Goal: Task Accomplishment & Management: Manage account settings

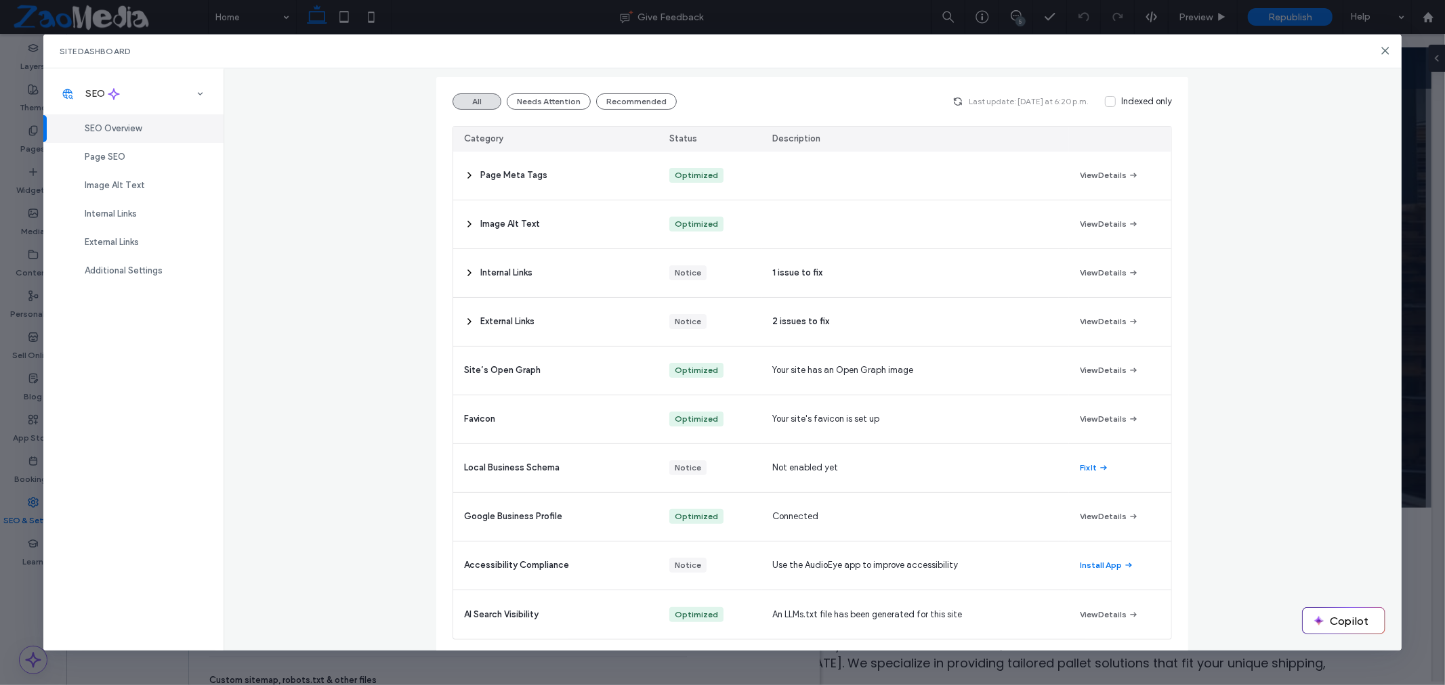
scroll to position [142, 0]
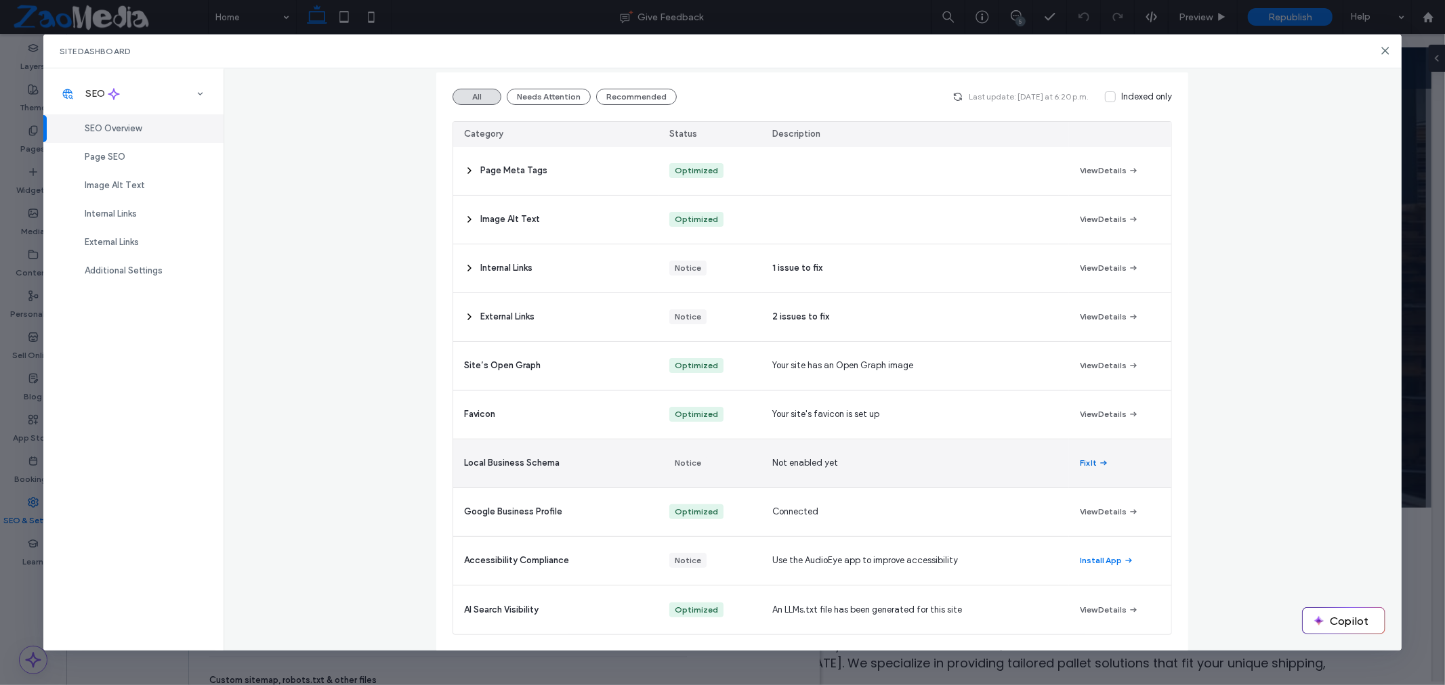
click at [1080, 463] on button "Fix It" at bounding box center [1094, 463] width 29 height 16
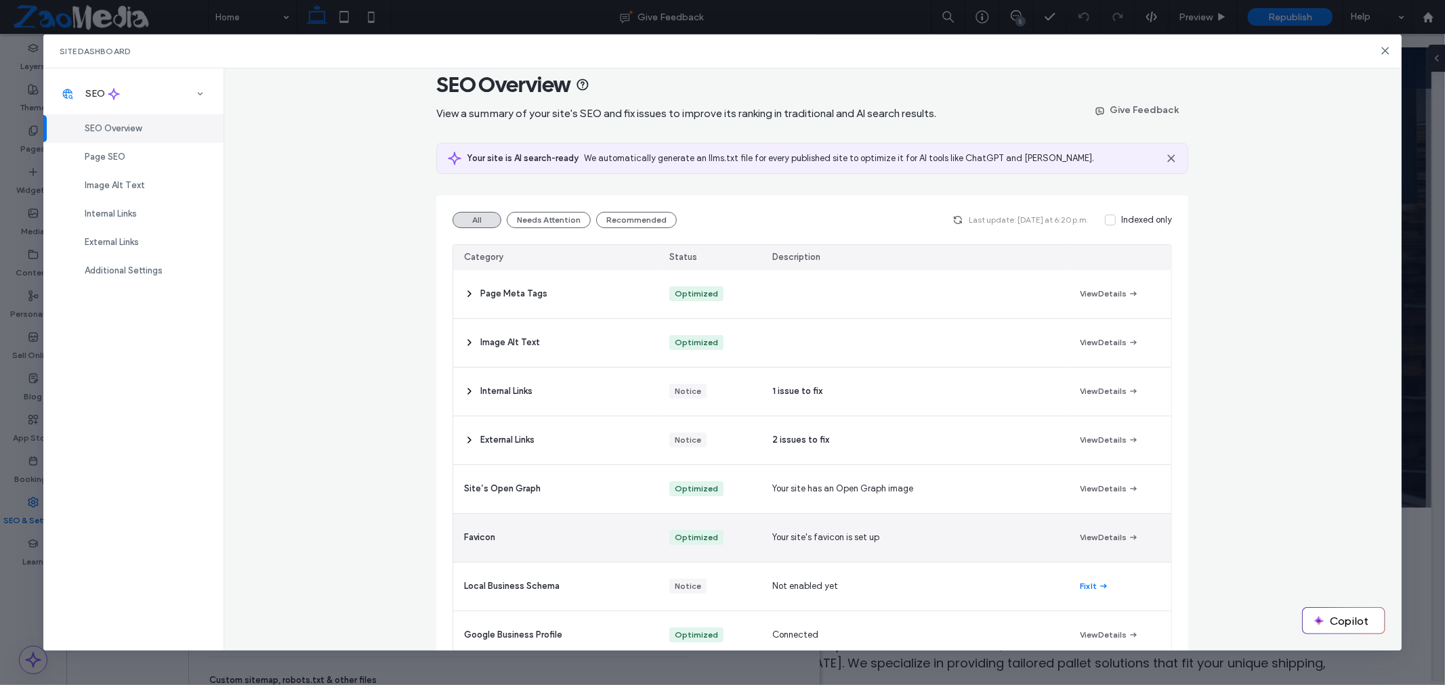
scroll to position [0, 0]
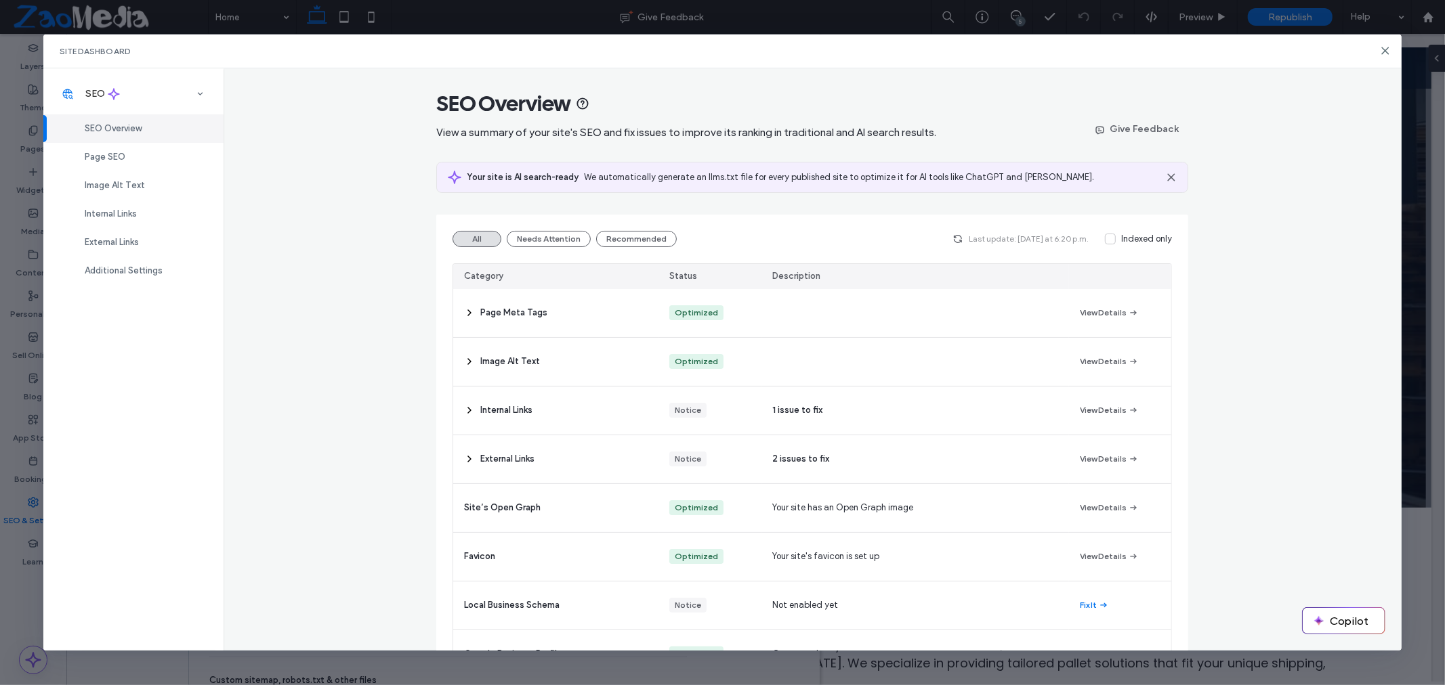
click at [1387, 56] on div "Site Dashboard" at bounding box center [722, 52] width 1358 height 34
click at [1384, 51] on use at bounding box center [1385, 50] width 6 height 6
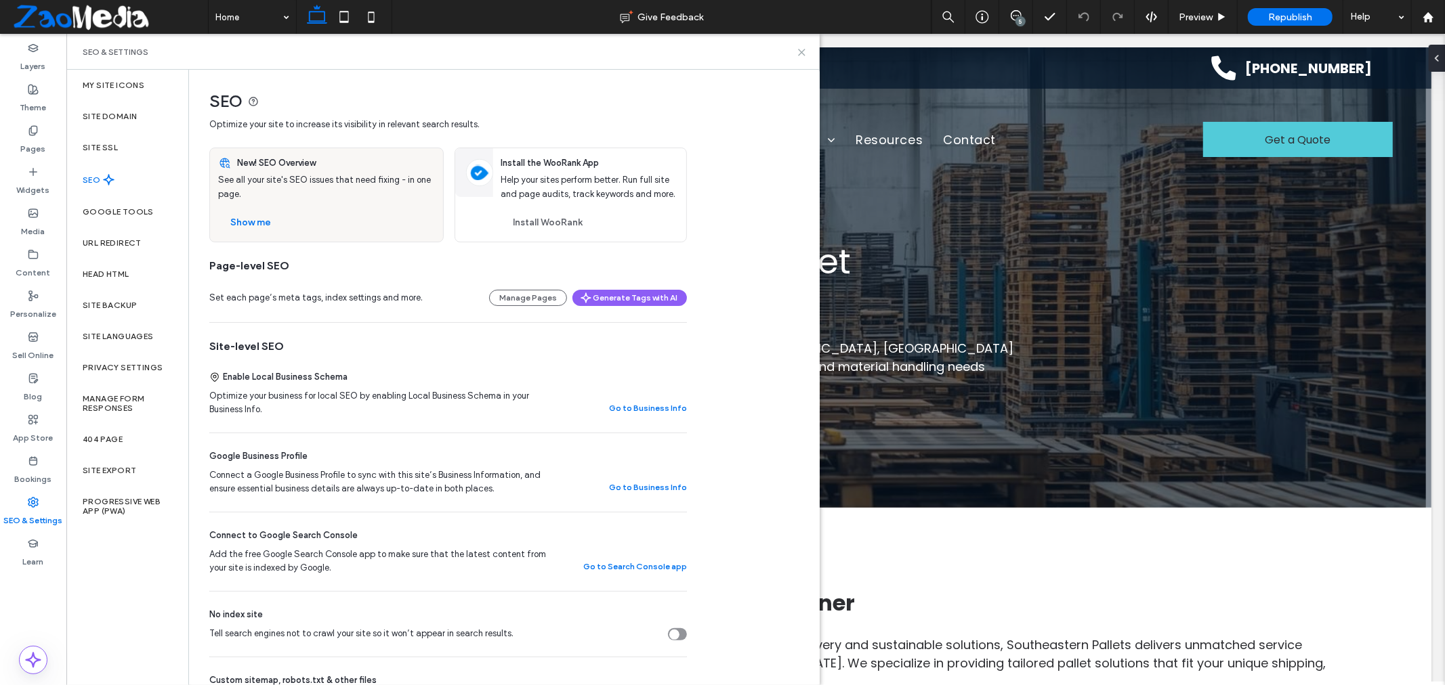
click at [801, 55] on icon at bounding box center [801, 52] width 10 height 10
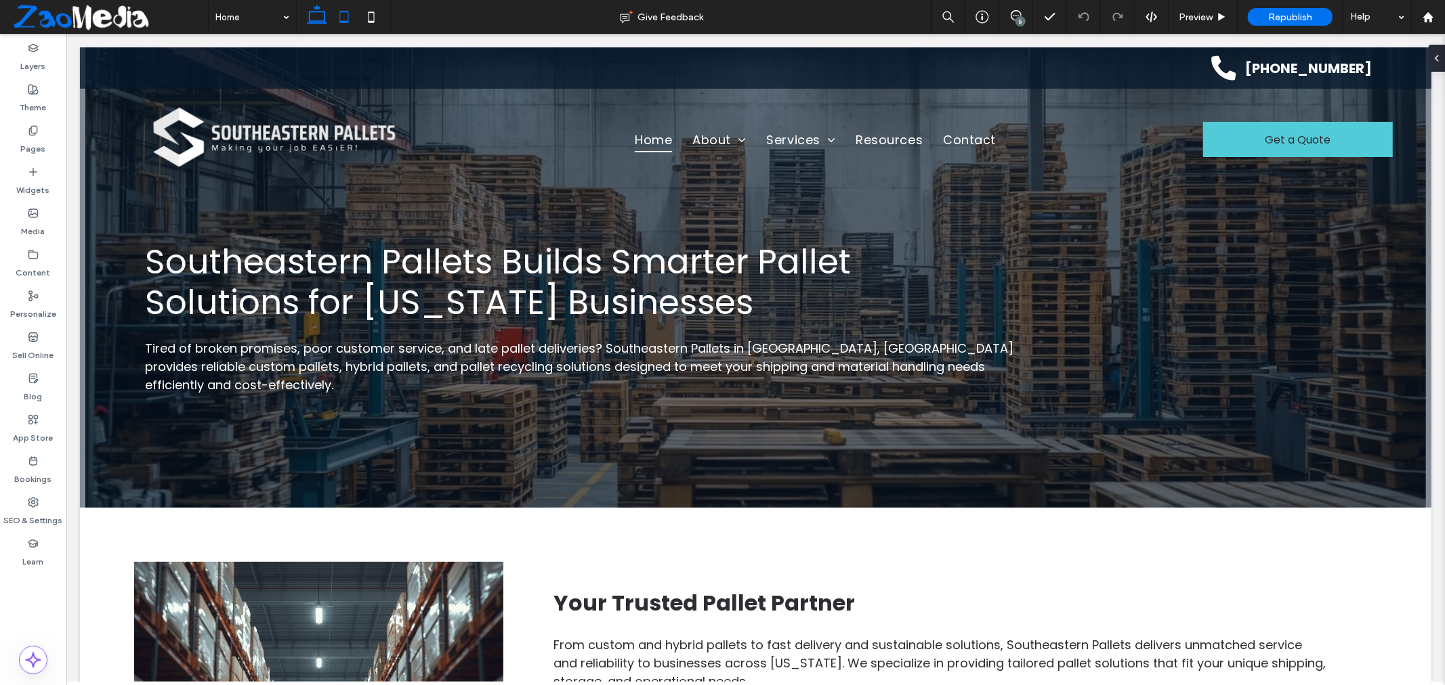
click at [342, 18] on icon at bounding box center [343, 16] width 27 height 27
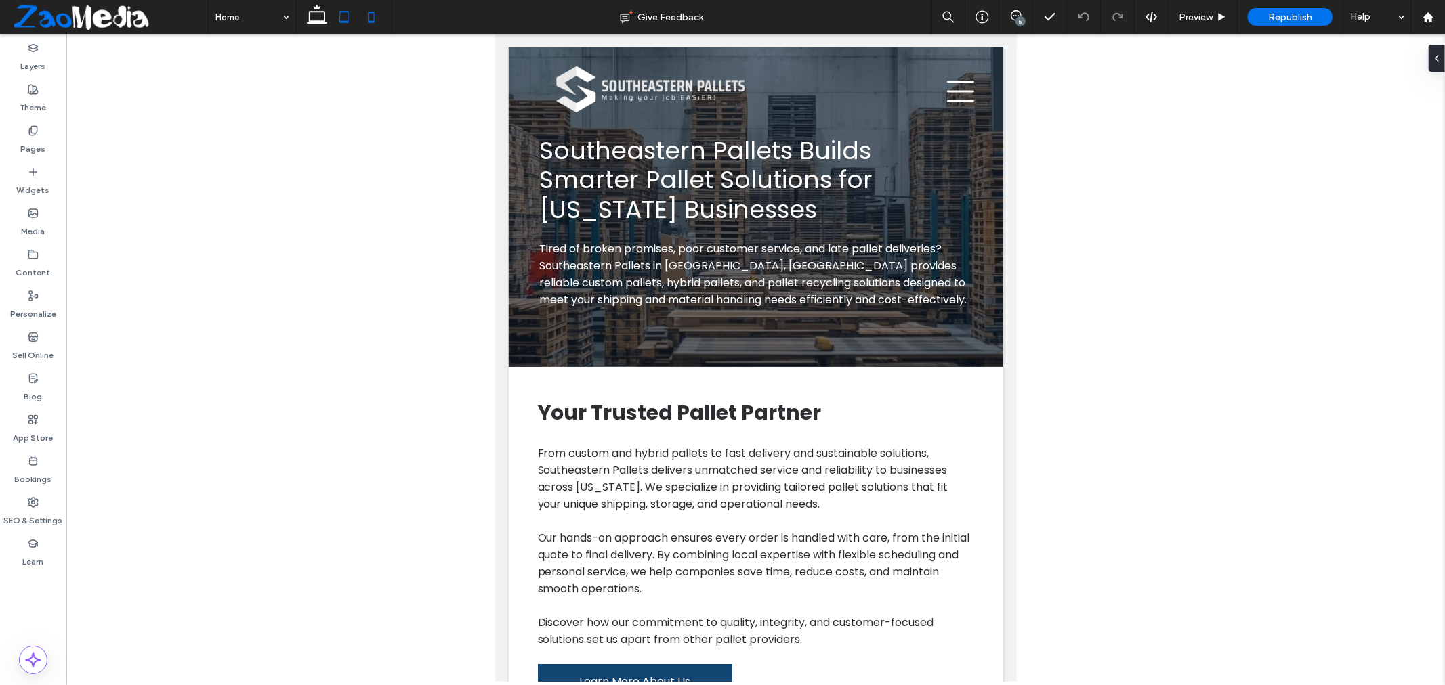
click at [362, 24] on icon at bounding box center [371, 16] width 27 height 27
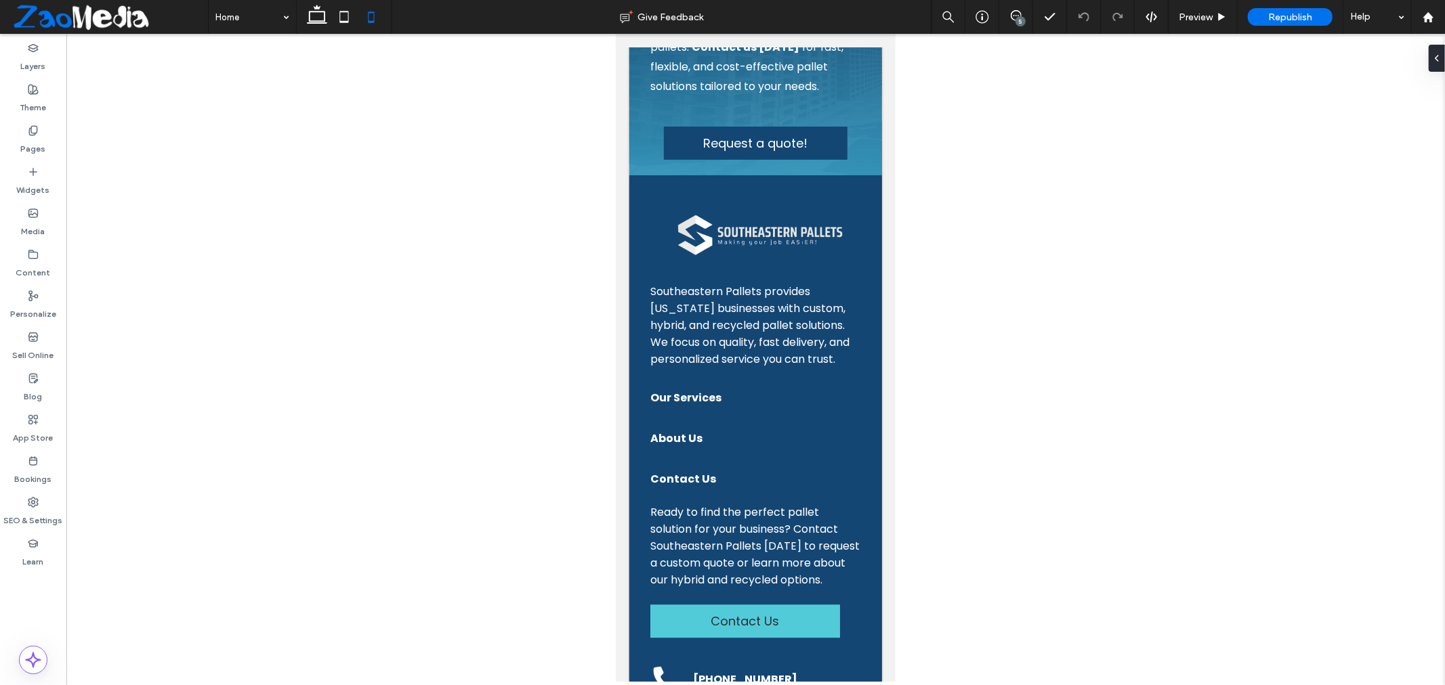
scroll to position [3071, 0]
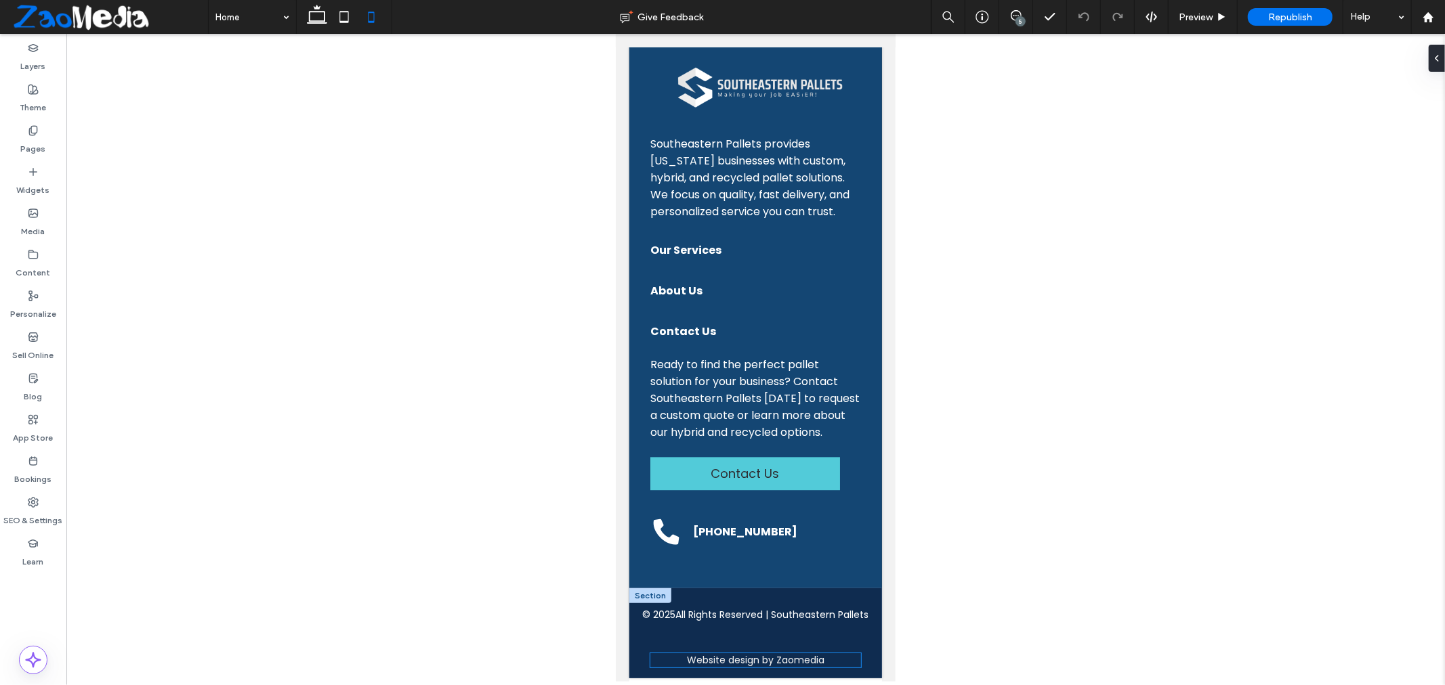
click at [803, 664] on span "Website design by Zaomedia" at bounding box center [754, 660] width 137 height 14
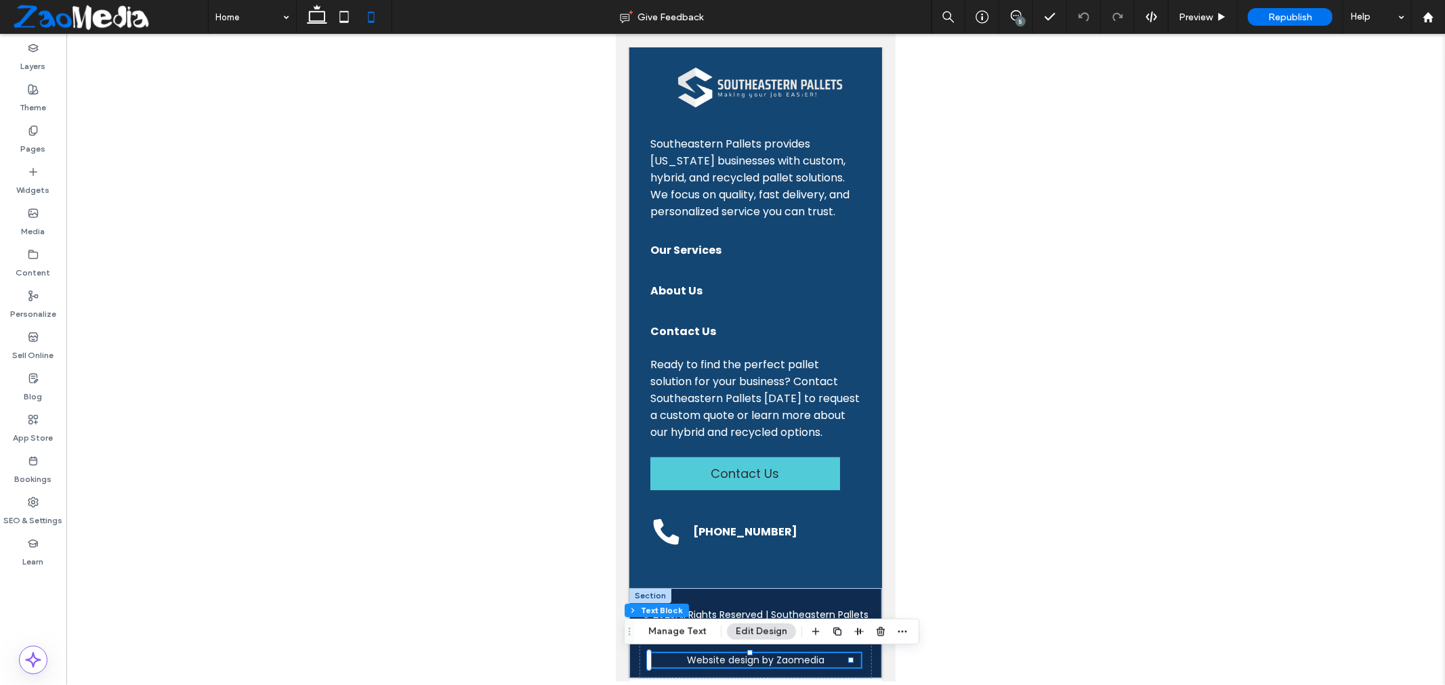
click at [803, 663] on span "Website design by Zaomedia" at bounding box center [754, 660] width 137 height 14
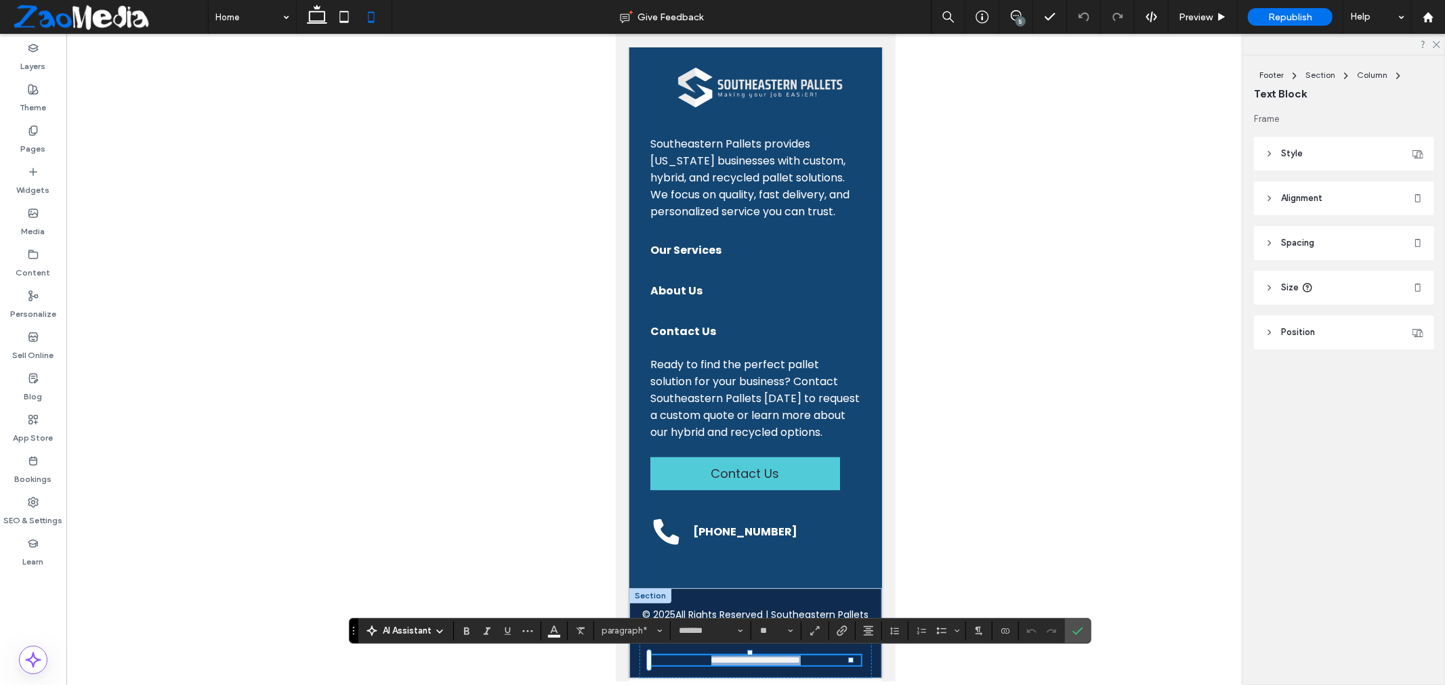
click at [784, 660] on span "**********" at bounding box center [754, 659] width 89 height 9
click at [840, 627] on icon "Link" at bounding box center [841, 631] width 11 height 11
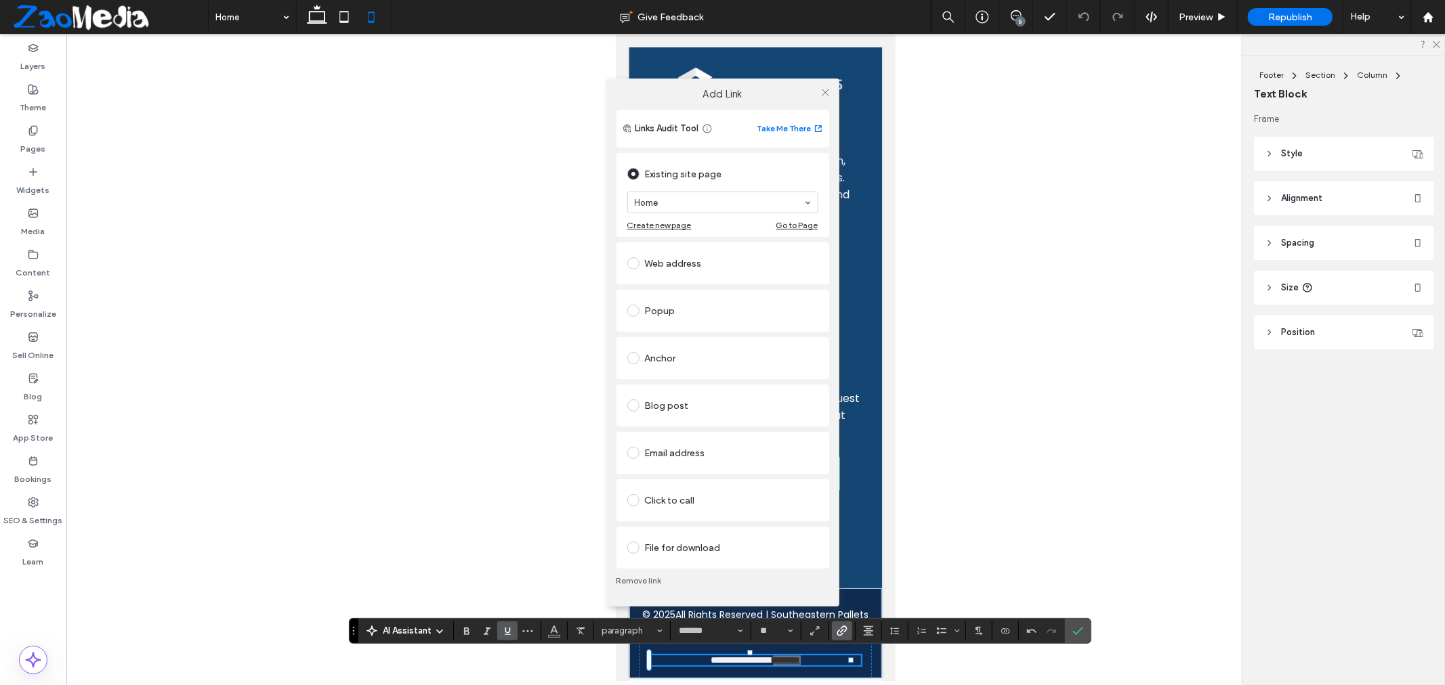
click at [685, 261] on div "Web address" at bounding box center [722, 264] width 191 height 22
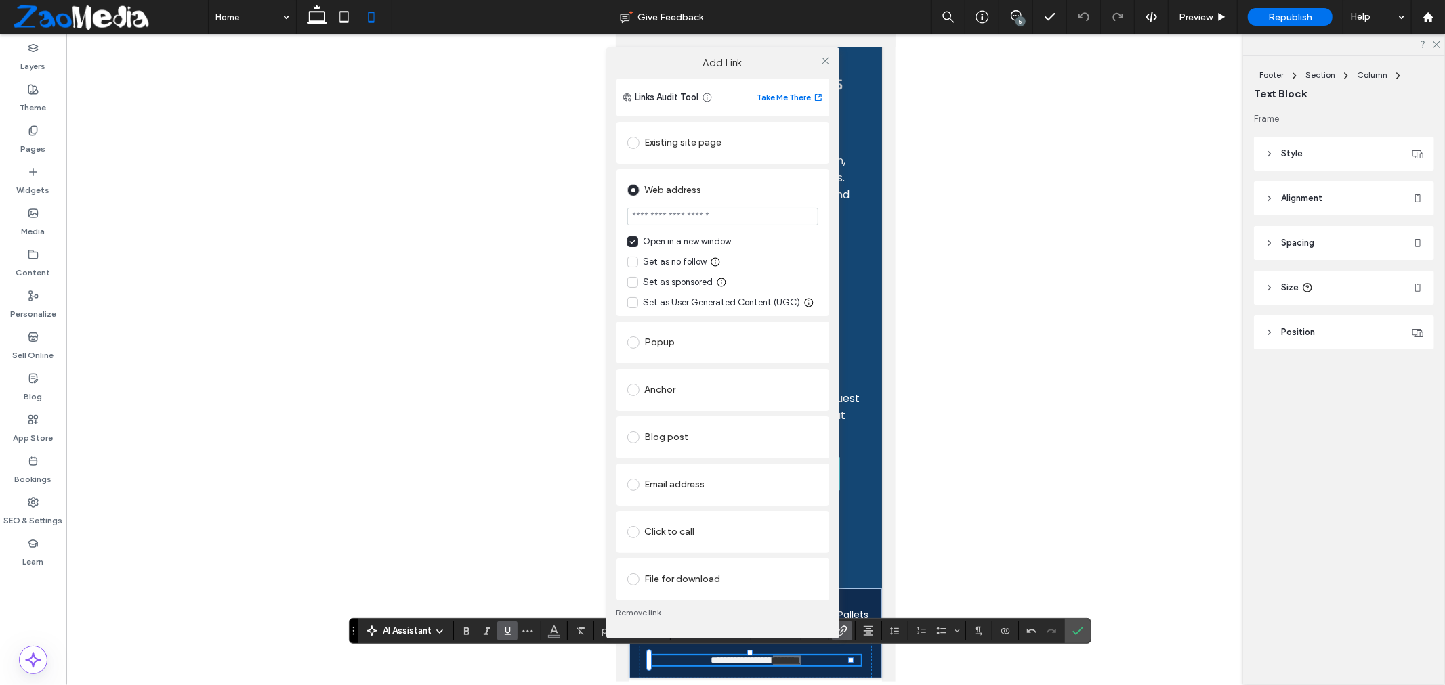
click at [687, 215] on input "url" at bounding box center [722, 217] width 191 height 18
type input "**********"
click at [777, 190] on div "Web address" at bounding box center [722, 190] width 191 height 22
click at [825, 63] on icon at bounding box center [825, 61] width 10 height 10
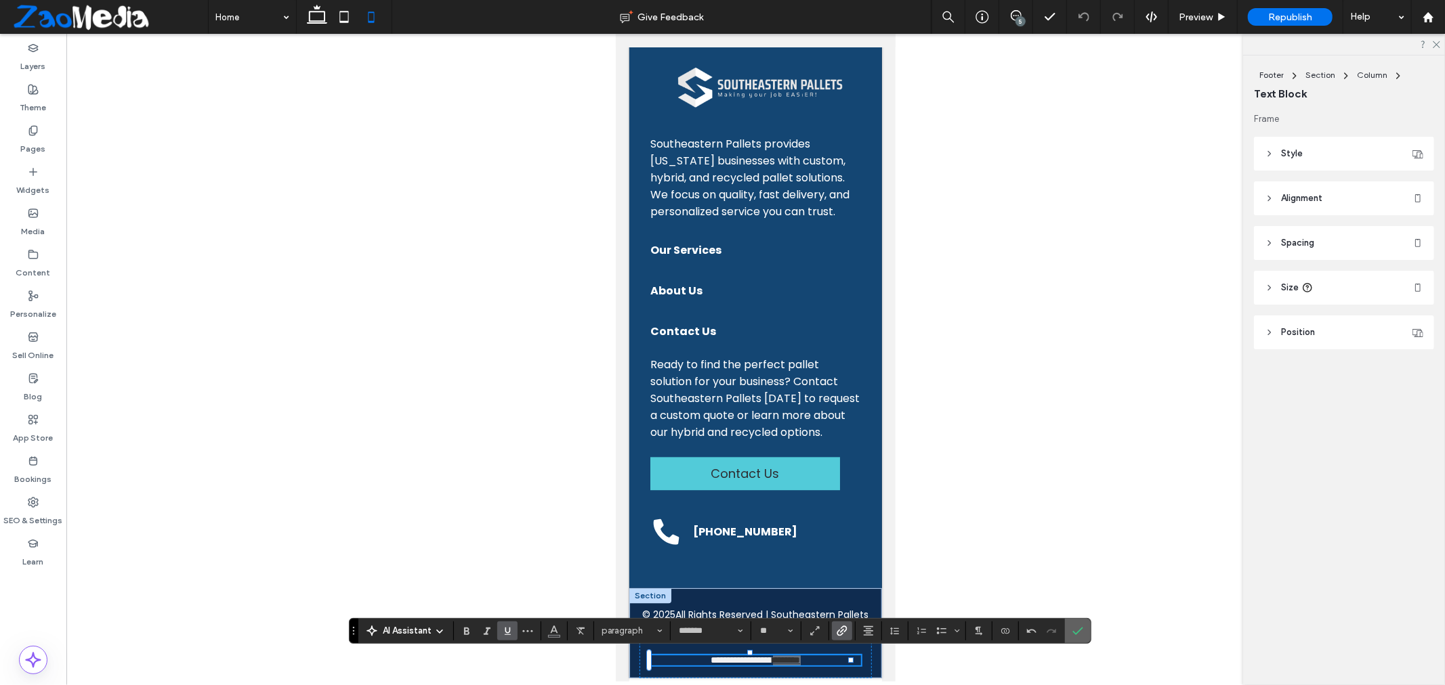
click at [1082, 635] on icon "Confirm" at bounding box center [1077, 631] width 11 height 11
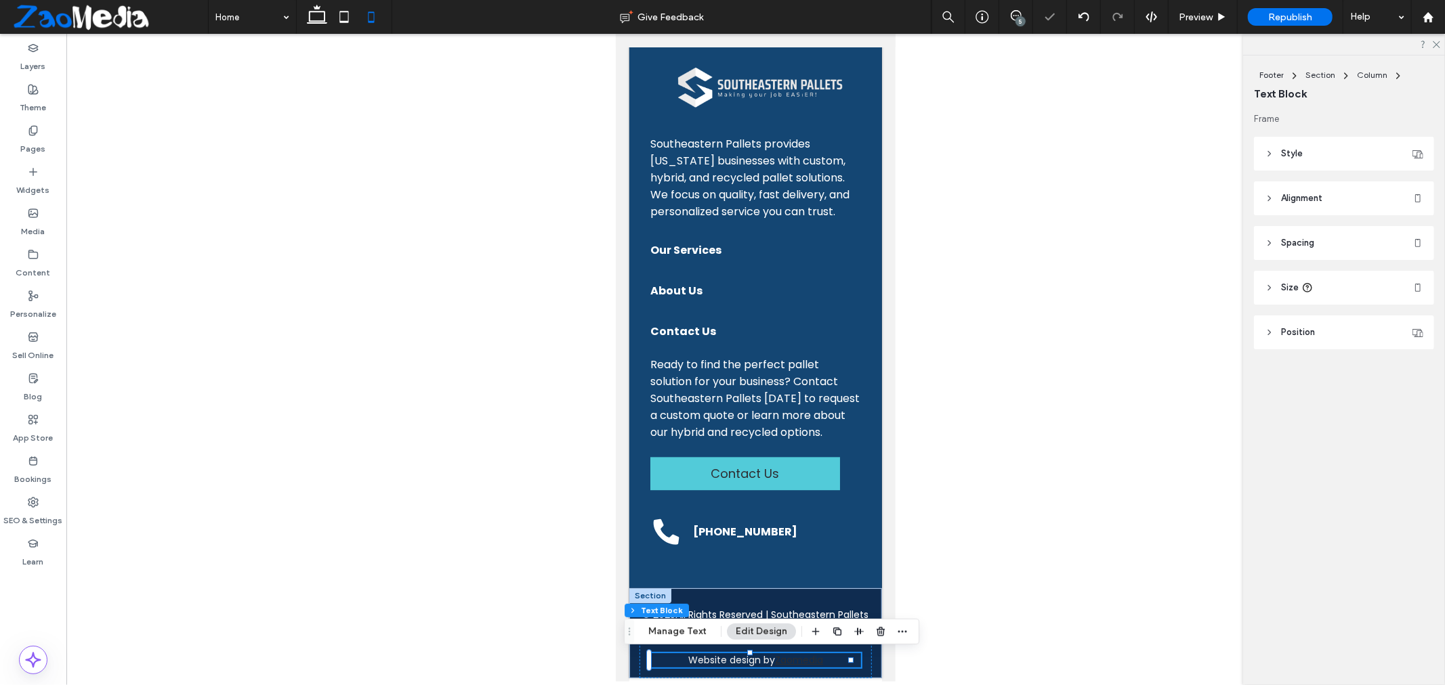
click at [788, 661] on link "Zaomedia" at bounding box center [798, 660] width 48 height 14
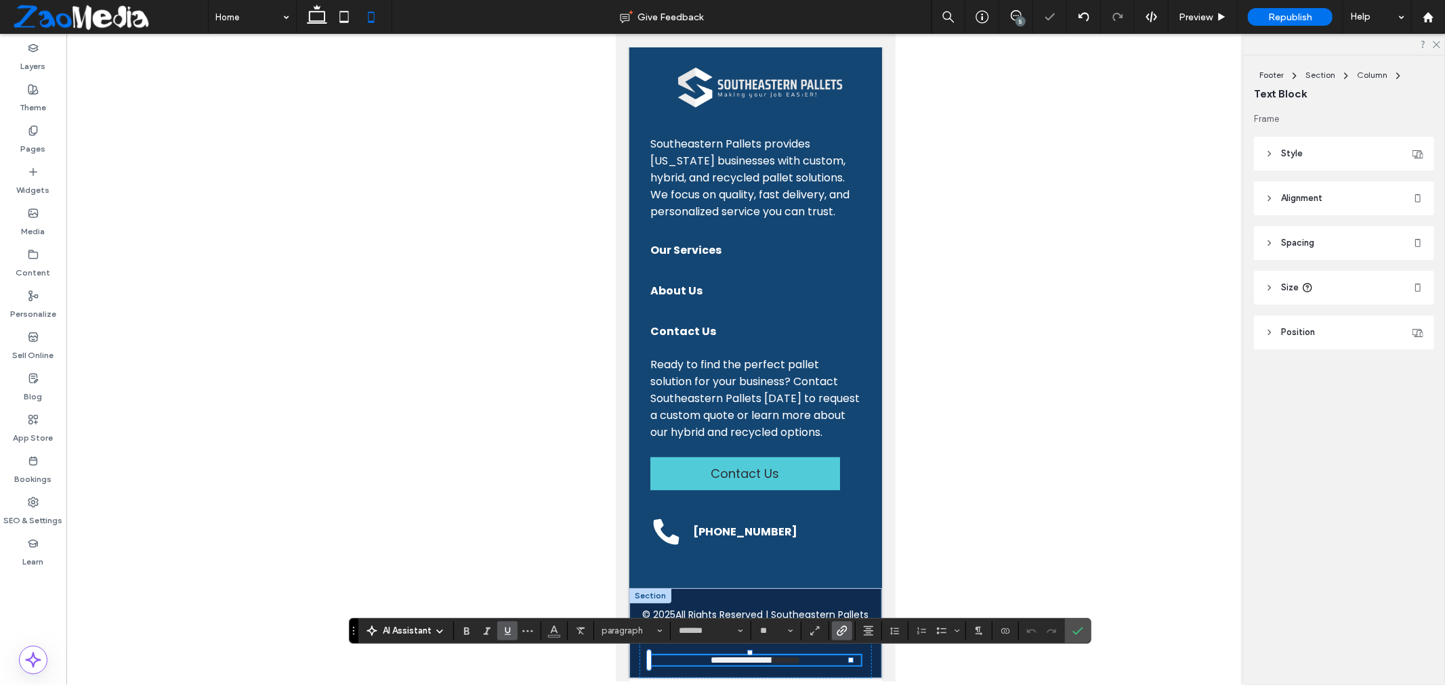
click at [788, 661] on link "********" at bounding box center [786, 659] width 28 height 9
click at [791, 662] on link "********" at bounding box center [786, 659] width 28 height 9
click at [551, 638] on span "Color" at bounding box center [554, 630] width 11 height 18
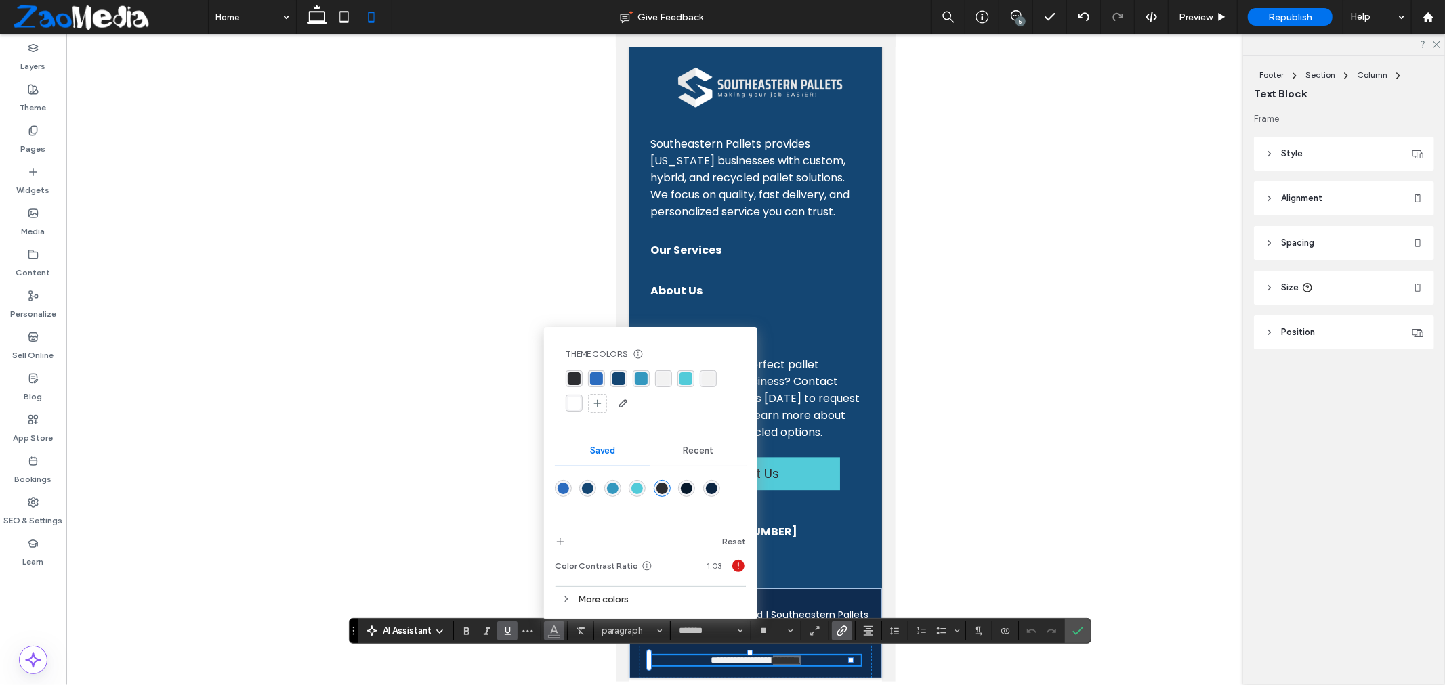
click at [689, 383] on div "rgba(82, 203, 217, 1)" at bounding box center [685, 378] width 13 height 13
click at [1086, 637] on label "Confirm" at bounding box center [1077, 631] width 20 height 24
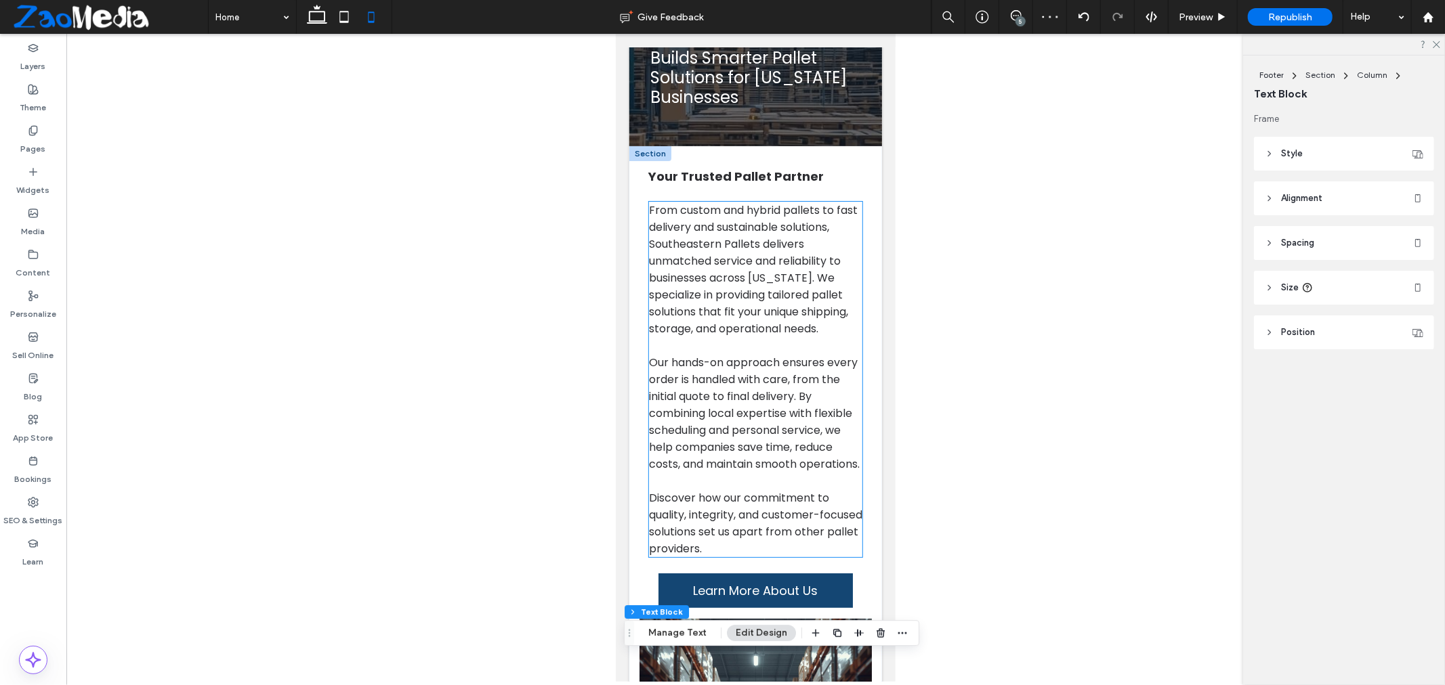
scroll to position [0, 0]
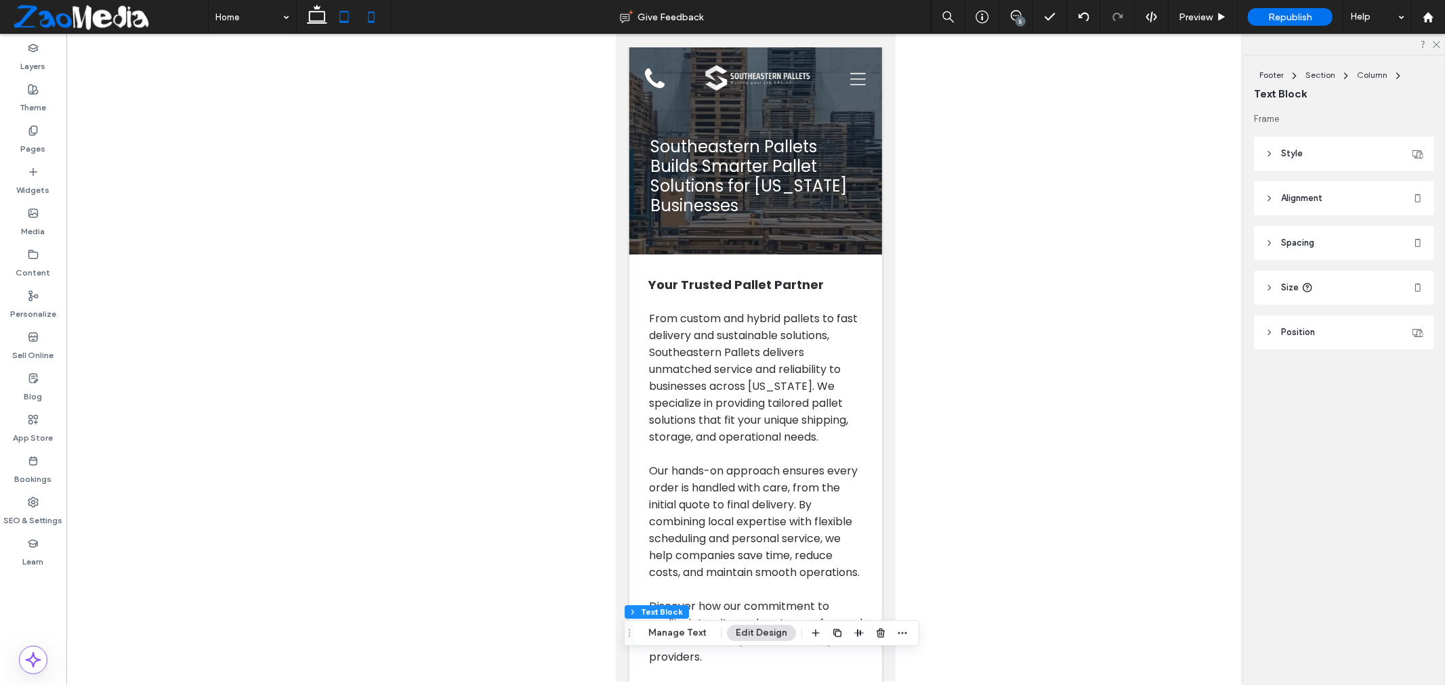
click at [349, 14] on icon at bounding box center [343, 16] width 27 height 27
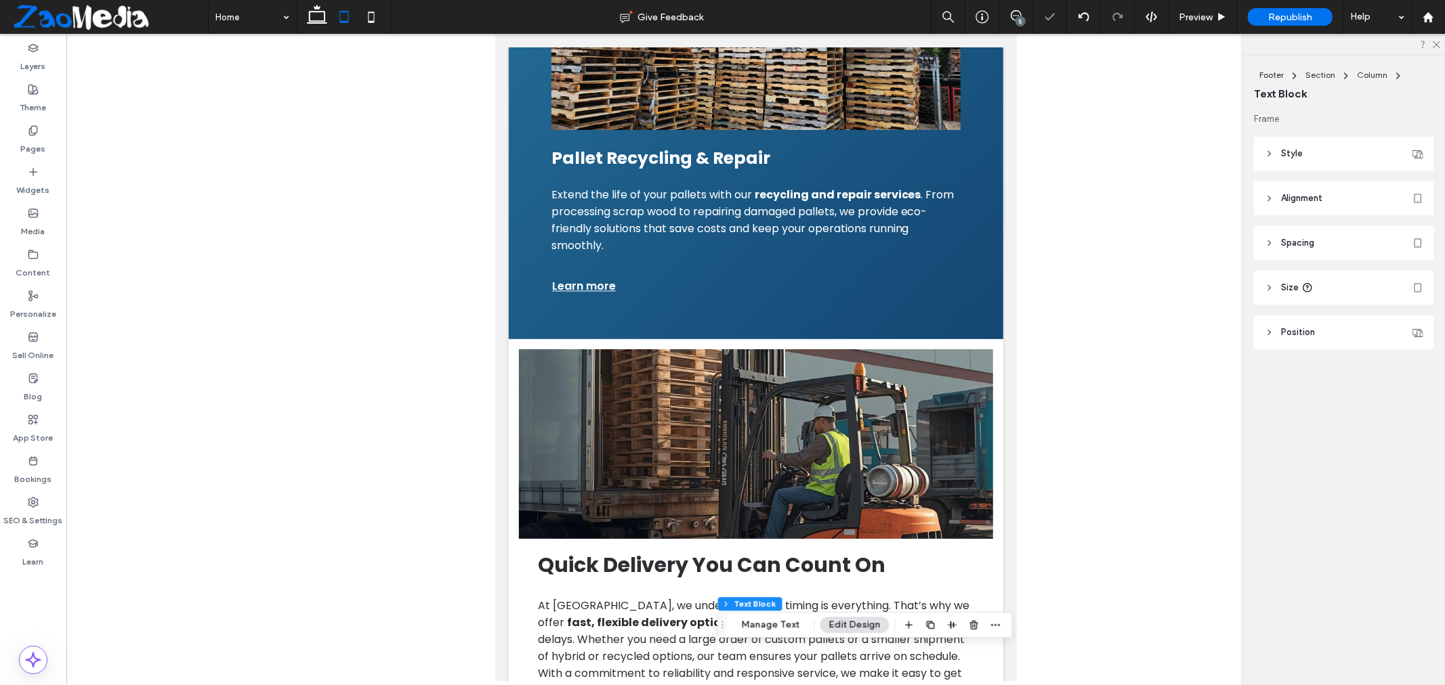
scroll to position [3161, 0]
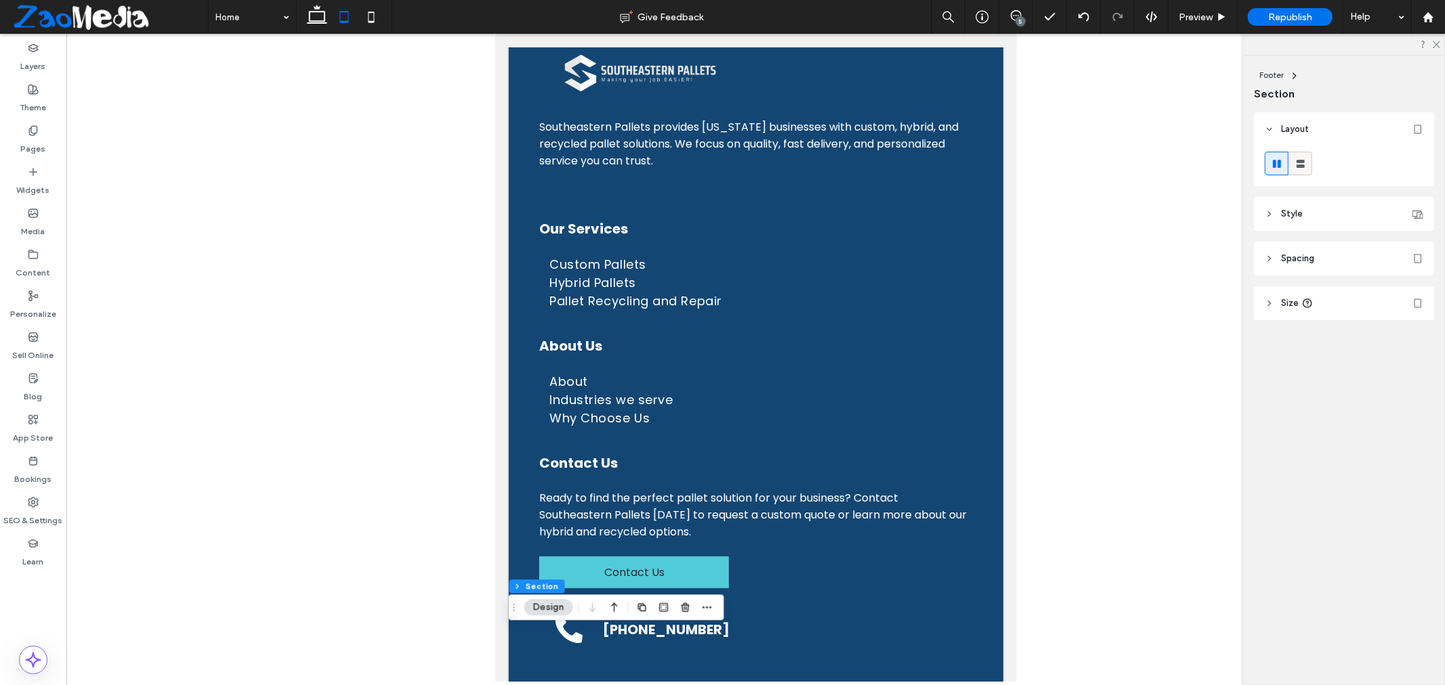
click at [1301, 165] on use at bounding box center [1300, 164] width 8 height 8
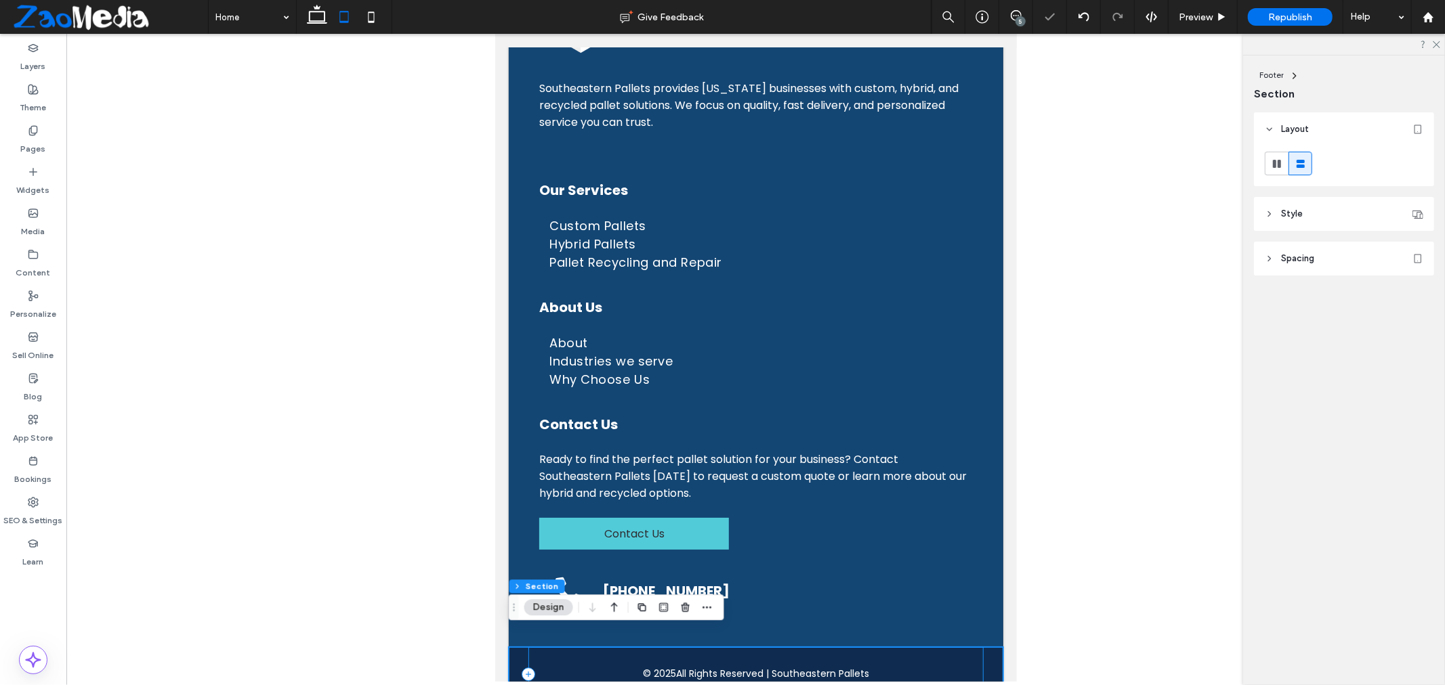
scroll to position [3221, 0]
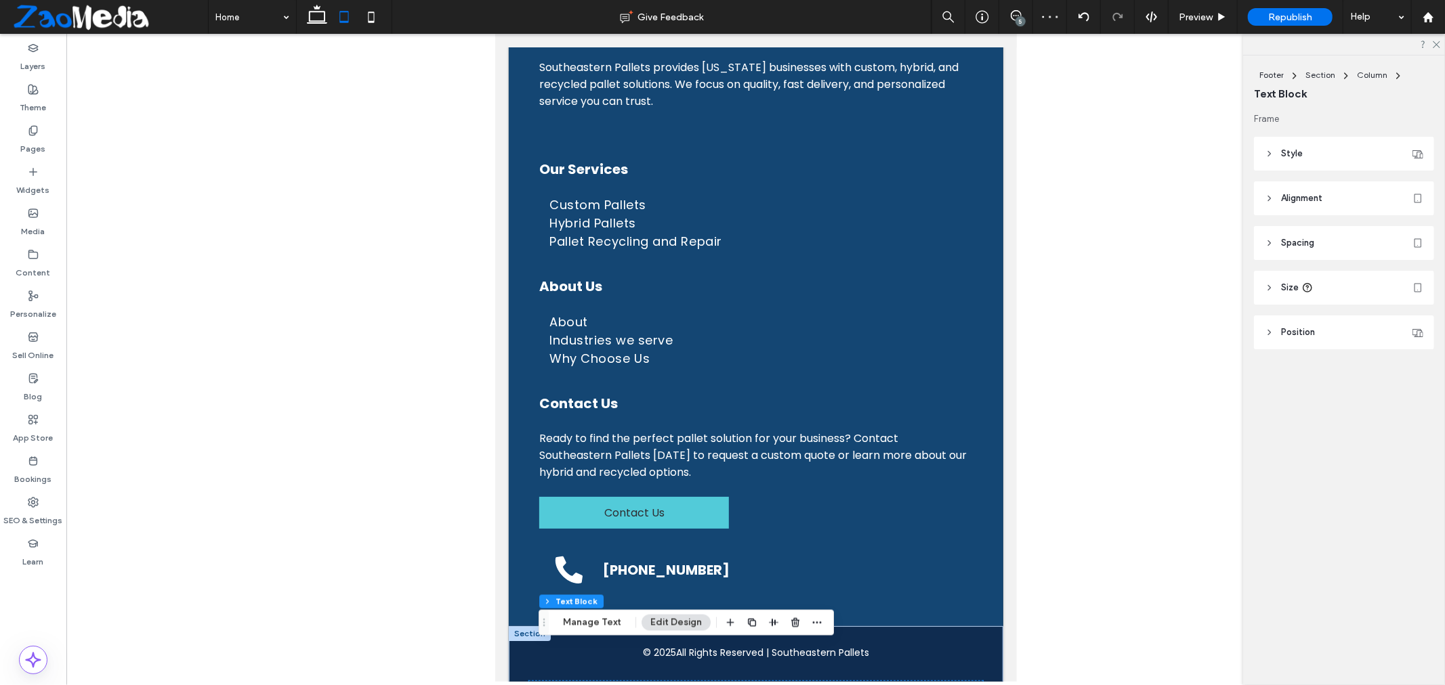
click at [1284, 200] on span "Alignment" at bounding box center [1301, 199] width 41 height 14
click at [1298, 232] on icon at bounding box center [1300, 233] width 11 height 11
click at [1285, 233] on div at bounding box center [1276, 232] width 22 height 22
click at [1310, 230] on div at bounding box center [1300, 232] width 22 height 22
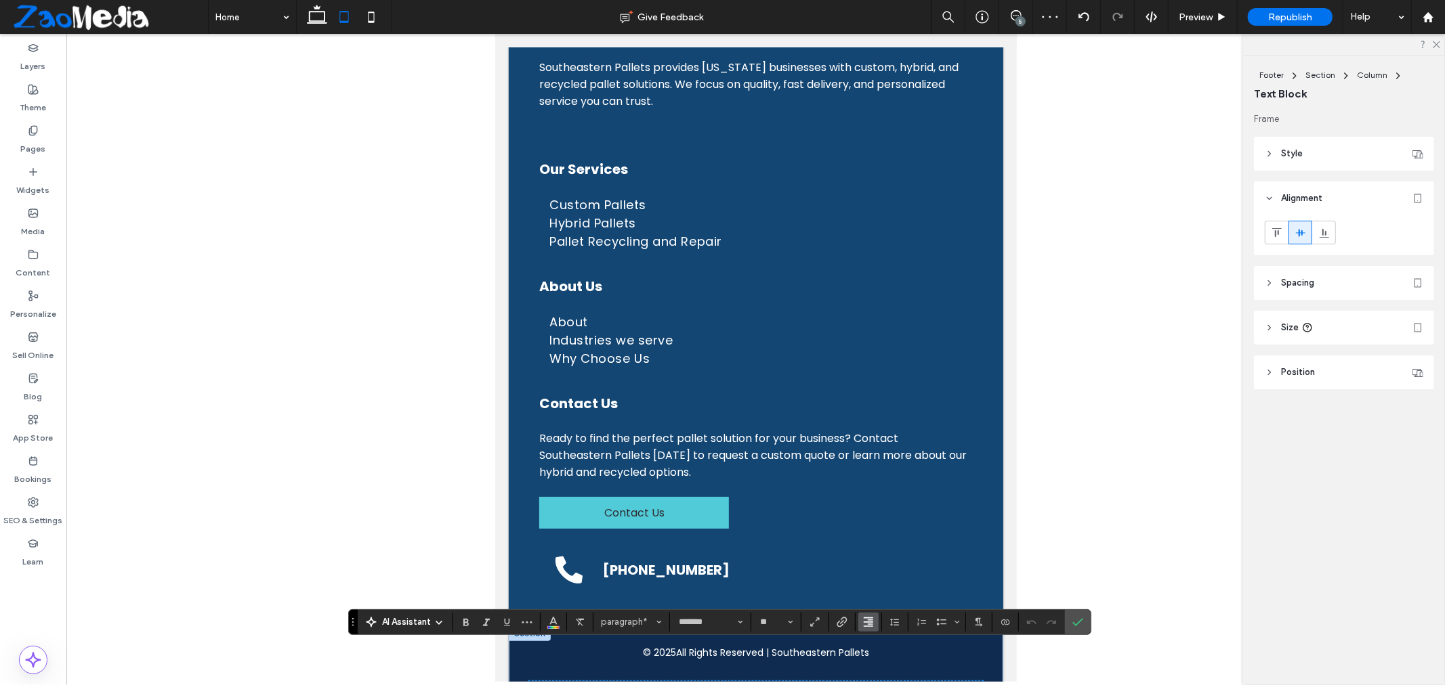
click at [864, 617] on icon "Alignment" at bounding box center [868, 622] width 11 height 11
click at [876, 556] on use "ui.textEditor.alignment.center" at bounding box center [878, 560] width 9 height 9
click at [1070, 623] on label "Confirm" at bounding box center [1077, 622] width 20 height 24
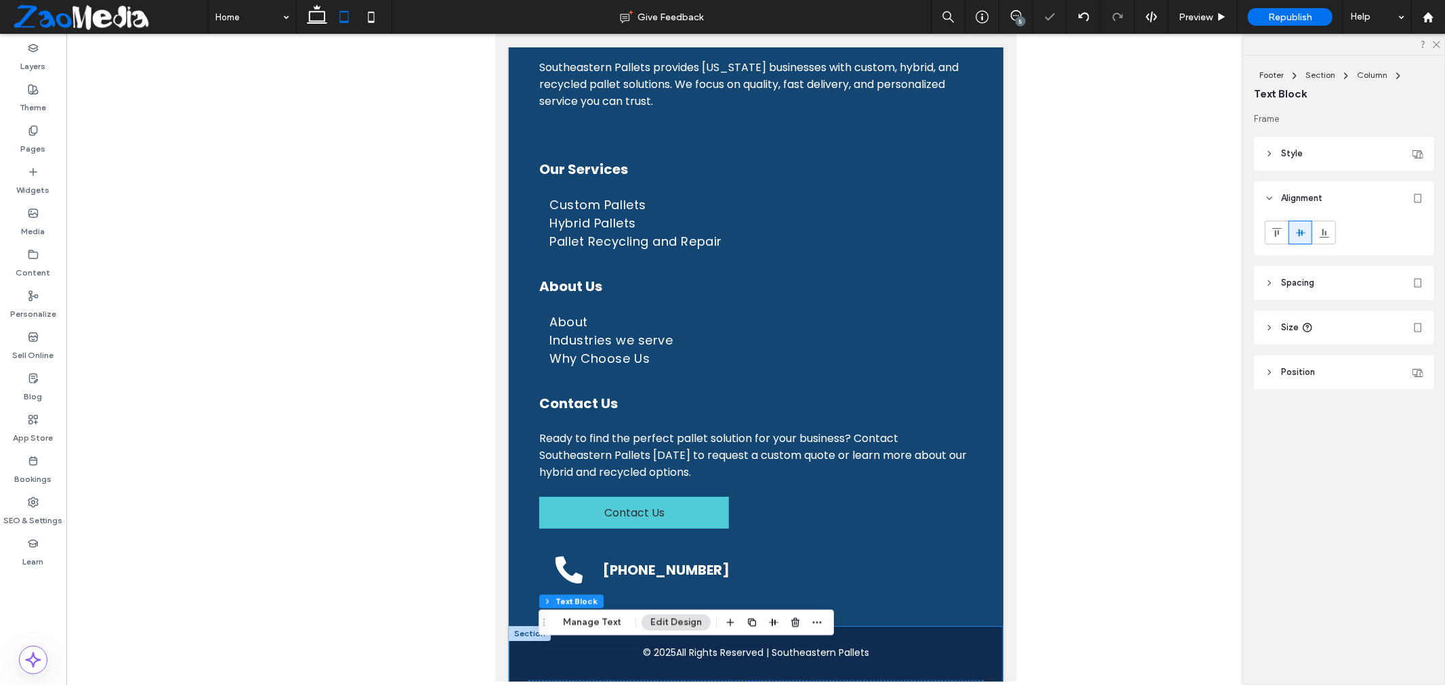
click at [989, 626] on div "© 2025 All Rights Reserved | Southeastern Pallets Website design by Zaomedia" at bounding box center [755, 680] width 494 height 108
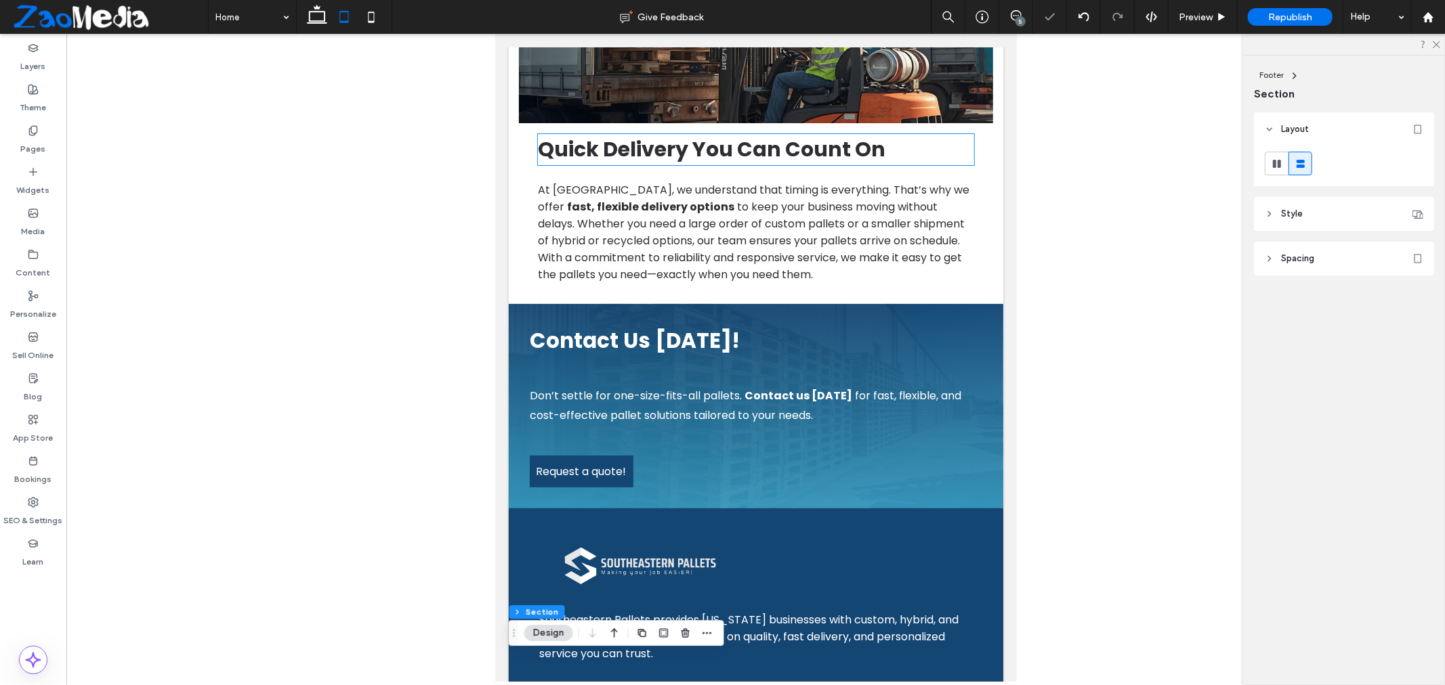
scroll to position [2469, 0]
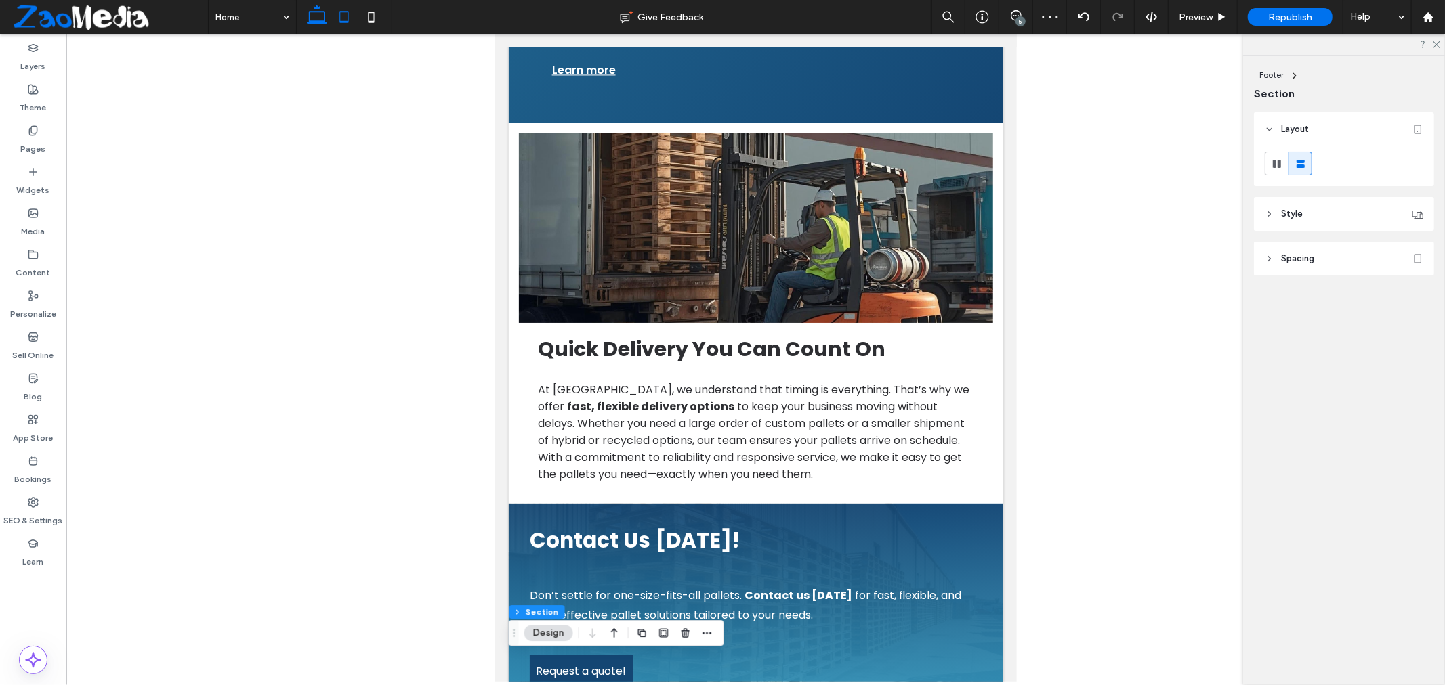
click at [312, 20] on icon at bounding box center [316, 16] width 27 height 27
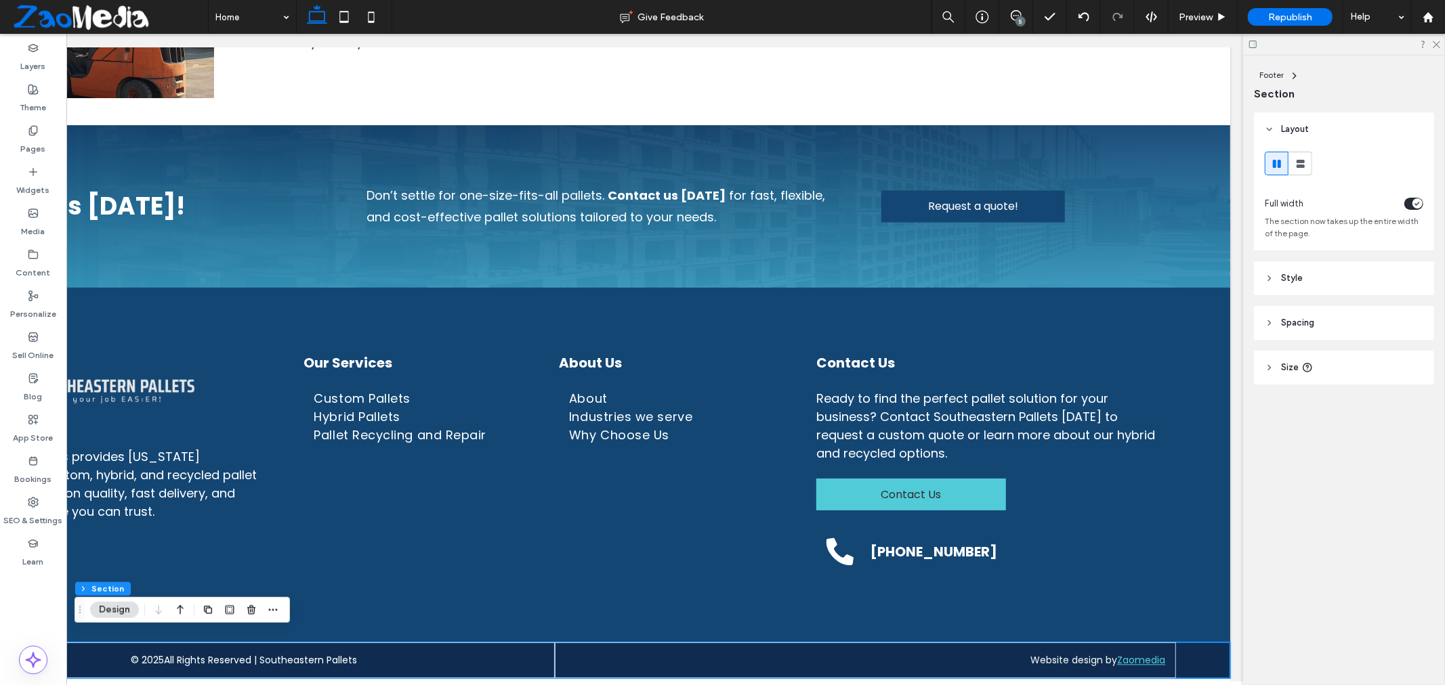
scroll to position [0, 0]
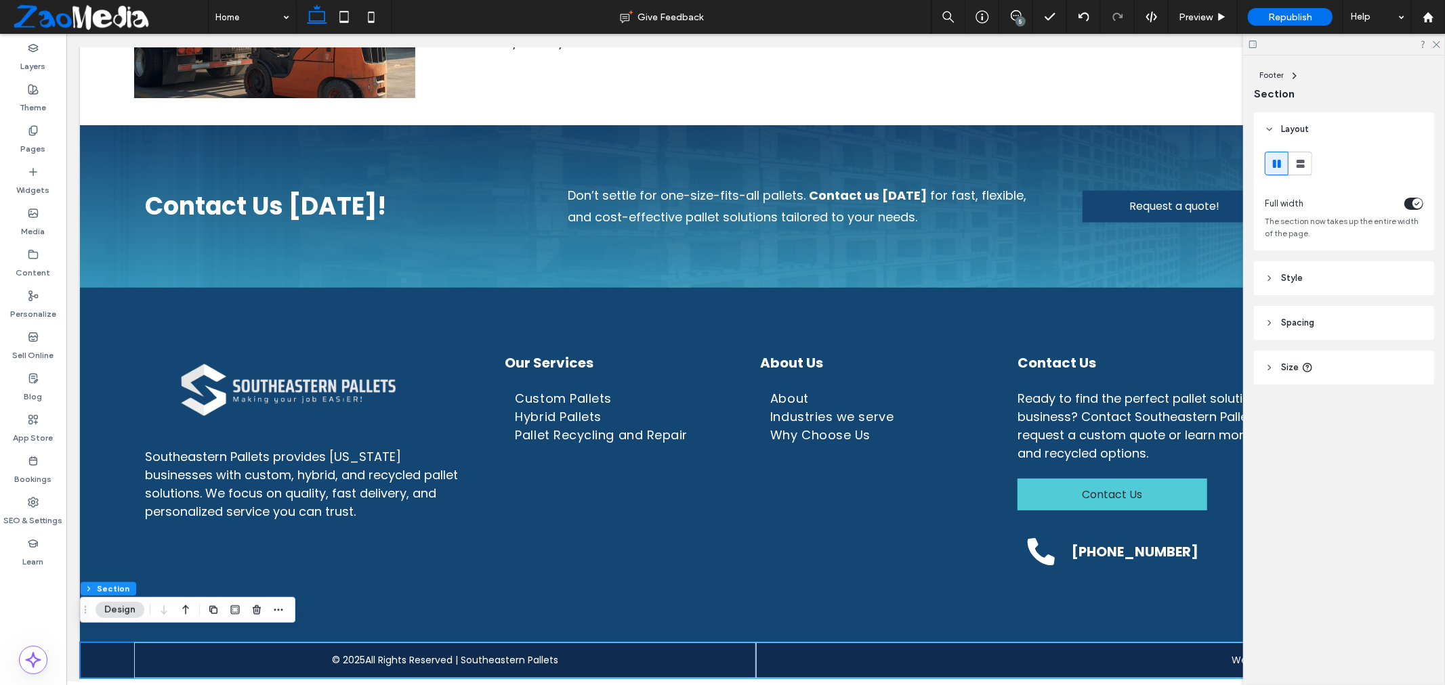
drag, startPoint x: 728, startPoint y: 680, endPoint x: 857, endPoint y: 433, distance: 278.4
click at [1254, 46] on icon at bounding box center [1252, 44] width 10 height 10
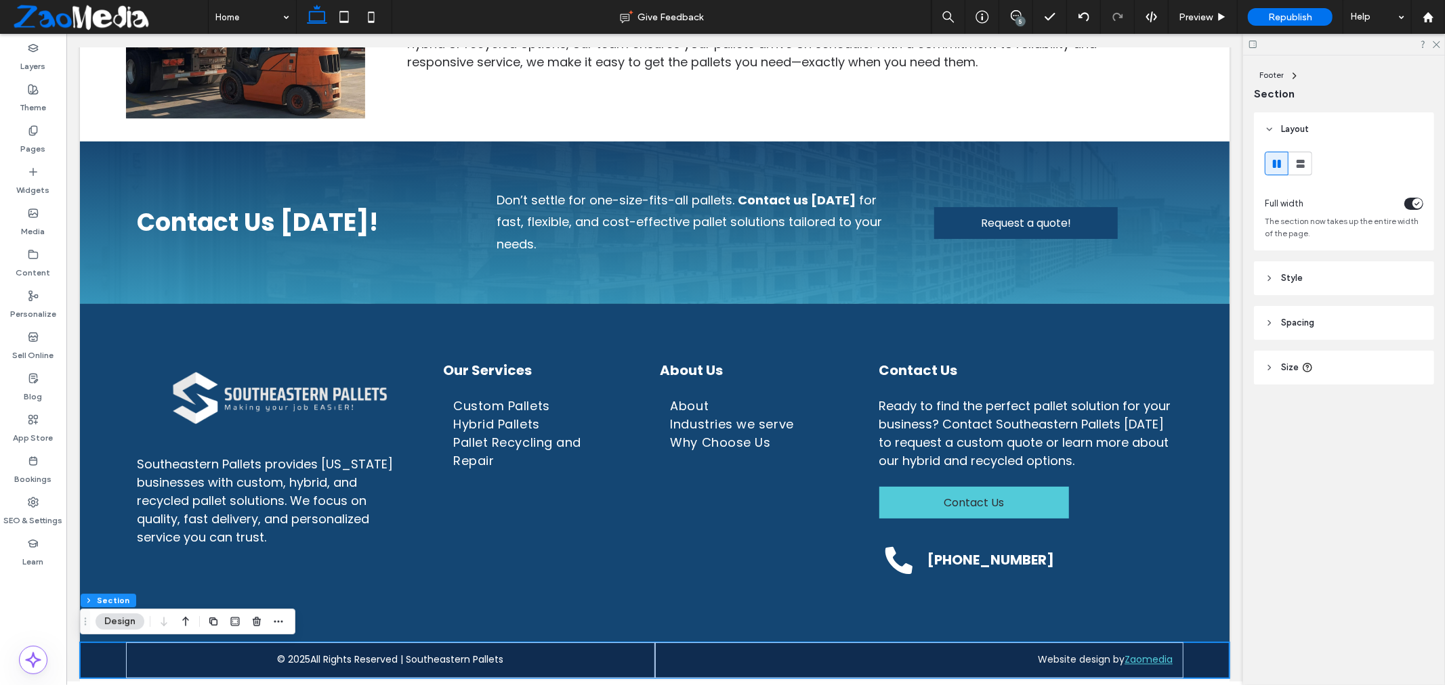
scroll to position [2131, 0]
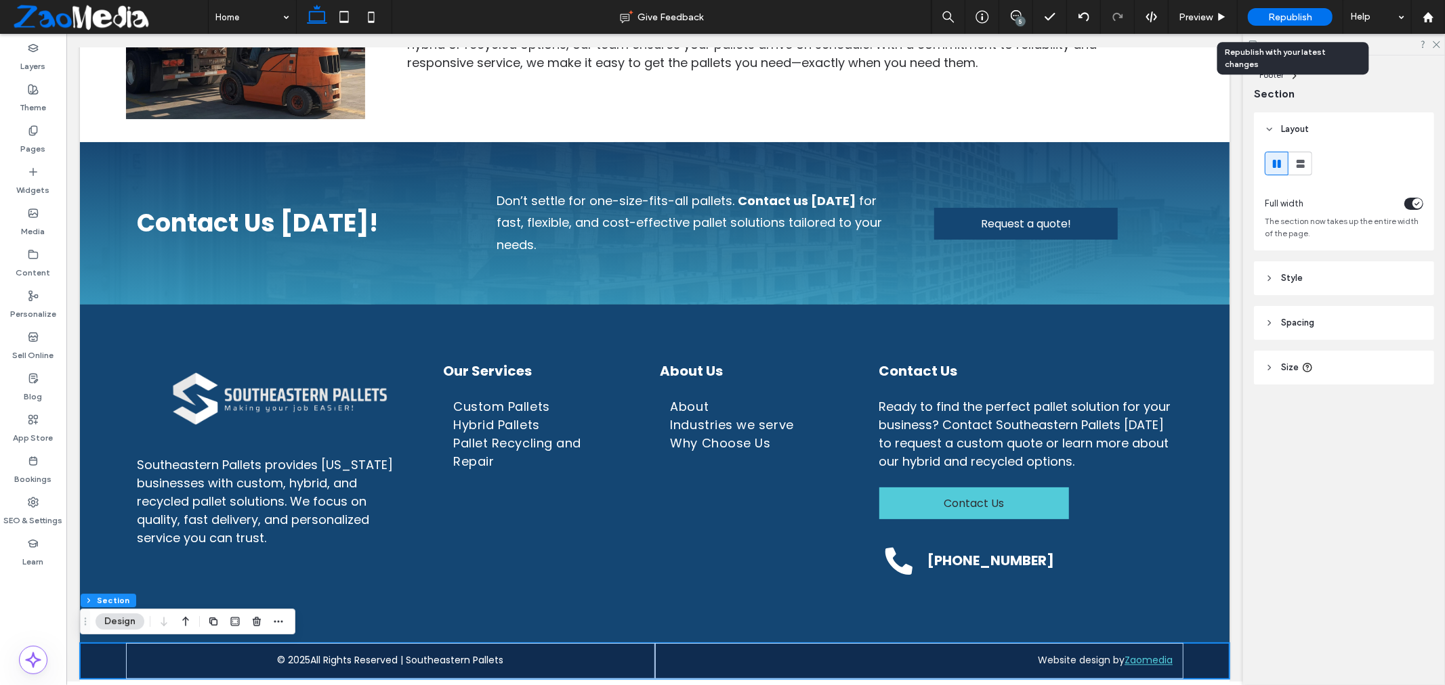
click at [1299, 15] on span "Republish" at bounding box center [1290, 18] width 44 height 12
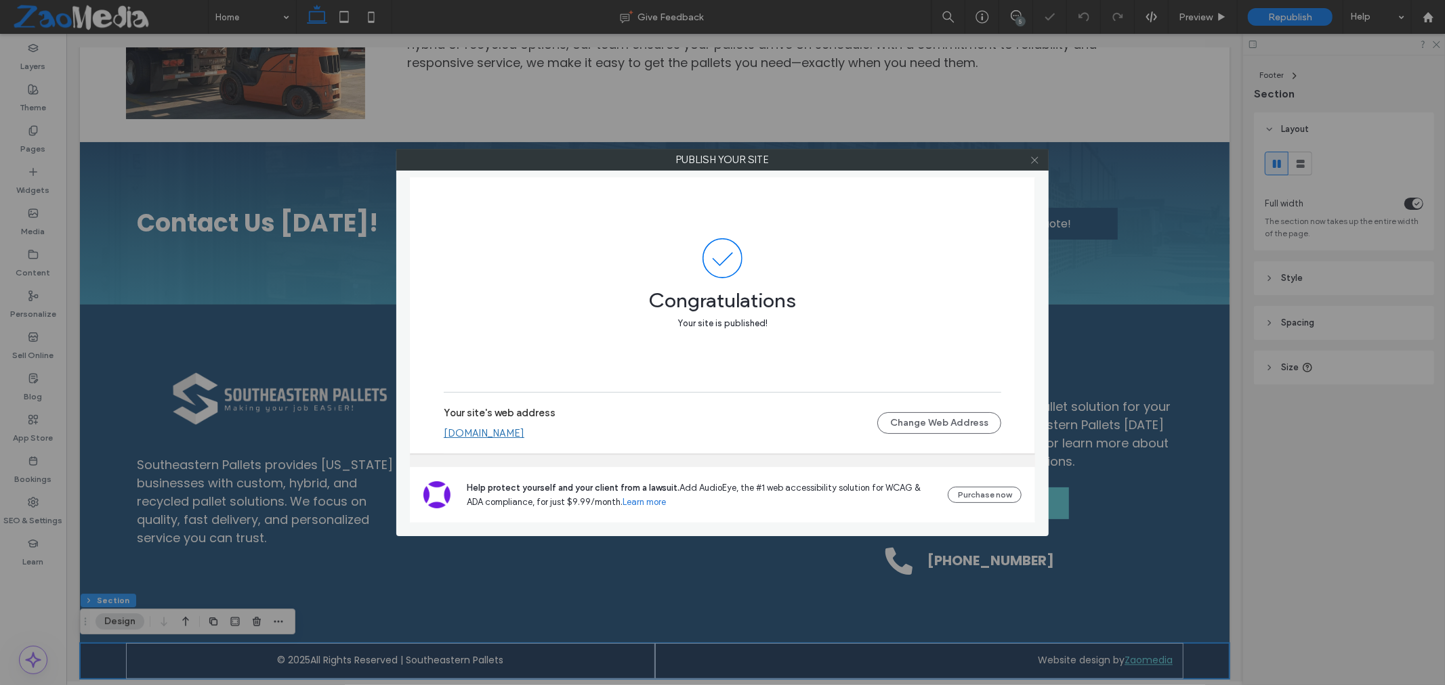
click at [1030, 153] on span at bounding box center [1034, 160] width 10 height 20
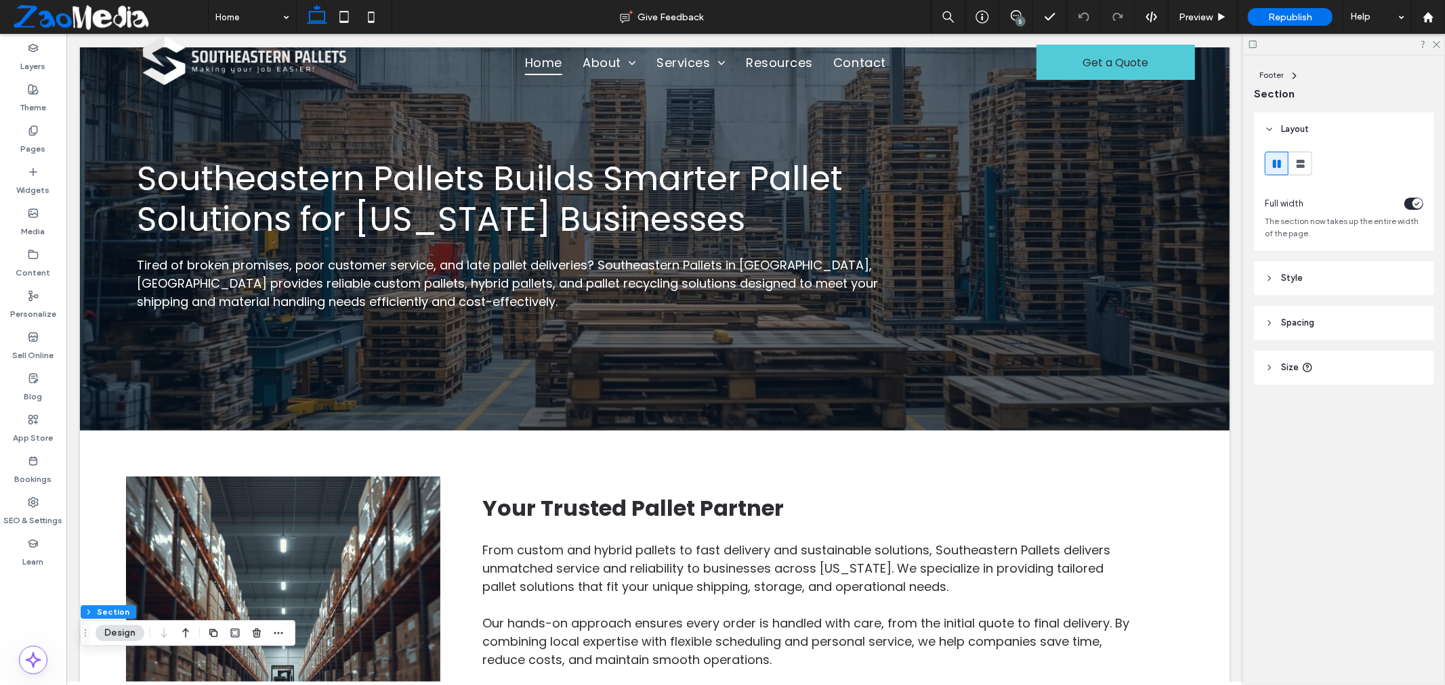
scroll to position [0, 0]
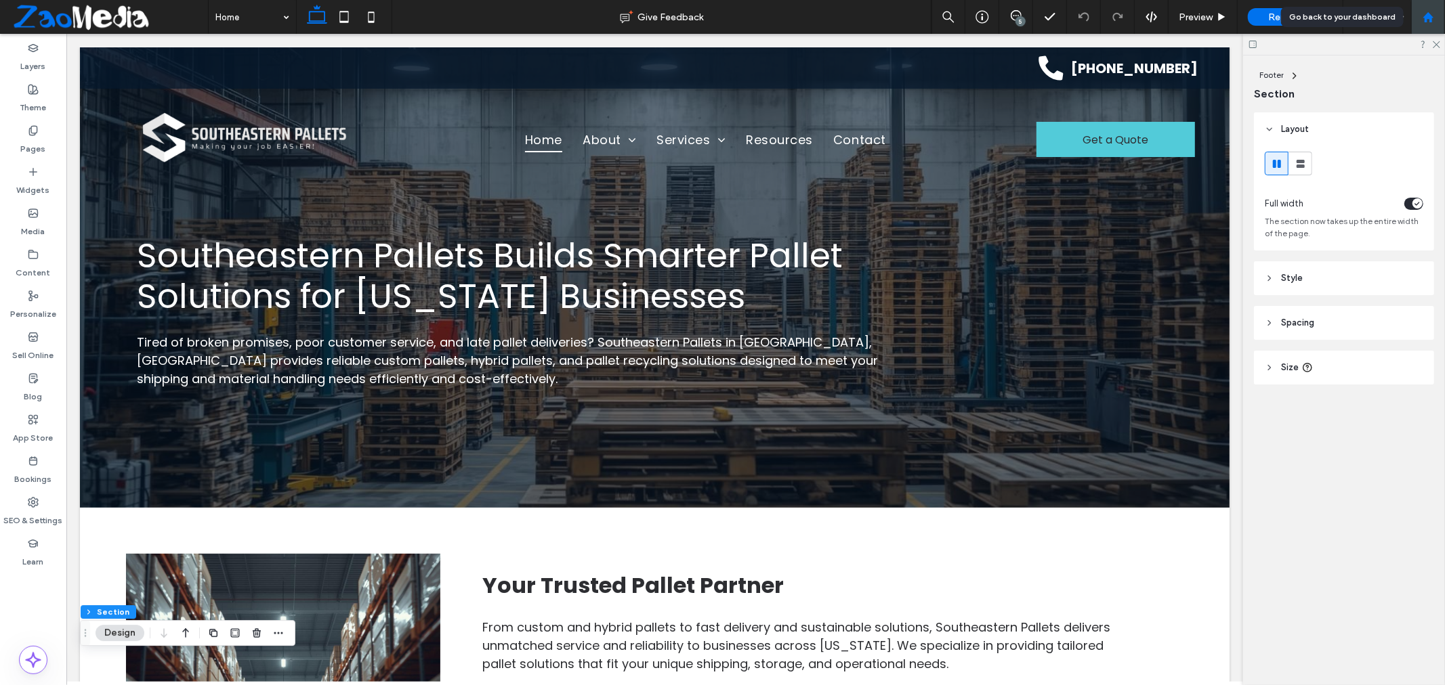
click at [1432, 21] on icon at bounding box center [1428, 18] width 12 height 12
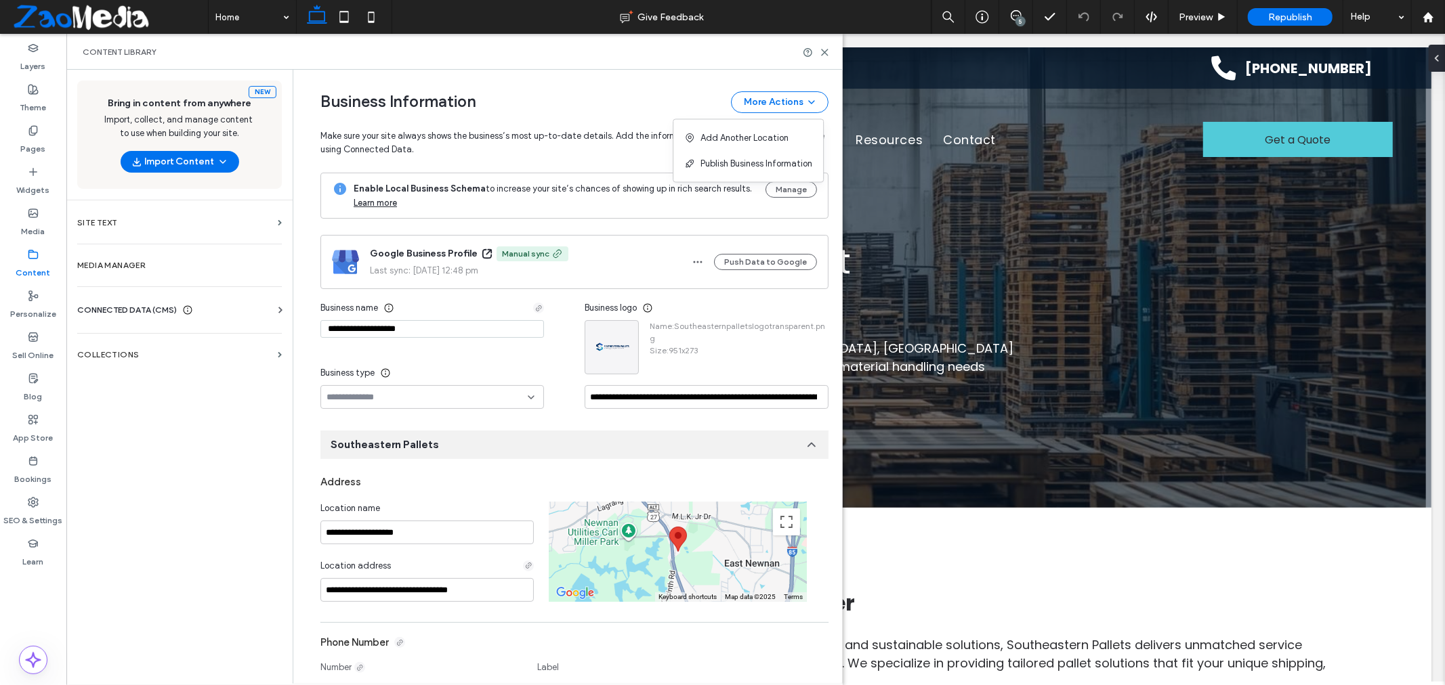
scroll to position [179, 0]
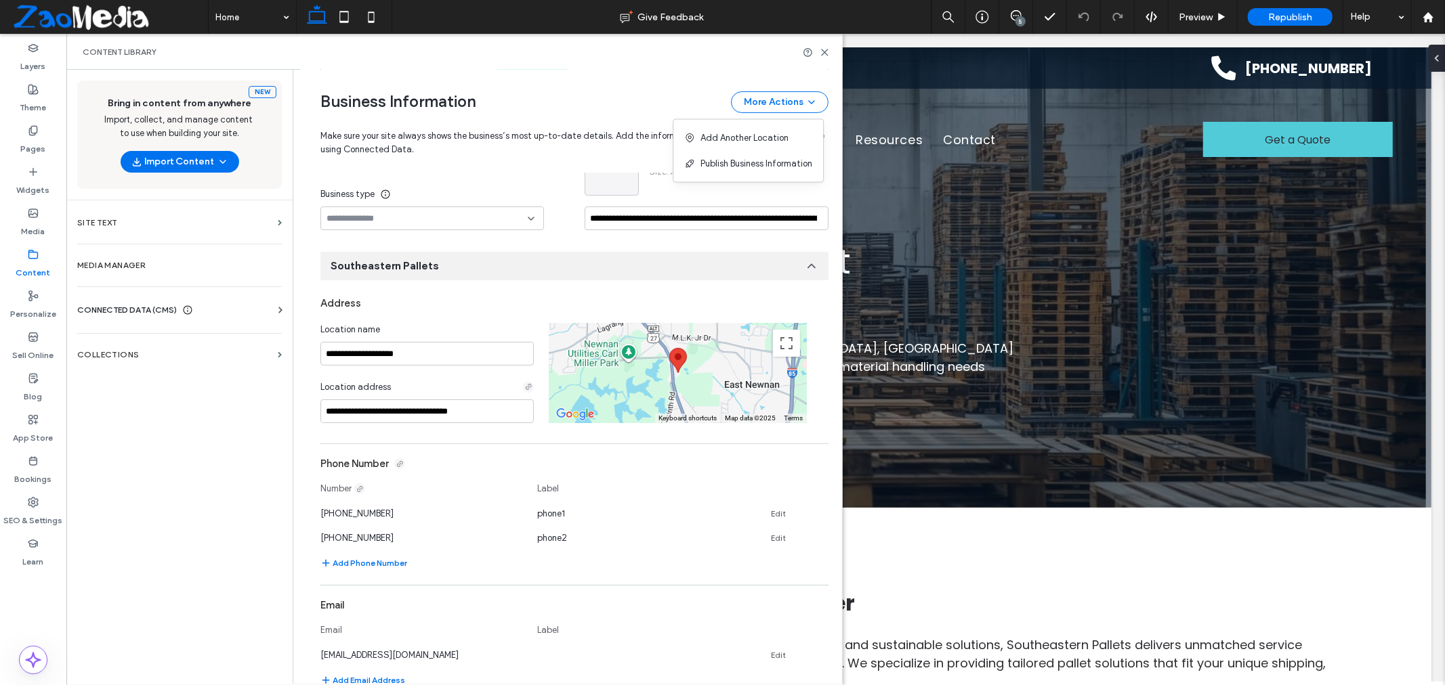
click at [538, 187] on div "Business type" at bounding box center [431, 194] width 223 height 24
click at [526, 222] on icon at bounding box center [531, 218] width 11 height 11
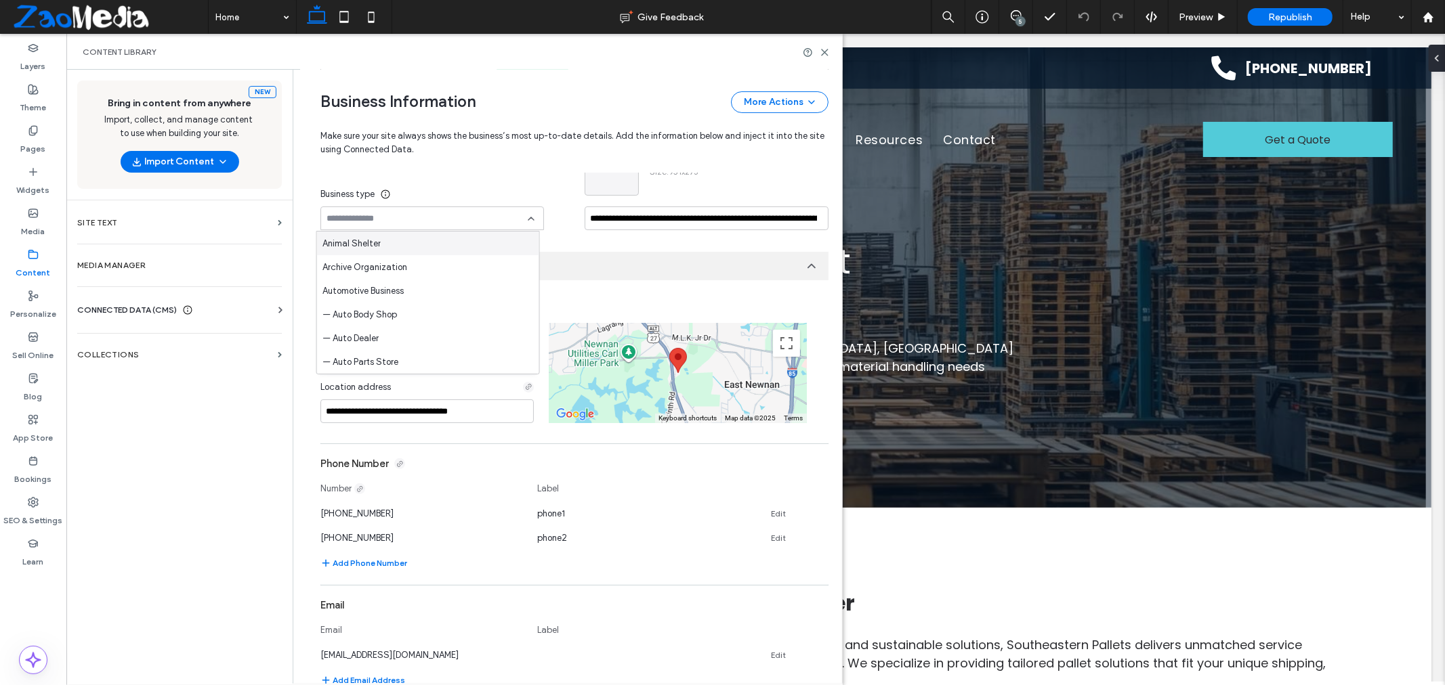
click at [526, 222] on icon at bounding box center [531, 218] width 11 height 11
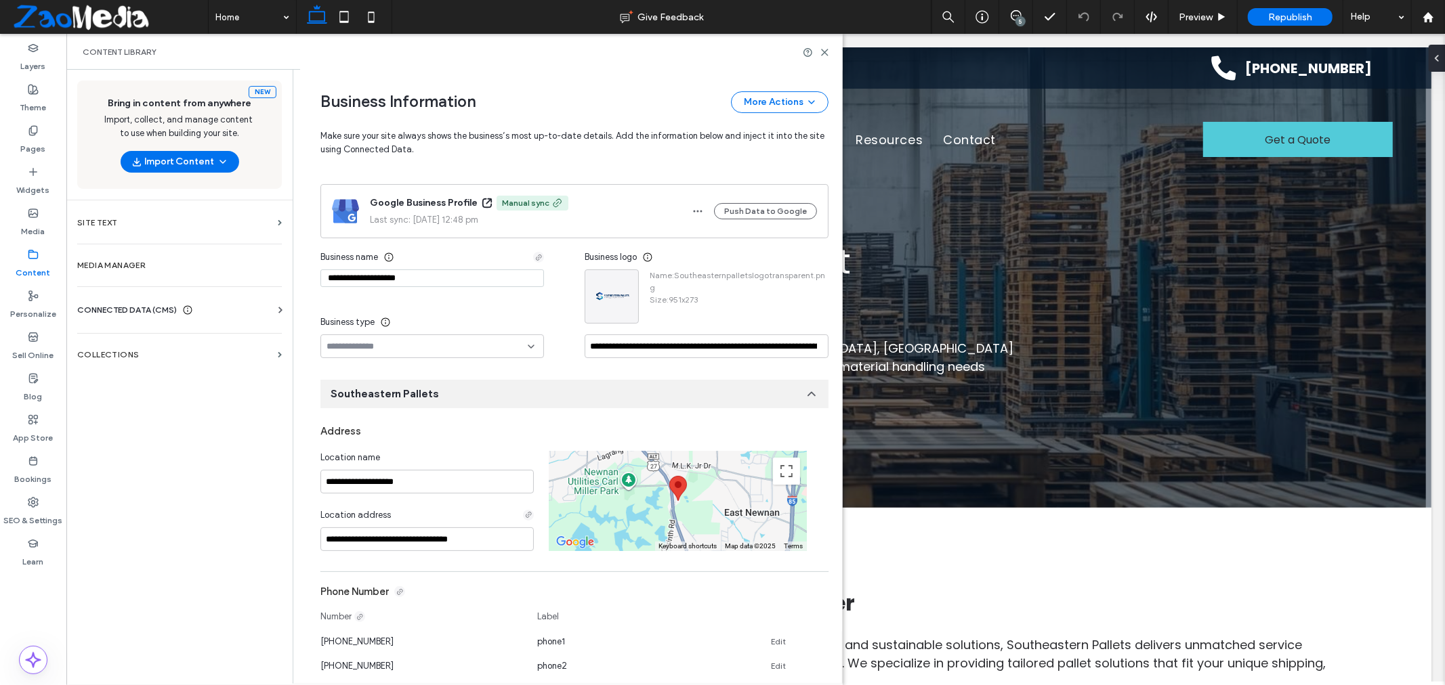
scroll to position [0, 0]
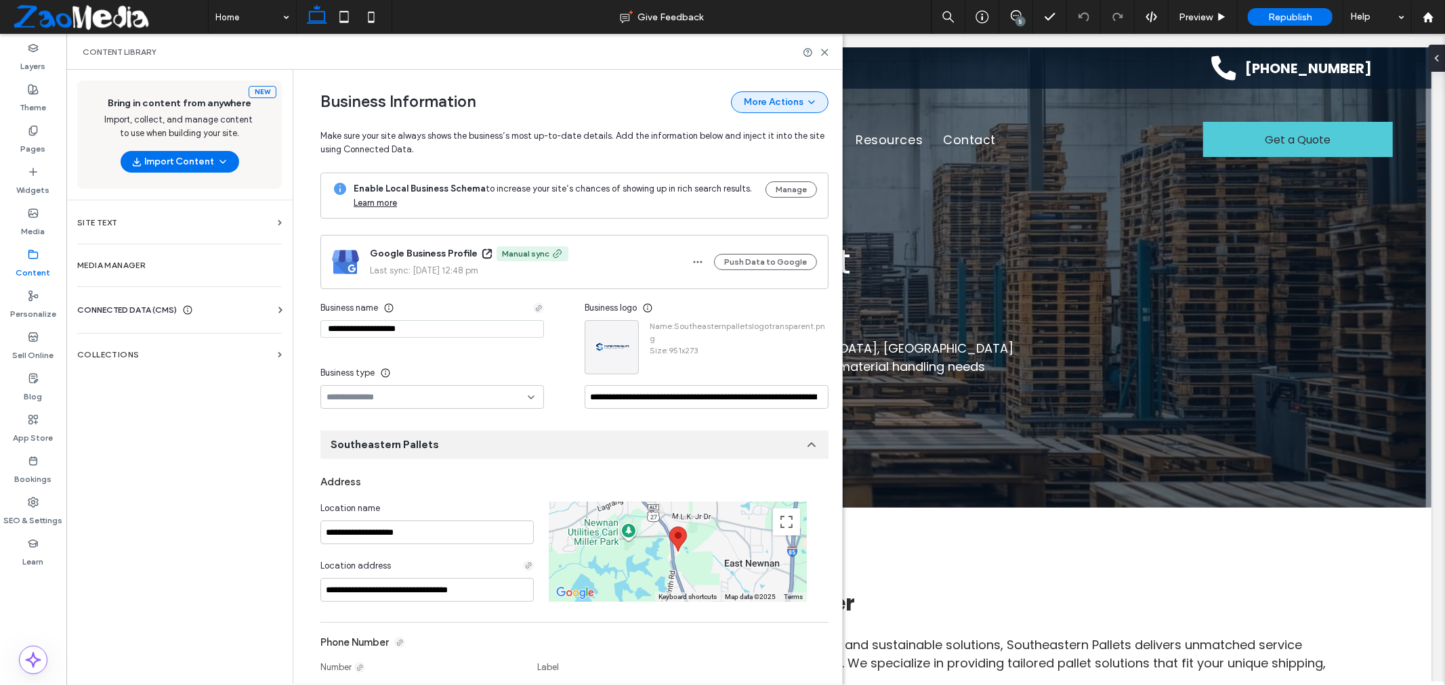
click at [786, 109] on button "More Actions" at bounding box center [780, 102] width 98 height 22
click at [695, 268] on span "button" at bounding box center [698, 262] width 22 height 22
click at [635, 150] on span "Make sure your site always shows the business’s most up-to-date details. Add th…" at bounding box center [574, 134] width 508 height 43
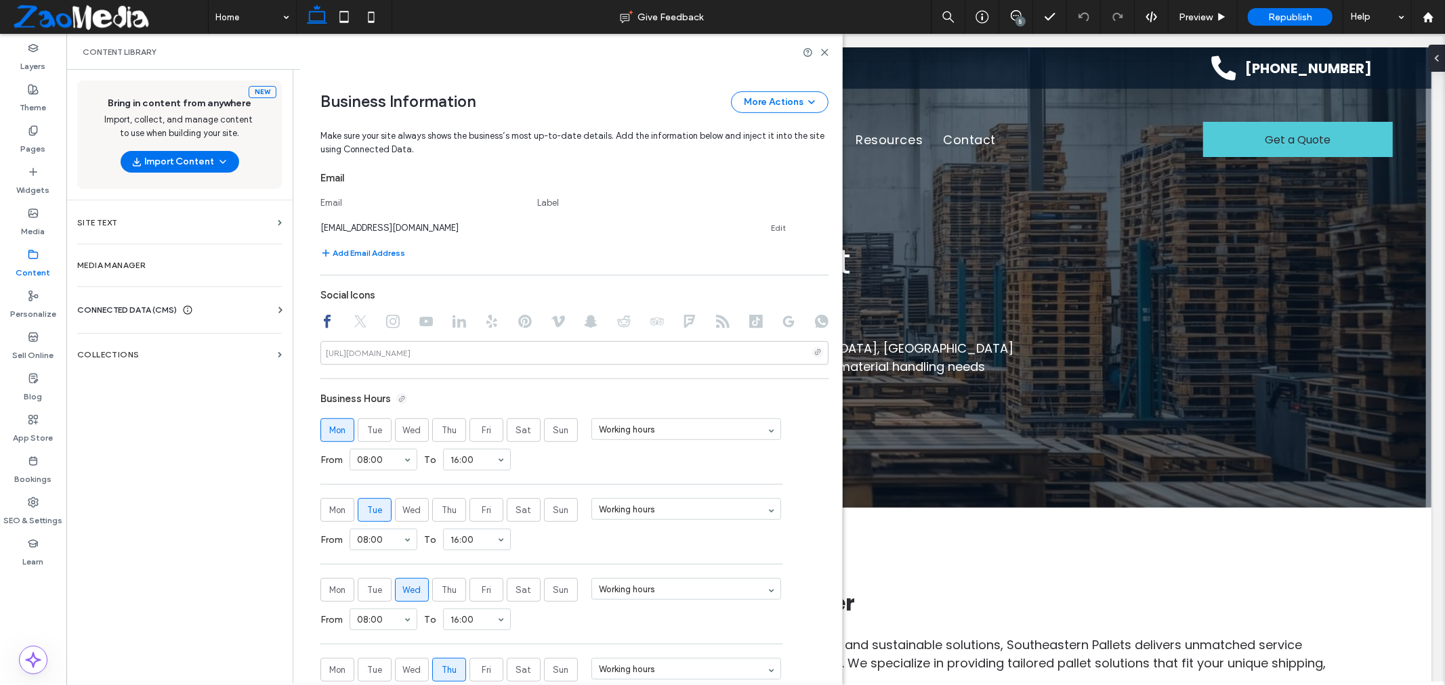
scroll to position [601, 0]
click at [782, 329] on icon at bounding box center [789, 327] width 14 height 14
click at [416, 358] on div "https://google.com/maps/place/" at bounding box center [367, 358] width 95 height 12
click at [477, 362] on input at bounding box center [574, 358] width 508 height 24
paste input "**********"
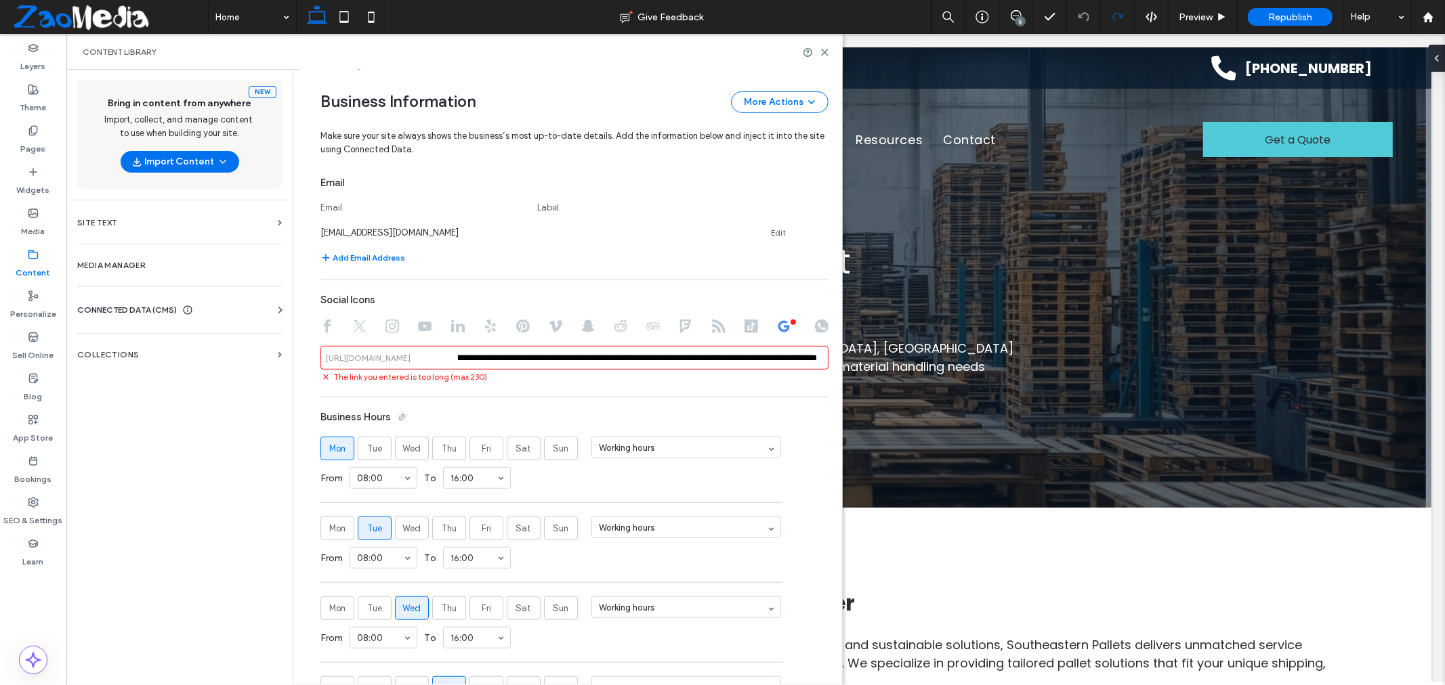
scroll to position [0, 0]
click at [500, 366] on input "**********" at bounding box center [574, 358] width 508 height 24
click at [410, 356] on div "https://google.com/maps/place/" at bounding box center [368, 358] width 85 height 12
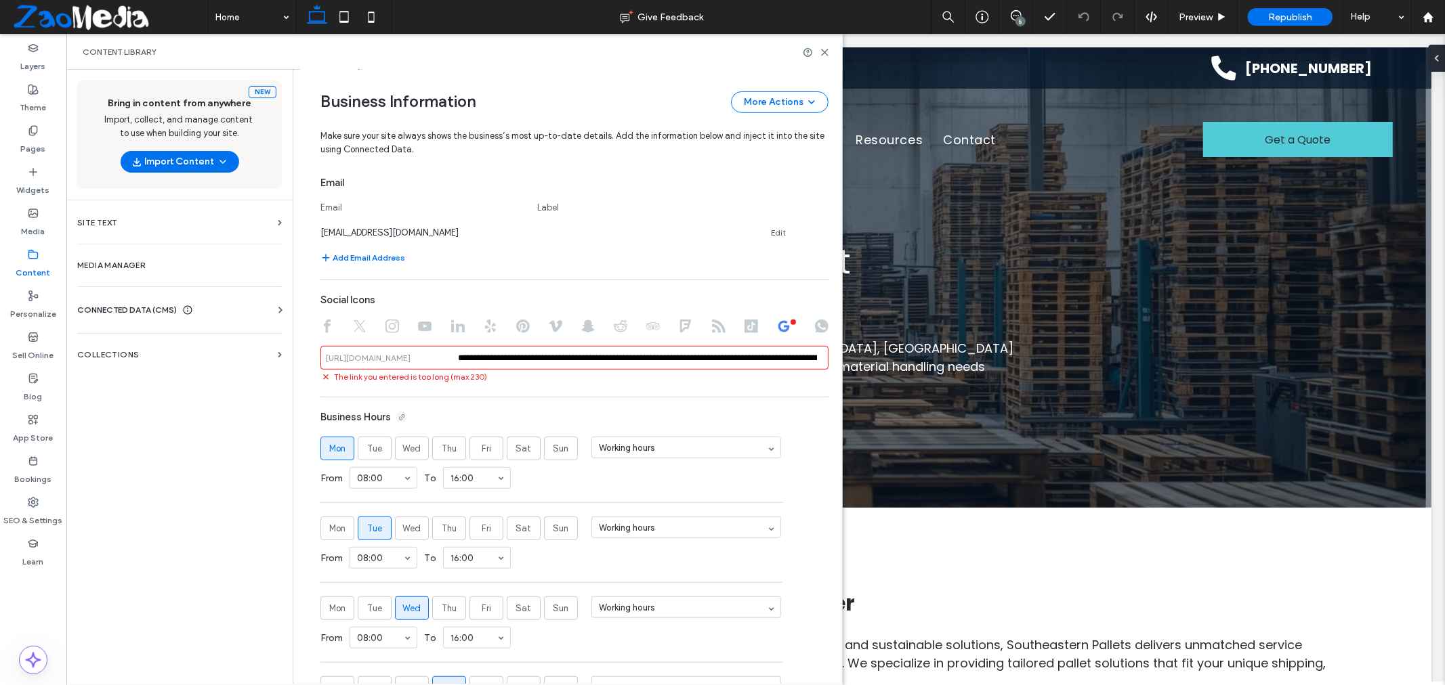
click at [410, 356] on div "https://google.com/maps/place/" at bounding box center [368, 358] width 85 height 12
click at [518, 362] on input "**********" at bounding box center [574, 358] width 508 height 24
click at [459, 360] on input "**********" at bounding box center [574, 358] width 508 height 24
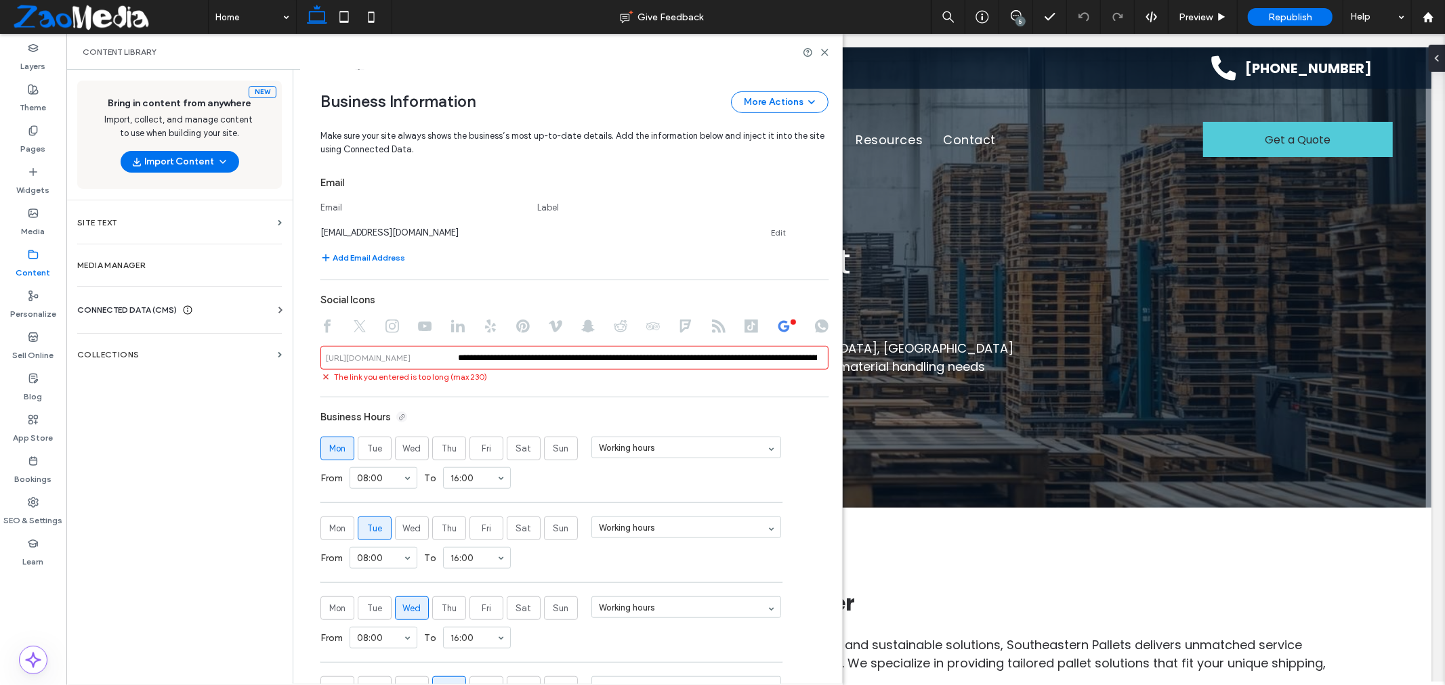
click at [520, 356] on input "**********" at bounding box center [574, 358] width 508 height 24
paste input
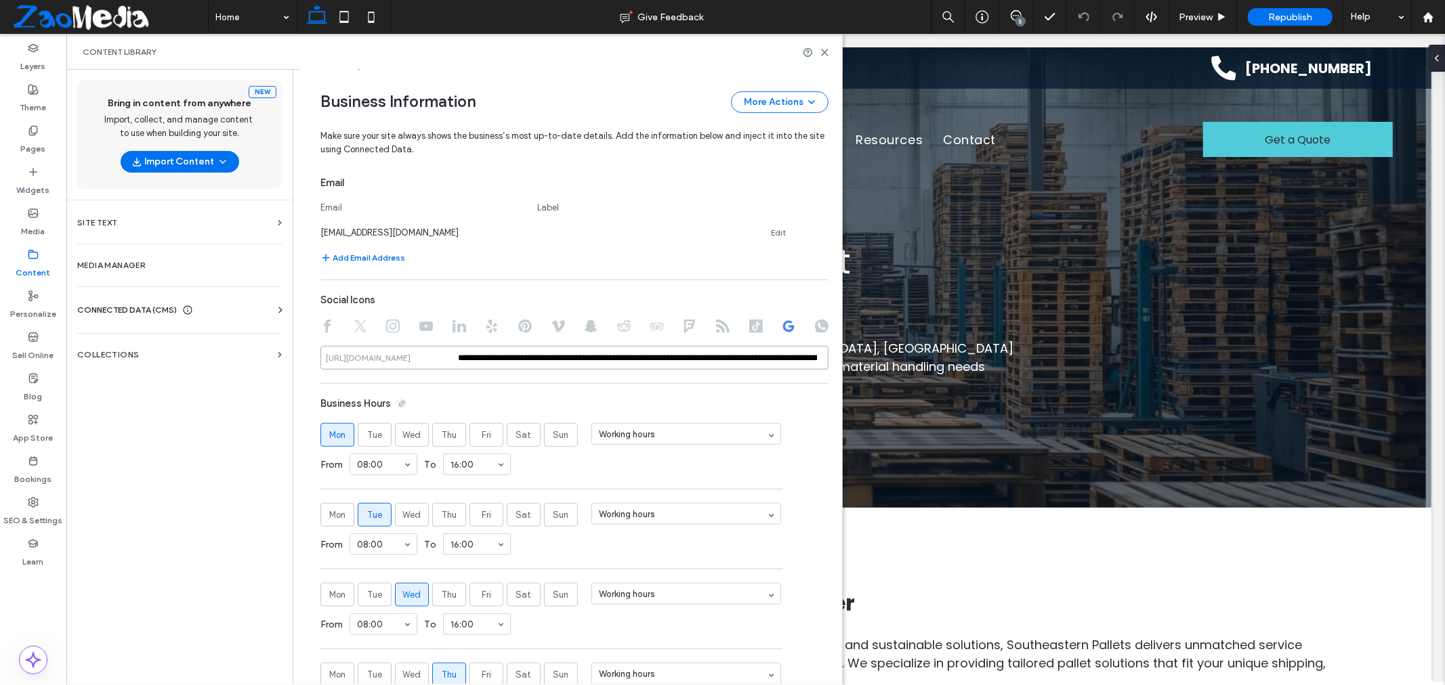
scroll to position [0, 489]
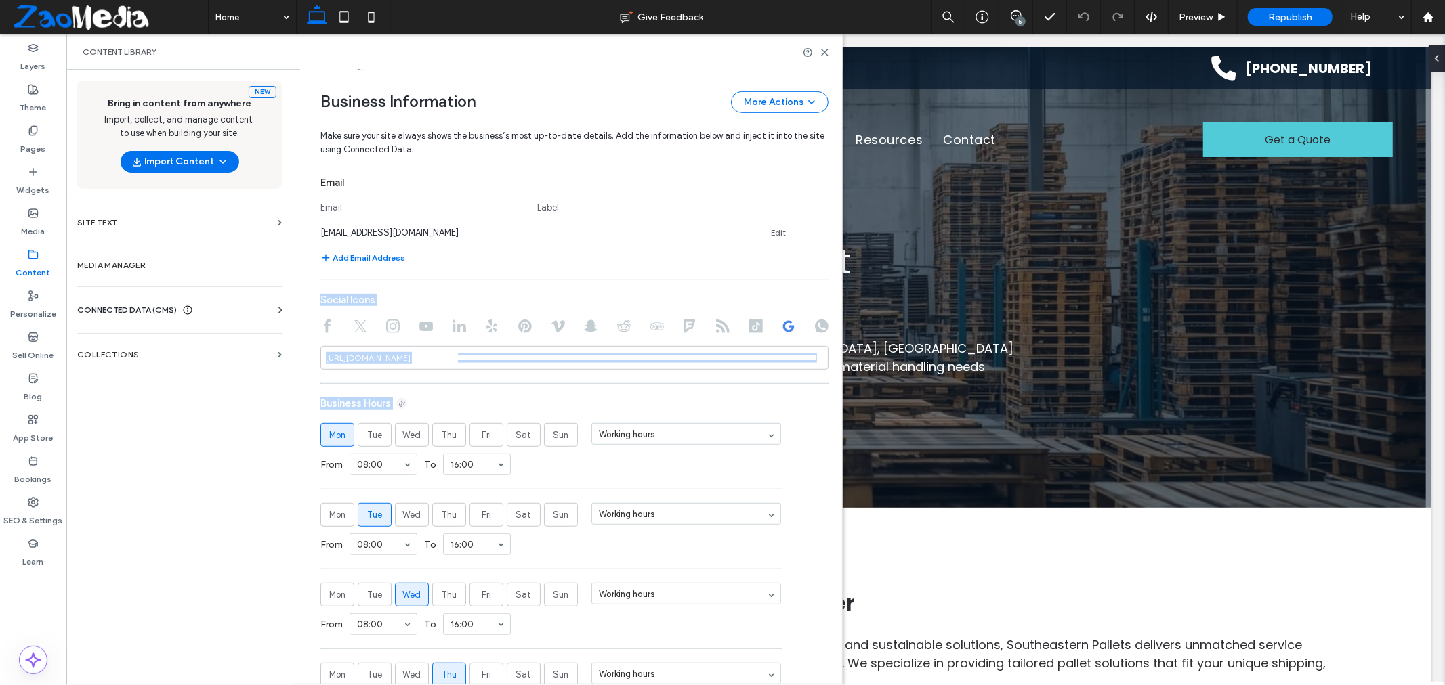
click at [563, 385] on div "**********" at bounding box center [574, 405] width 508 height 1074
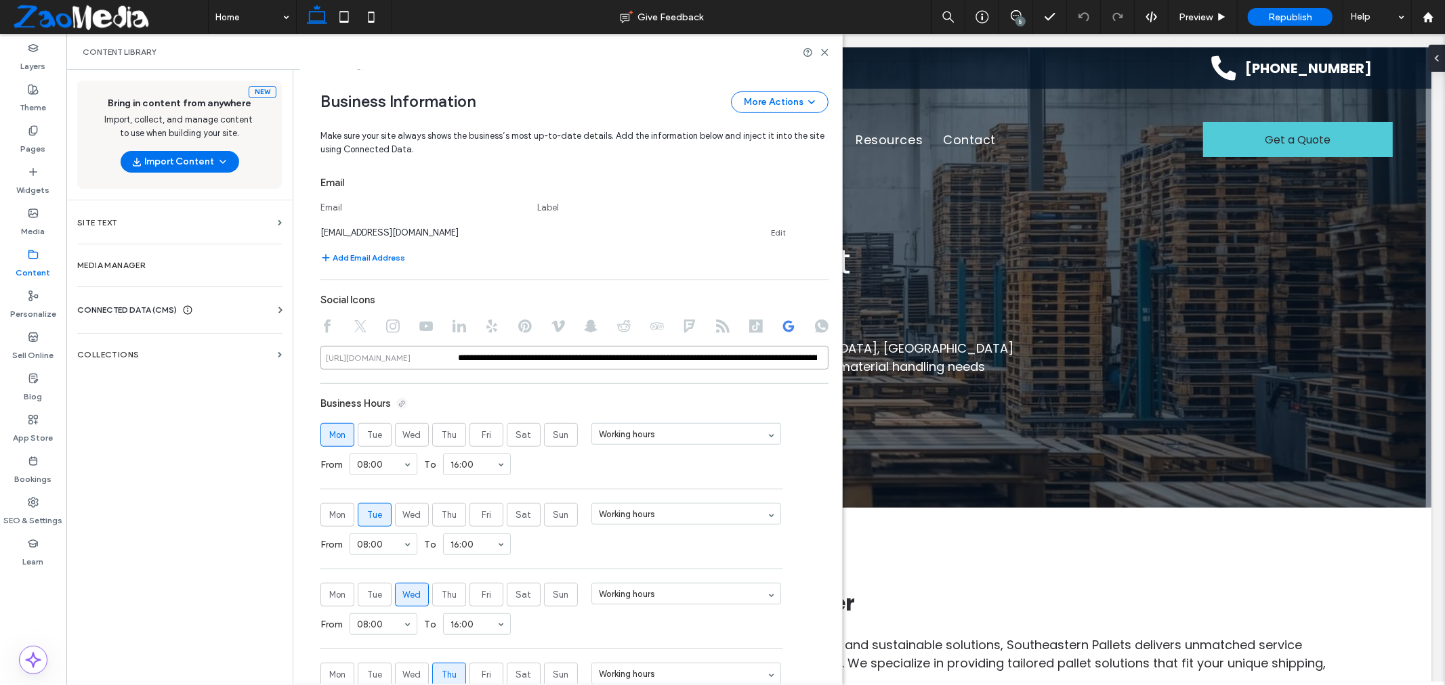
drag, startPoint x: 555, startPoint y: 360, endPoint x: 387, endPoint y: 347, distance: 169.1
click at [387, 347] on input "**********" at bounding box center [574, 358] width 508 height 24
type input "**********"
click at [766, 401] on div "Business Hours" at bounding box center [574, 404] width 508 height 26
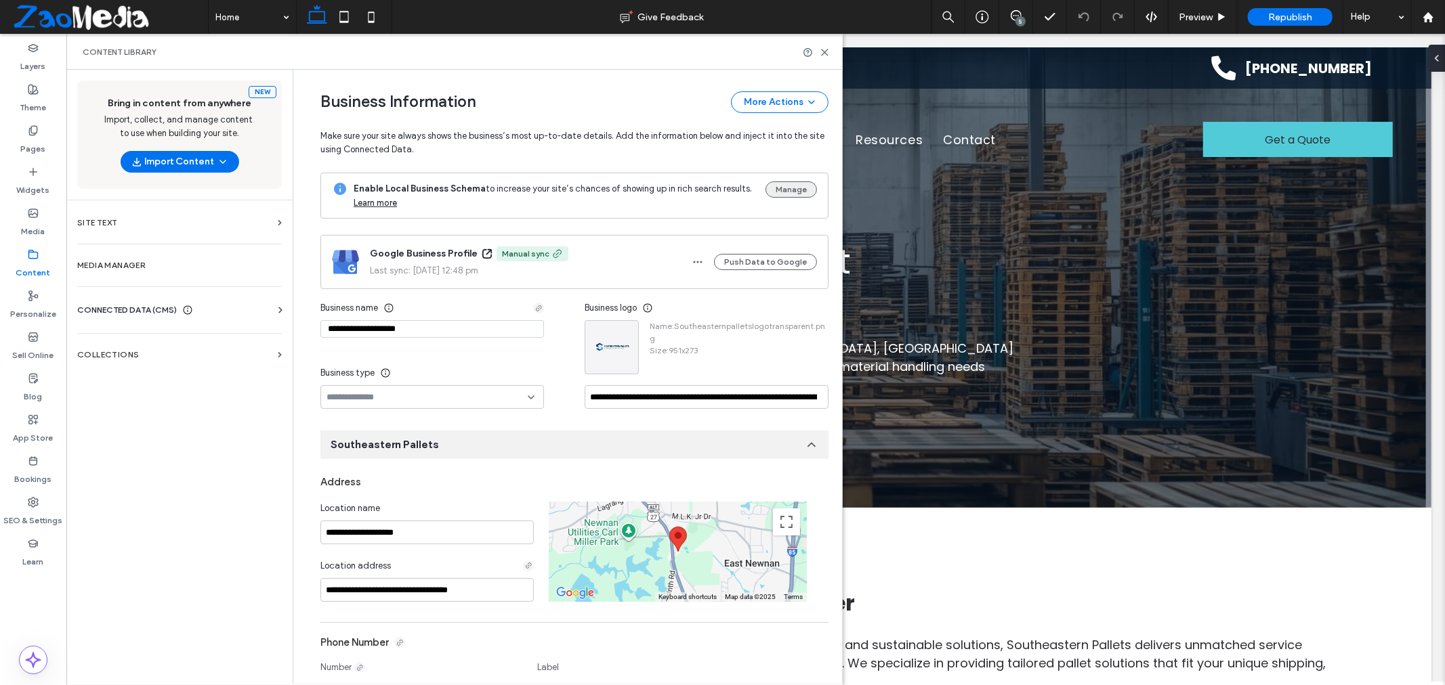
click at [789, 186] on button "Manage" at bounding box center [790, 190] width 51 height 16
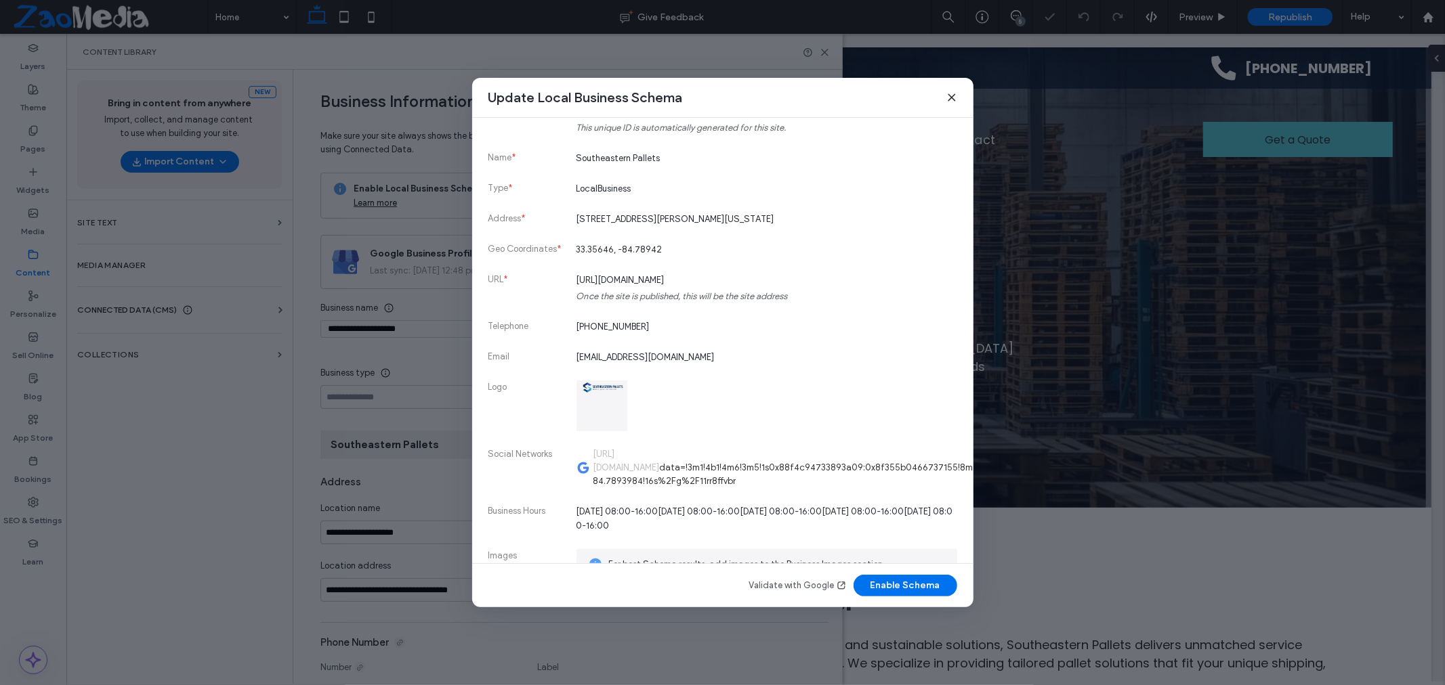
scroll to position [227, 0]
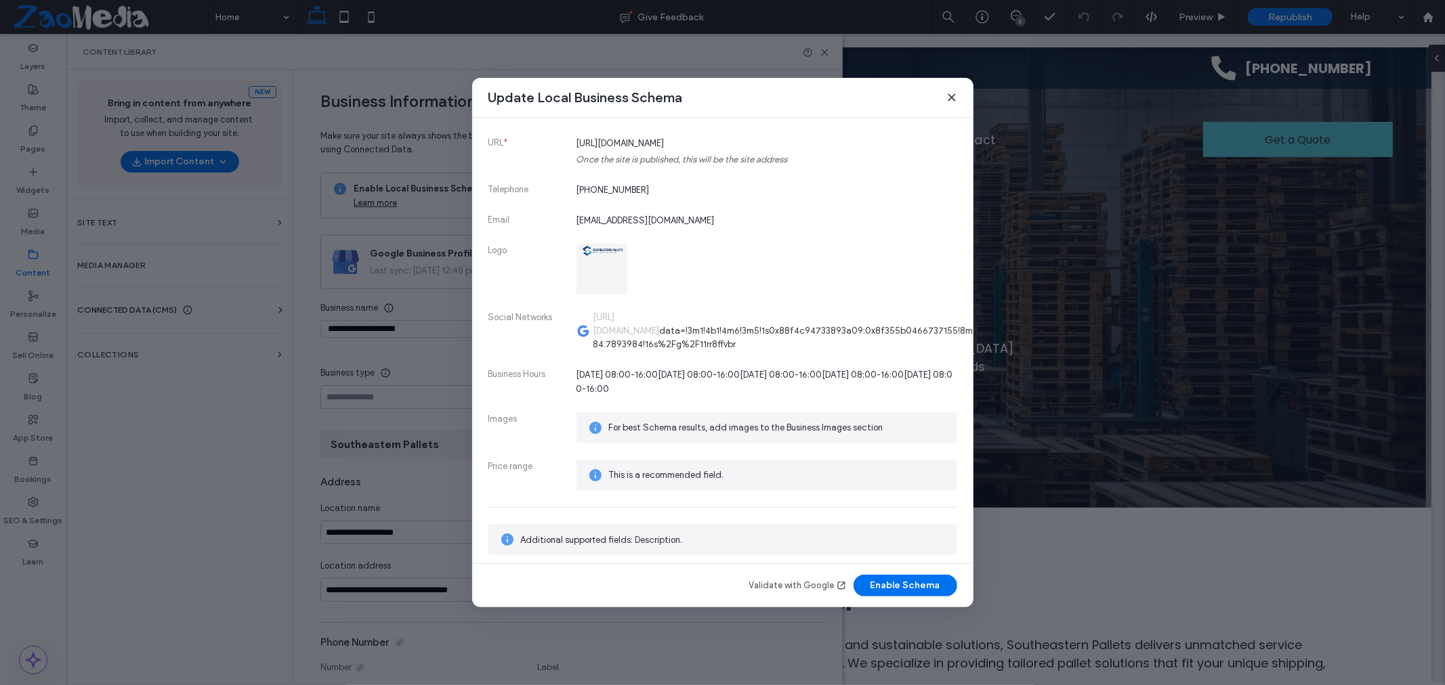
click at [910, 597] on div "Update Local Business Schema This information is used to generate Local Busines…" at bounding box center [722, 343] width 501 height 530
click at [908, 586] on button "Enable Schema" at bounding box center [905, 586] width 104 height 22
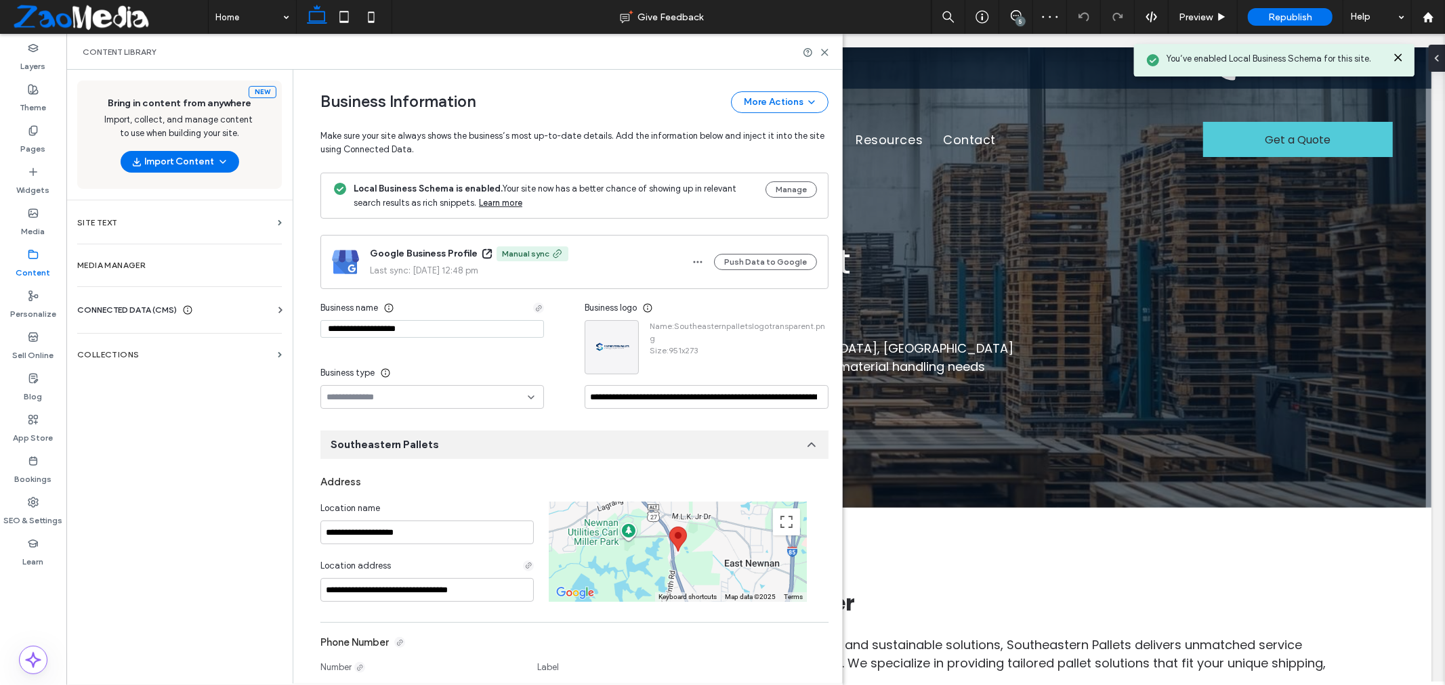
click at [1403, 61] on icon at bounding box center [1397, 57] width 11 height 11
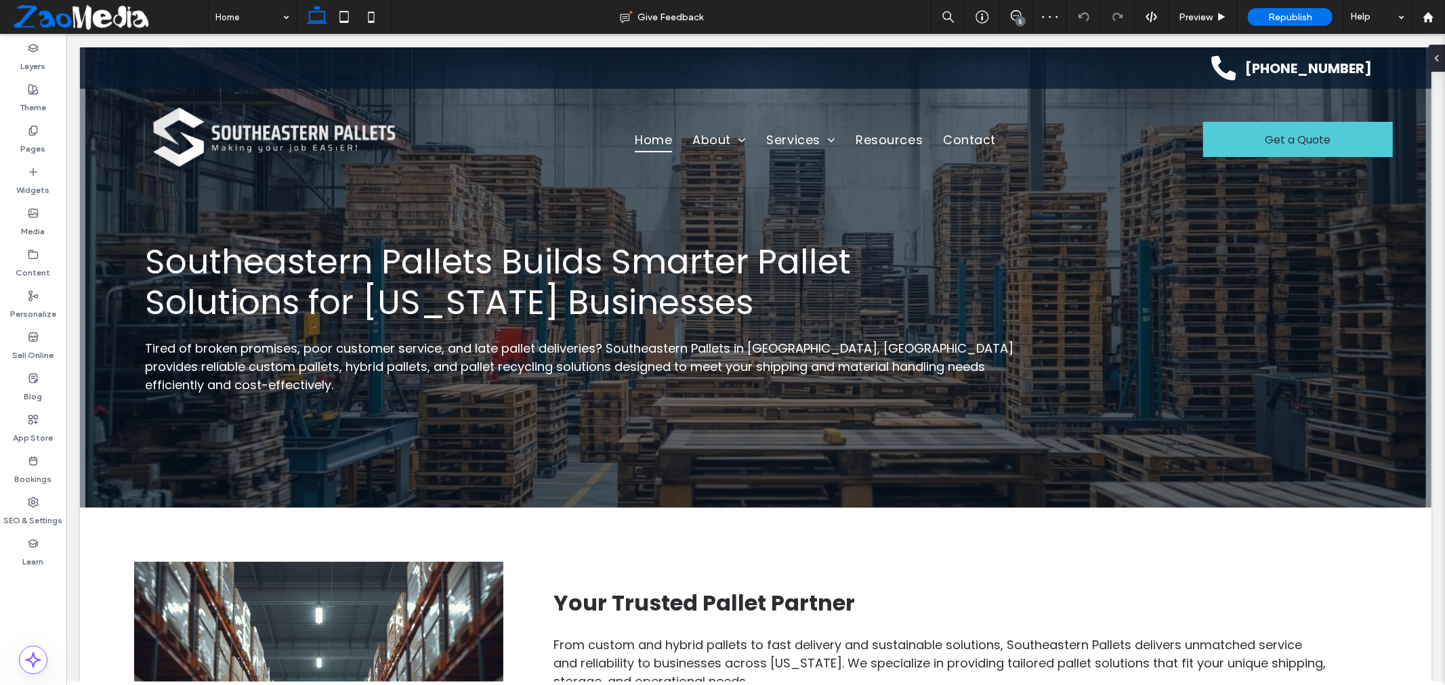
click at [1292, 20] on span "Republish" at bounding box center [1290, 18] width 44 height 12
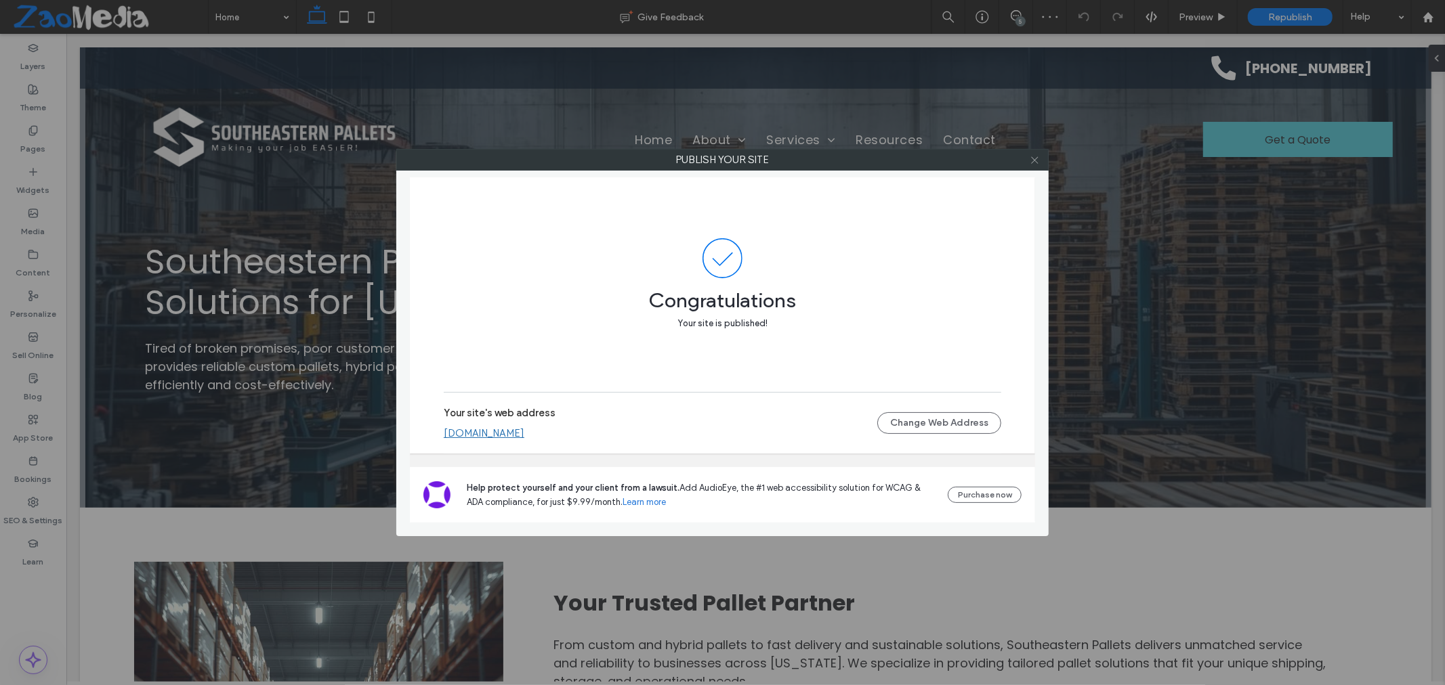
click at [1036, 167] on span at bounding box center [1034, 160] width 10 height 20
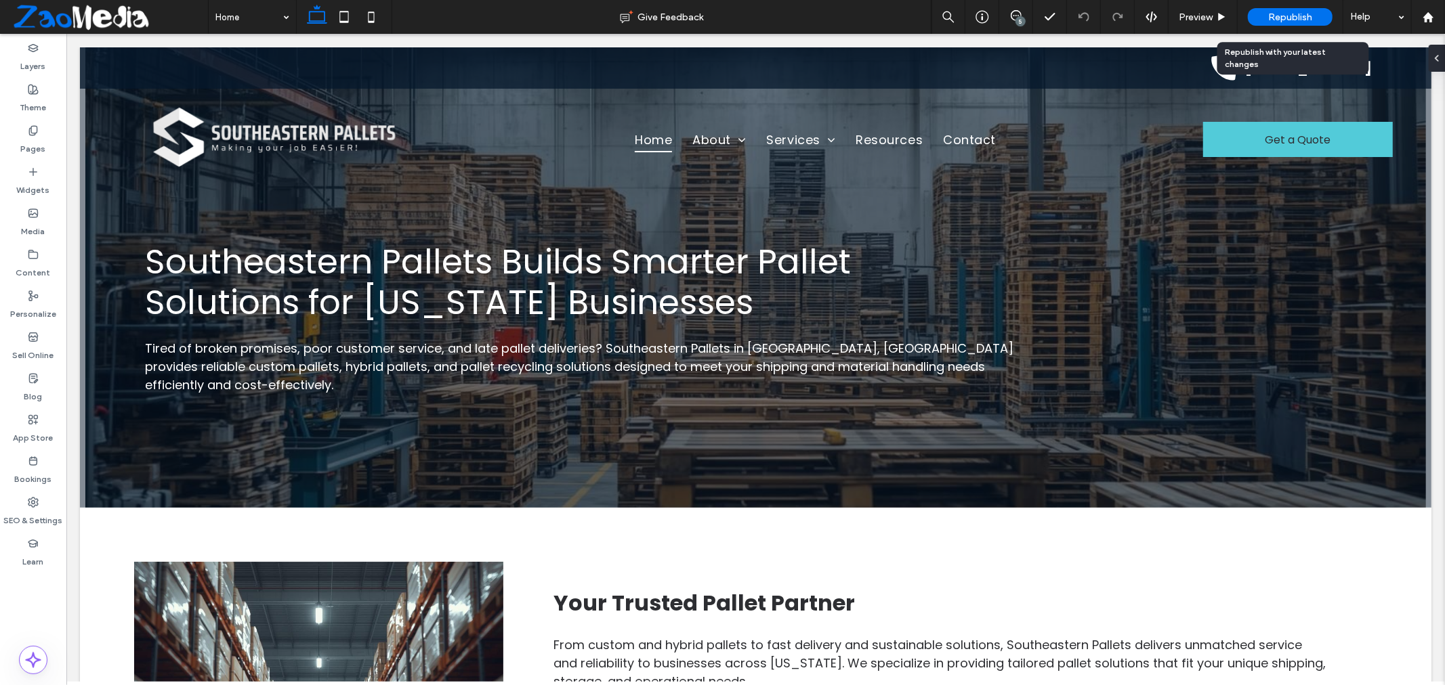
click at [1294, 14] on span "Republish" at bounding box center [1290, 18] width 44 height 12
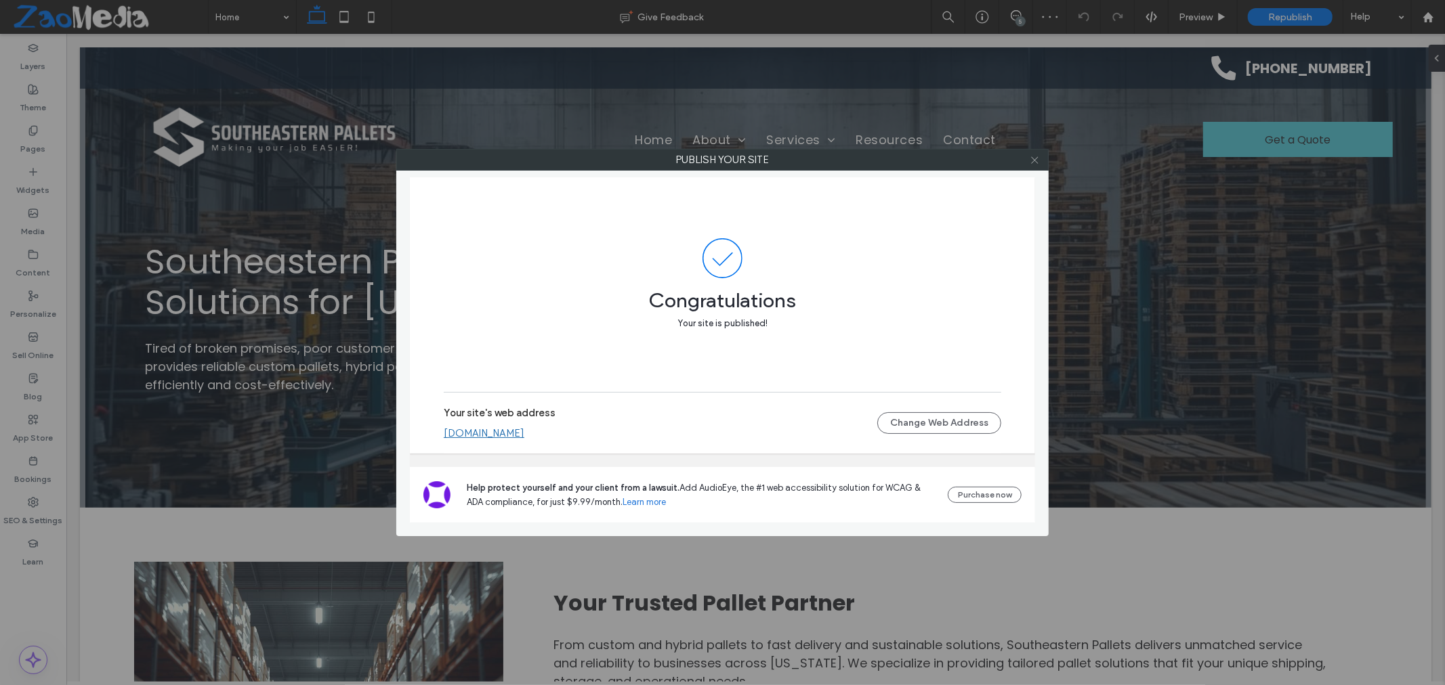
click at [1031, 163] on icon at bounding box center [1034, 160] width 10 height 10
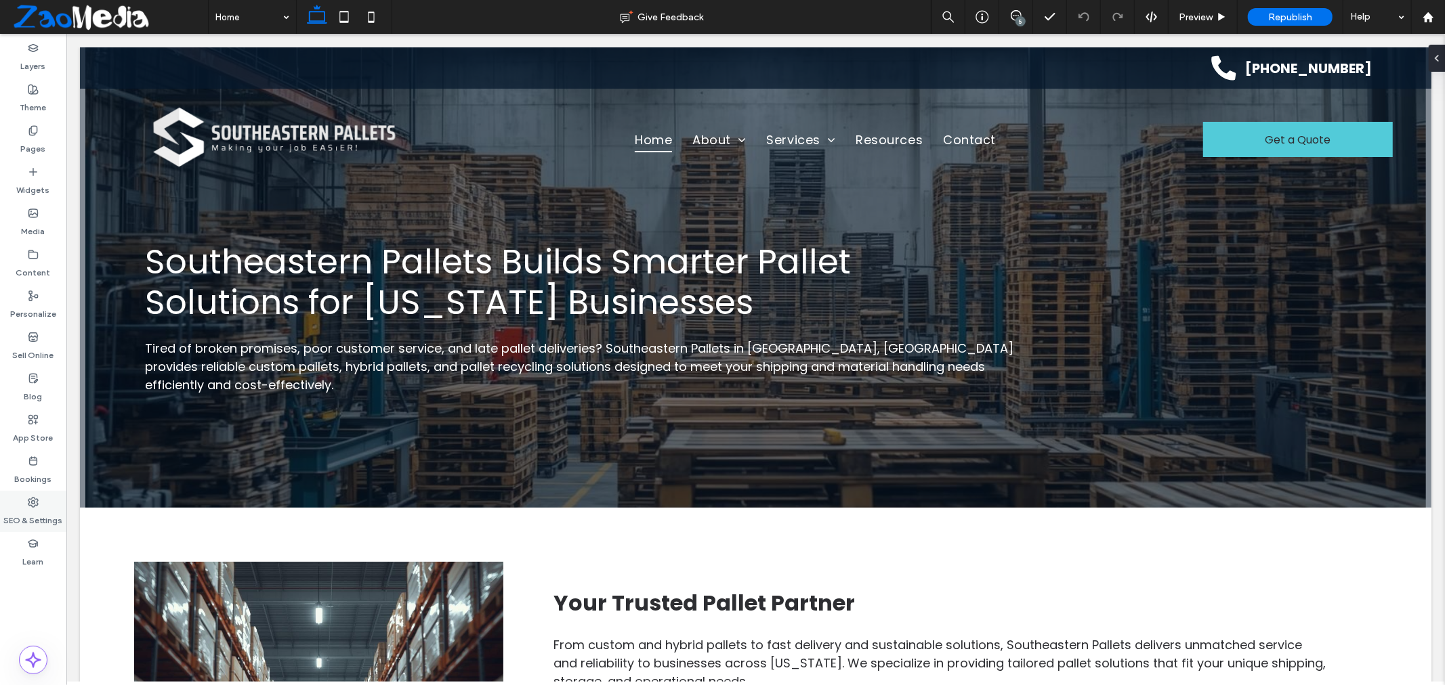
click at [35, 507] on icon at bounding box center [33, 502] width 11 height 11
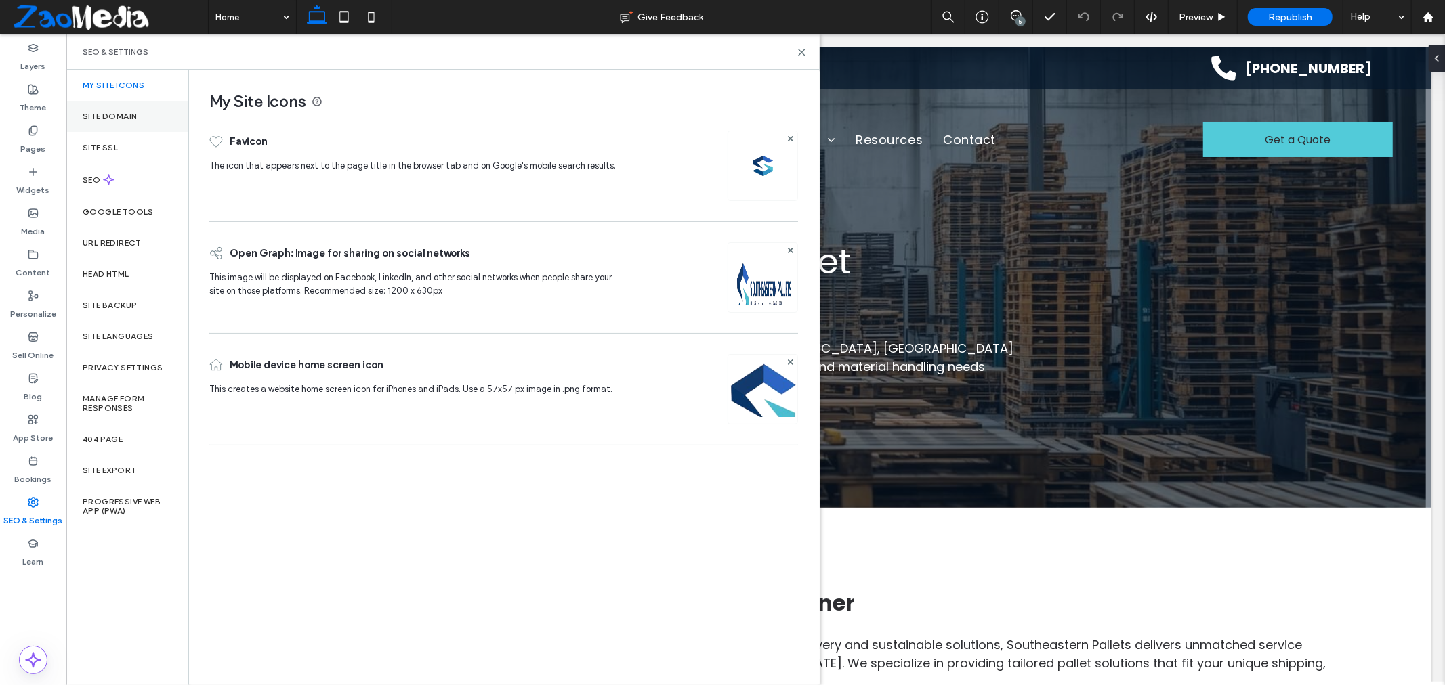
click at [117, 110] on div "Site Domain" at bounding box center [127, 116] width 122 height 31
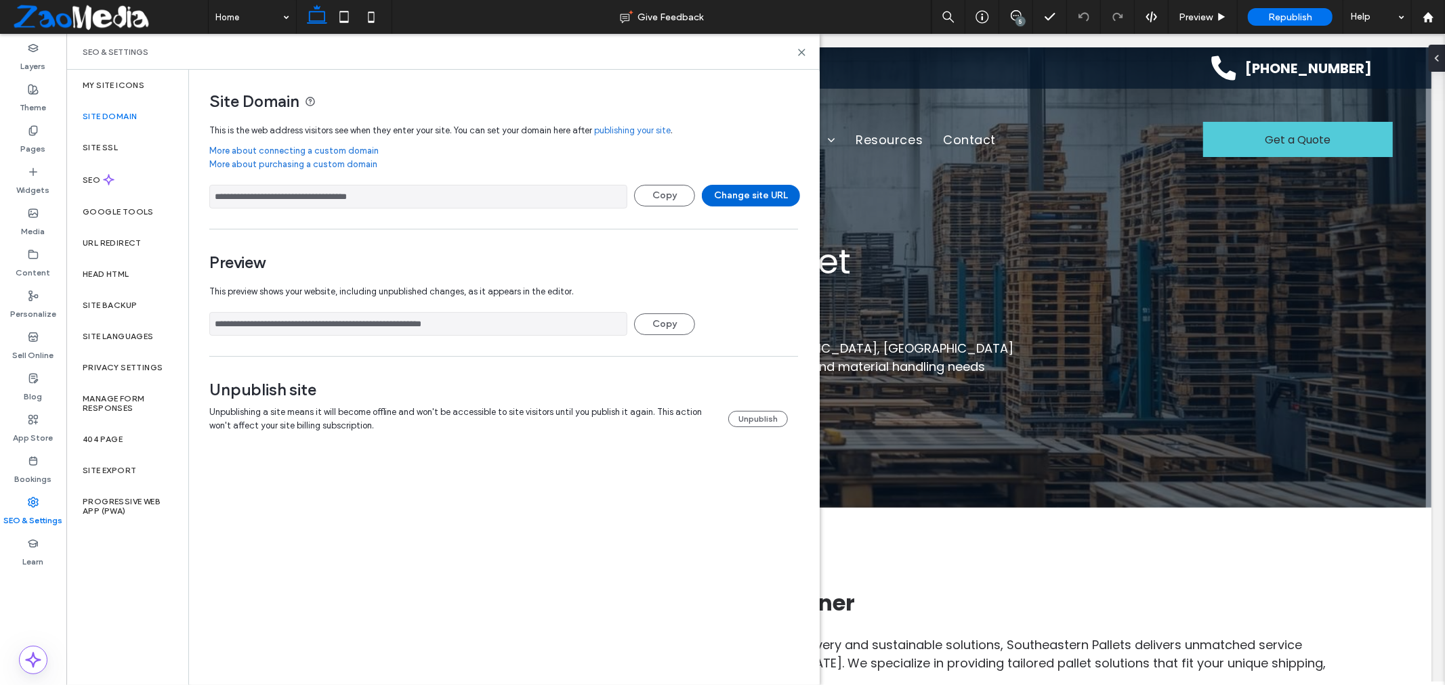
click at [731, 194] on button "Change site URL" at bounding box center [751, 196] width 98 height 22
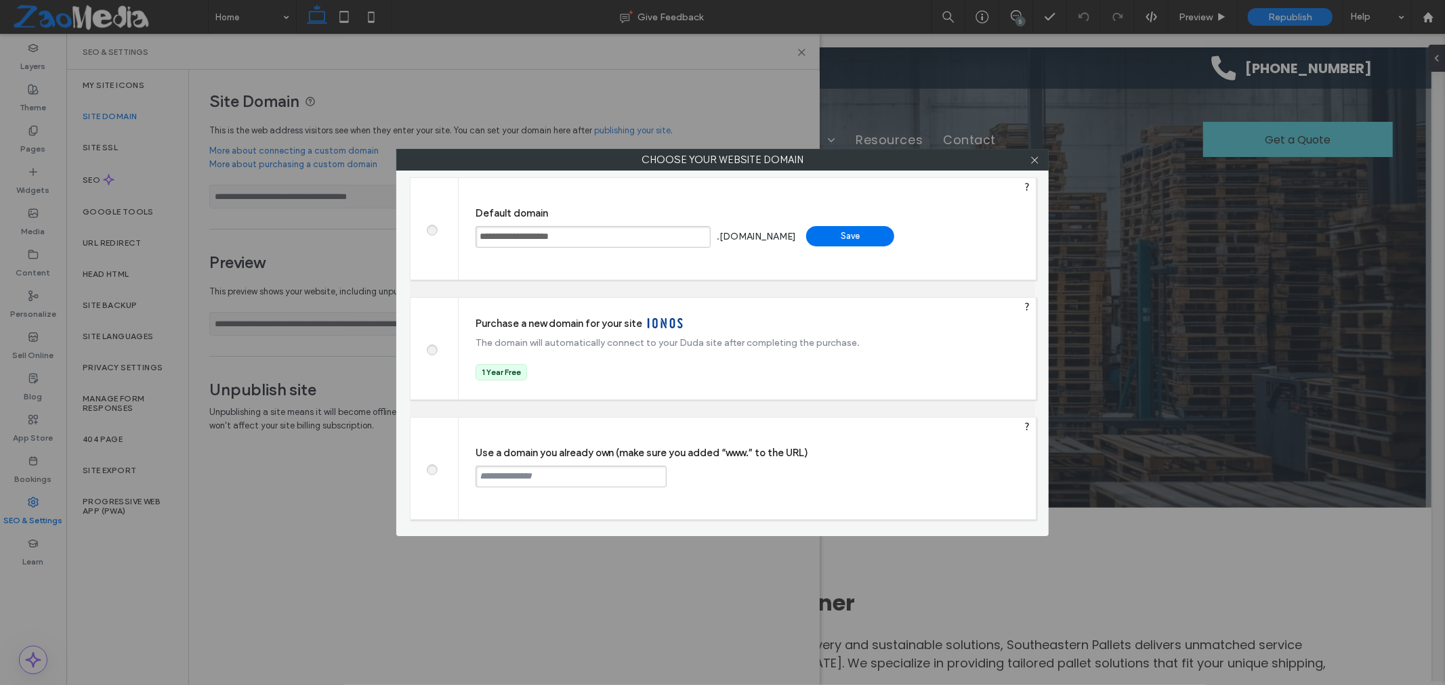
click at [435, 482] on div at bounding box center [434, 469] width 48 height 102
click at [437, 474] on div at bounding box center [434, 469] width 48 height 102
click at [431, 471] on span at bounding box center [431, 468] width 0 height 10
click at [564, 476] on input "text" at bounding box center [570, 477] width 191 height 22
paste input "**********"
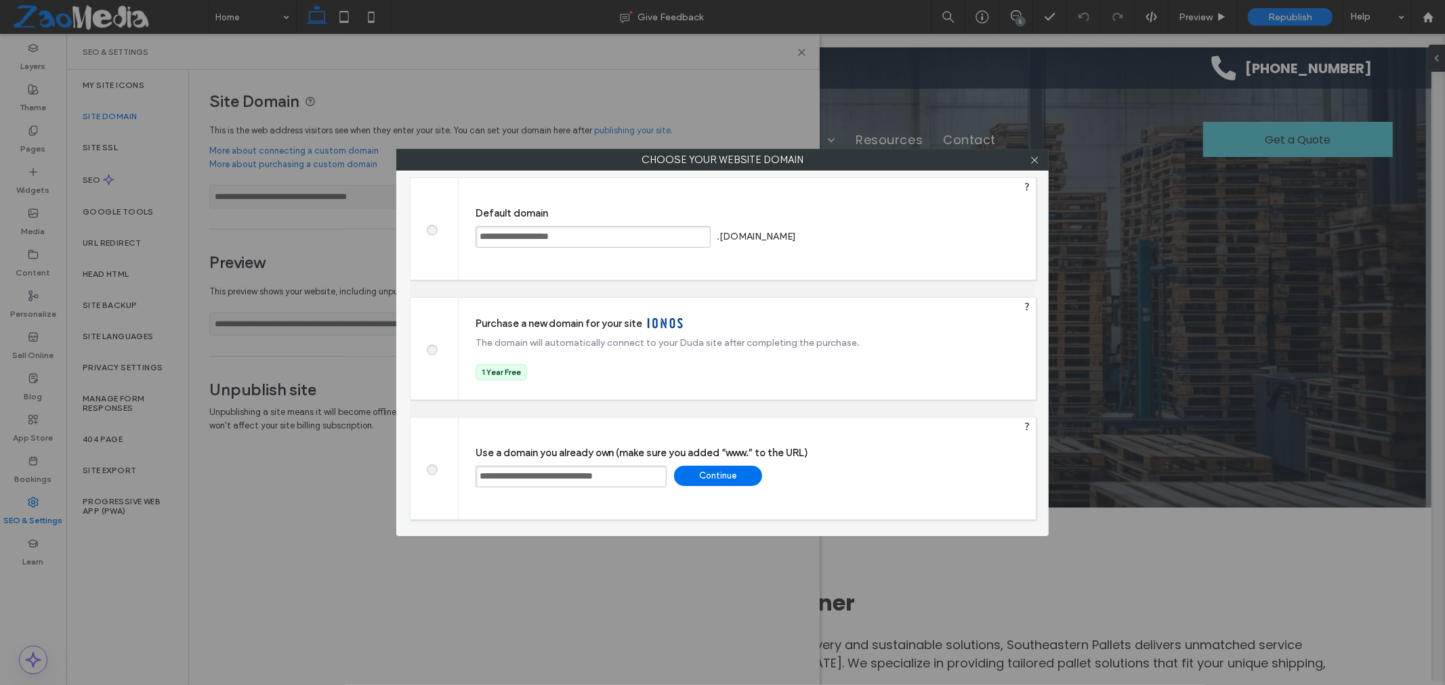
click at [519, 478] on input "**********" at bounding box center [570, 477] width 191 height 22
click at [619, 482] on input "**********" at bounding box center [570, 477] width 191 height 22
type input "**********"
click at [730, 469] on div "Continue" at bounding box center [718, 476] width 88 height 20
type input "**********"
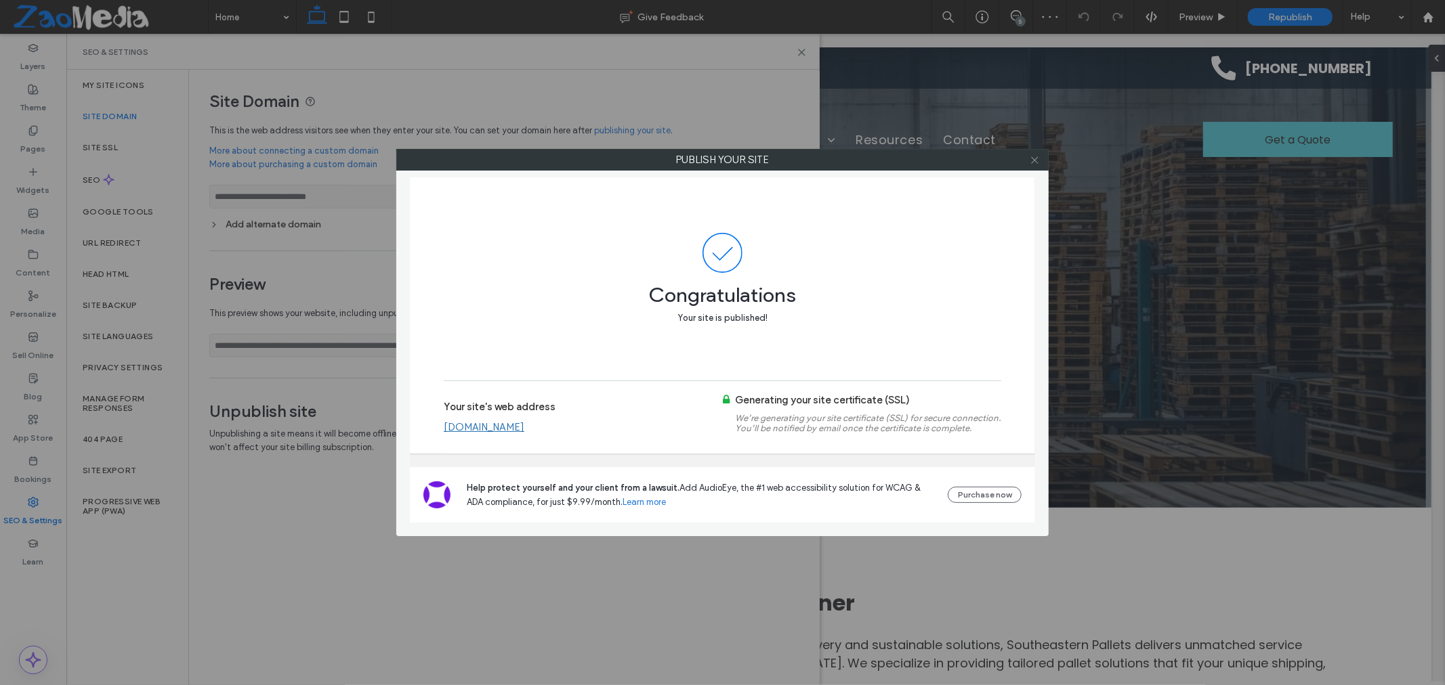
click at [1035, 161] on use at bounding box center [1034, 159] width 7 height 7
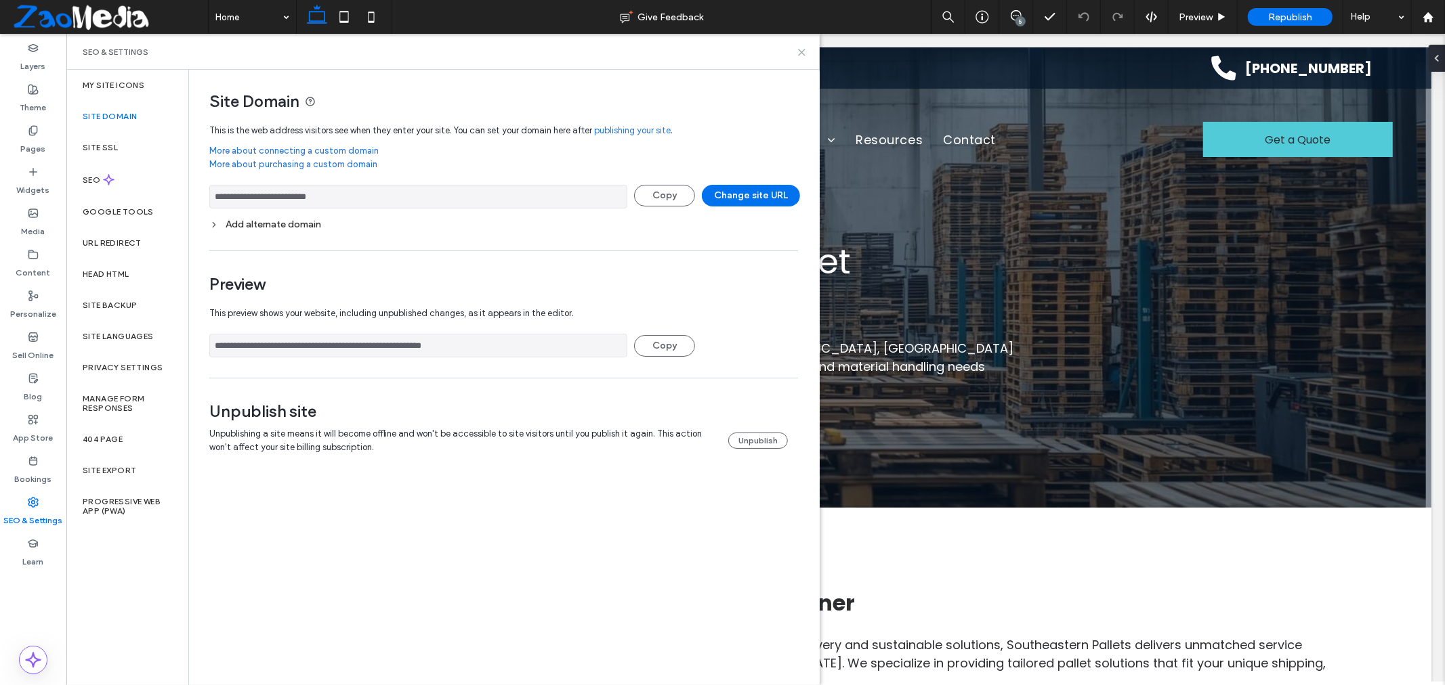
click at [798, 49] on use at bounding box center [801, 52] width 6 height 6
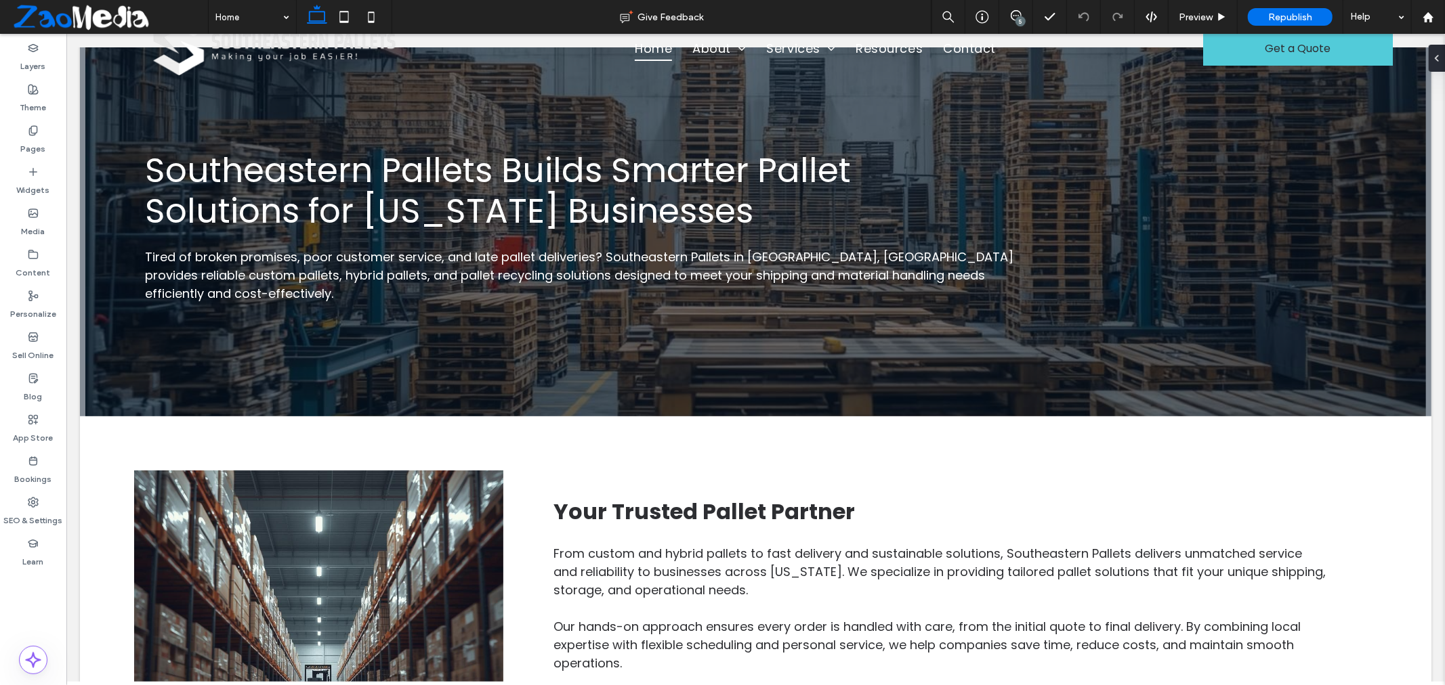
scroll to position [0, 0]
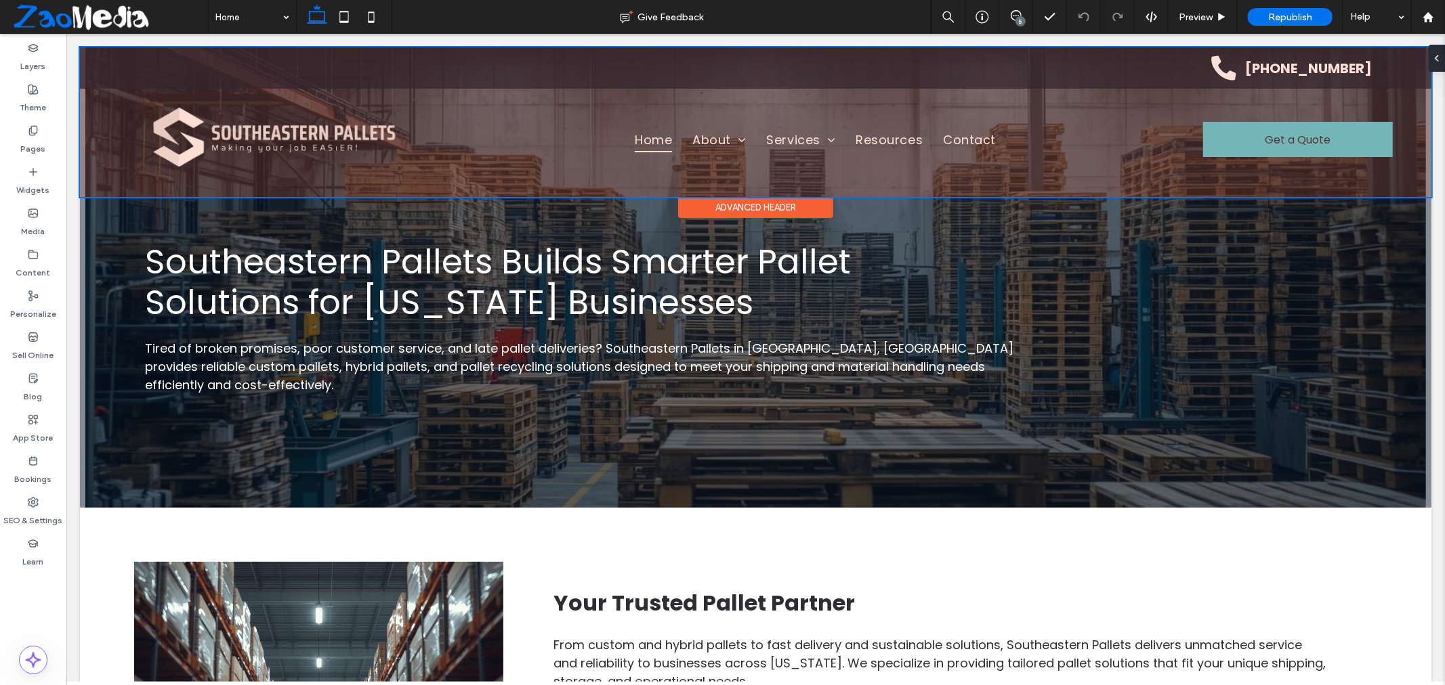
click at [1205, 67] on div at bounding box center [754, 122] width 1351 height 150
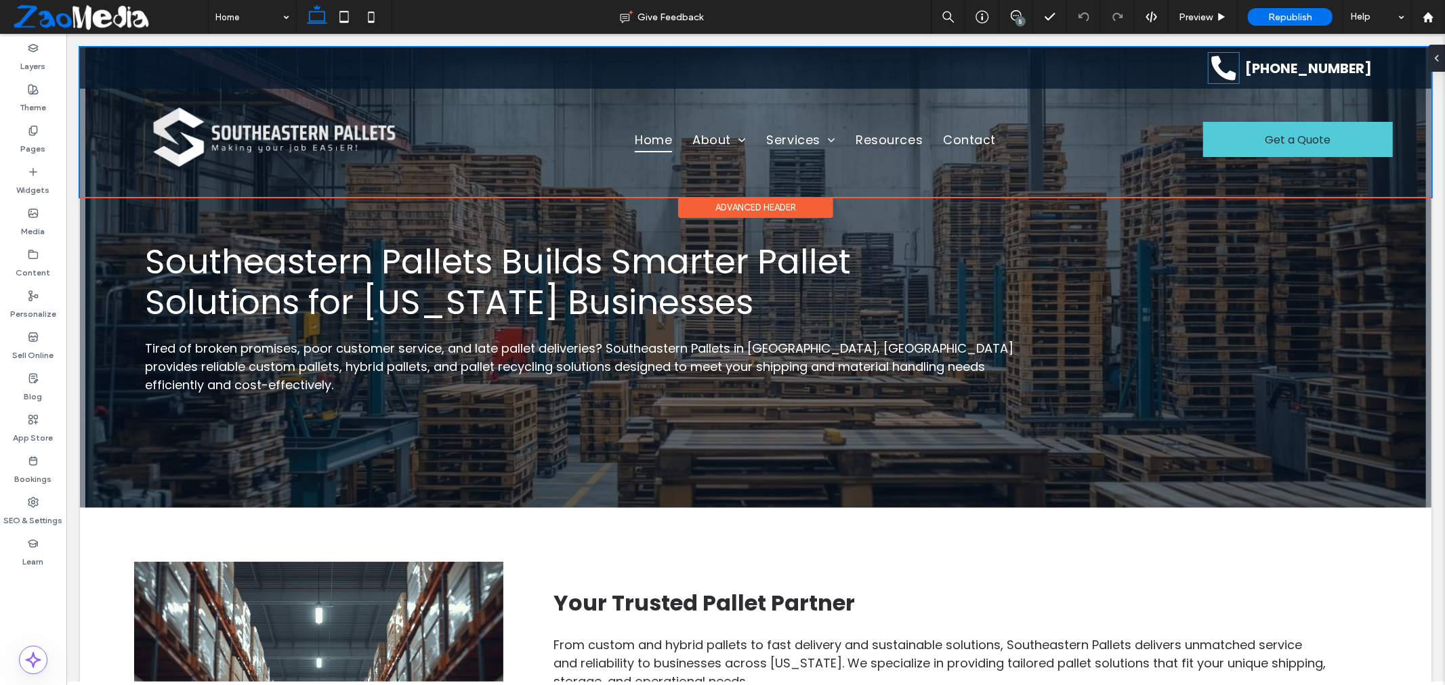
click at [1211, 67] on icon at bounding box center [1223, 67] width 24 height 24
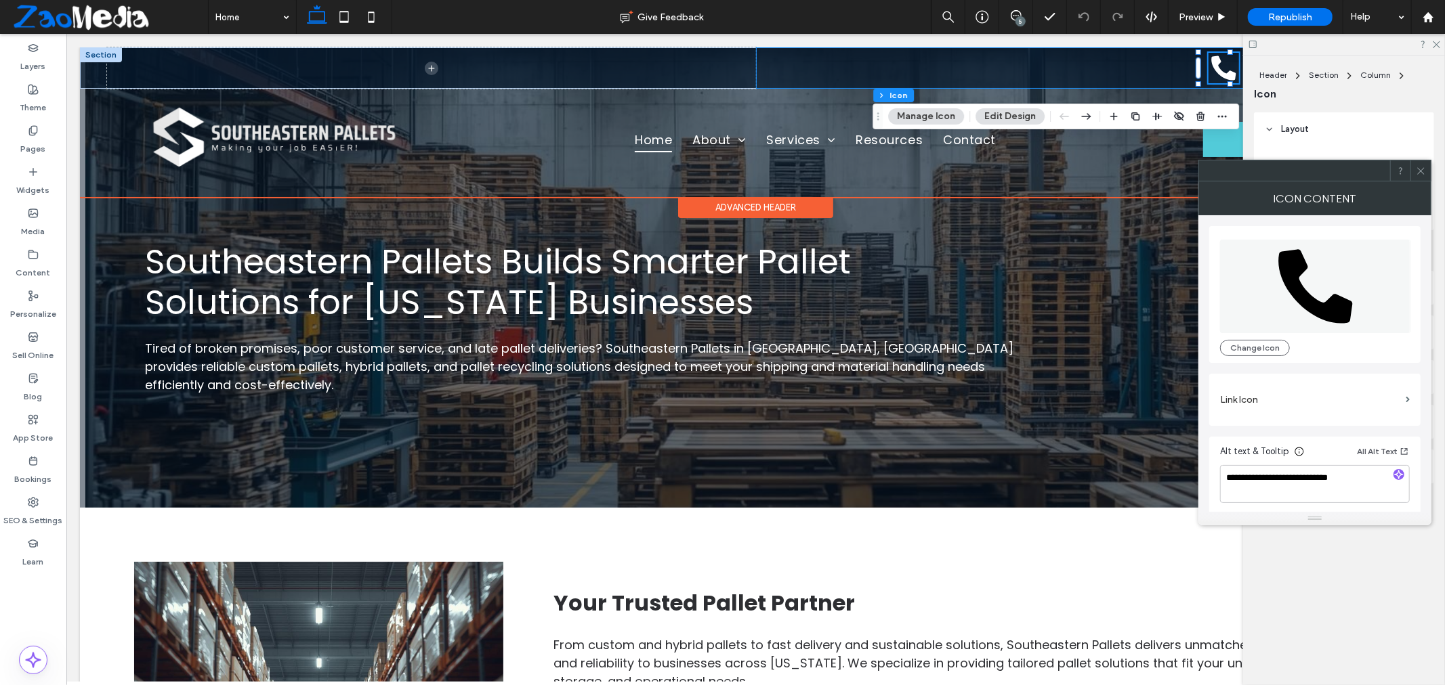
click at [1136, 64] on div "Black telephone receiver icon. (678) 673-8864" at bounding box center [1079, 67] width 649 height 41
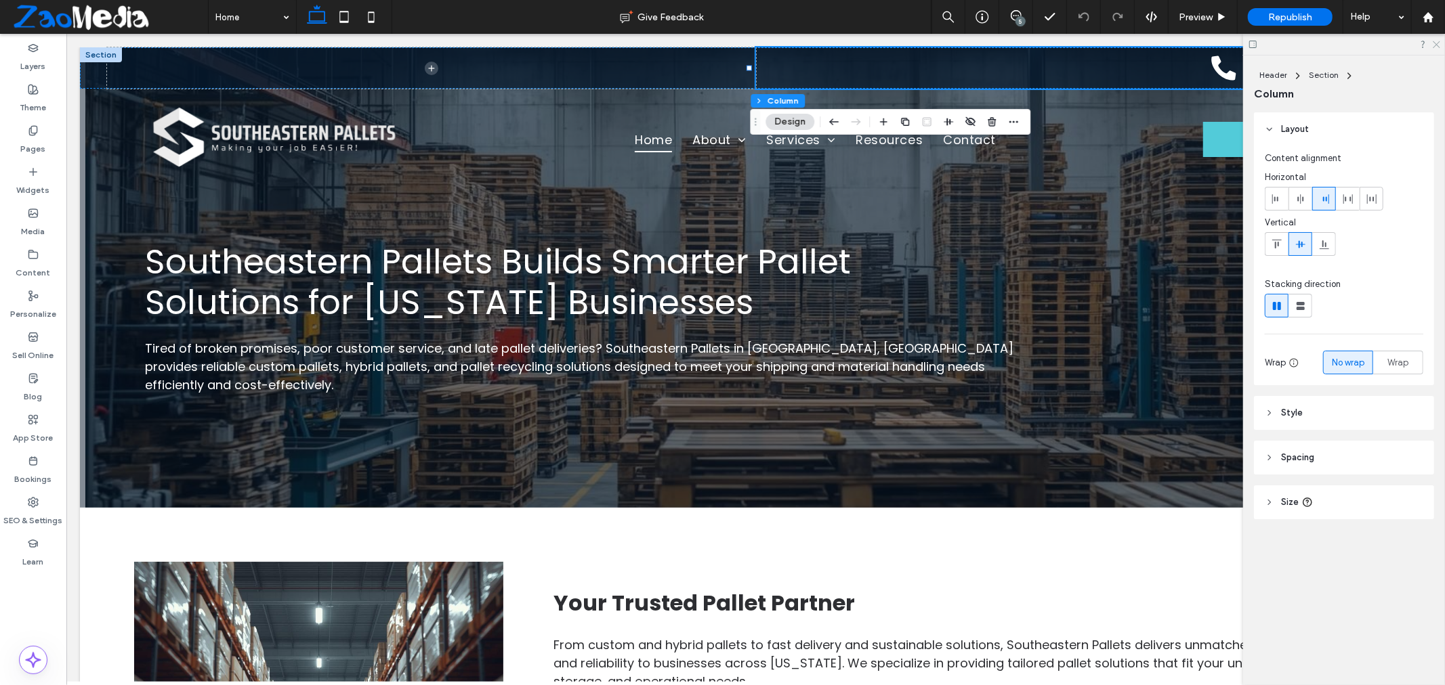
click at [1438, 47] on icon at bounding box center [1435, 43] width 9 height 9
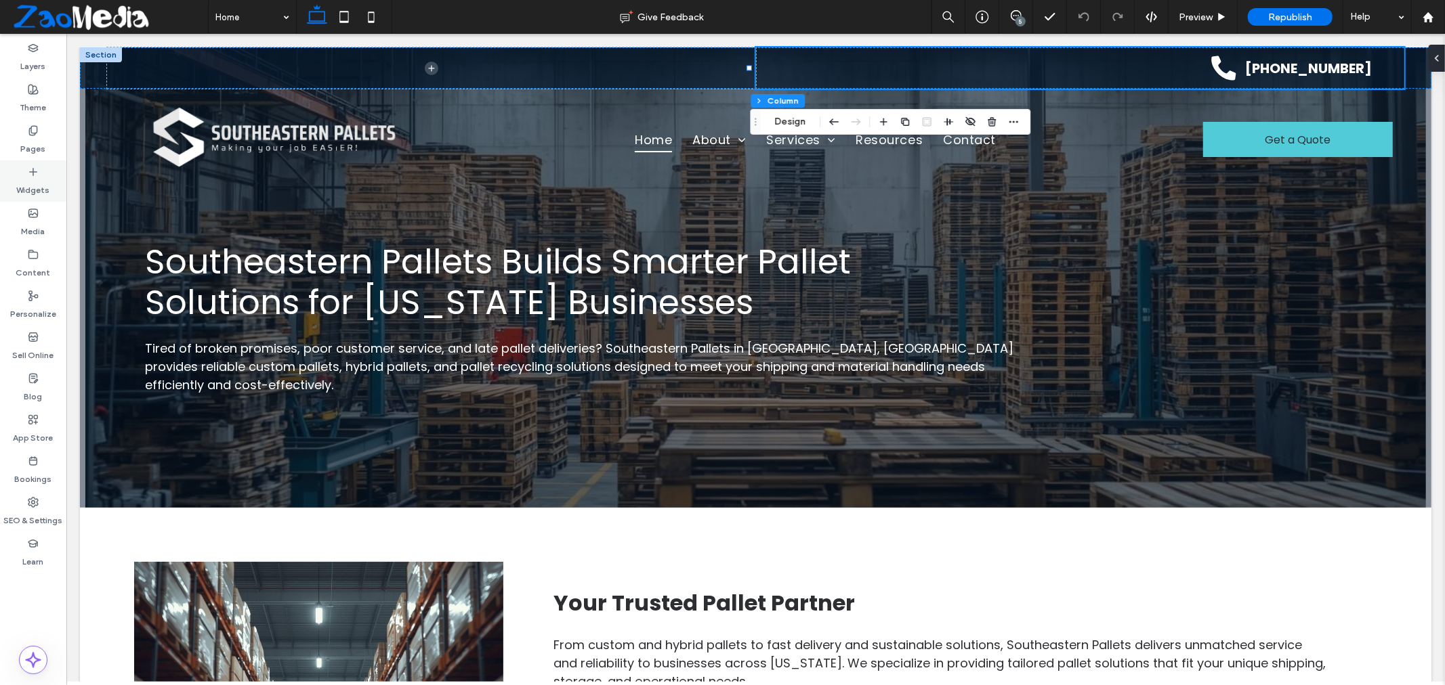
click at [34, 178] on label "Widgets" at bounding box center [33, 186] width 33 height 19
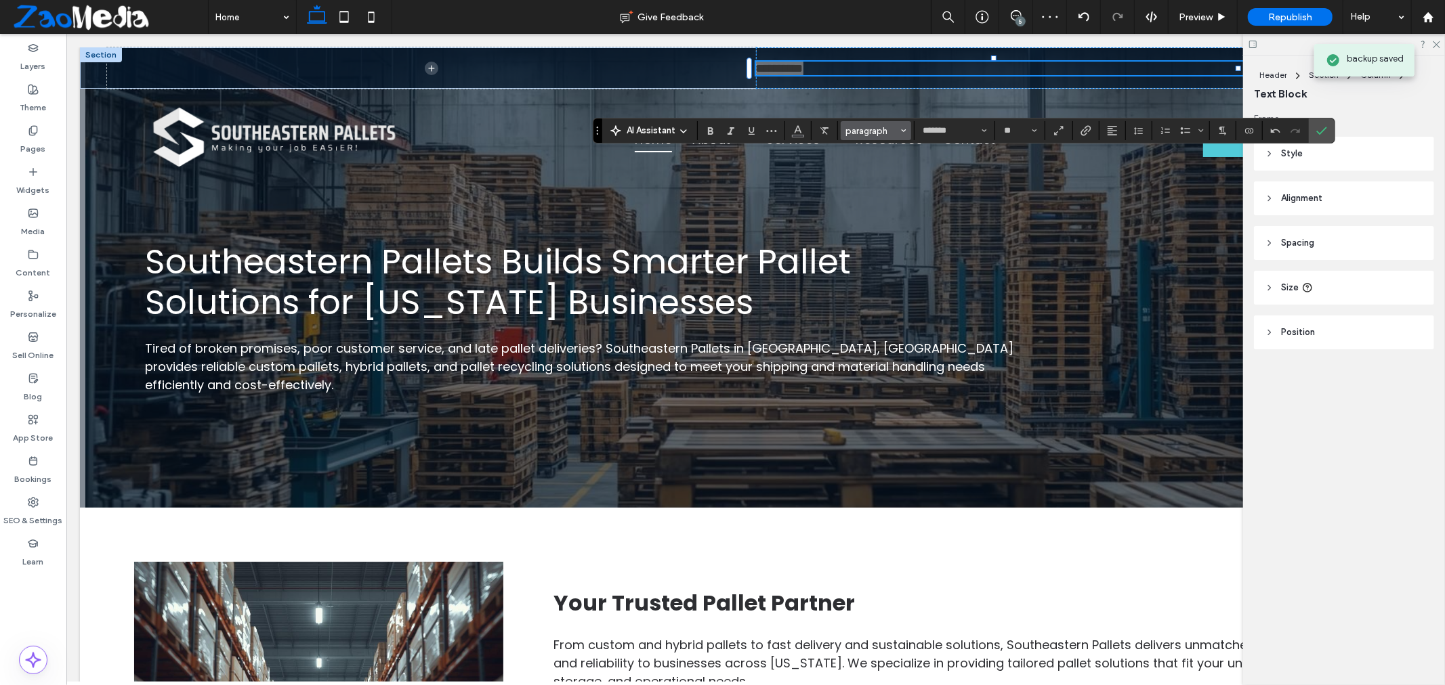
click at [870, 133] on span "paragraph" at bounding box center [871, 131] width 53 height 10
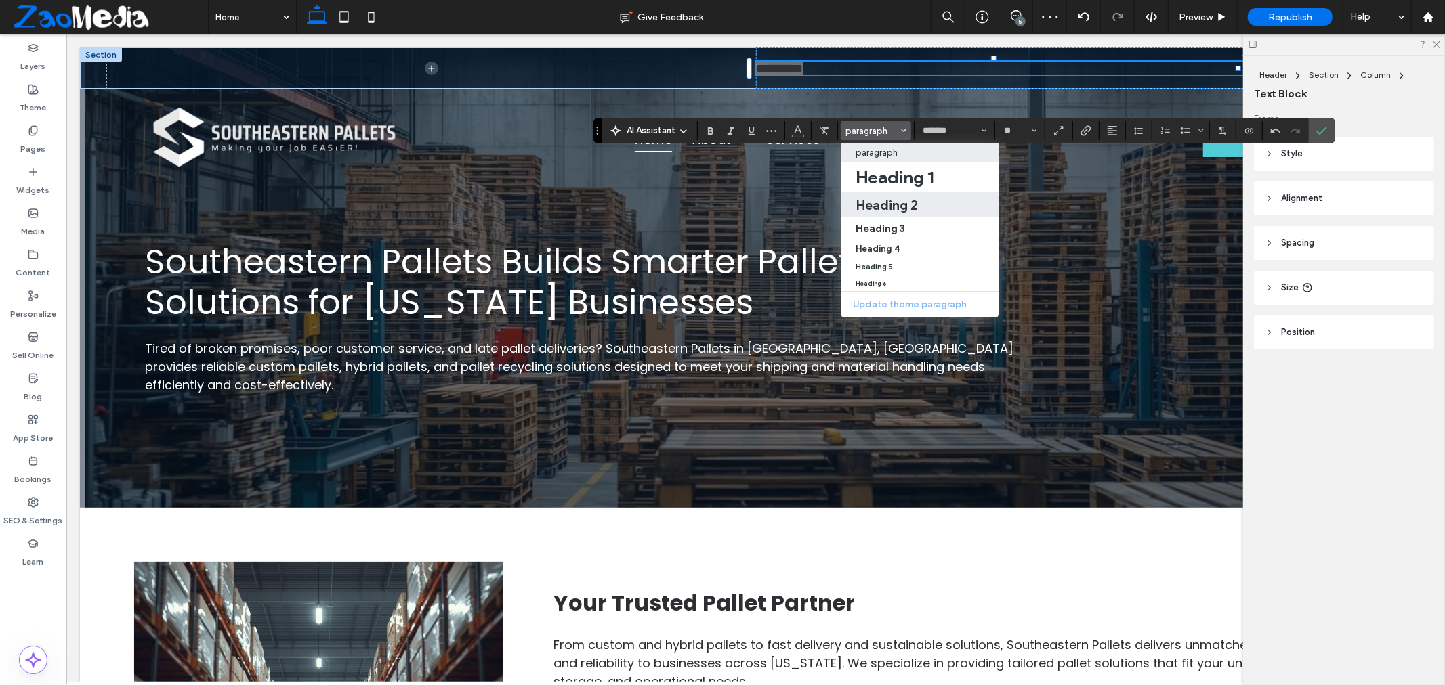
click at [909, 205] on h2 "Heading 2" at bounding box center [886, 205] width 62 height 16
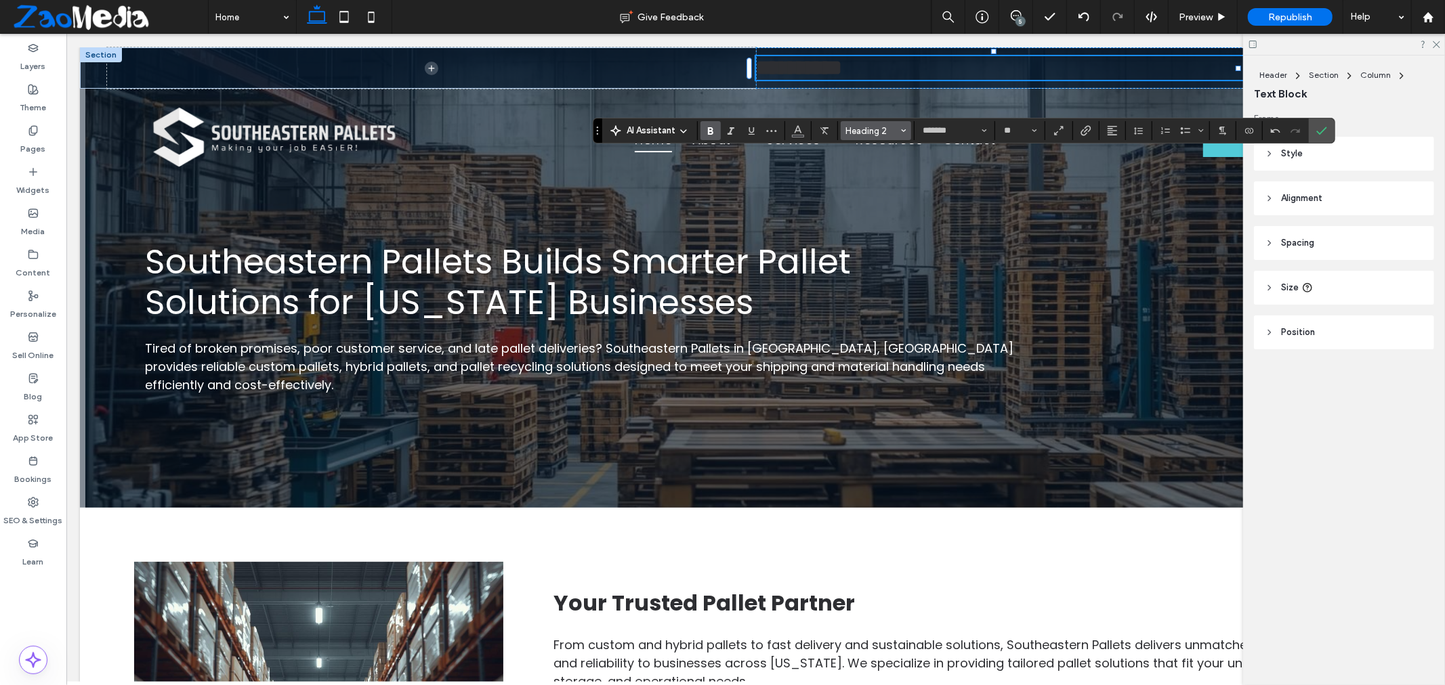
click at [905, 132] on icon "Styles" at bounding box center [903, 130] width 5 height 5
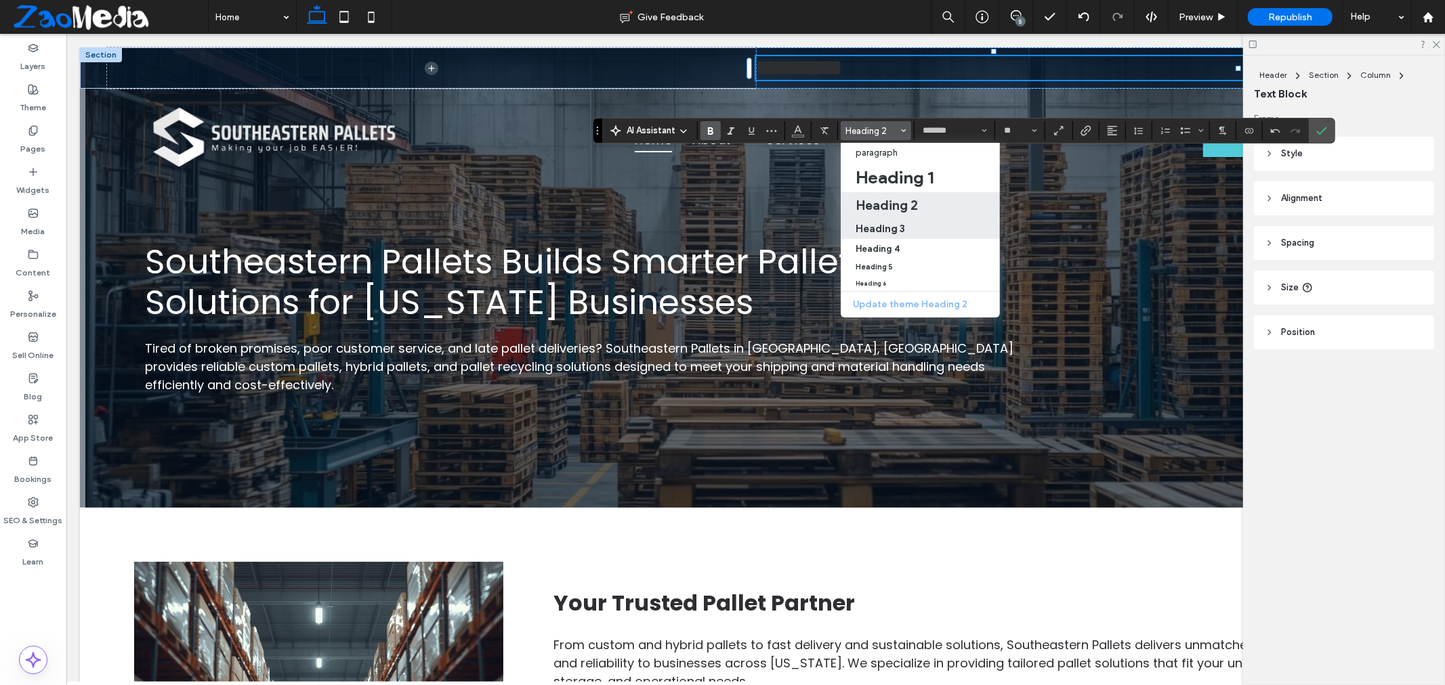
drag, startPoint x: 876, startPoint y: 225, endPoint x: 811, endPoint y: 191, distance: 73.9
click at [876, 225] on h3 "Heading 3" at bounding box center [879, 228] width 49 height 13
type input "**"
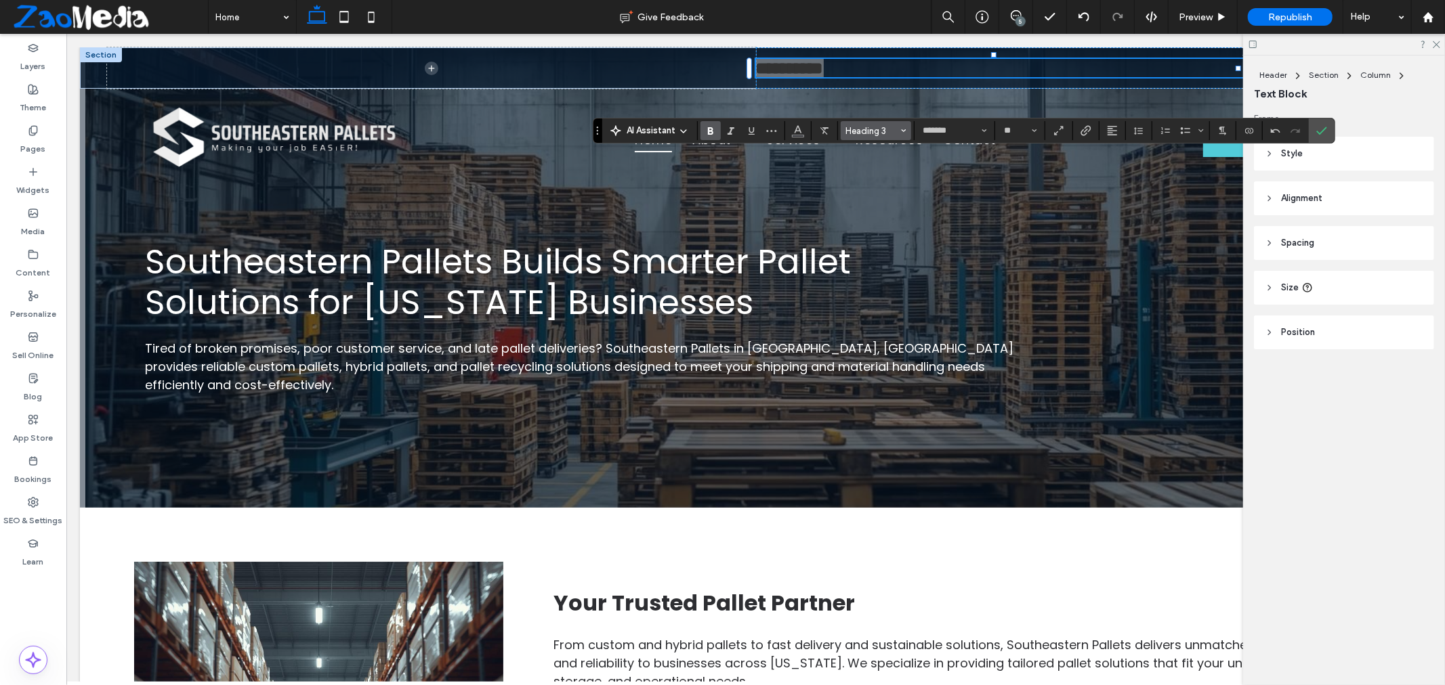
click at [897, 132] on span "Heading 3" at bounding box center [871, 131] width 53 height 10
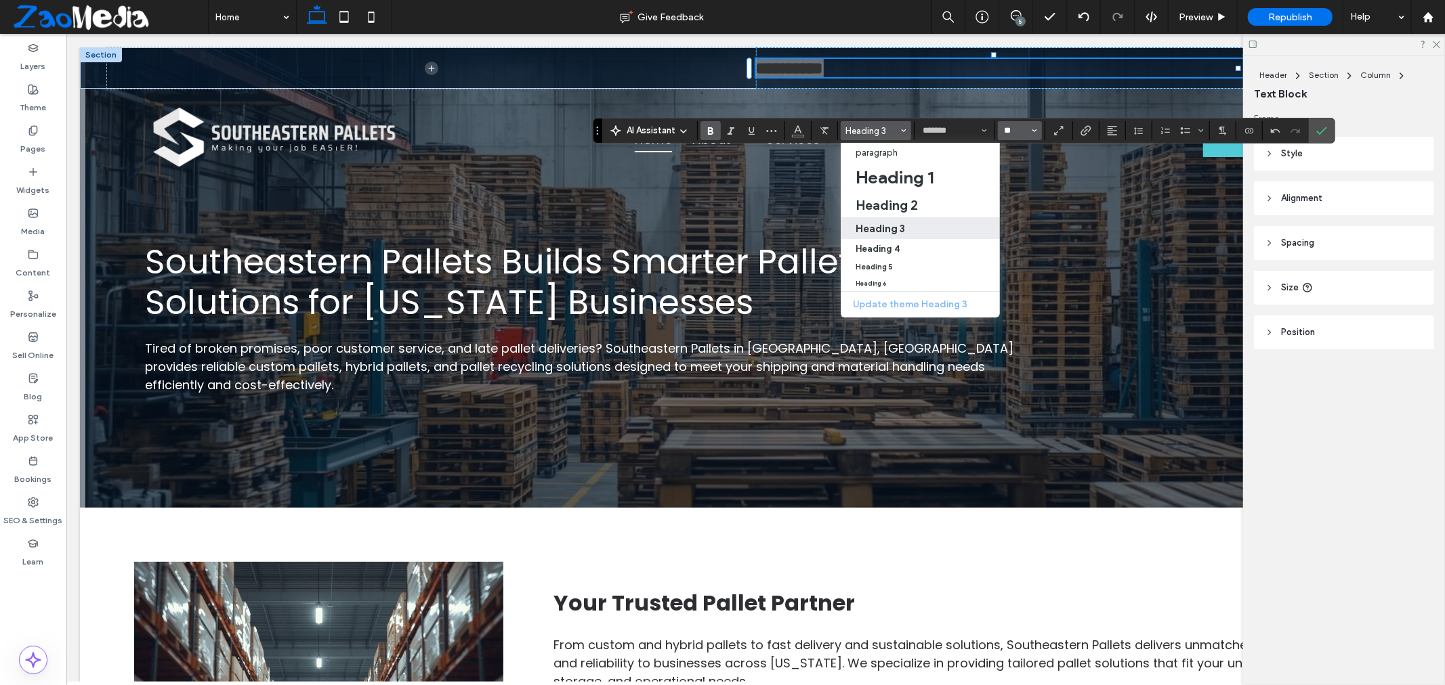
click at [1020, 131] on input "**" at bounding box center [1015, 130] width 26 height 11
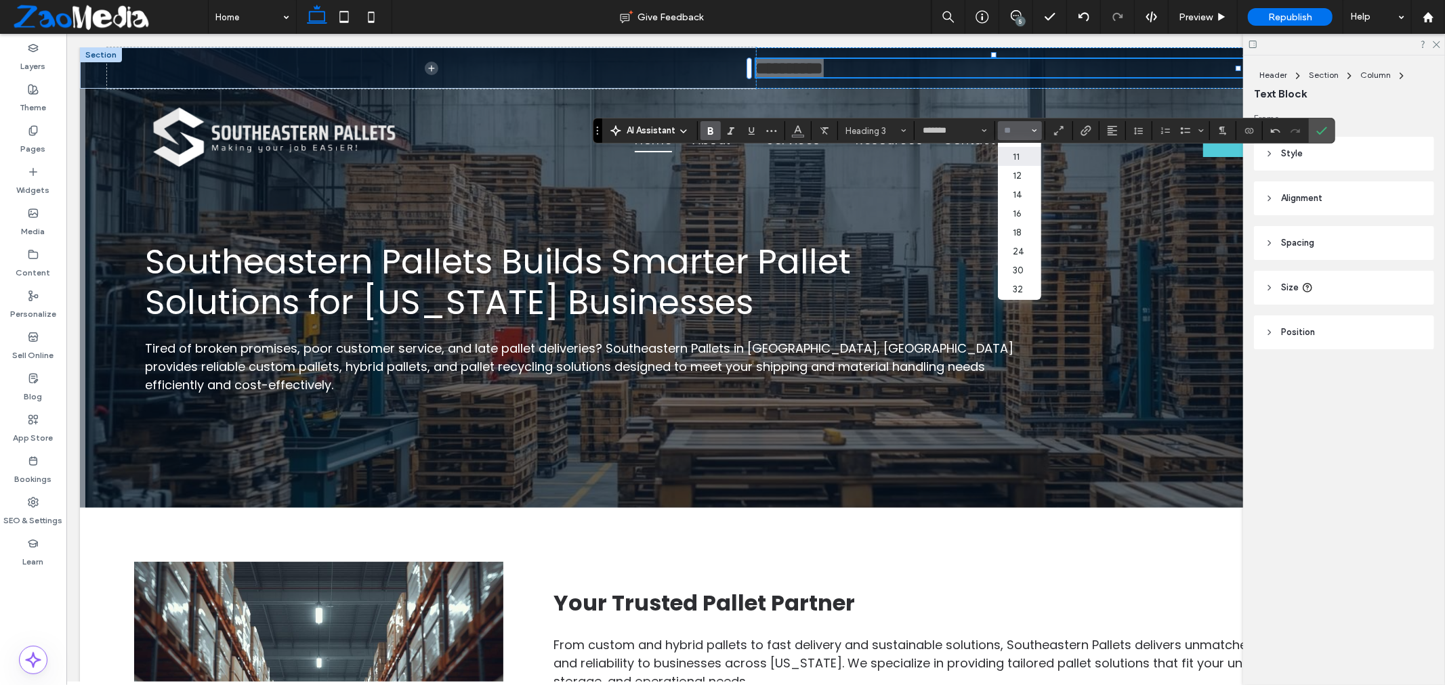
scroll to position [75, 0]
click at [1026, 226] on label "24" at bounding box center [1019, 228] width 43 height 19
type input "**"
click at [1111, 135] on use "Alignment" at bounding box center [1111, 130] width 9 height 9
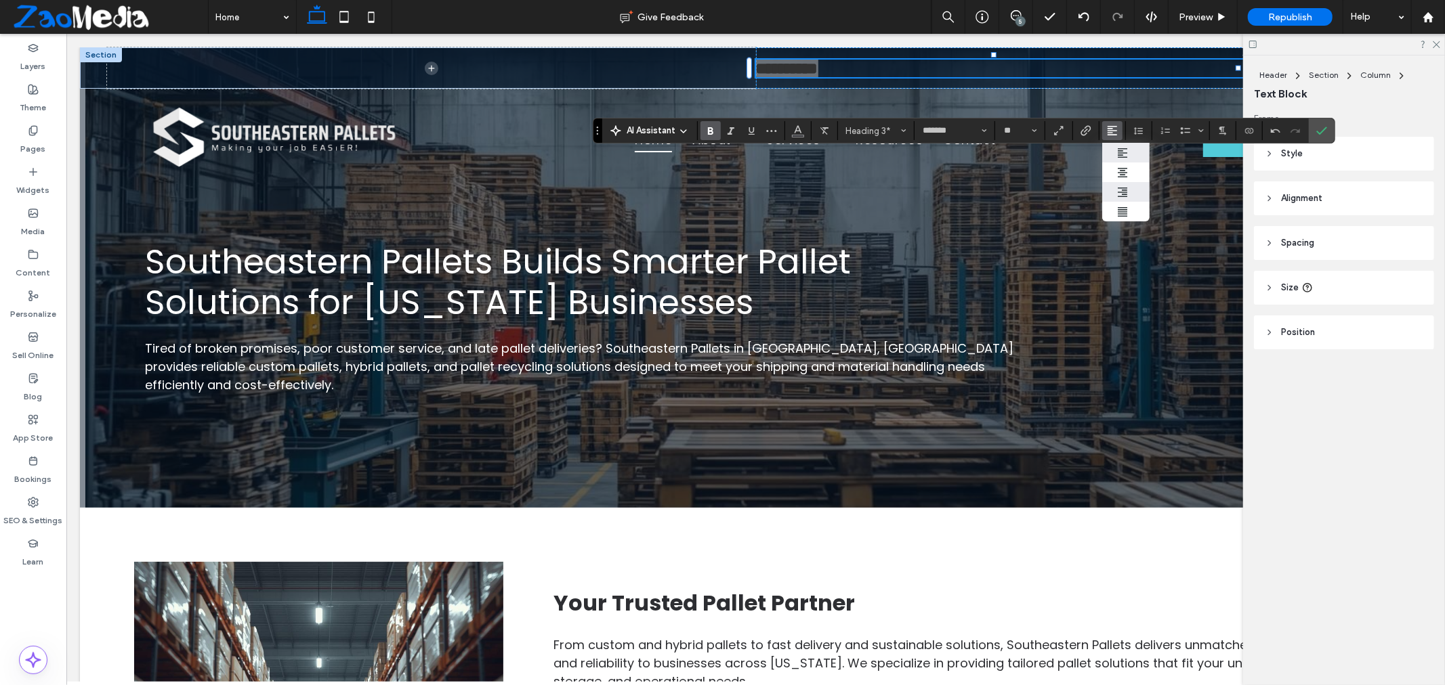
click at [1123, 195] on use "ui.textEditor.alignment.right" at bounding box center [1121, 192] width 9 height 9
click at [1329, 127] on label "Confirm" at bounding box center [1321, 131] width 20 height 24
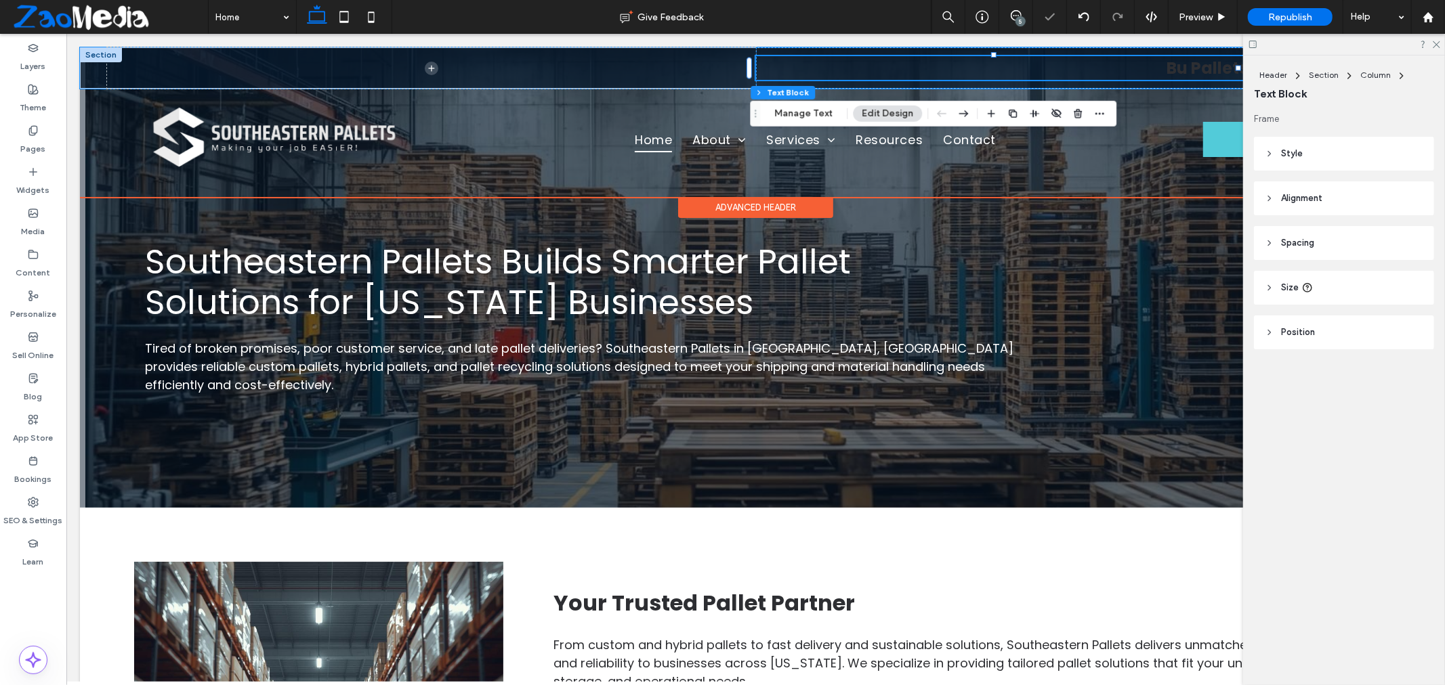
click at [1194, 70] on span "Bu Pallets" at bounding box center [1206, 67] width 81 height 22
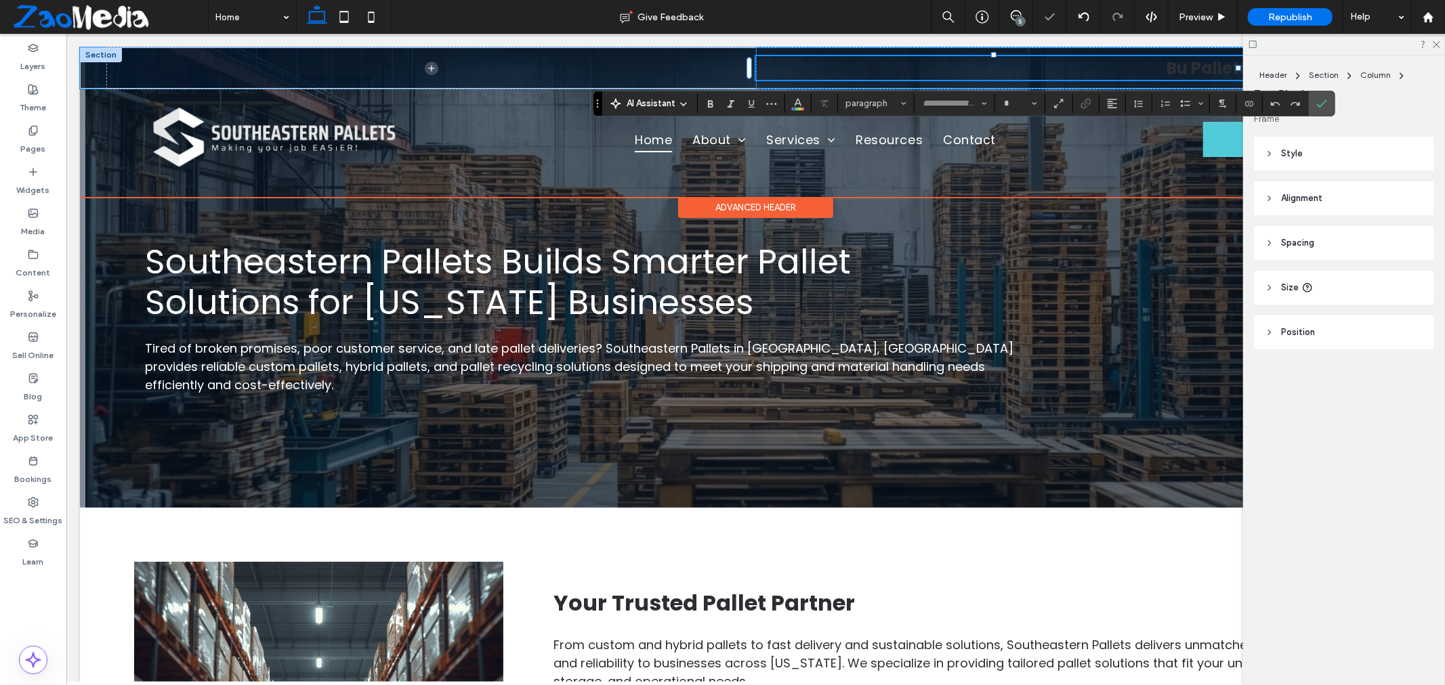
type input "*******"
type input "**"
click at [1184, 68] on span "**********" at bounding box center [1215, 68] width 62 height 16
click at [1184, 65] on span "**********" at bounding box center [1215, 68] width 62 height 16
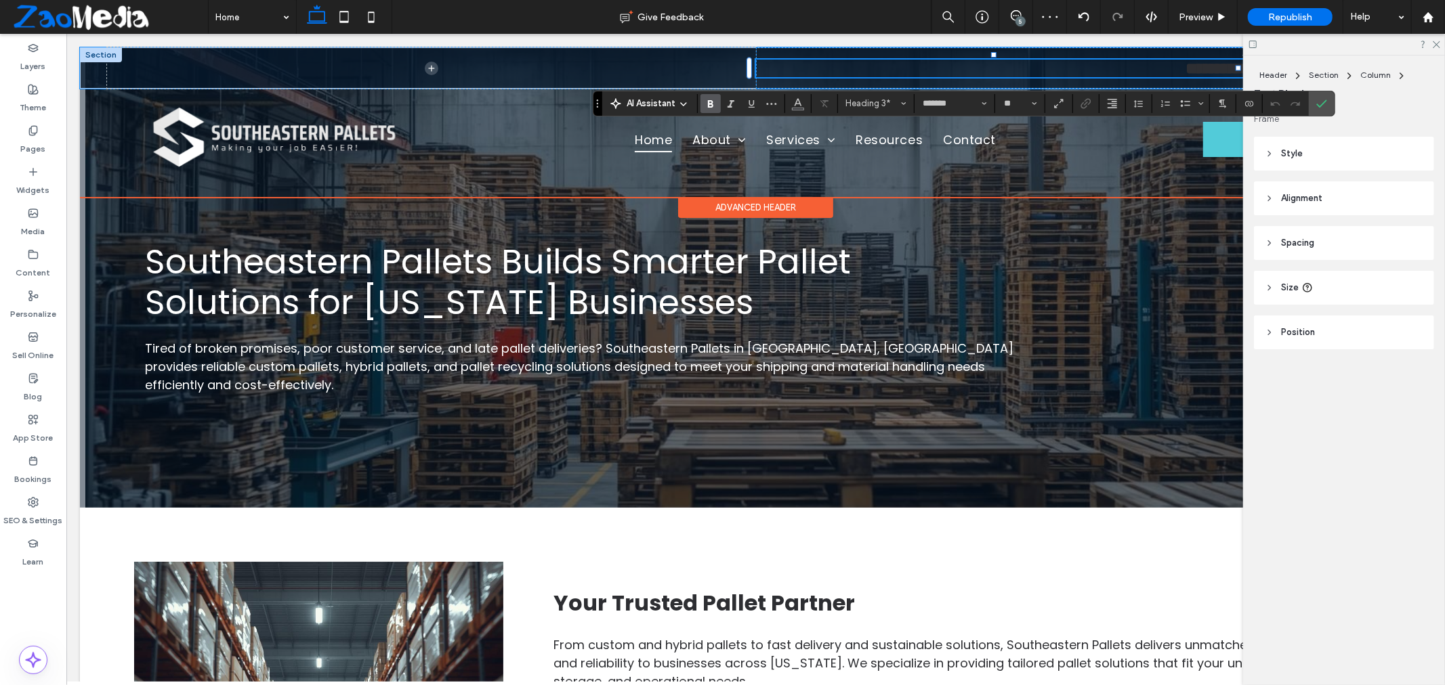
click at [1184, 66] on span "**********" at bounding box center [1215, 68] width 62 height 16
click at [1184, 69] on span "**********" at bounding box center [1215, 68] width 62 height 16
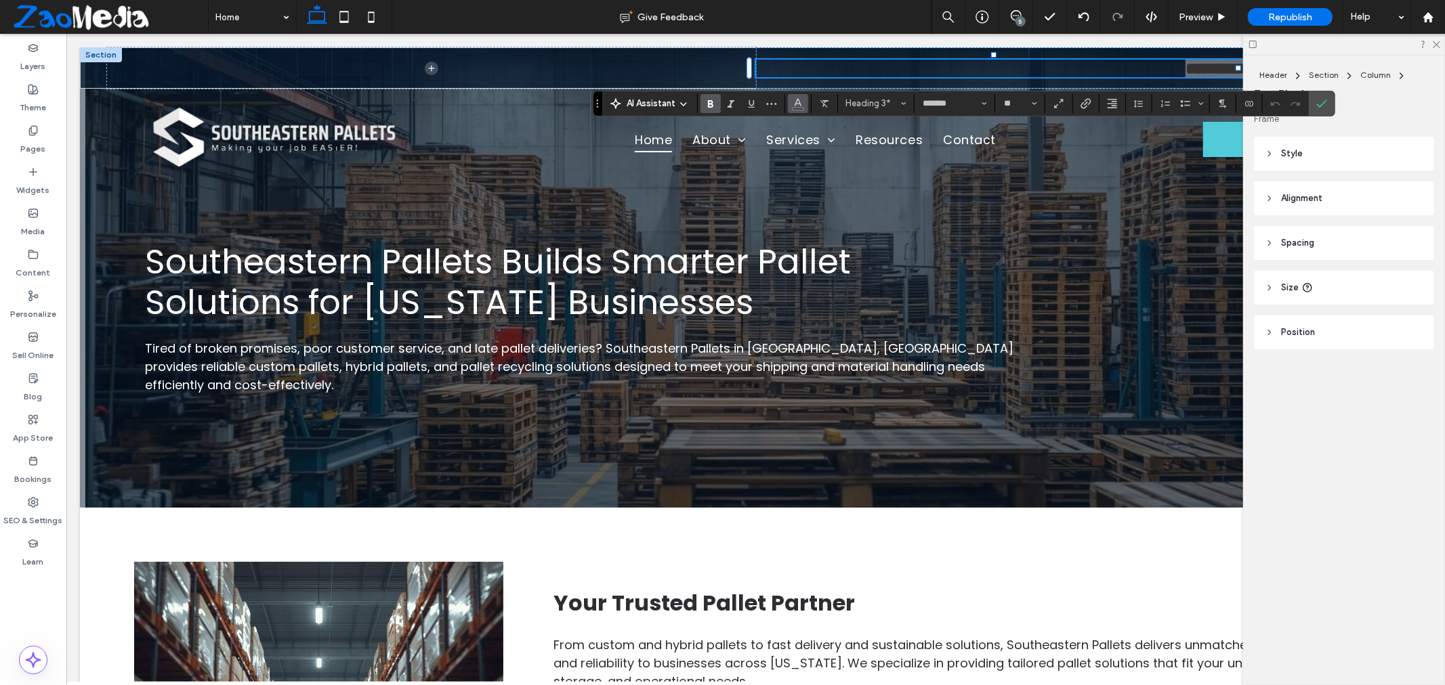
click at [805, 103] on button "Color" at bounding box center [798, 103] width 20 height 19
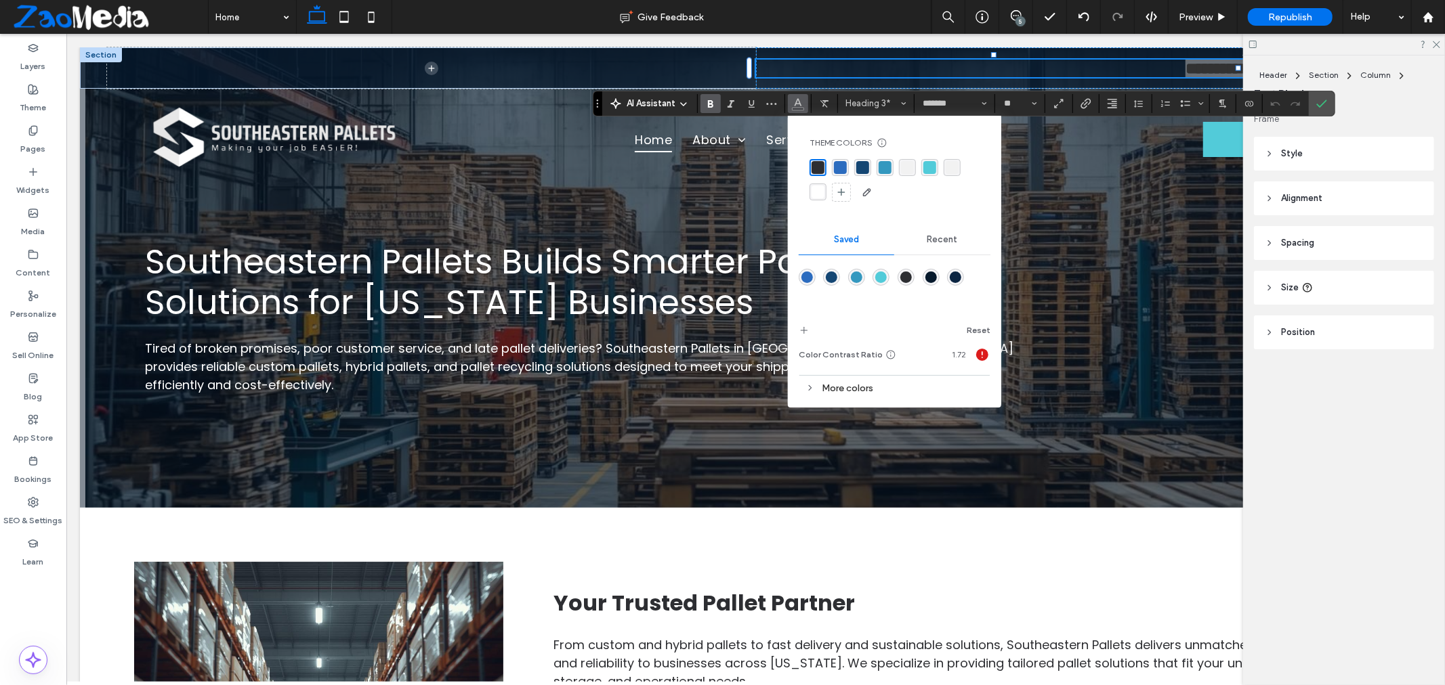
click at [818, 194] on div "rgba(255, 255, 255, 1)" at bounding box center [817, 192] width 13 height 13
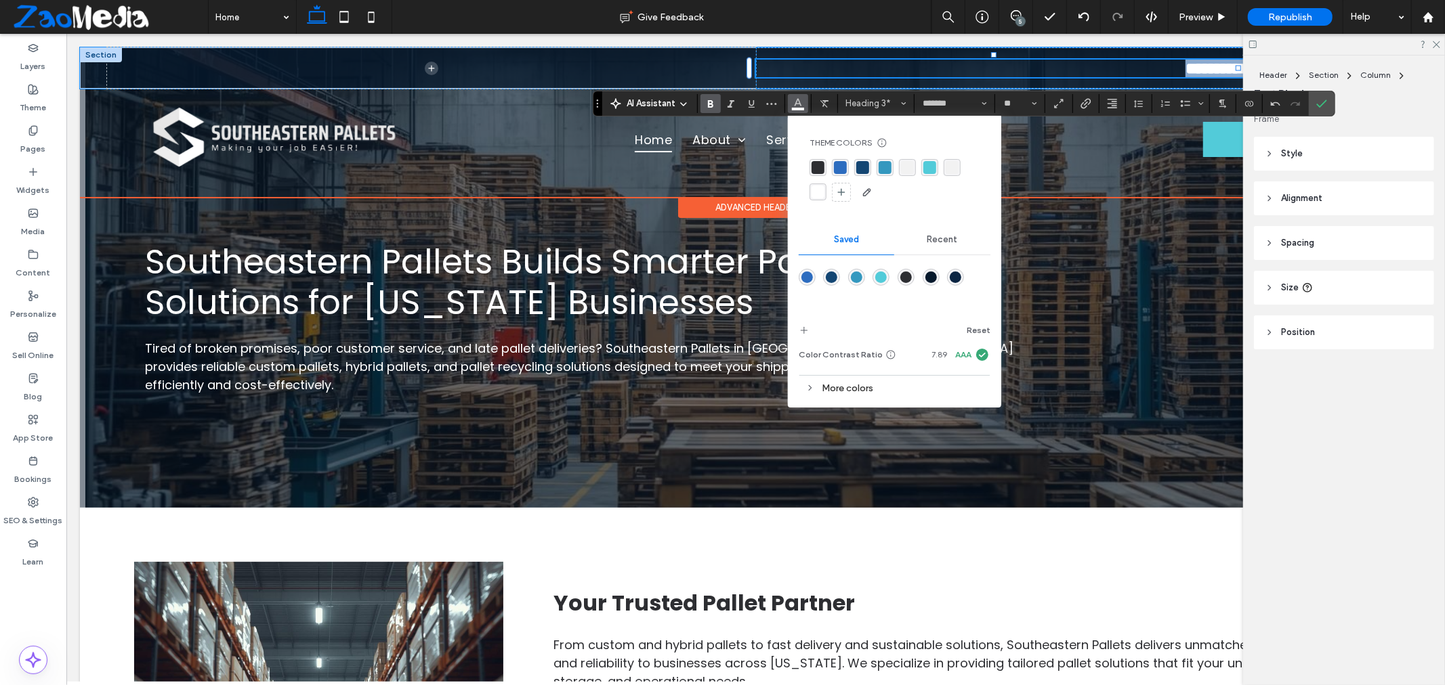
click at [1184, 76] on span "**********" at bounding box center [1215, 68] width 62 height 16
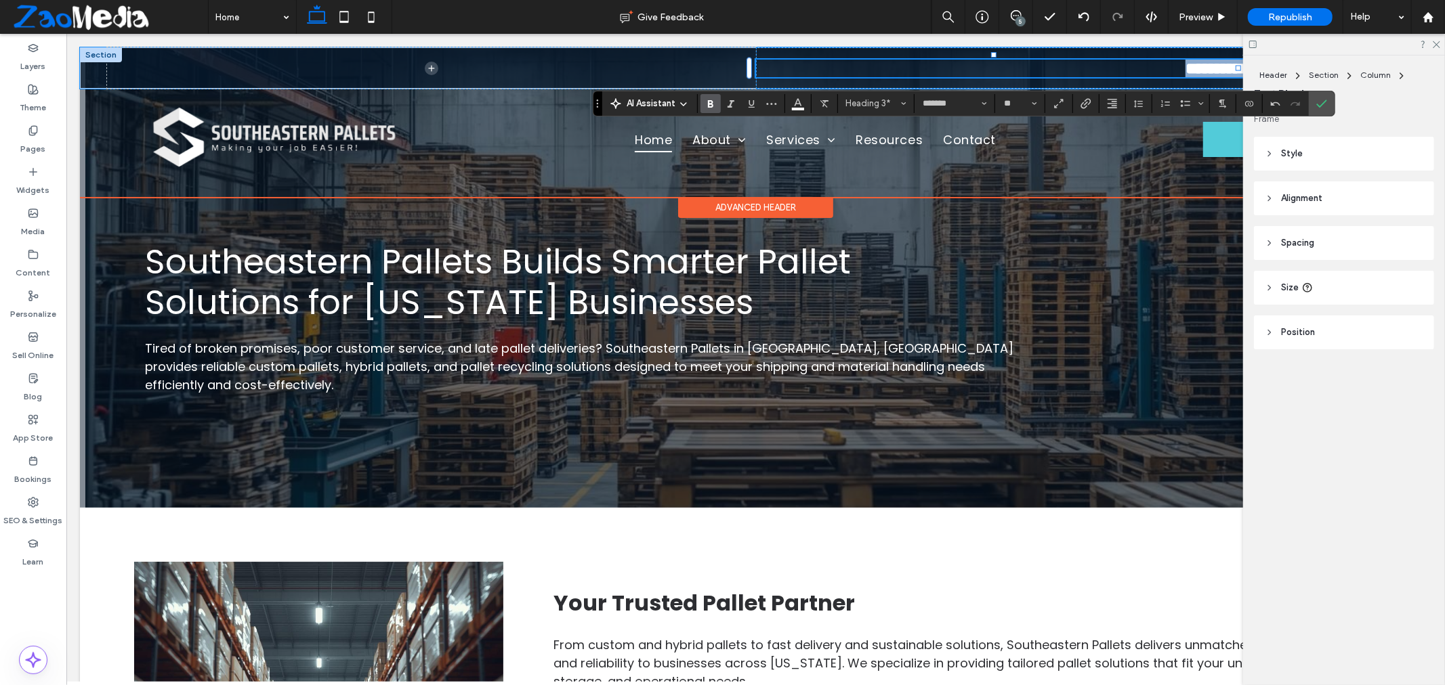
click at [1184, 72] on span "**********" at bounding box center [1215, 68] width 62 height 16
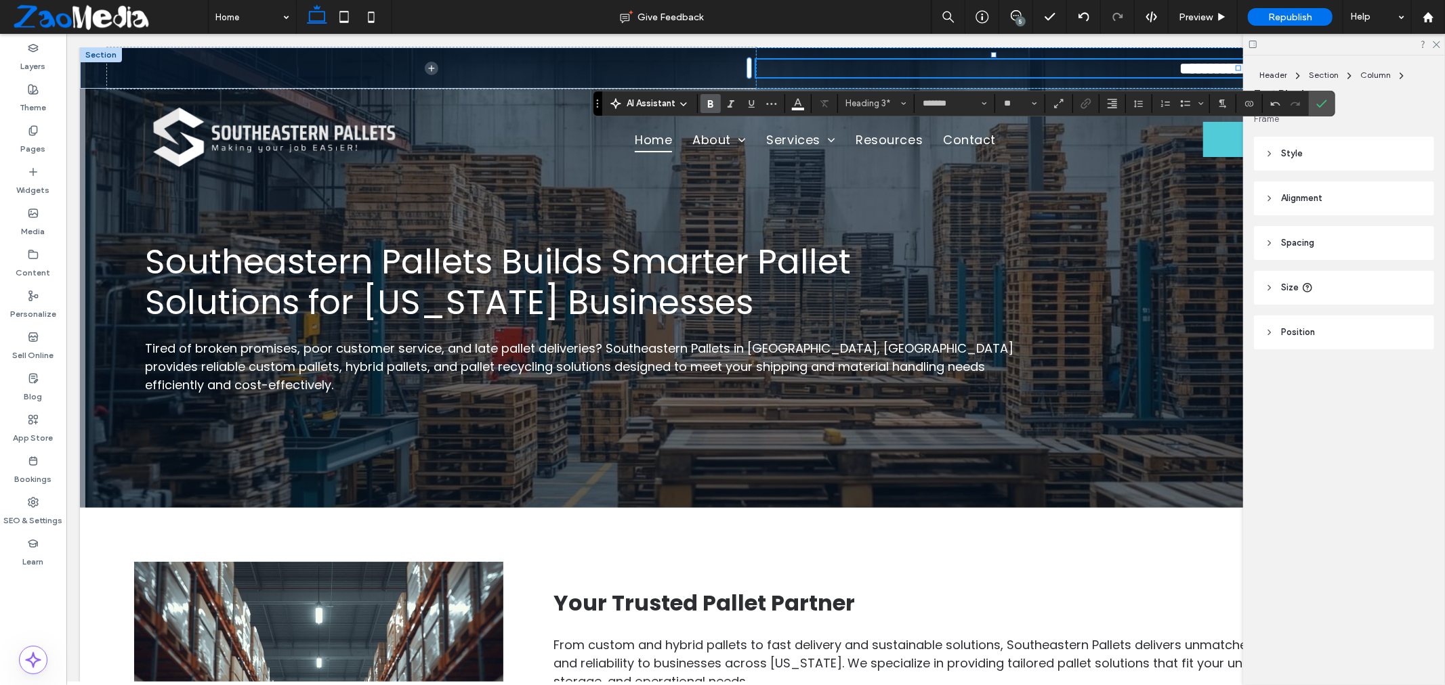
click at [1326, 104] on icon "Confirm" at bounding box center [1321, 103] width 11 height 11
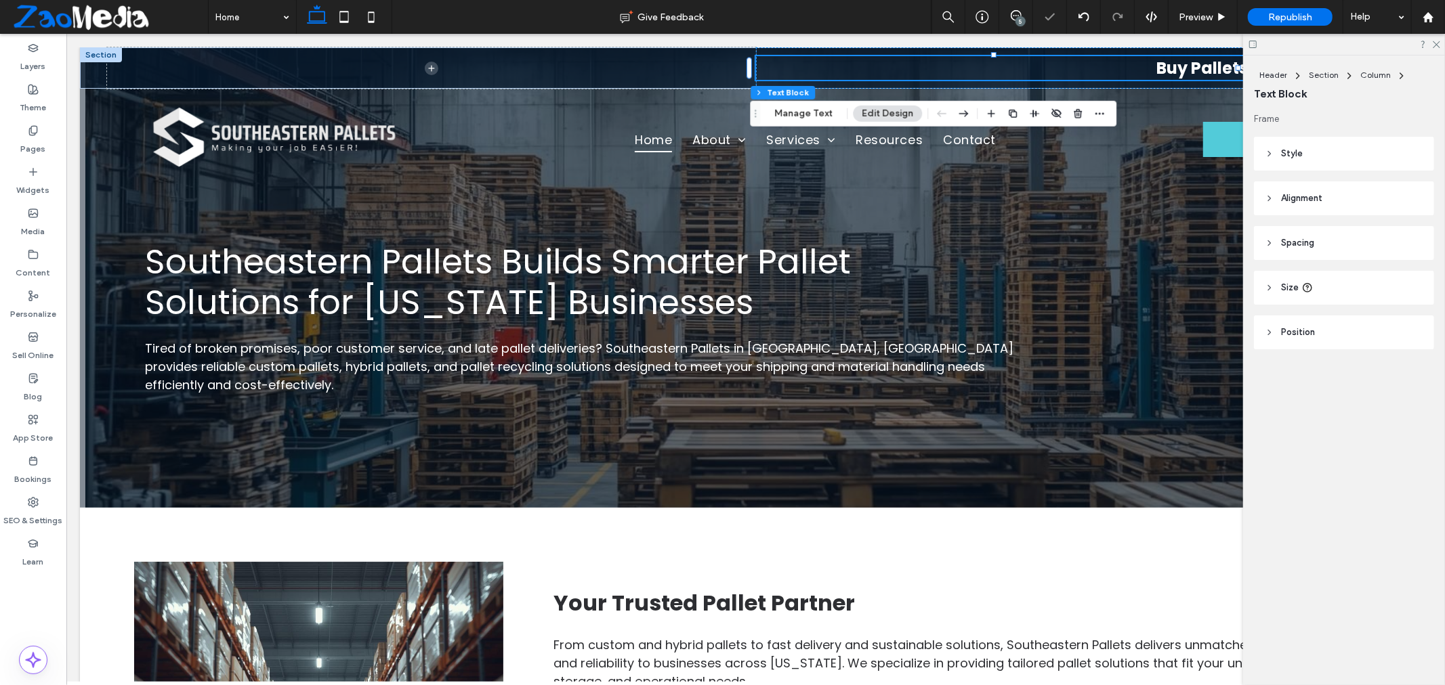
click at [1256, 43] on use at bounding box center [1252, 44] width 7 height 7
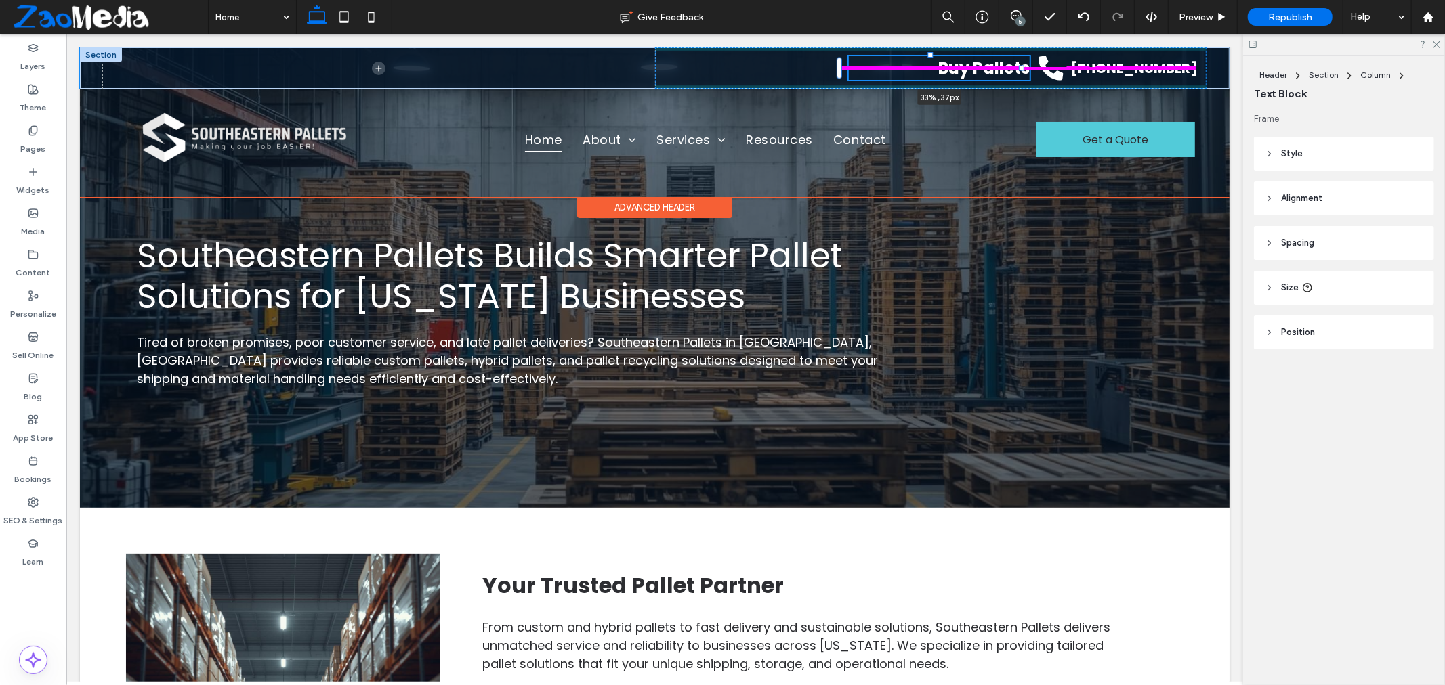
drag, startPoint x: 1060, startPoint y: 68, endPoint x: 829, endPoint y: 74, distance: 231.0
click at [829, 74] on div "Buy Pallets 33% , 37px Black telephone receiver icon. (678) 673-8864" at bounding box center [653, 67] width 1149 height 41
type input "**"
type input "****"
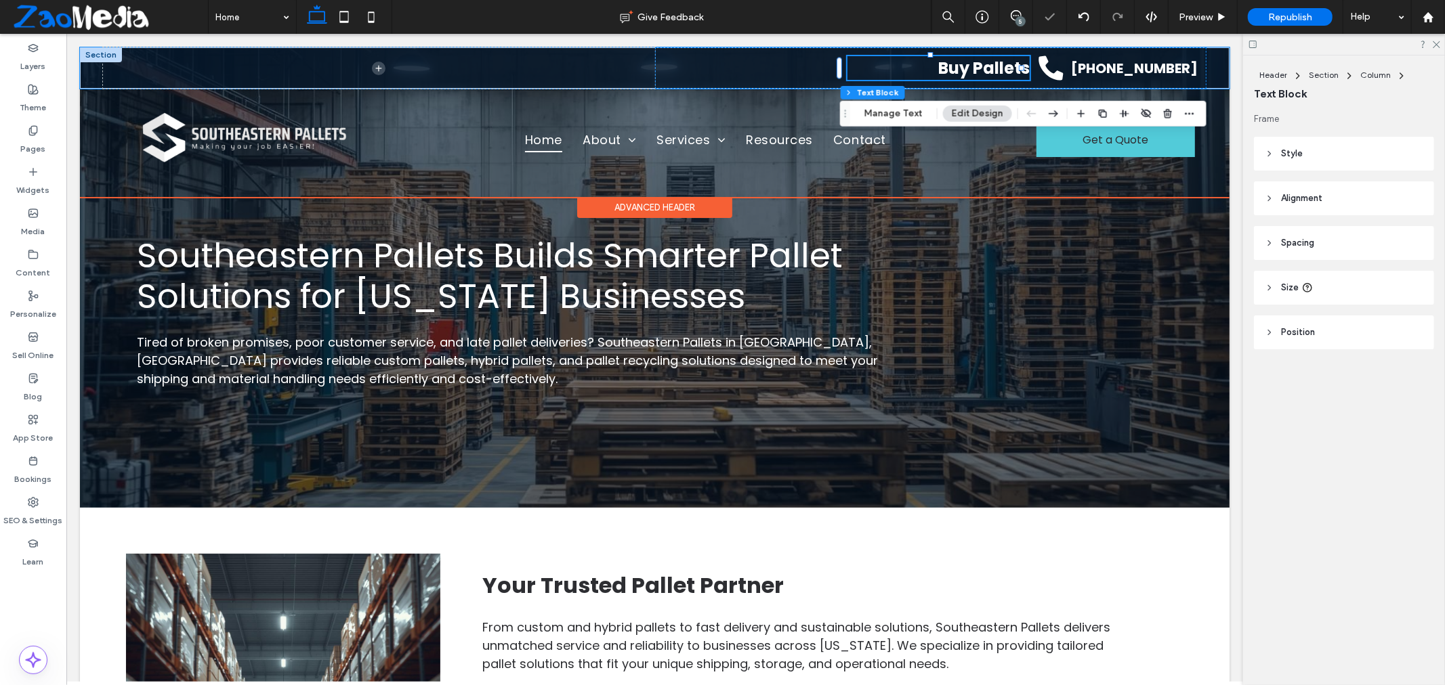
click at [726, 62] on div "Buy Pallets 33% , 37px Black telephone receiver icon. (678) 673-8864" at bounding box center [930, 67] width 552 height 41
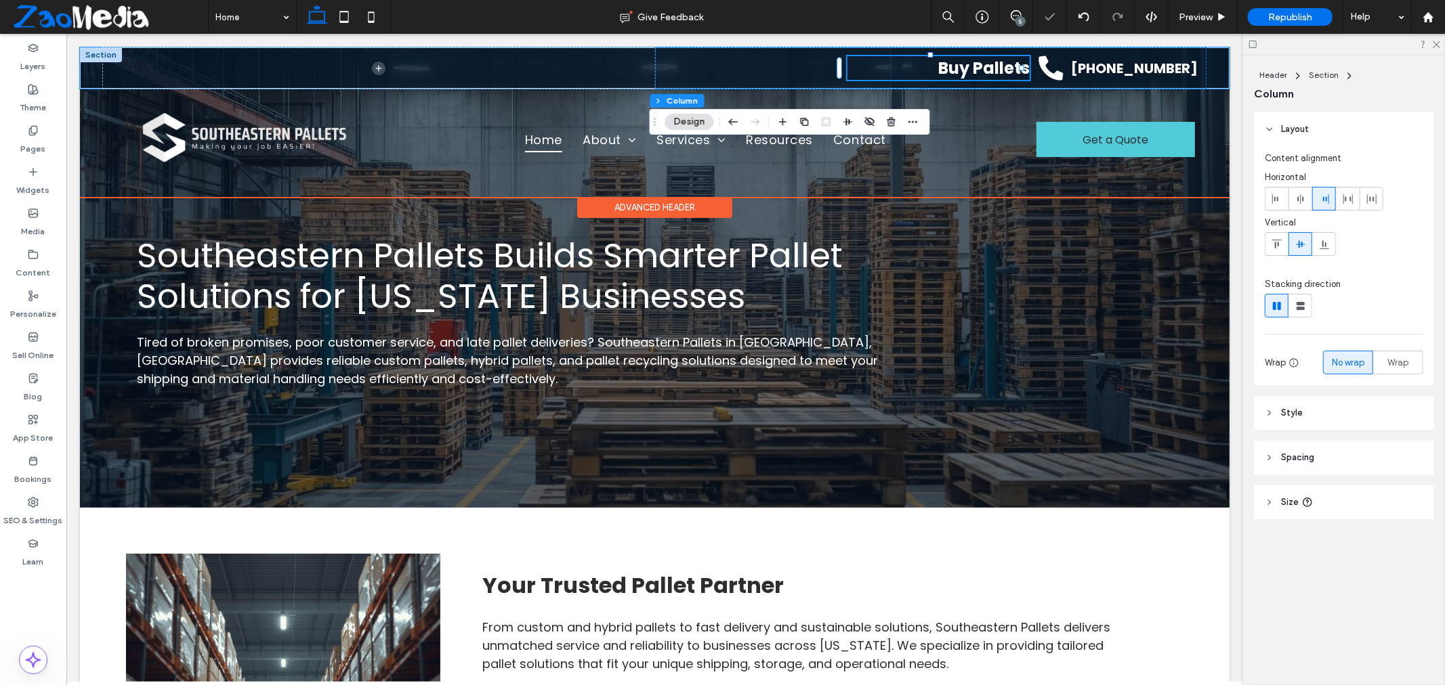
type input "*"
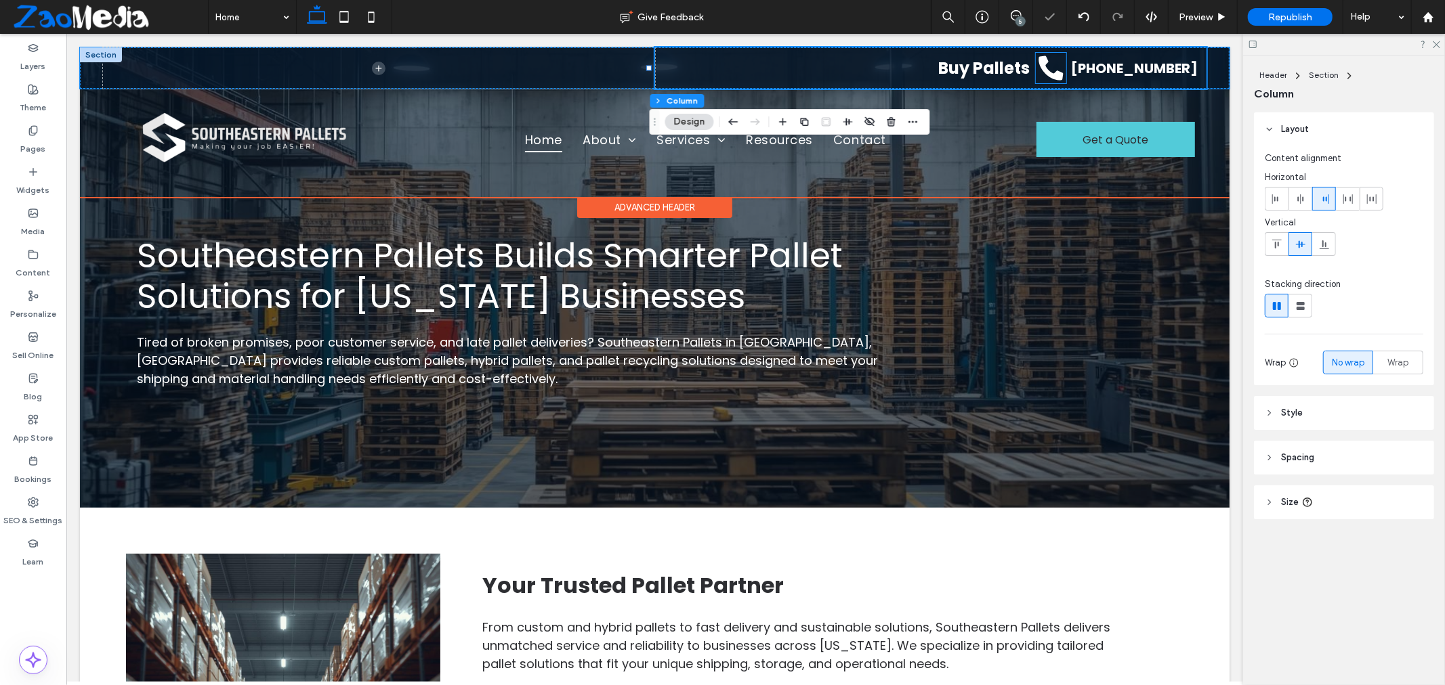
click at [1035, 77] on icon "Black telephone receiver icon." at bounding box center [1050, 67] width 30 height 30
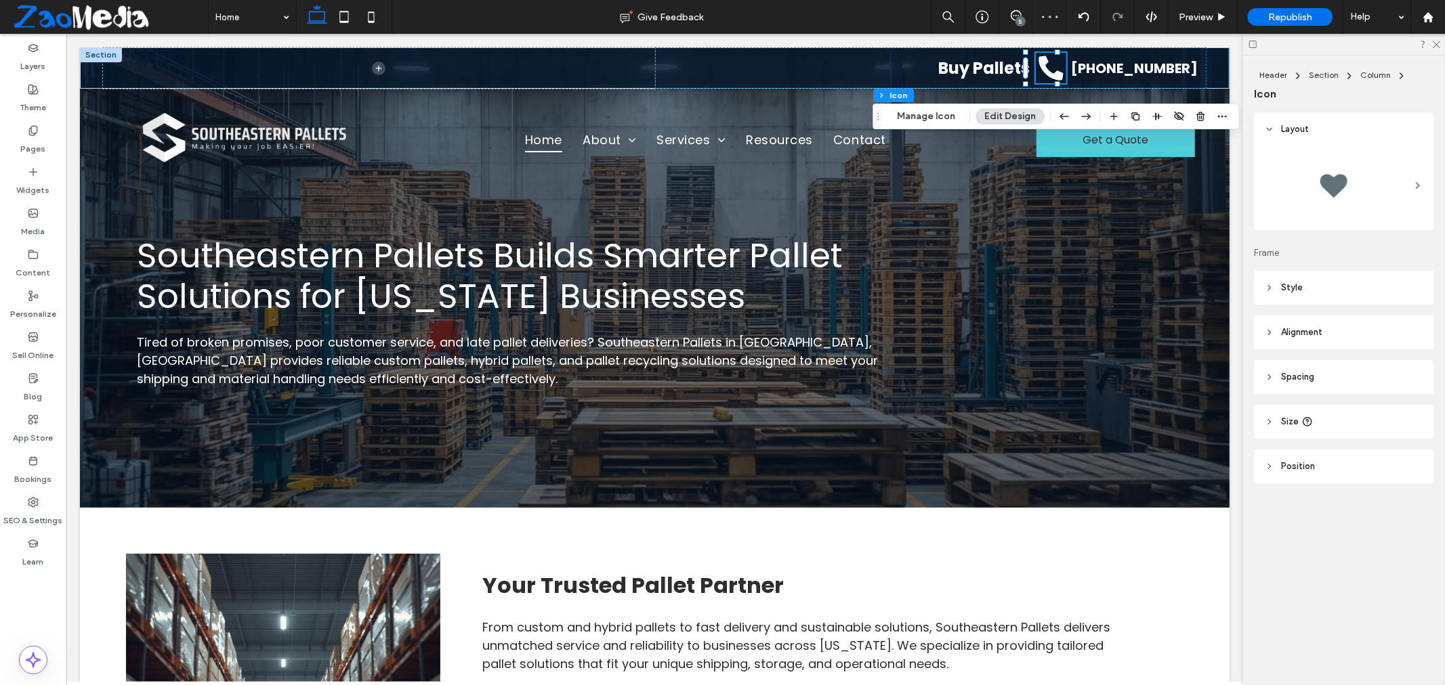
click at [1302, 295] on header "Style" at bounding box center [1344, 288] width 180 height 34
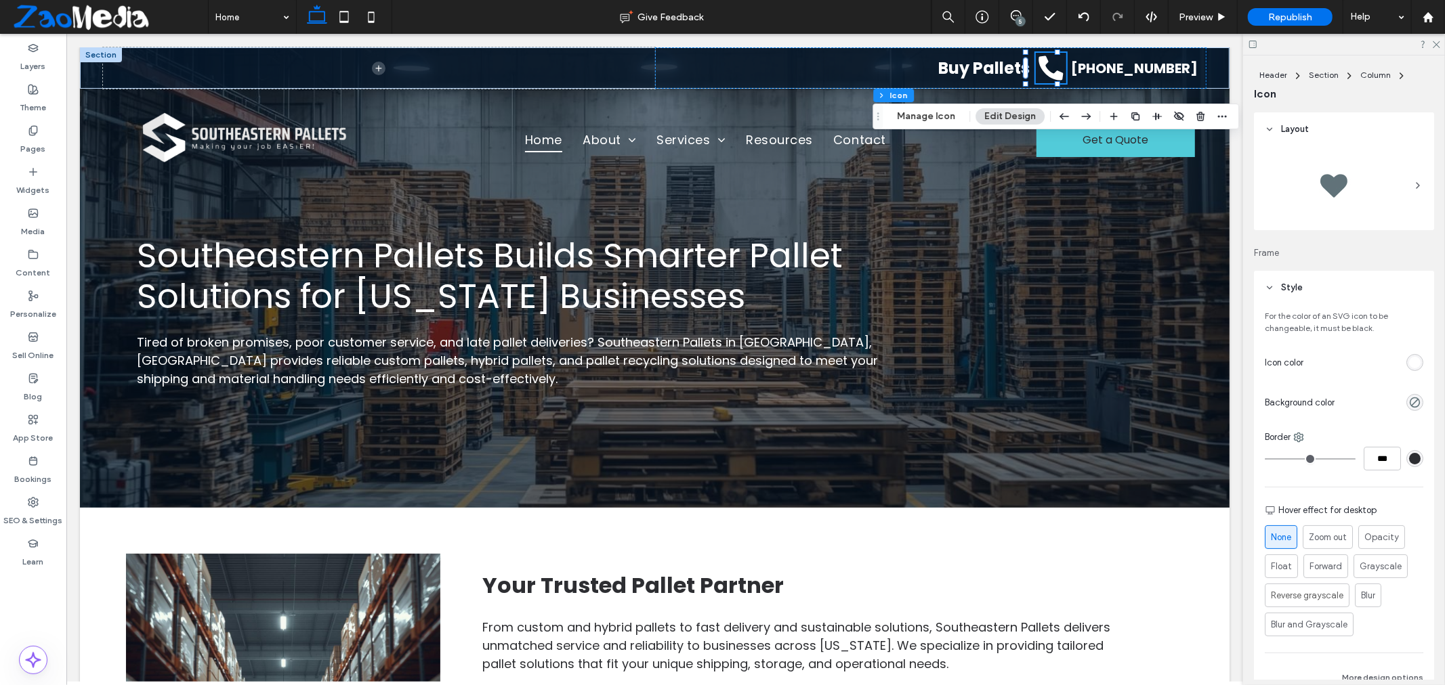
click at [1277, 293] on header "Style" at bounding box center [1344, 288] width 180 height 34
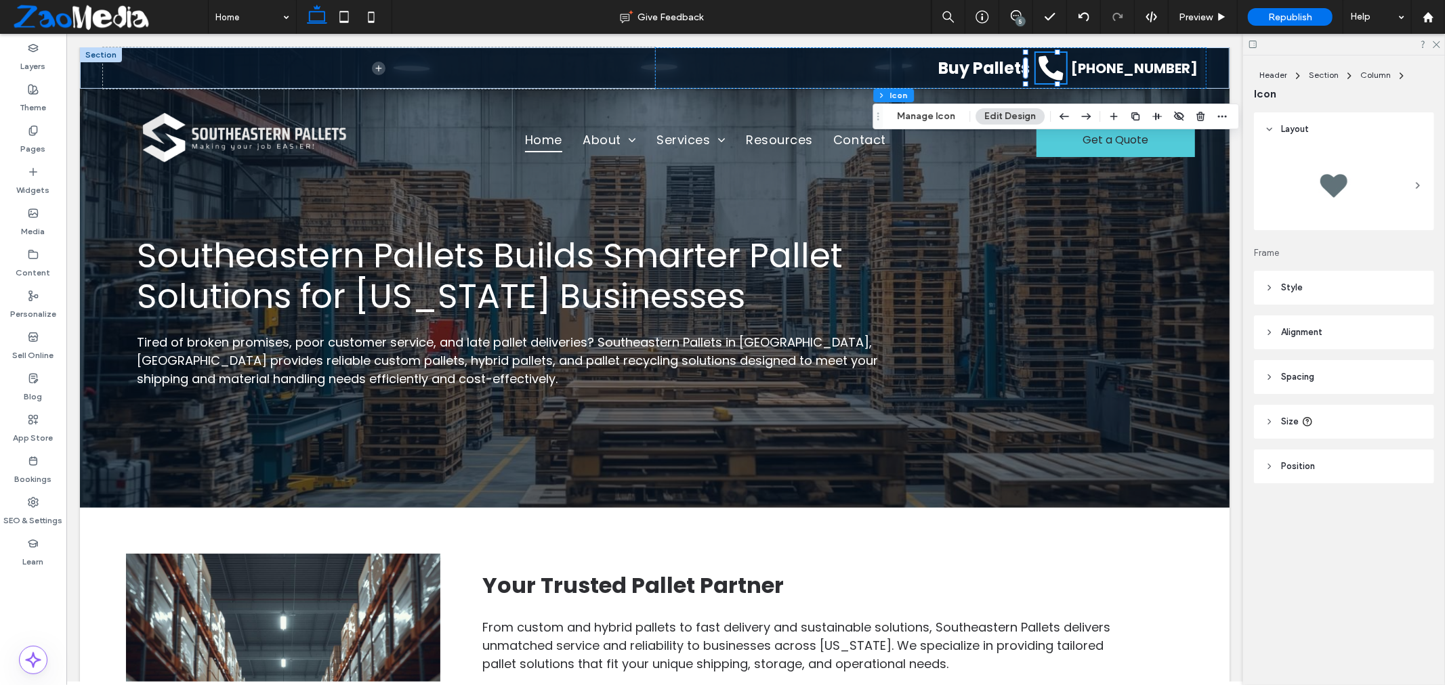
click at [1274, 421] on icon at bounding box center [1268, 421] width 9 height 9
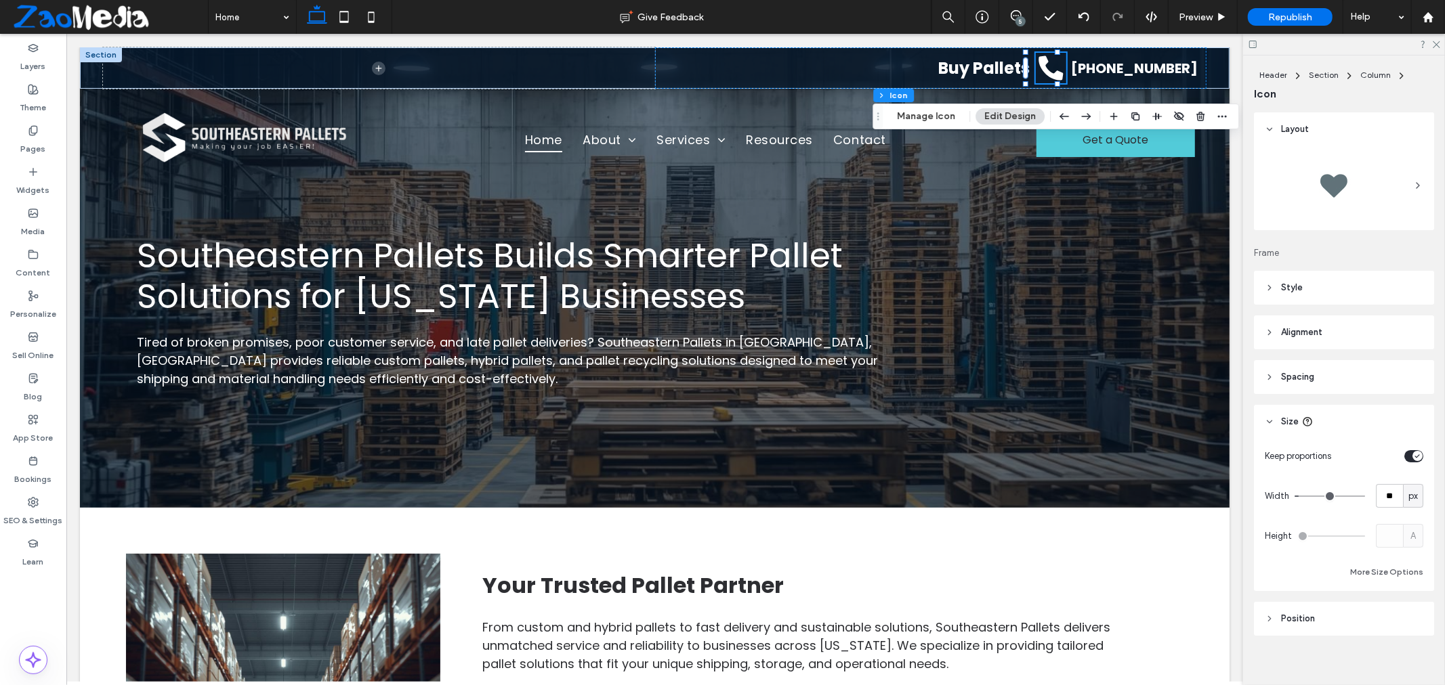
type input "**"
type input "*"
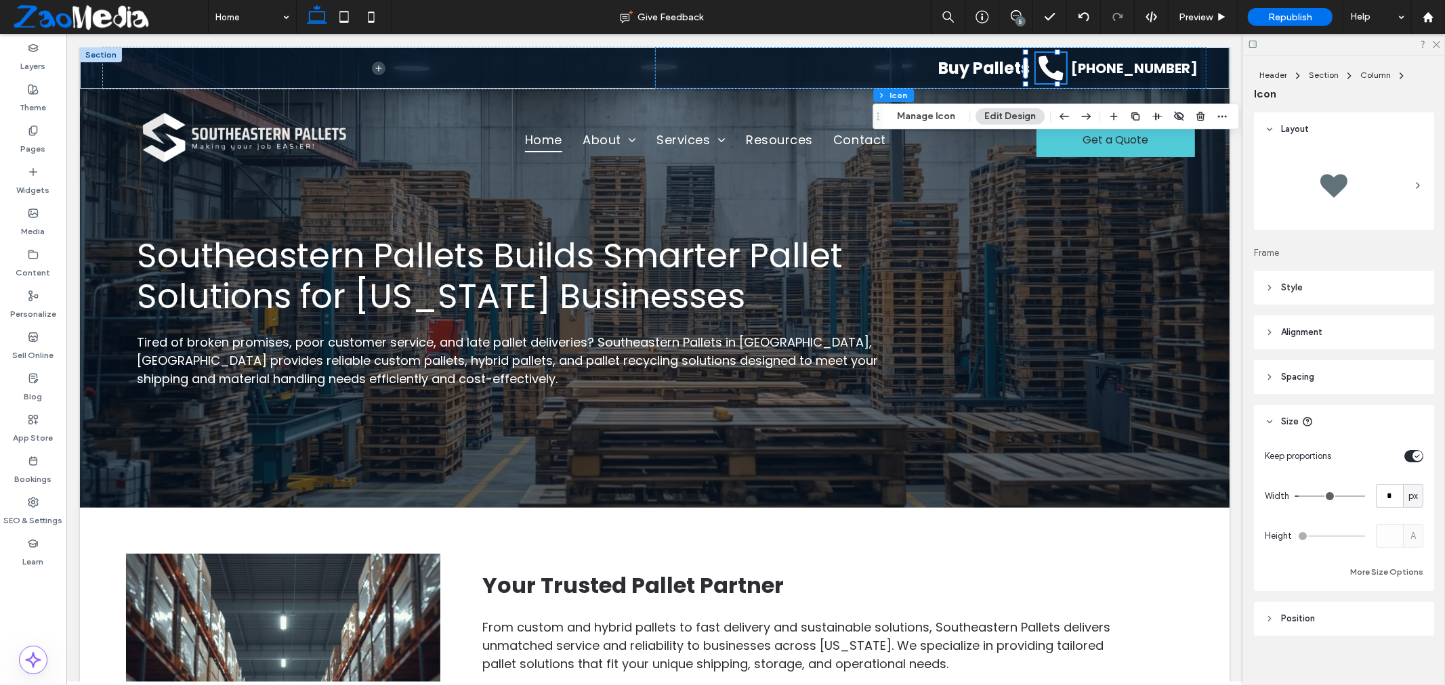
type input "*"
click at [1298, 497] on input "range" at bounding box center [1329, 496] width 70 height 1
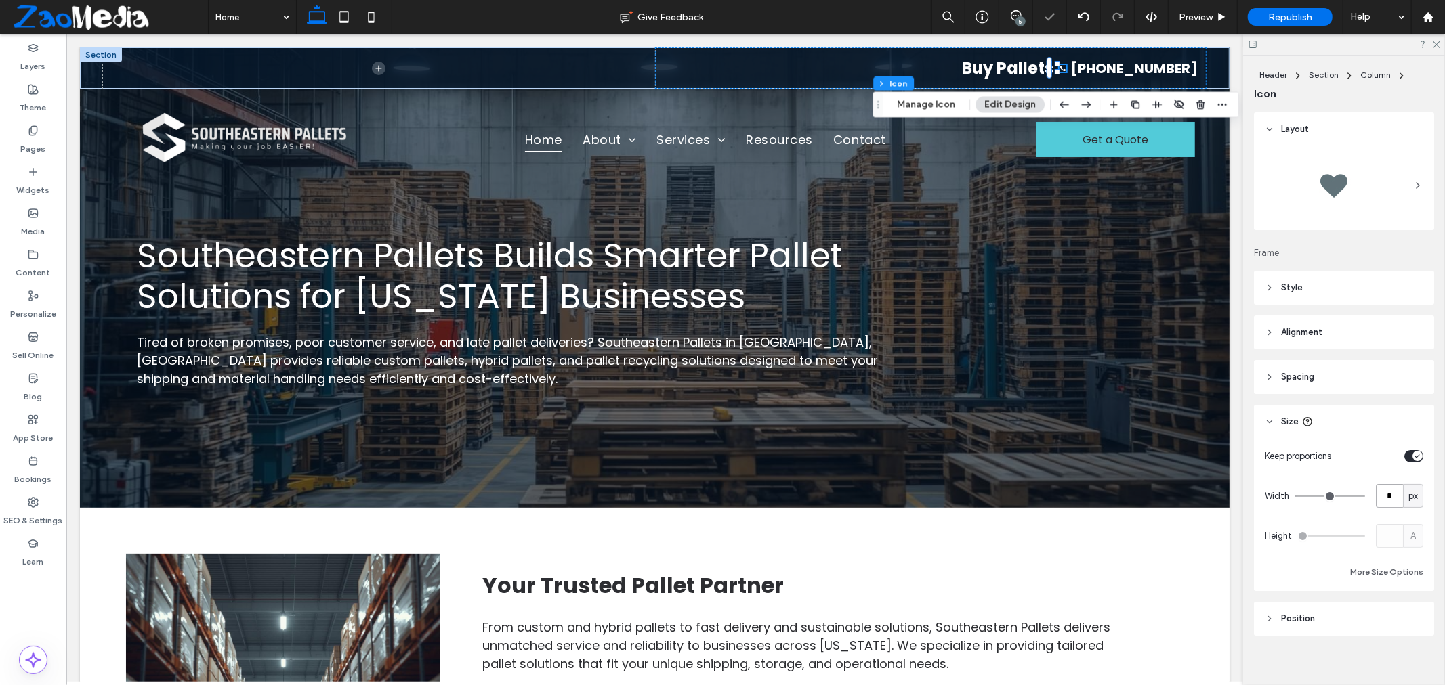
click at [1386, 498] on input "*" at bounding box center [1388, 496] width 27 height 24
type input "**"
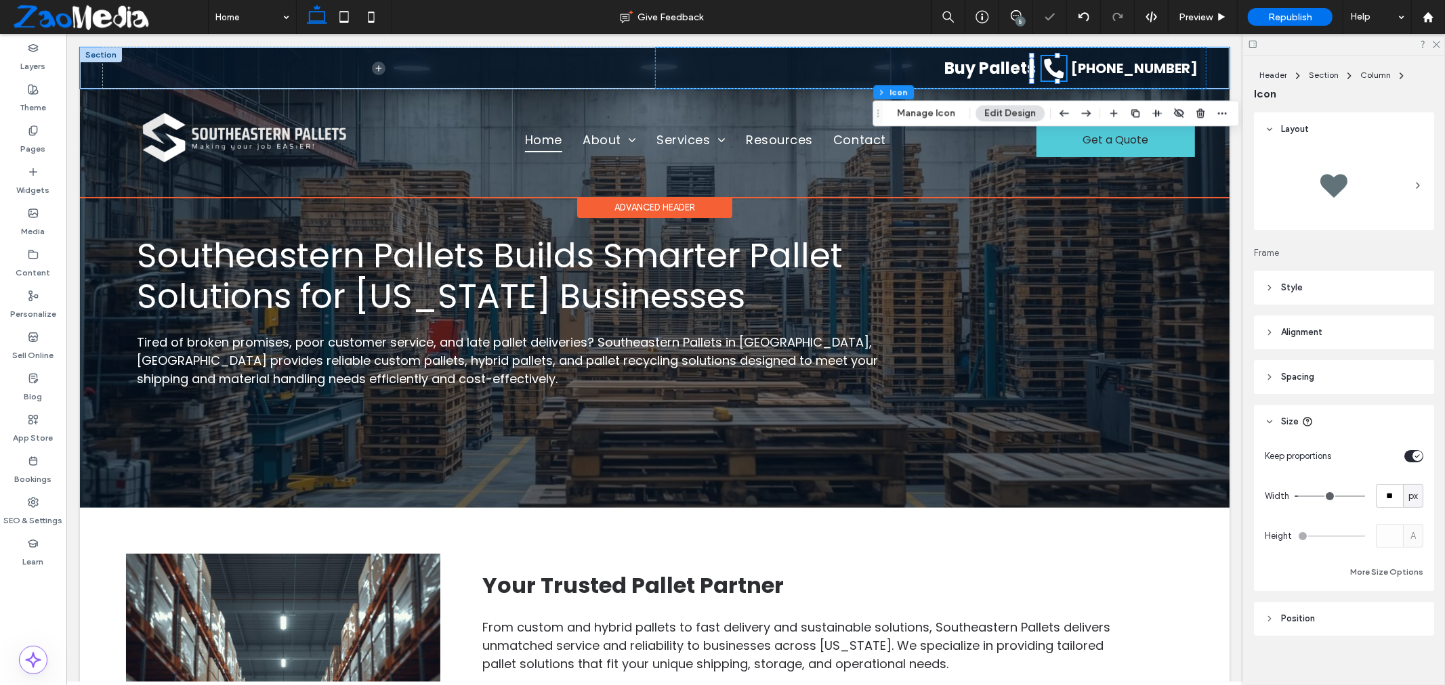
click at [843, 51] on div "Buy Pallets Black telephone receiver icon. (678) 673-8864" at bounding box center [930, 67] width 552 height 41
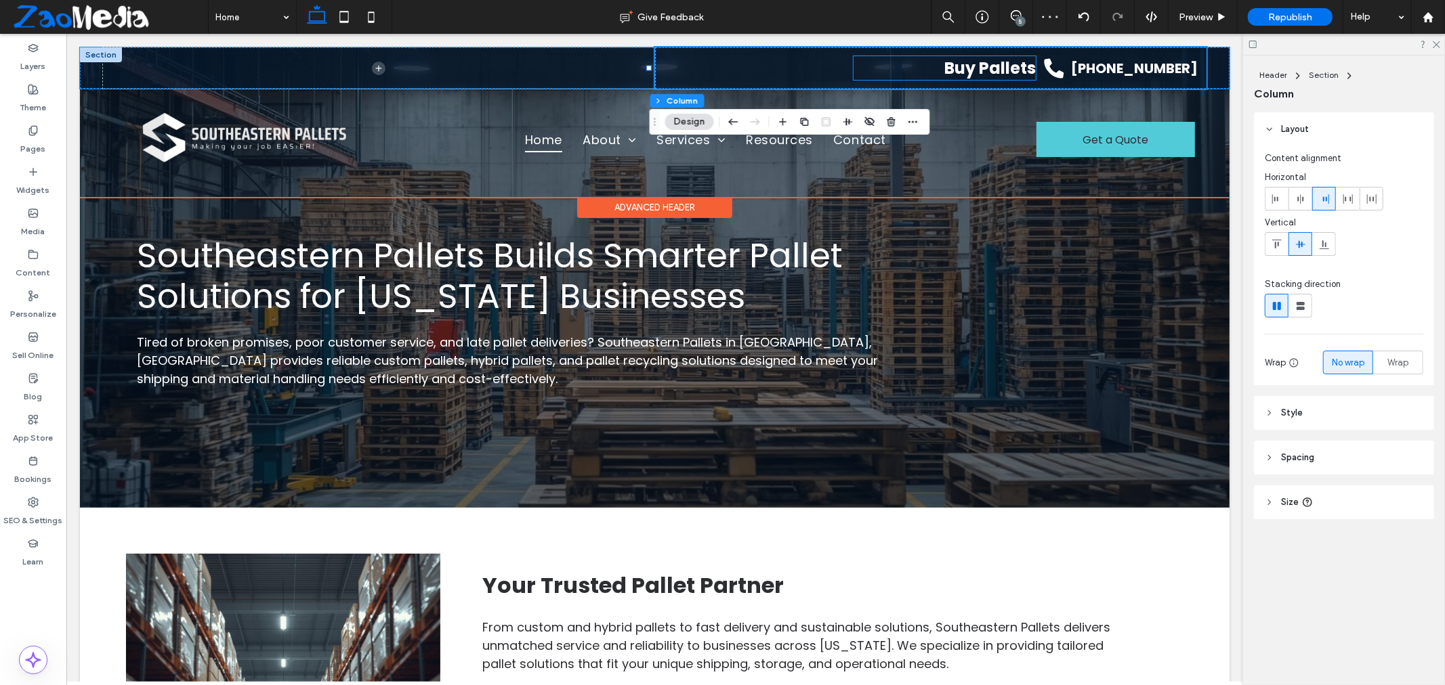
click at [993, 70] on span "Buy Pallets" at bounding box center [988, 67] width 91 height 22
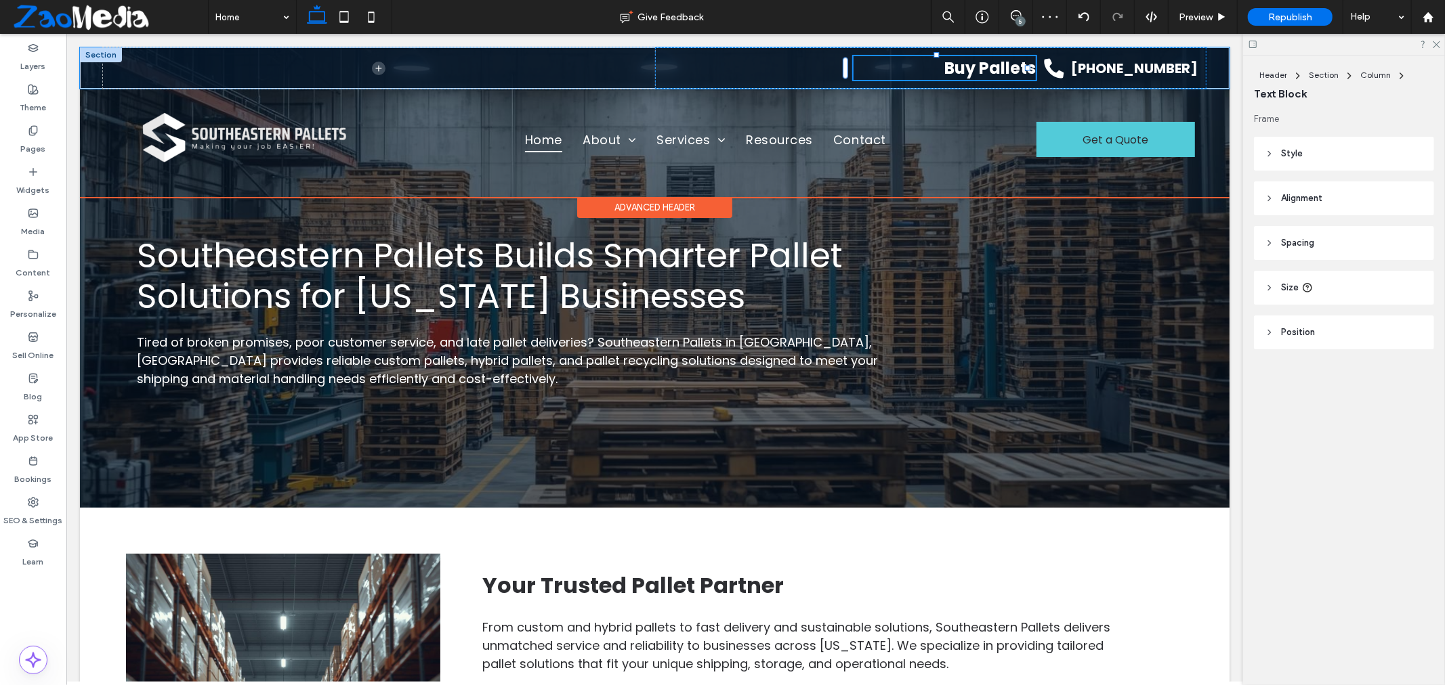
click at [993, 70] on span "Buy Pallets" at bounding box center [988, 67] width 91 height 22
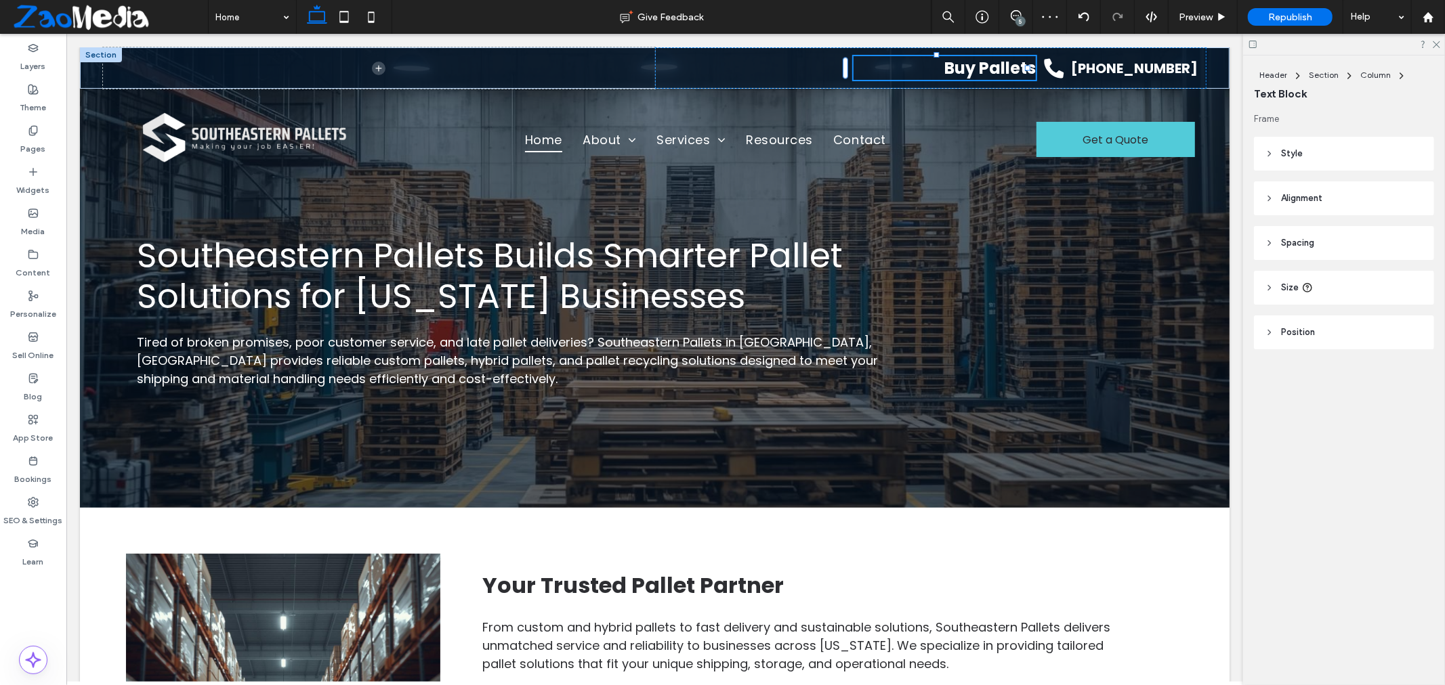
type input "*******"
type input "**"
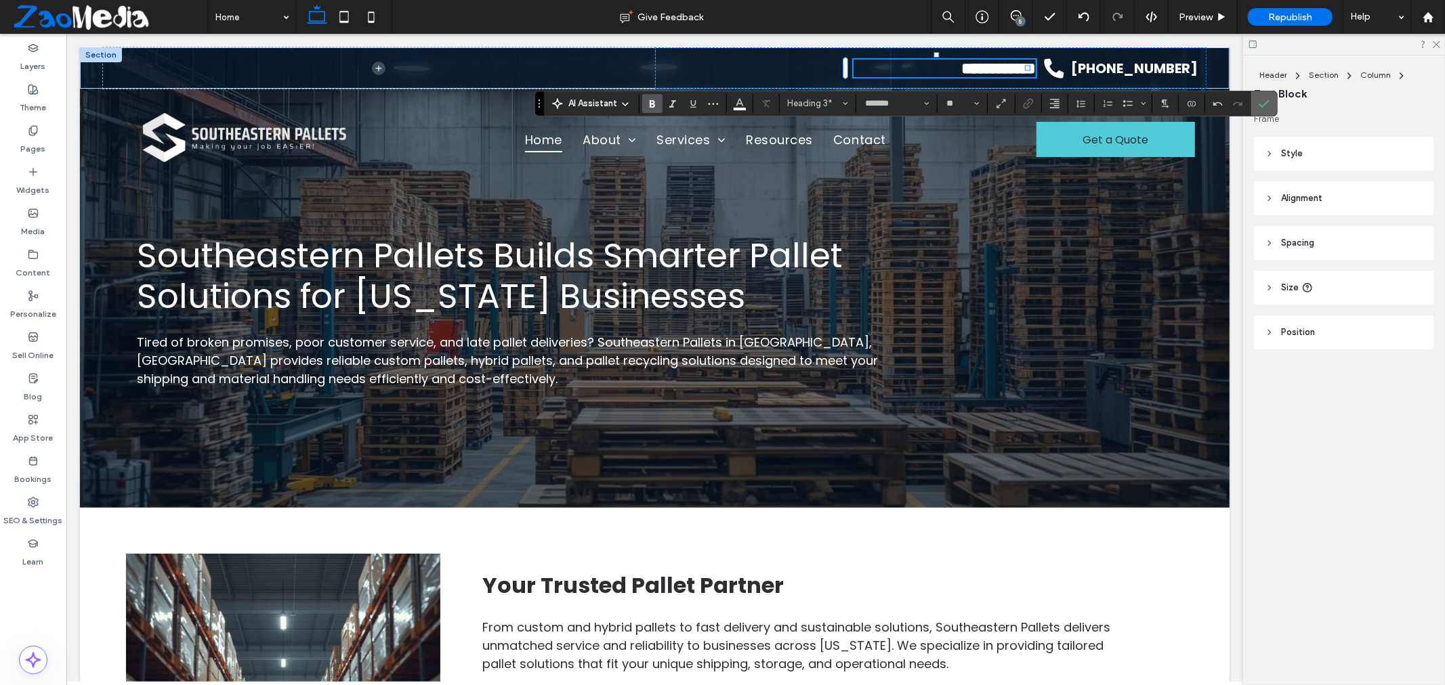
click at [1266, 106] on icon "Confirm" at bounding box center [1263, 103] width 11 height 11
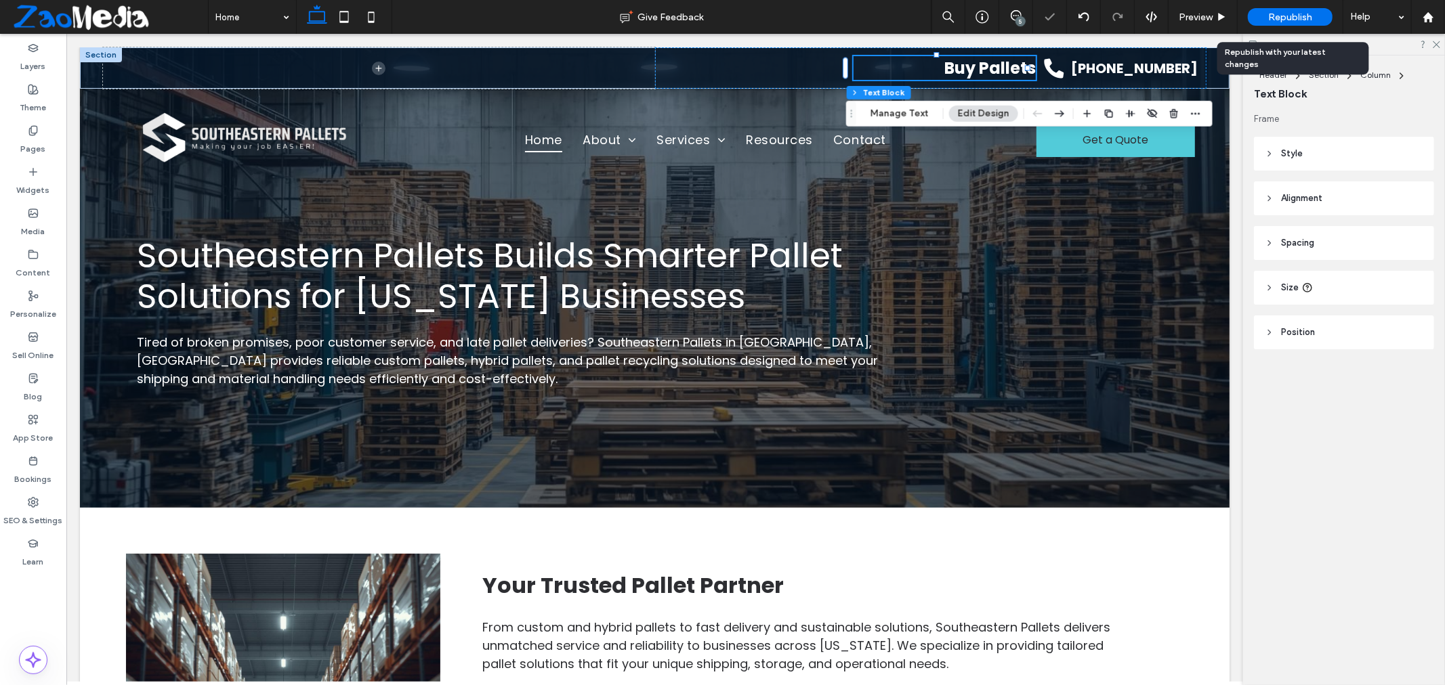
click at [1282, 18] on span "Republish" at bounding box center [1290, 18] width 44 height 12
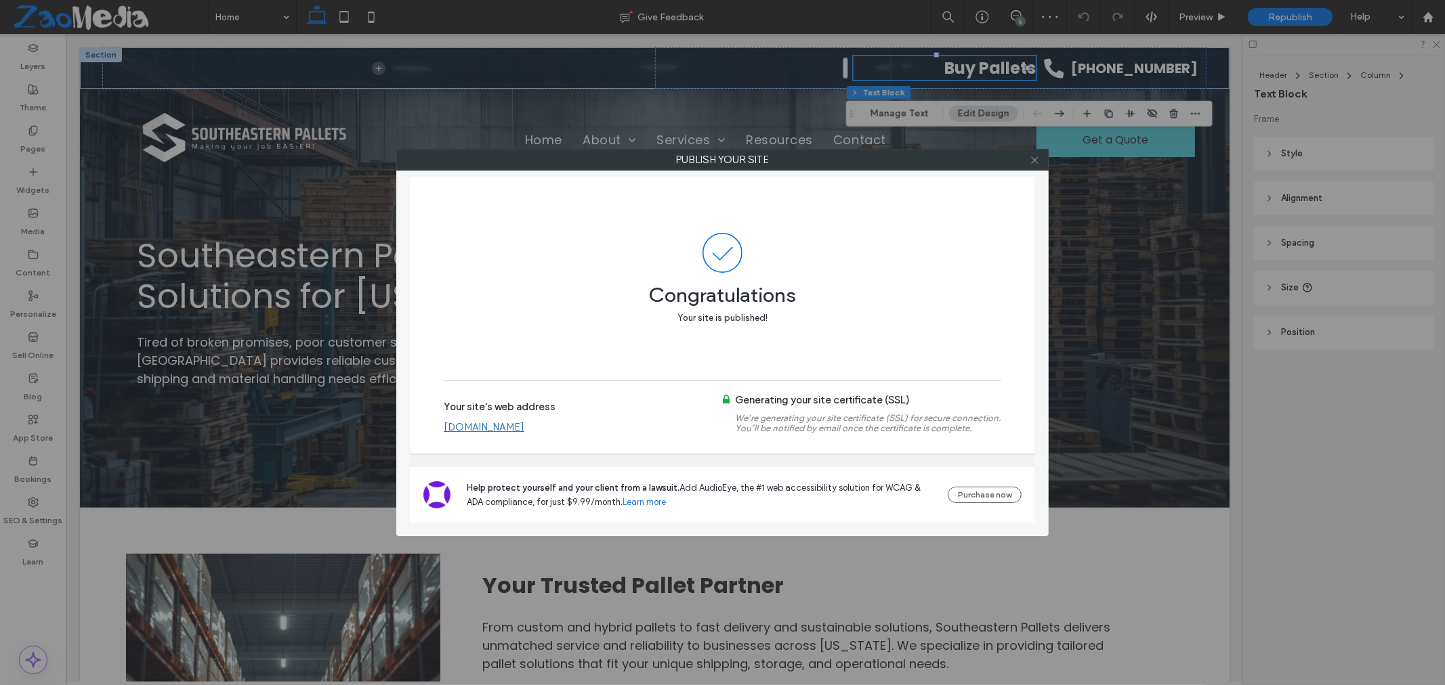
click at [1036, 164] on icon at bounding box center [1034, 160] width 10 height 10
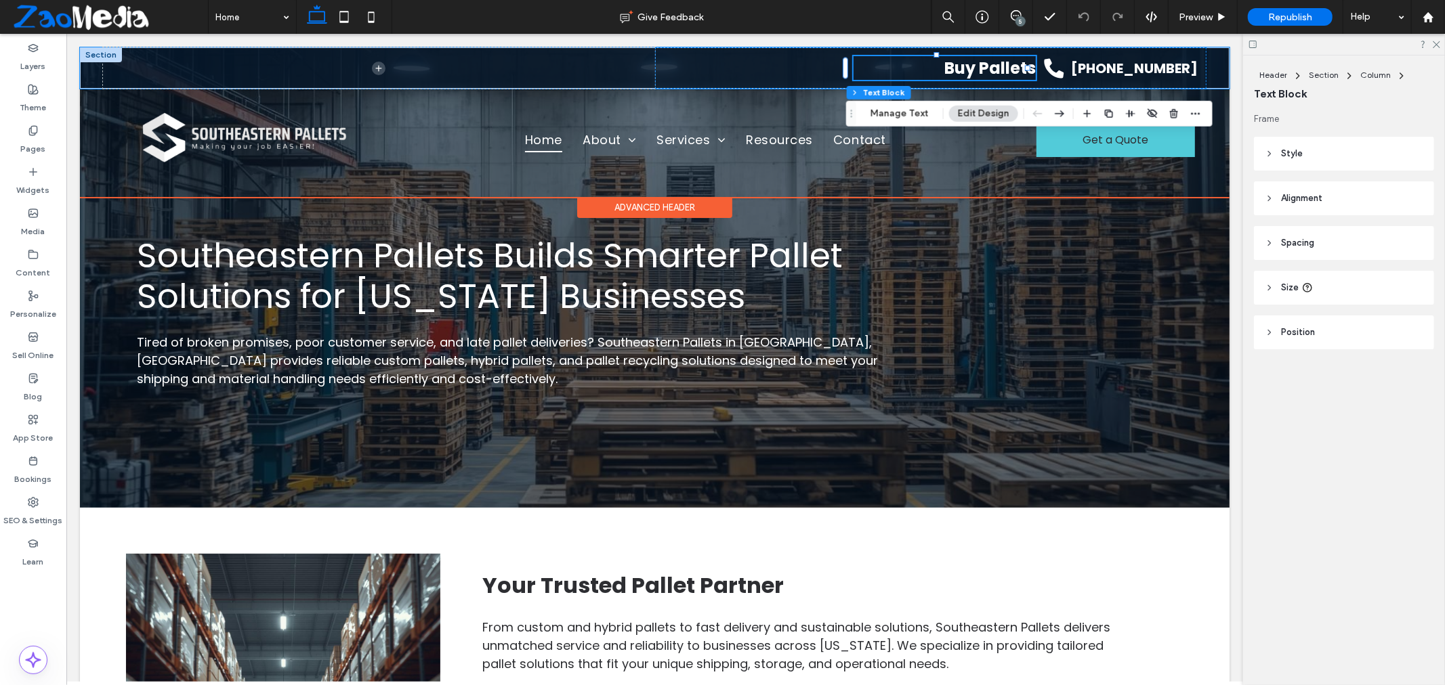
click at [958, 60] on span "Buy Pallets" at bounding box center [988, 67] width 91 height 22
click at [960, 60] on span "**********" at bounding box center [997, 68] width 74 height 16
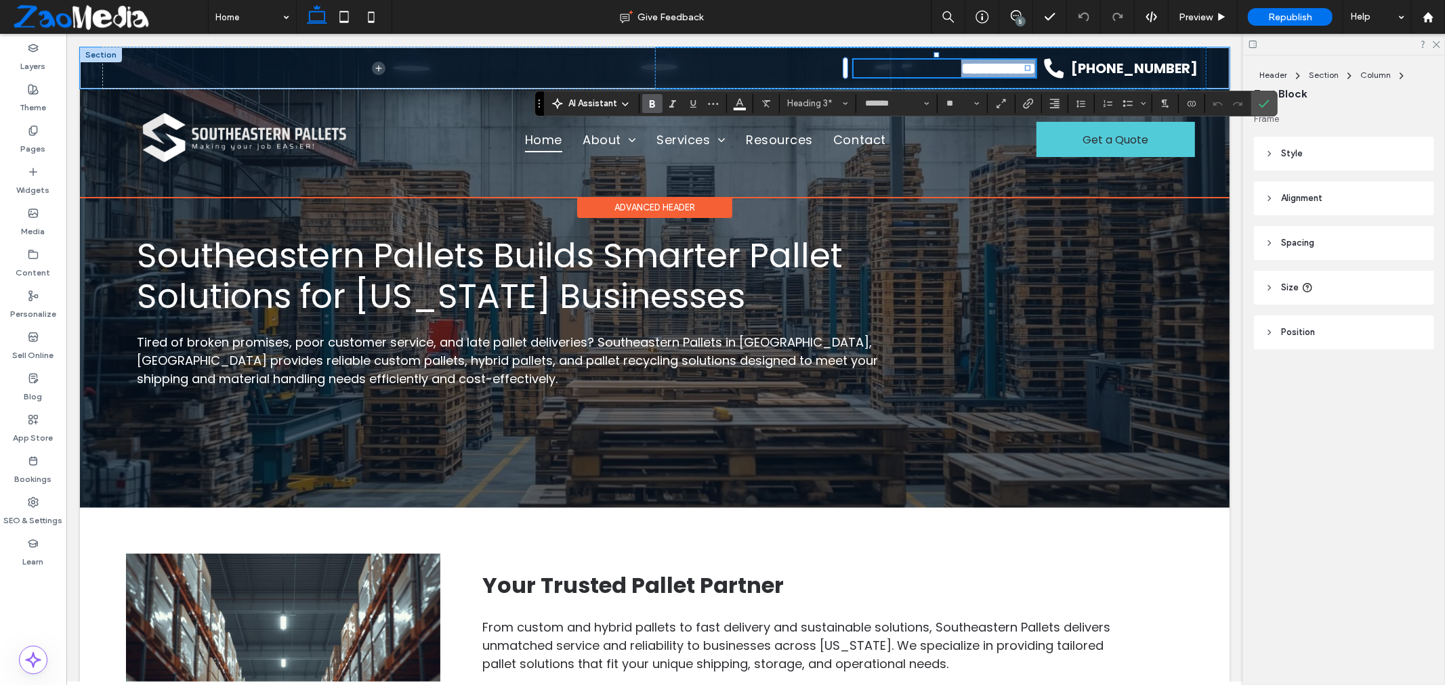
click at [960, 60] on span "**********" at bounding box center [997, 68] width 74 height 16
click at [648, 104] on icon "Bold" at bounding box center [652, 103] width 11 height 11
click at [979, 106] on button "**" at bounding box center [962, 103] width 44 height 19
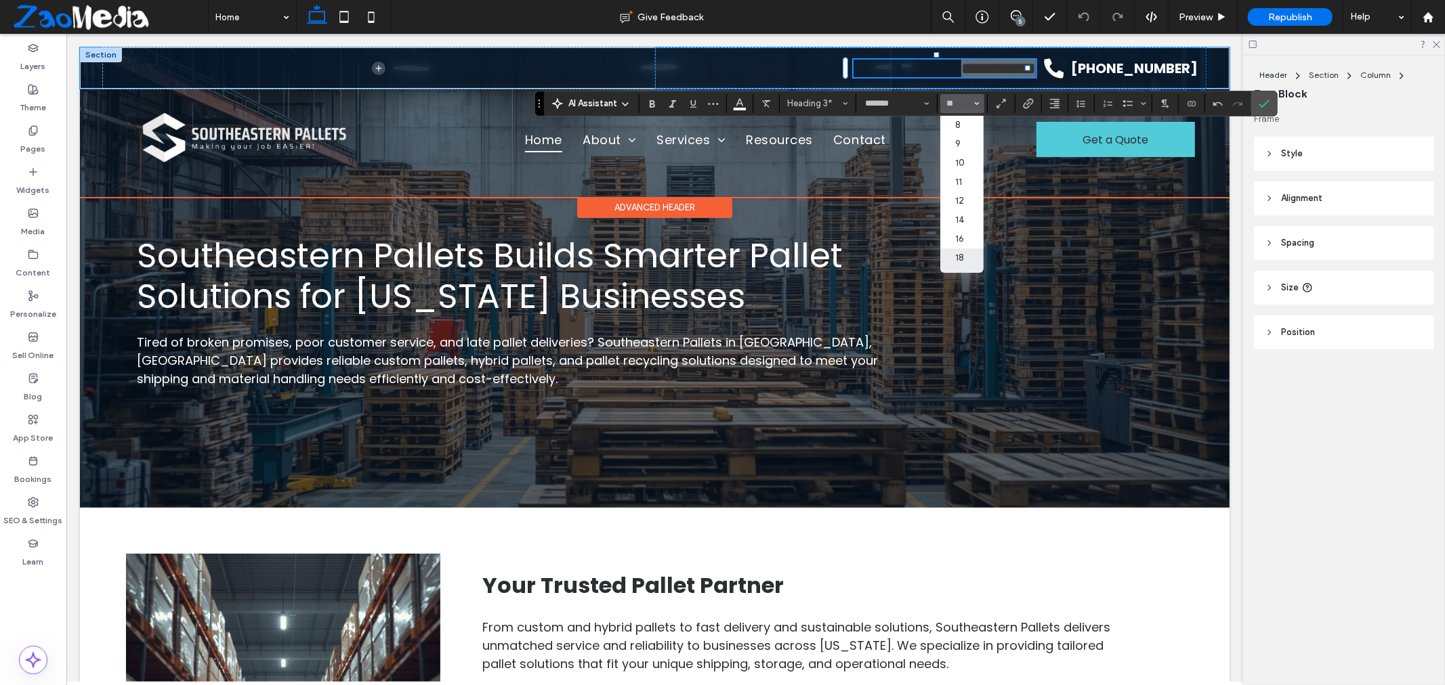
click at [965, 253] on label "18" at bounding box center [961, 258] width 43 height 19
type input "**"
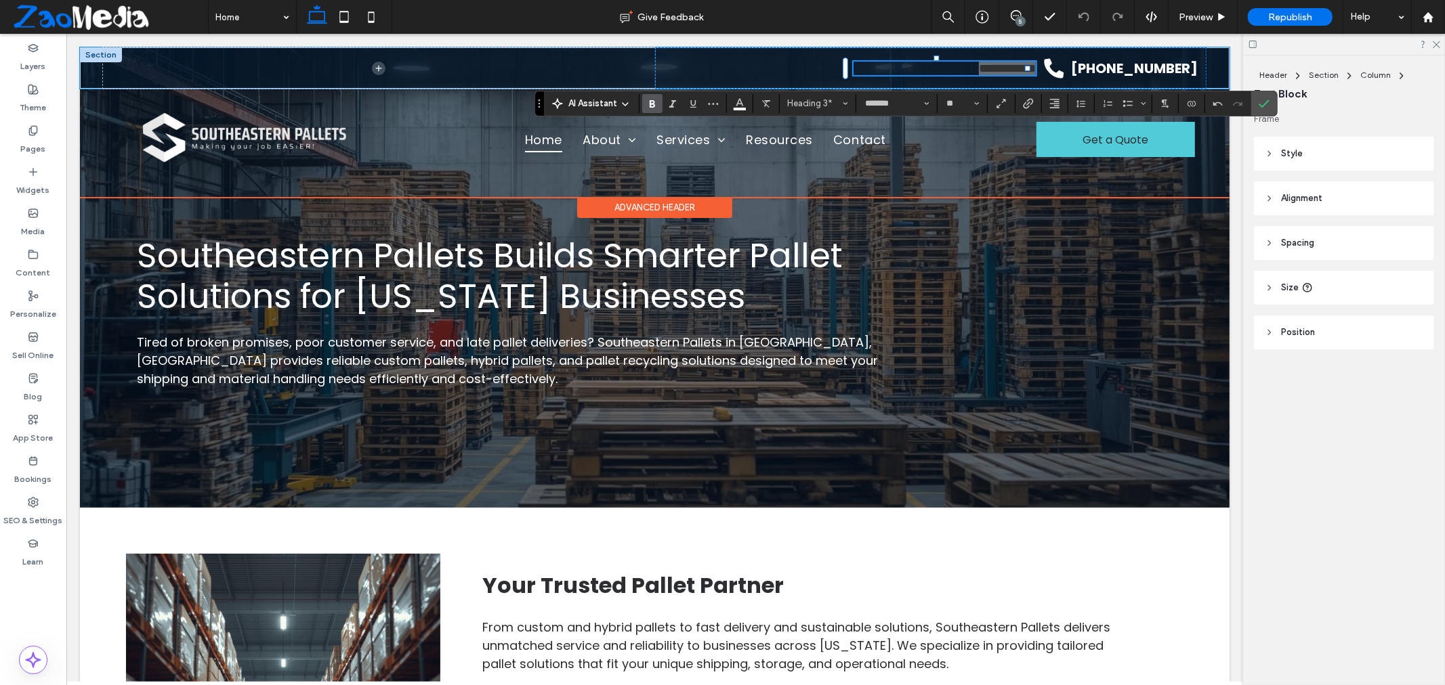
click at [649, 108] on icon "Bold" at bounding box center [652, 103] width 11 height 11
click at [1266, 108] on label "Confirm" at bounding box center [1264, 103] width 20 height 24
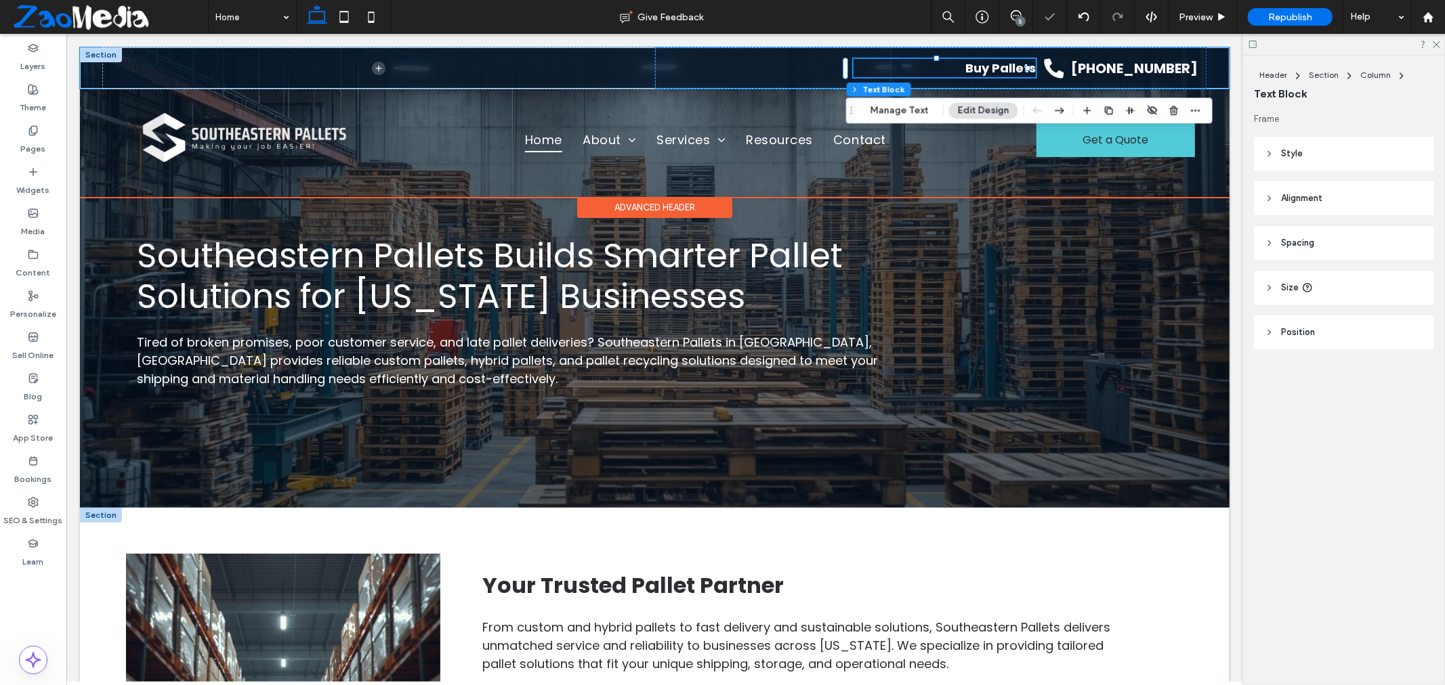
drag, startPoint x: 1221, startPoint y: 605, endPoint x: 1199, endPoint y: 599, distance: 23.2
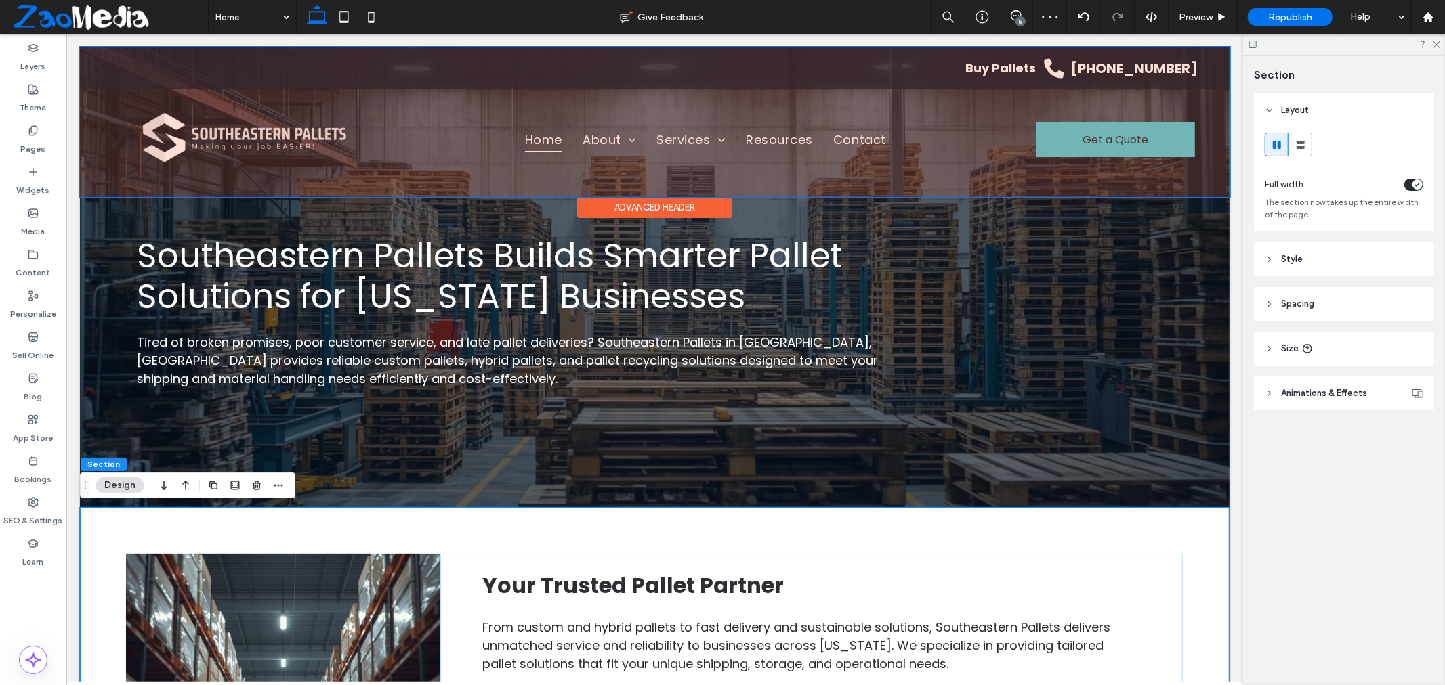
click at [1096, 57] on div at bounding box center [653, 122] width 1149 height 150
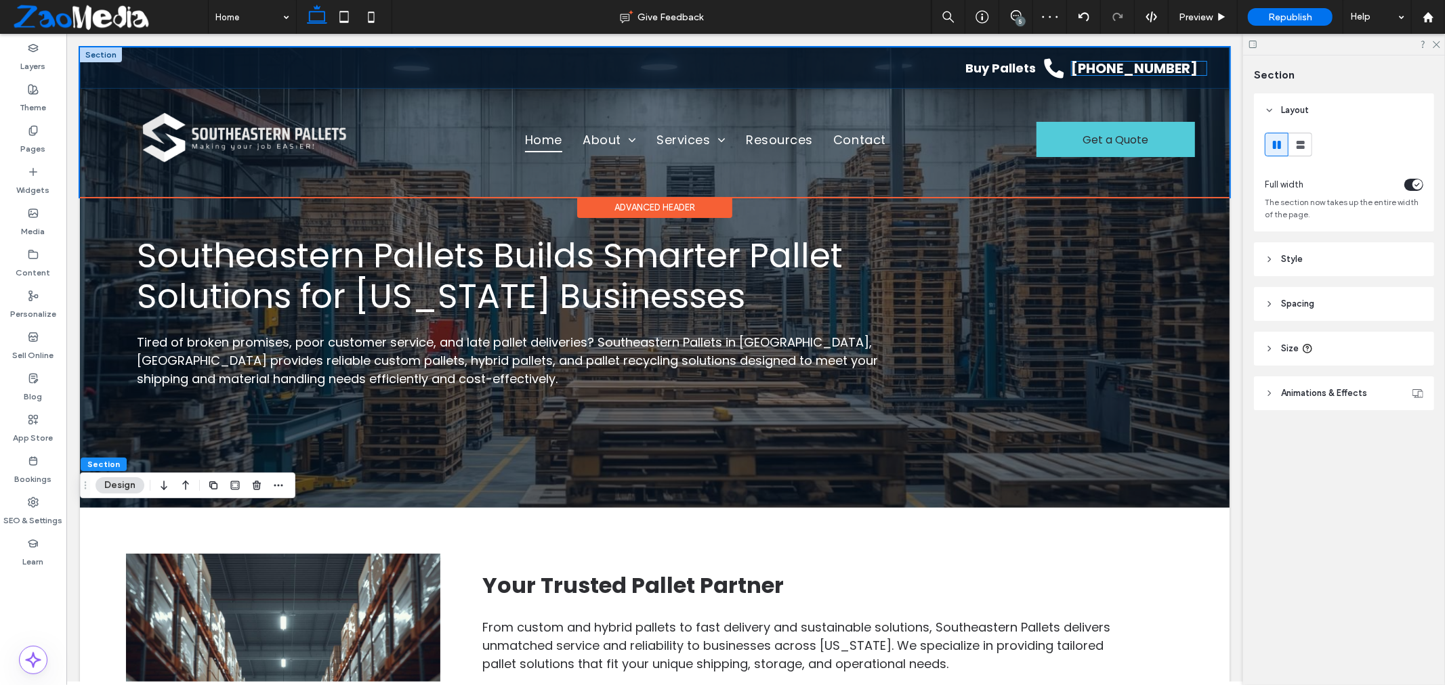
click at [1096, 58] on link "(678) 673-8864" at bounding box center [1134, 67] width 127 height 19
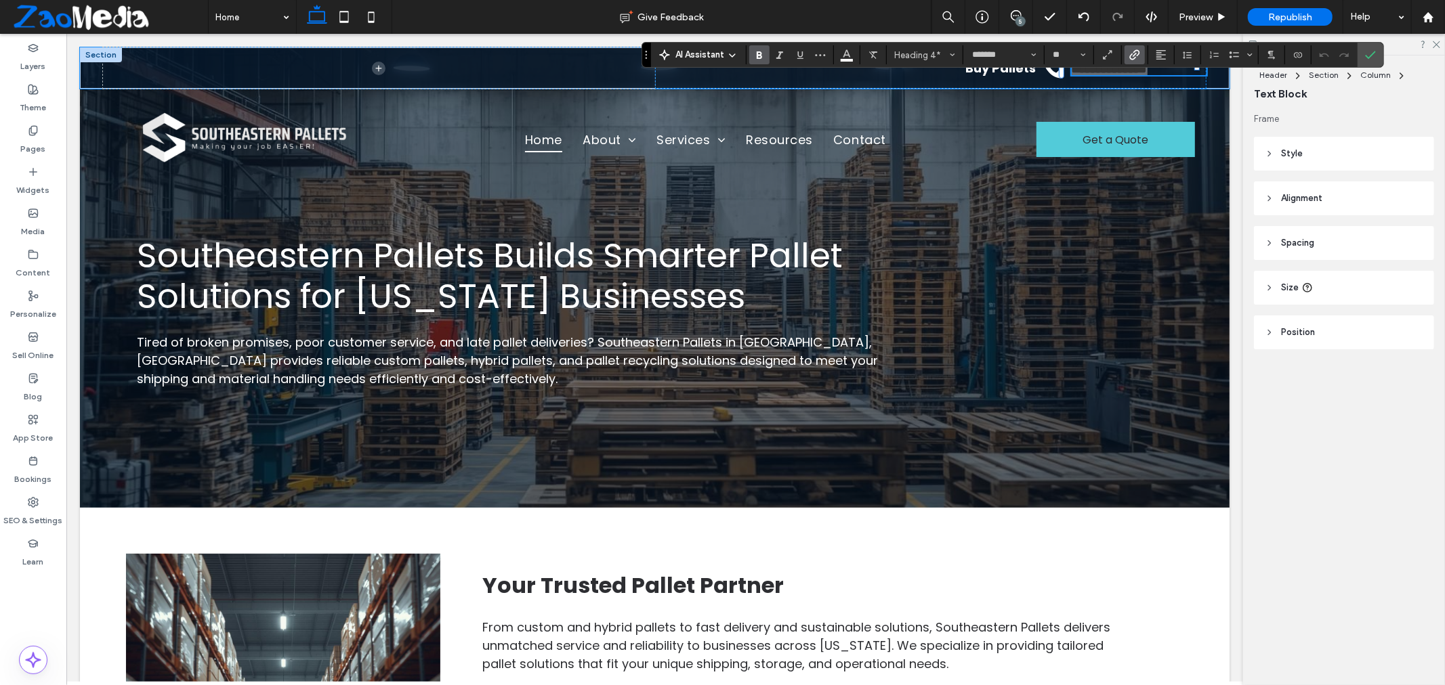
click at [998, 65] on div "AI Assistant Heading 4* ******* **" at bounding box center [1012, 55] width 742 height 26
click at [996, 69] on strong "Buy Pallets" at bounding box center [999, 67] width 70 height 17
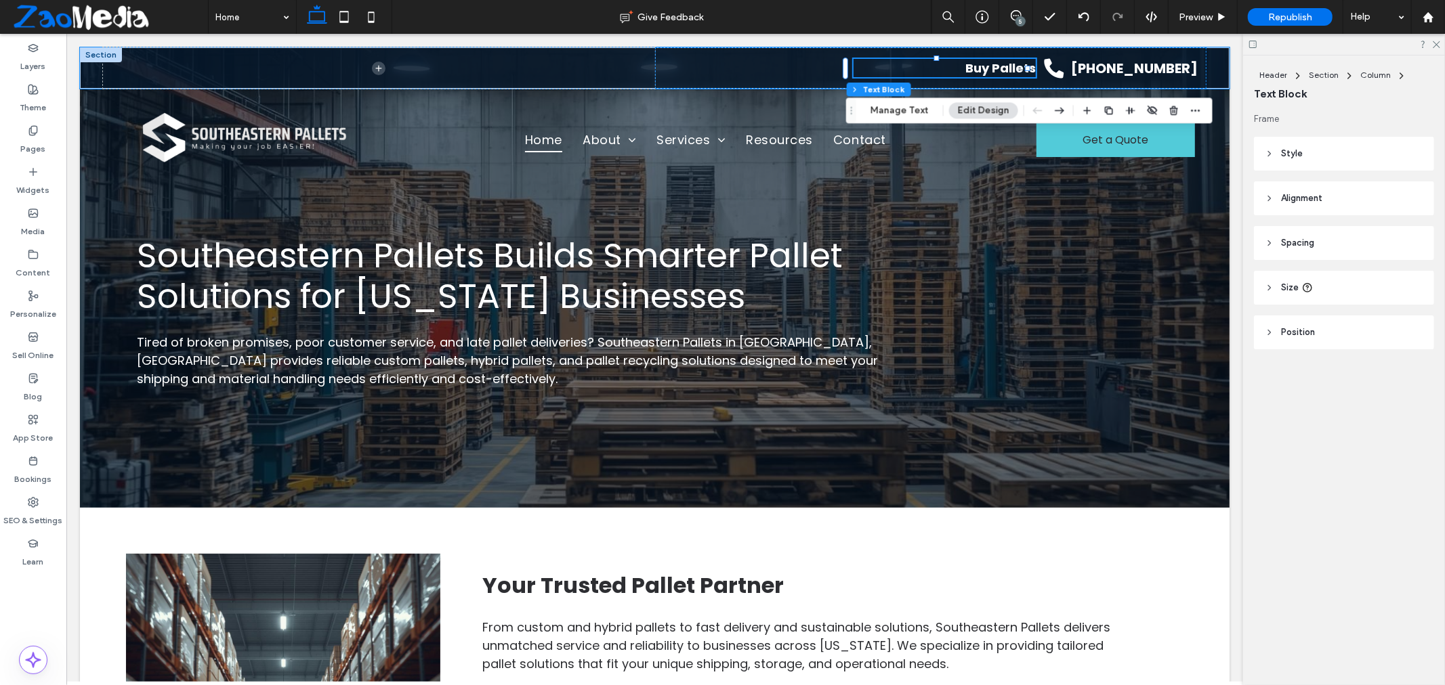
click at [996, 69] on strong "Buy Pallets" at bounding box center [999, 67] width 70 height 17
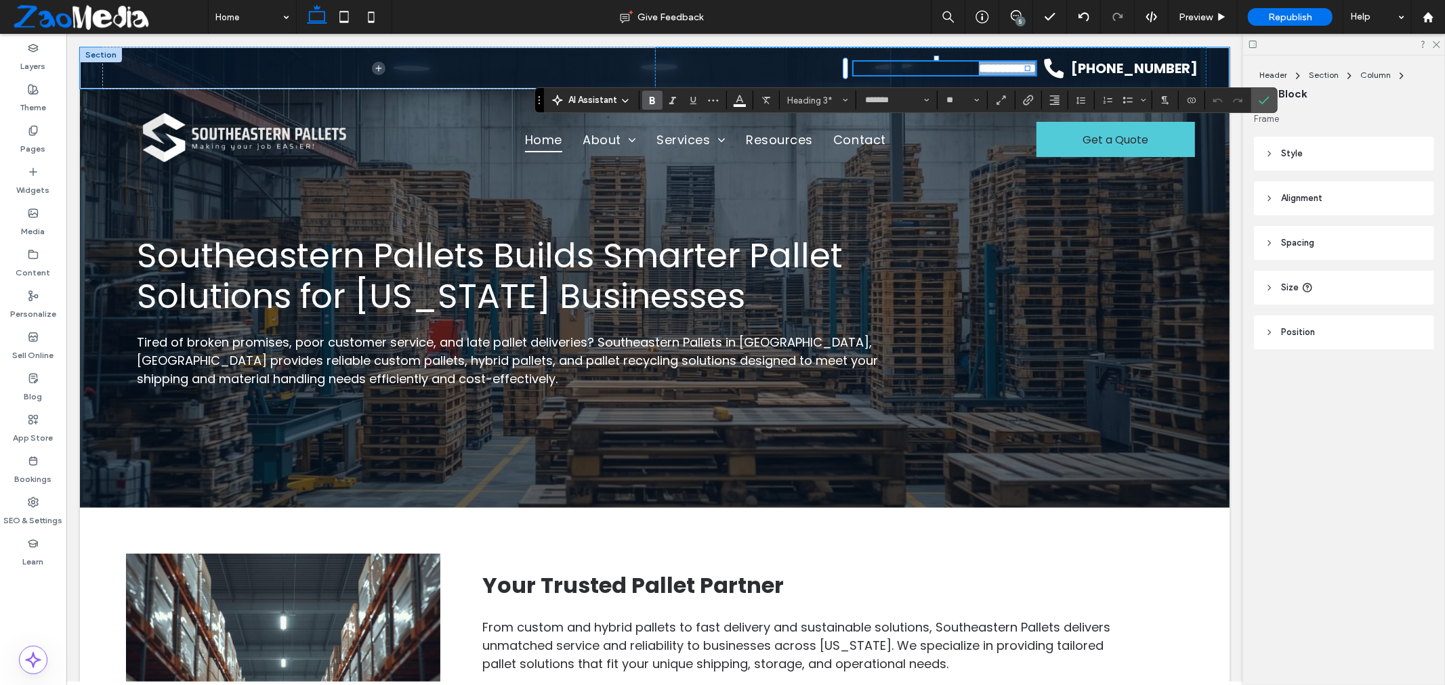
click at [996, 69] on strong "**********" at bounding box center [1006, 68] width 57 height 12
click at [949, 104] on input "**" at bounding box center [958, 100] width 26 height 11
type input "**"
click at [1268, 104] on icon "Confirm" at bounding box center [1263, 100] width 11 height 11
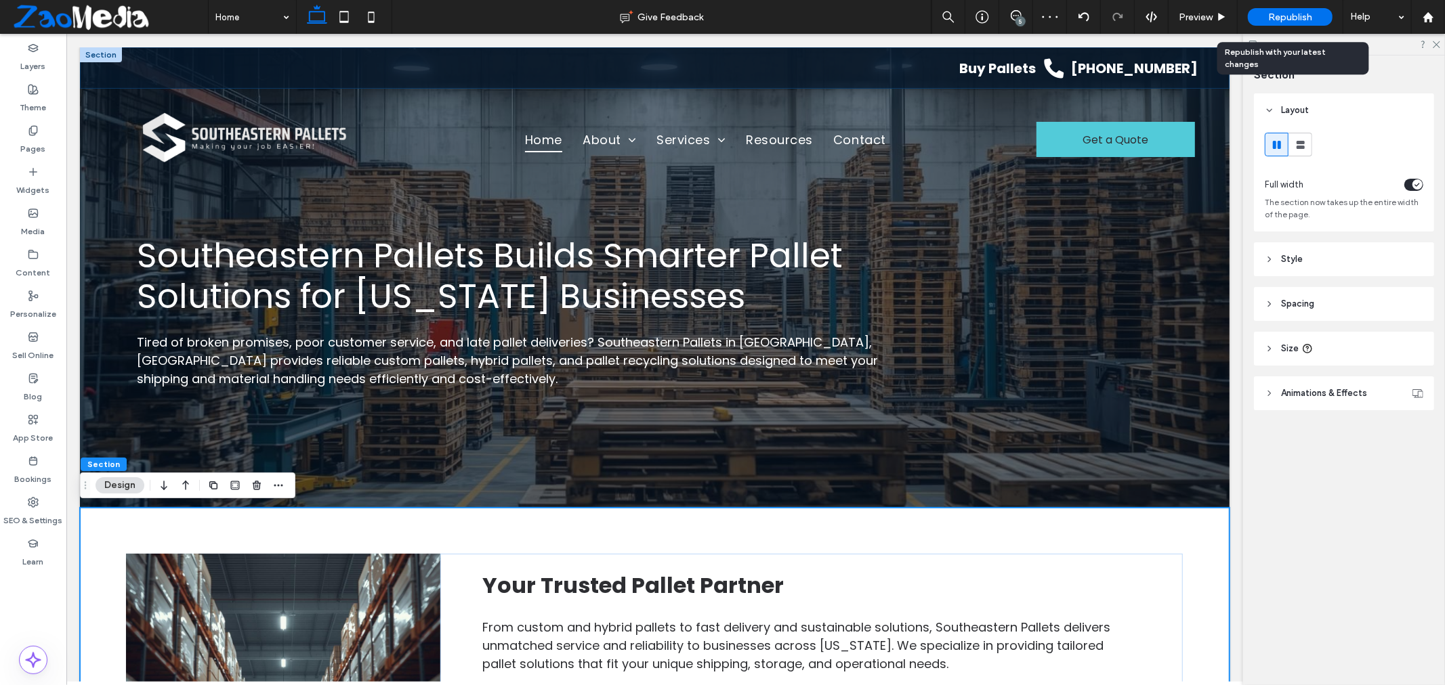
click at [1277, 18] on span "Republish" at bounding box center [1290, 18] width 44 height 12
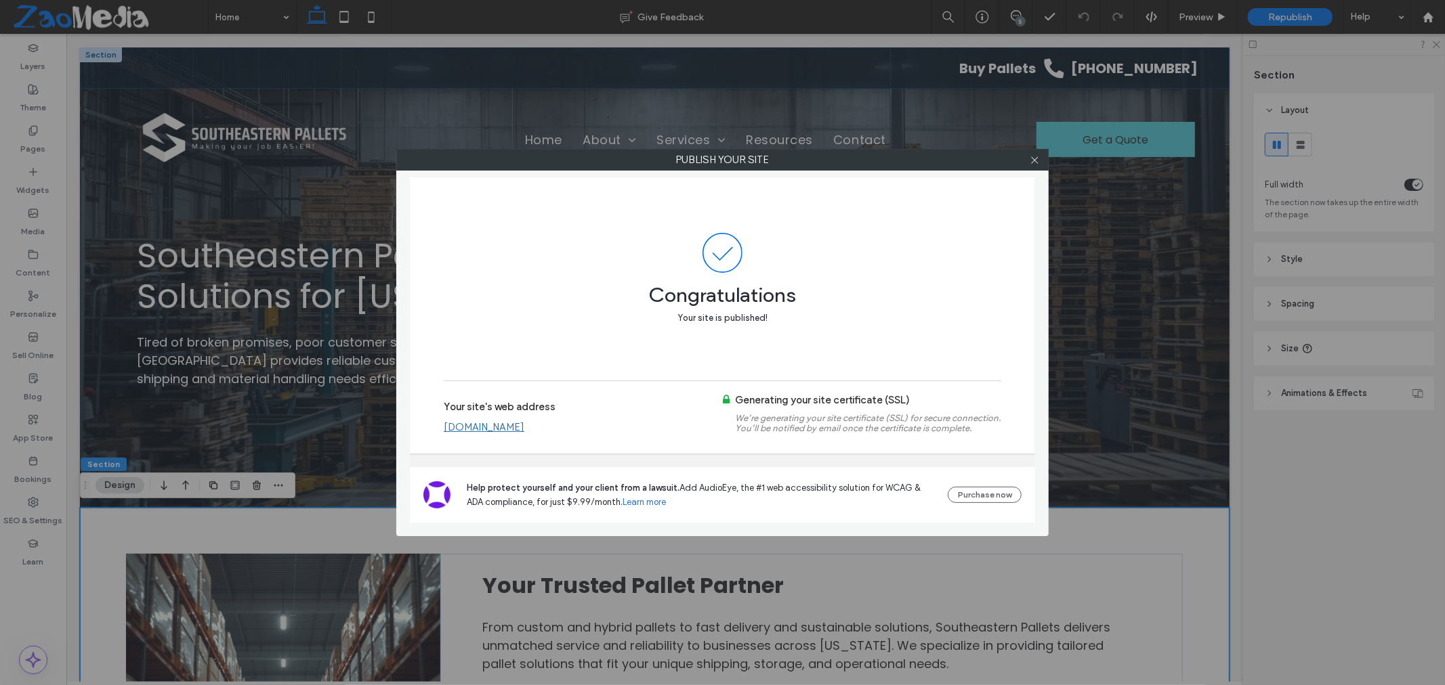
click at [1031, 163] on icon at bounding box center [1034, 160] width 10 height 10
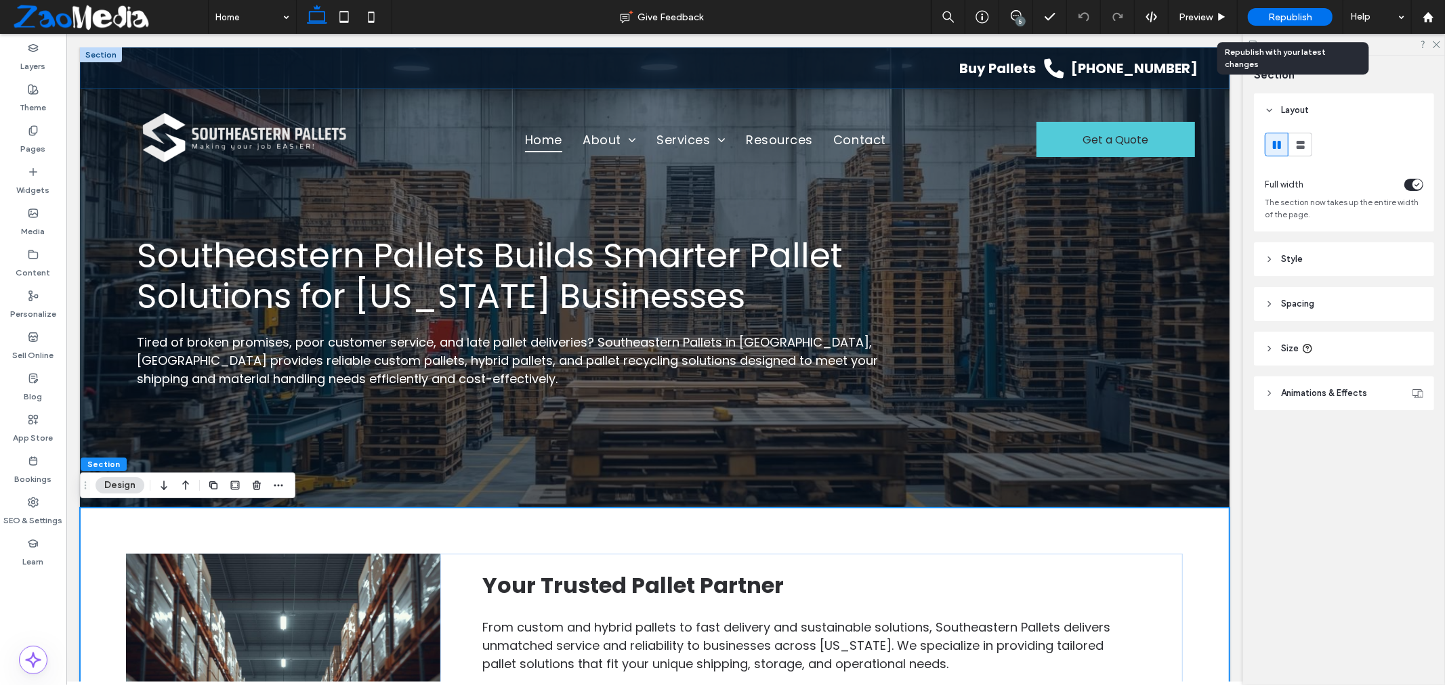
click at [1296, 3] on div "Republish" at bounding box center [1289, 17] width 85 height 34
click at [1296, 17] on span "Republish" at bounding box center [1290, 18] width 44 height 12
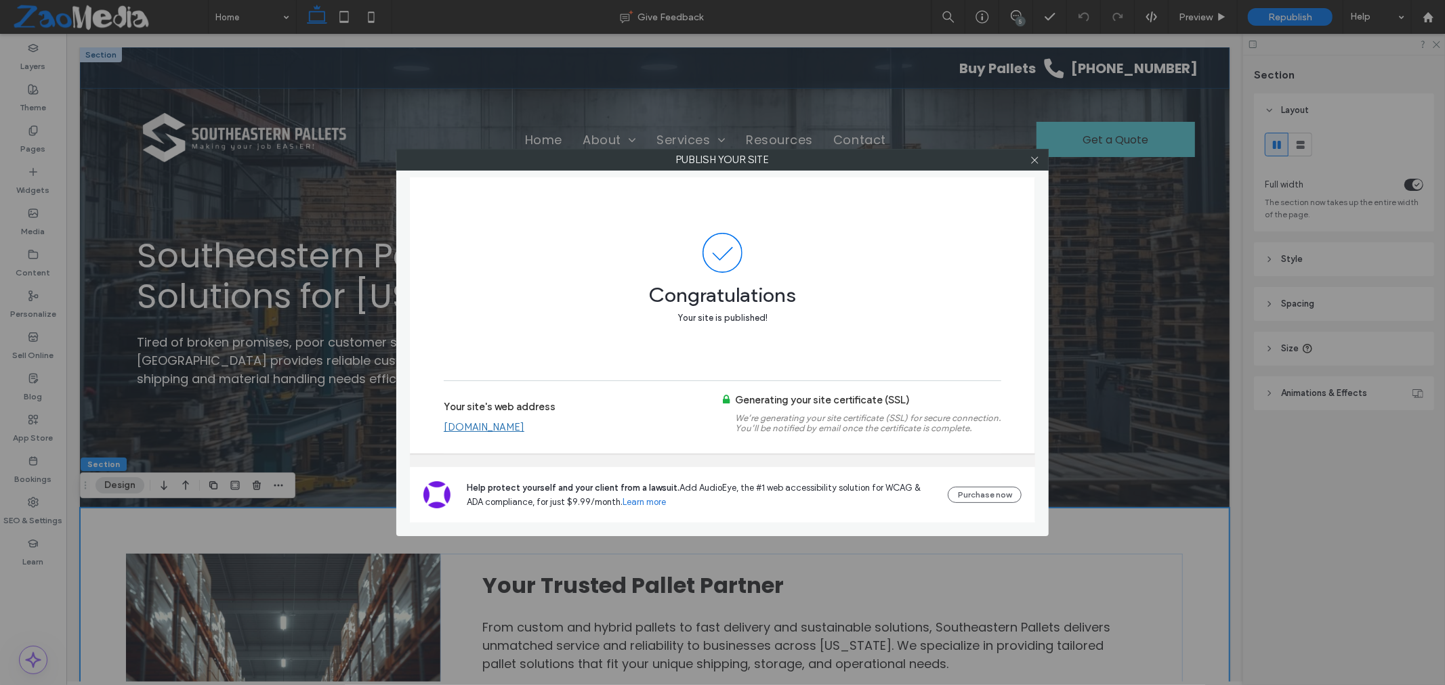
click at [524, 427] on link "www.southeasternpallets.com" at bounding box center [484, 427] width 81 height 12
click at [1033, 158] on use at bounding box center [1034, 159] width 7 height 7
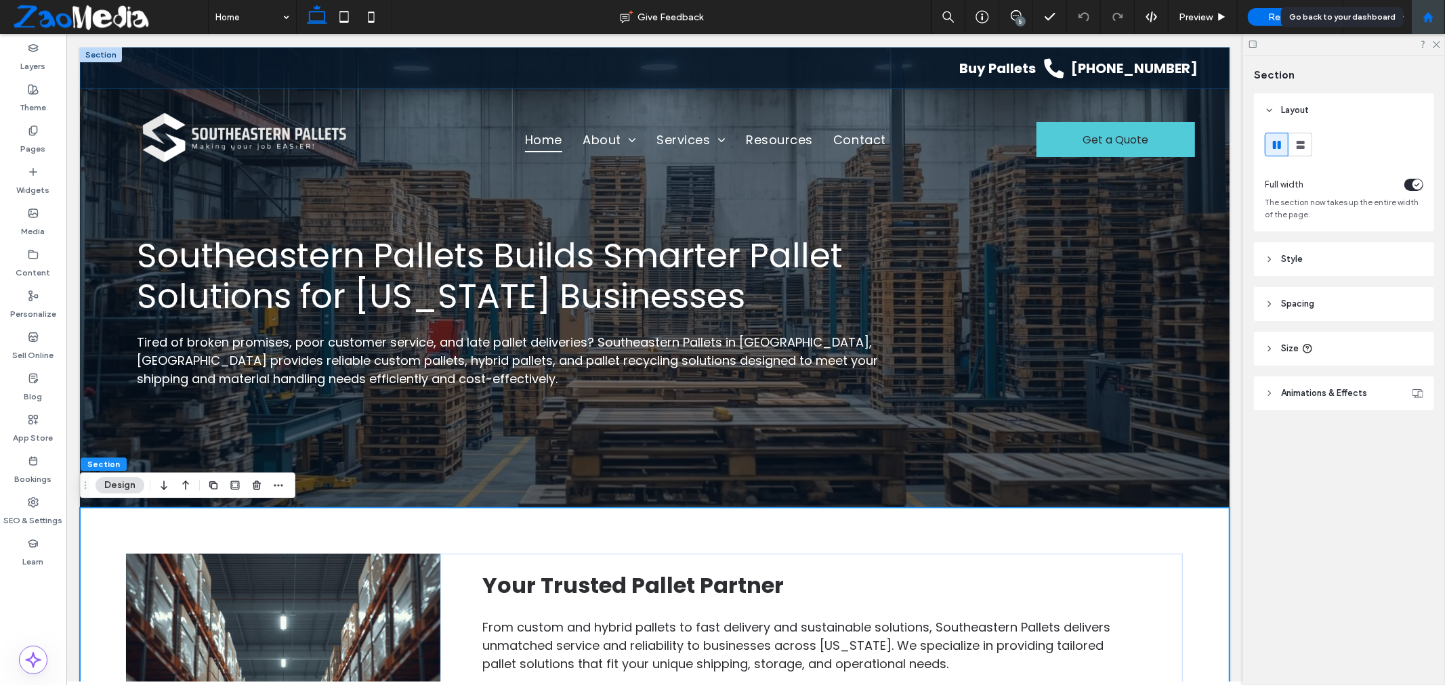
click at [1424, 9] on div at bounding box center [1428, 17] width 34 height 34
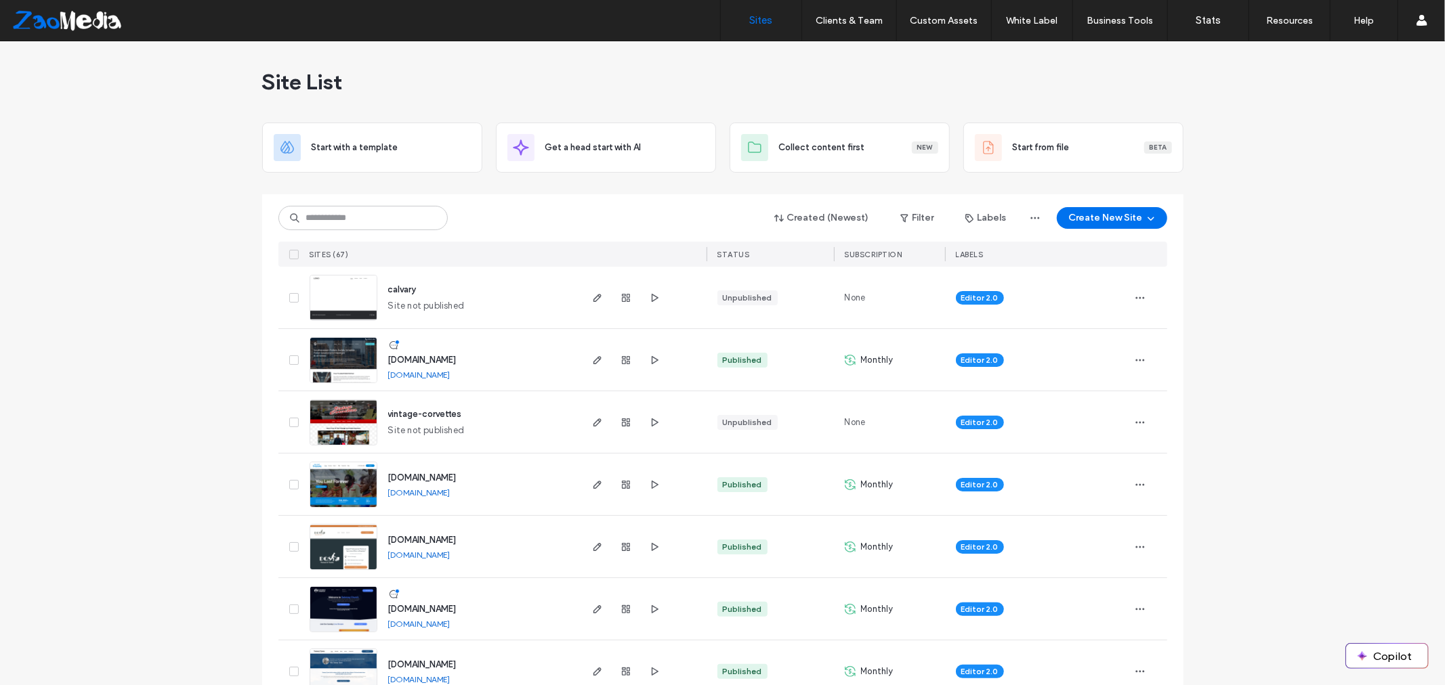
click at [330, 215] on input at bounding box center [362, 218] width 169 height 24
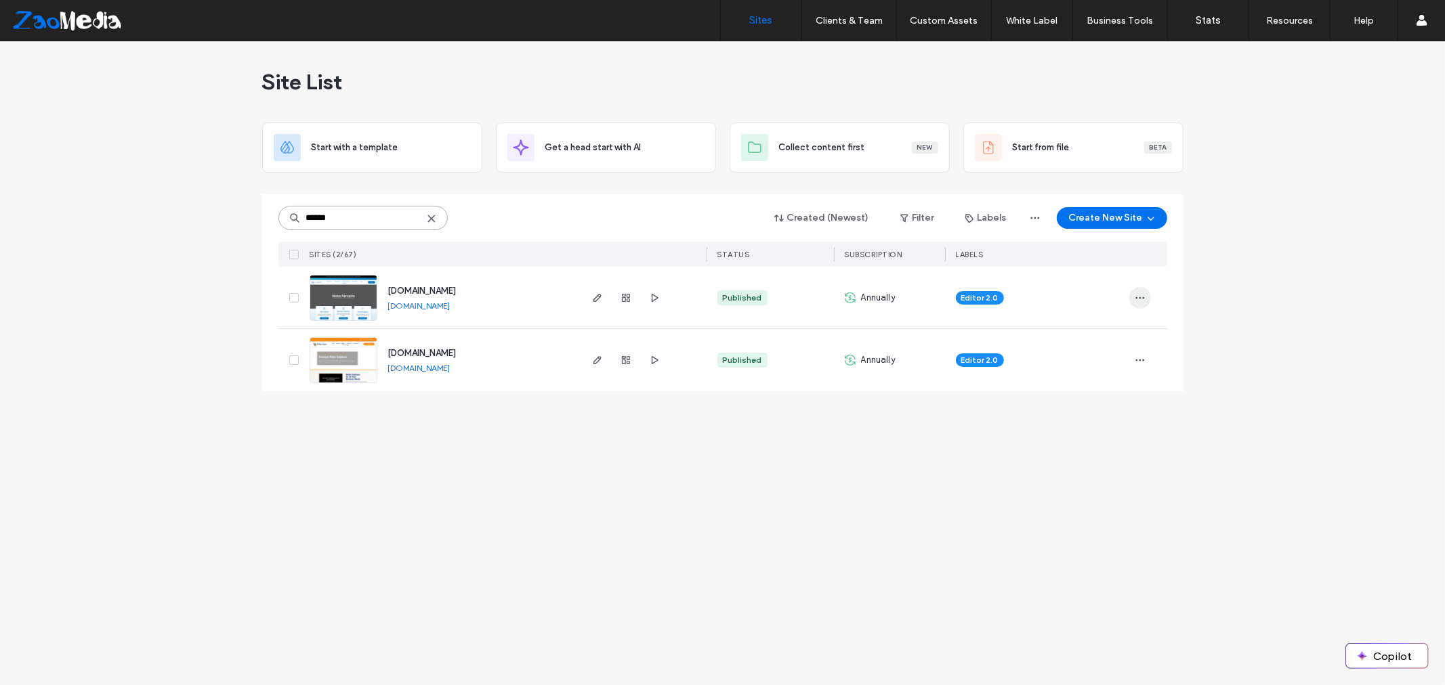
type input "******"
click at [1141, 295] on icon "button" at bounding box center [1139, 298] width 11 height 11
click at [1098, 443] on span "Site Dashboard" at bounding box center [1086, 444] width 63 height 14
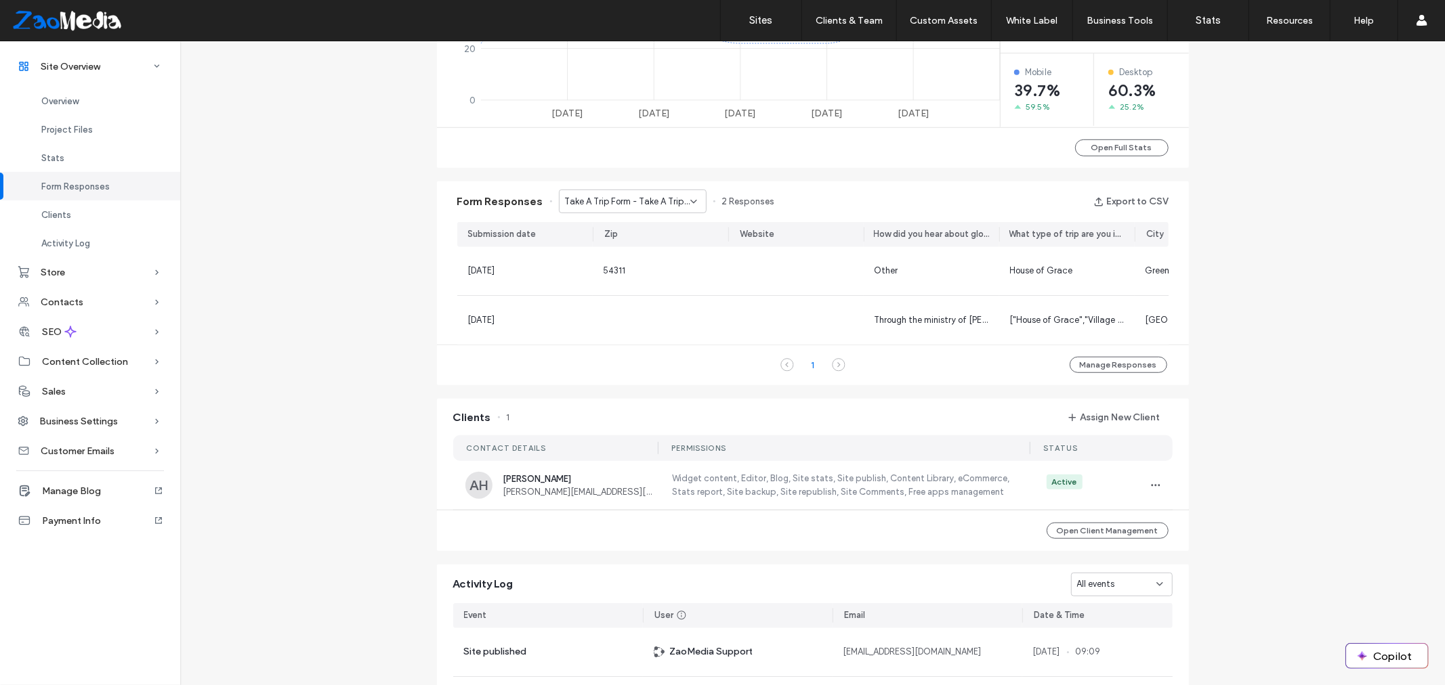
scroll to position [677, 0]
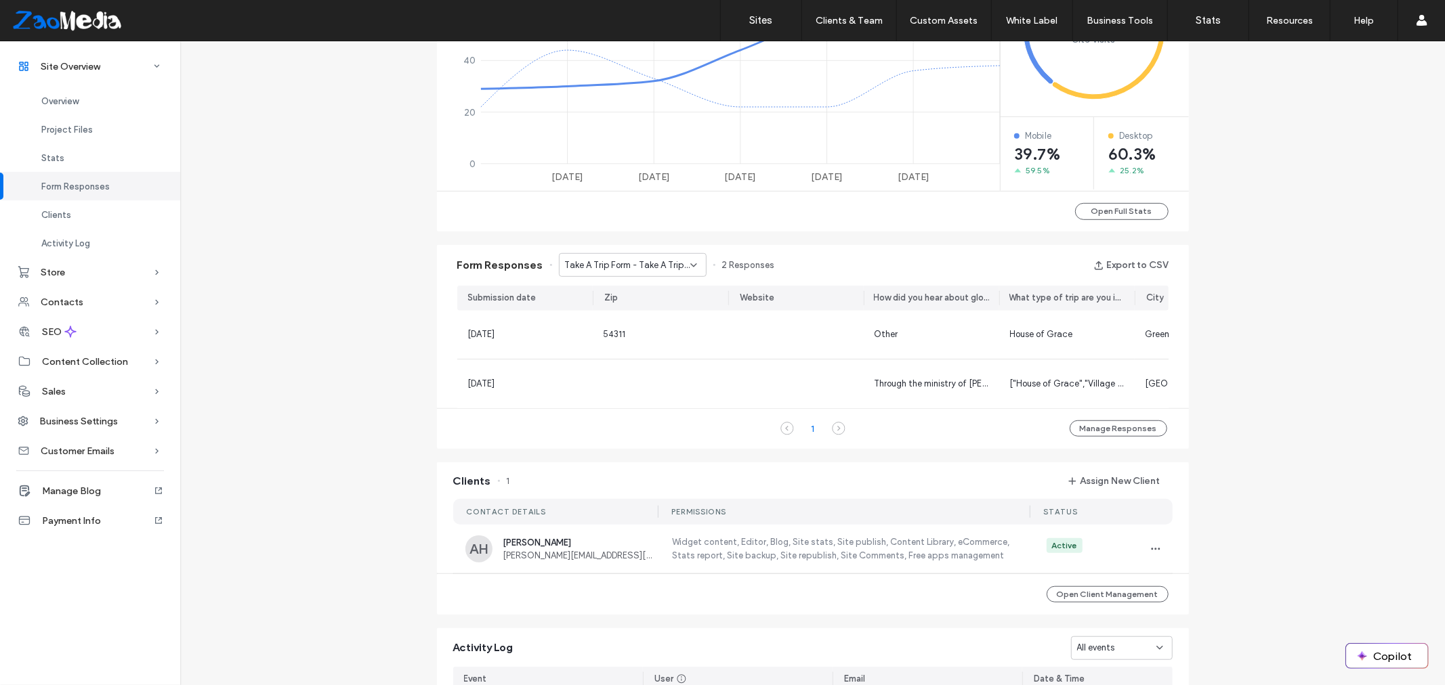
click at [660, 271] on span "Take A Trip Form - Take A Trip page" at bounding box center [627, 266] width 125 height 14
click at [623, 361] on span "Contact Us Form - Contact page" at bounding box center [622, 360] width 130 height 14
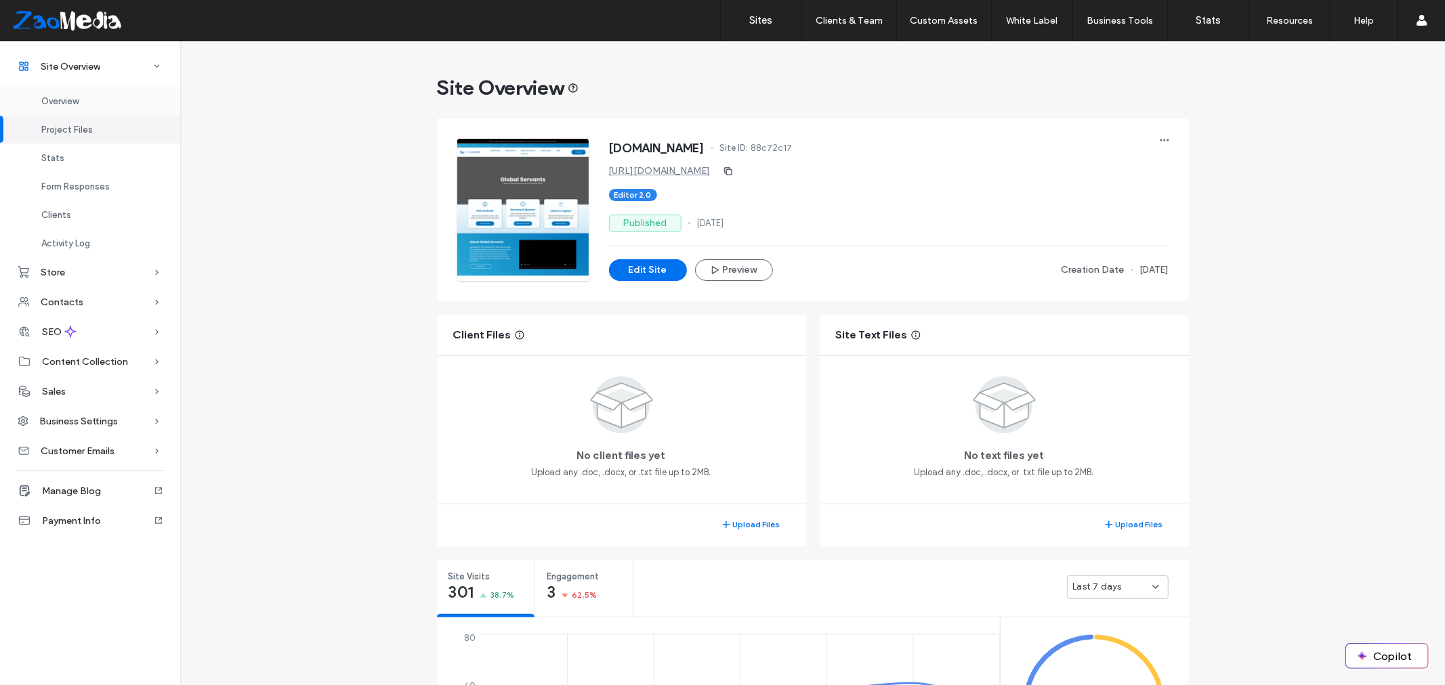
click at [66, 104] on span "Overview" at bounding box center [59, 101] width 37 height 10
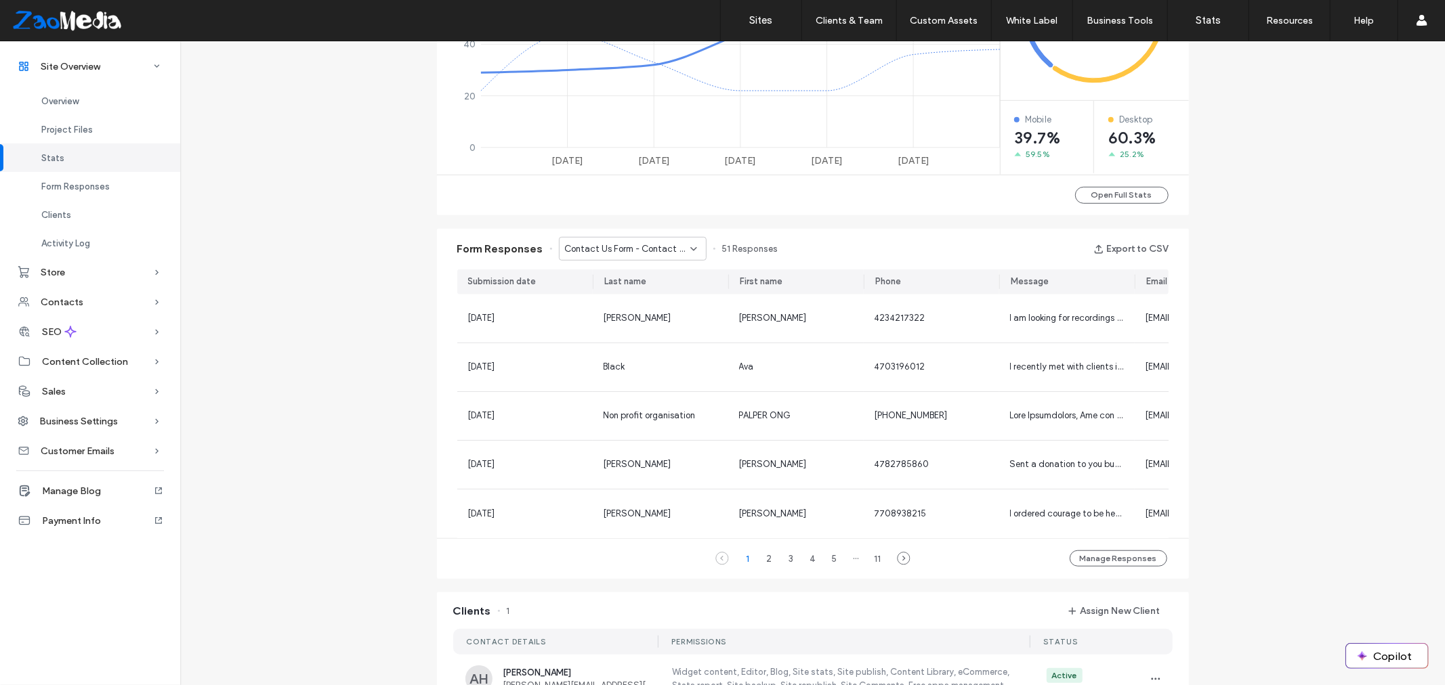
scroll to position [752, 0]
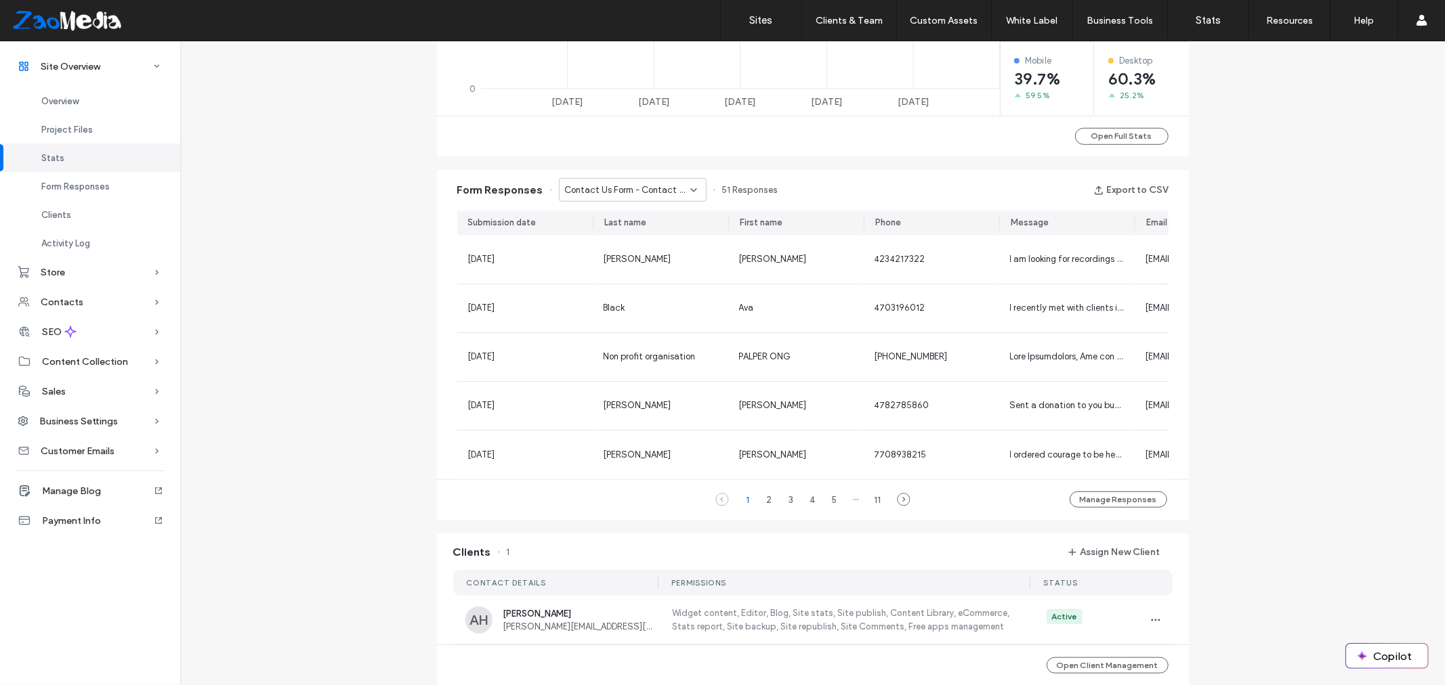
click at [603, 171] on div "Form Responses Contact Us Form - Contact page 51 Responses Export to CSV" at bounding box center [813, 190] width 752 height 41
click at [601, 182] on div "Contact Us Form - Contact page" at bounding box center [633, 190] width 148 height 24
click at [635, 242] on span "Contact Us - Get Involved page" at bounding box center [621, 237] width 129 height 14
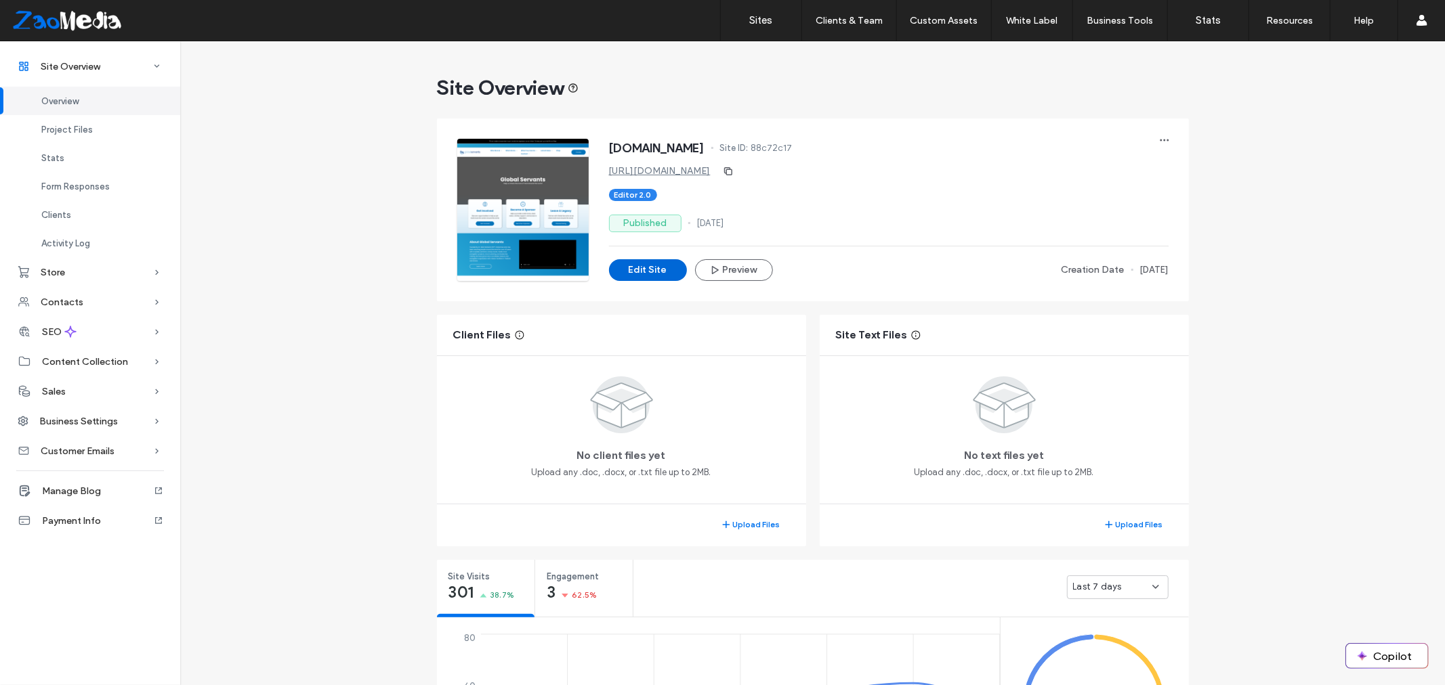
click at [640, 264] on button "Edit Site" at bounding box center [648, 270] width 78 height 22
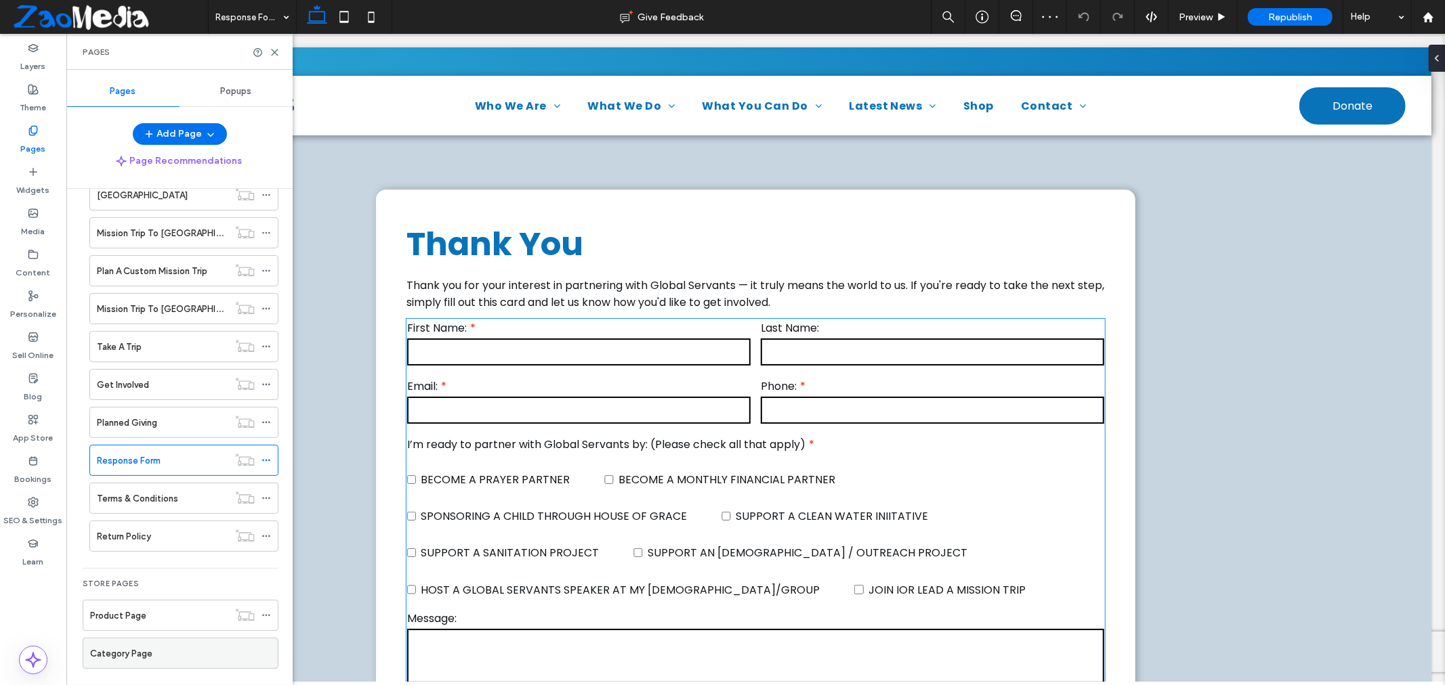
click at [514, 319] on div at bounding box center [751, 319] width 698 height 10
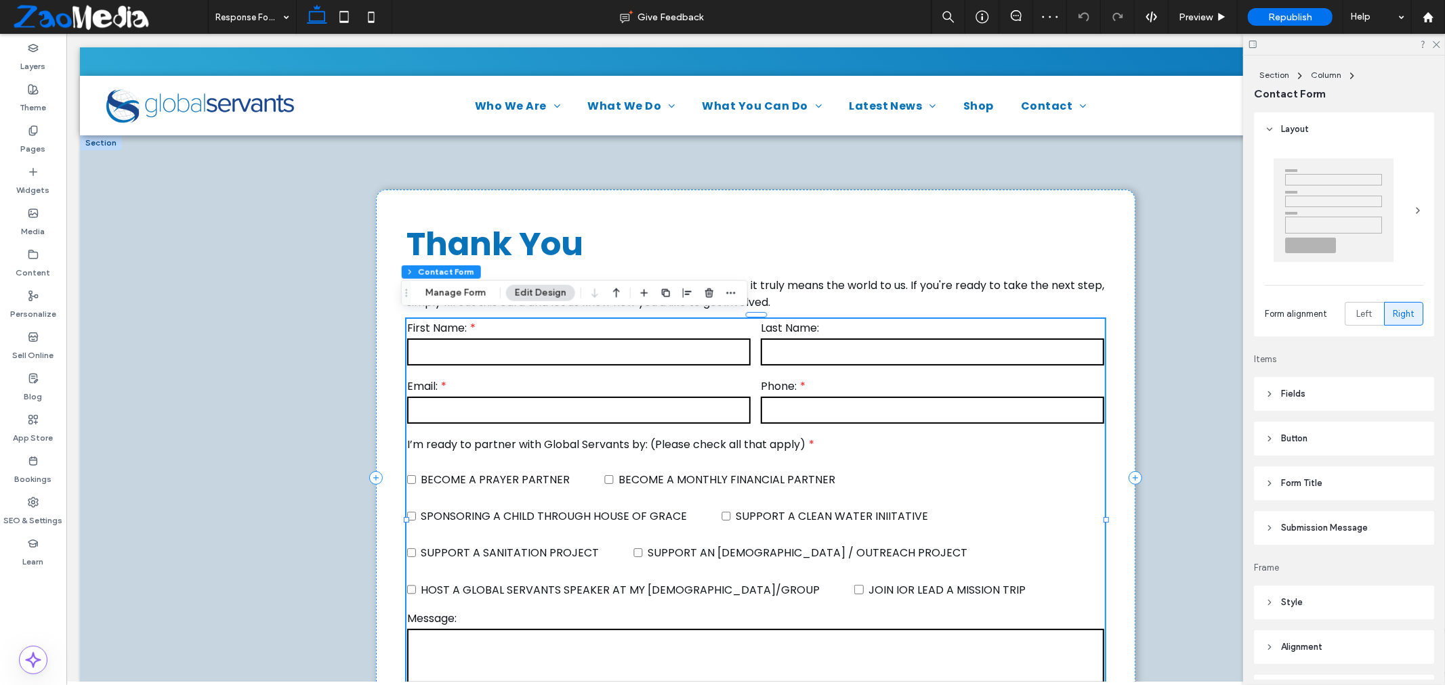
type input "*"
type input "***"
type input "*"
type input "***"
click at [471, 294] on button "Manage Form" at bounding box center [456, 293] width 78 height 16
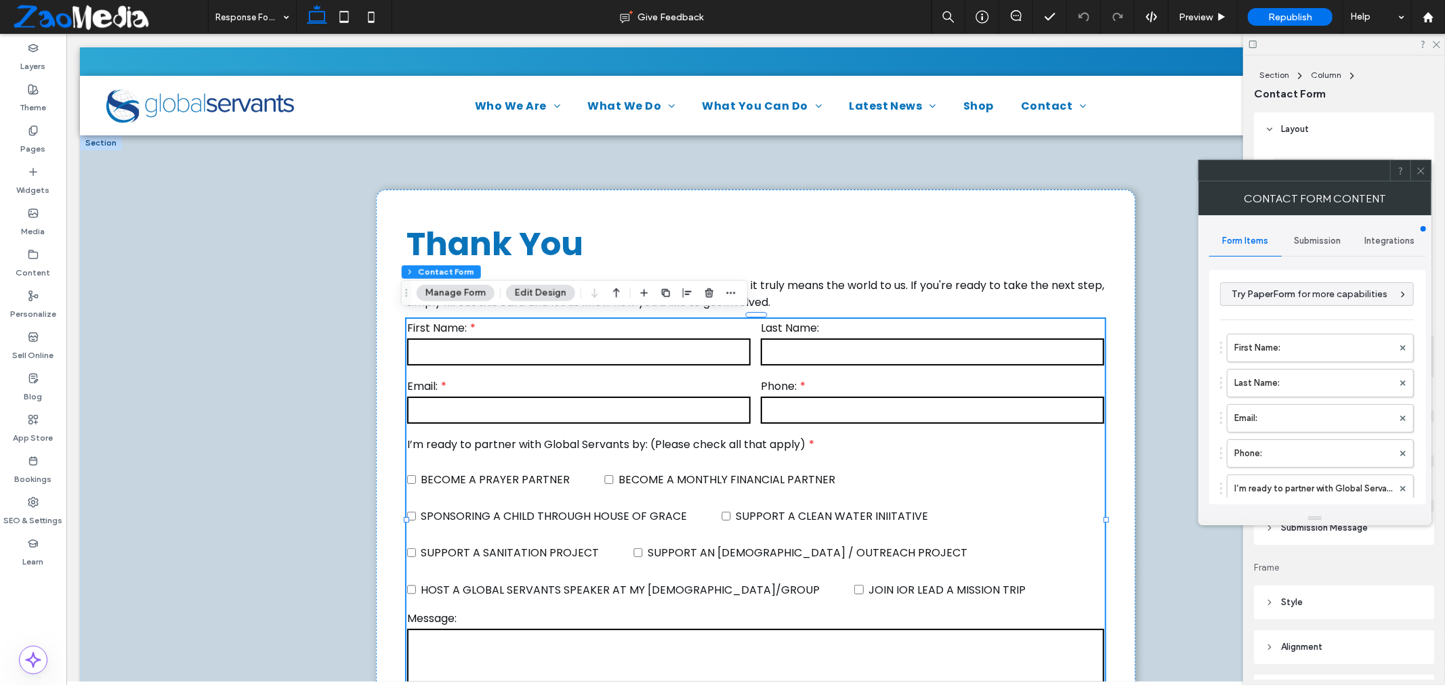
click at [1399, 234] on div "Integrations" at bounding box center [1389, 241] width 72 height 30
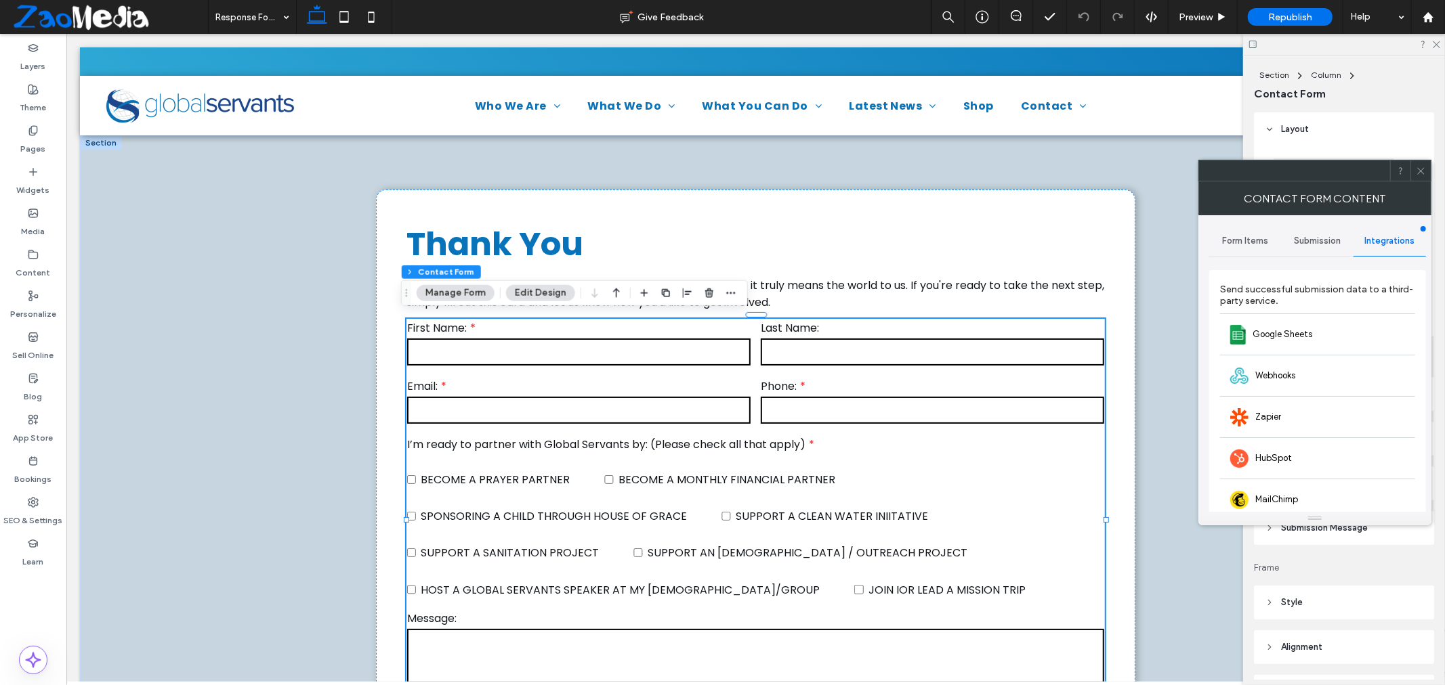
click at [1317, 240] on span "Submission" at bounding box center [1317, 241] width 47 height 11
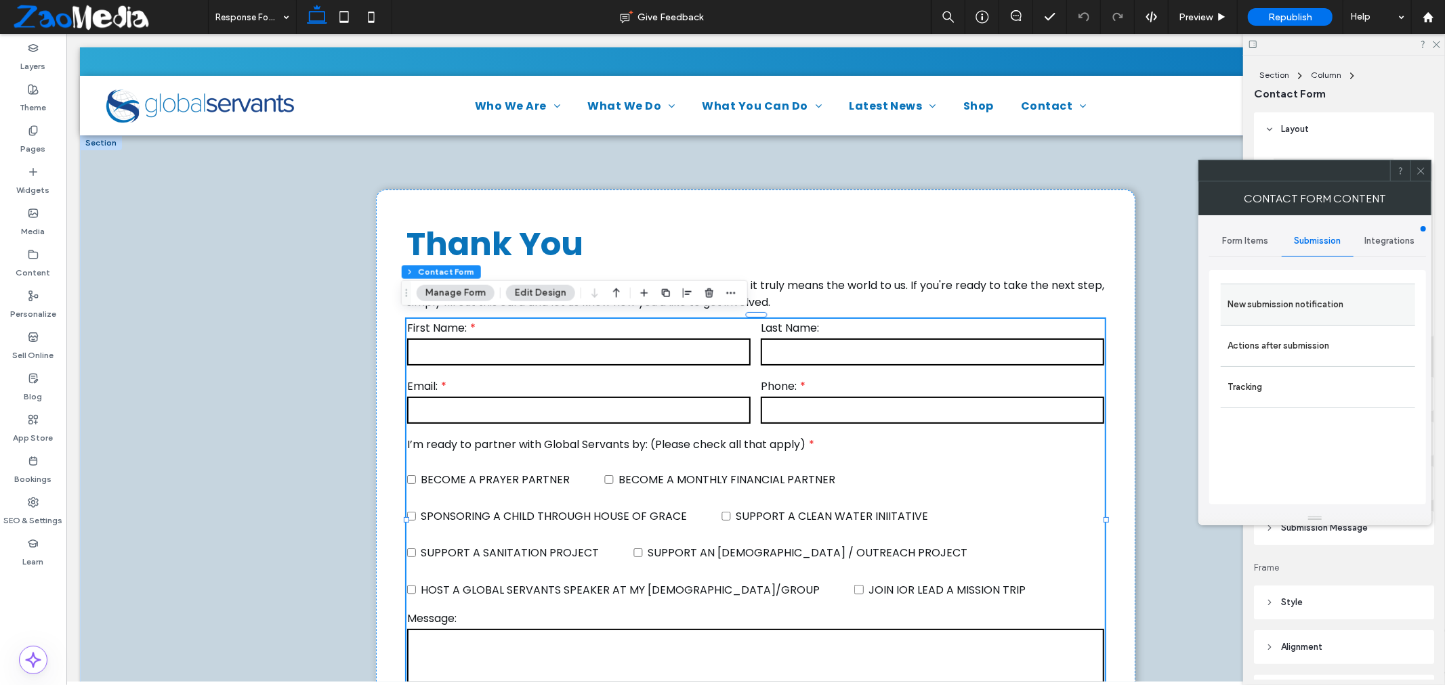
click at [1289, 308] on label "New submission notification" at bounding box center [1317, 304] width 181 height 27
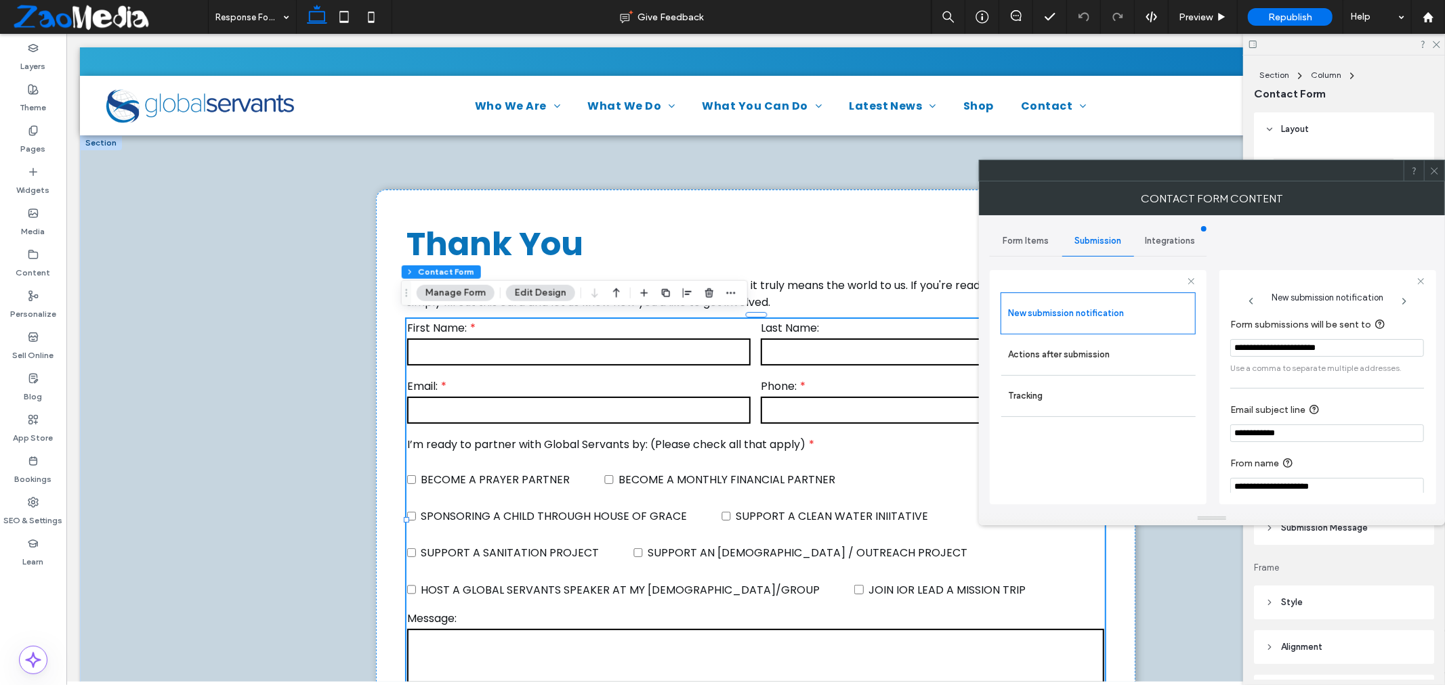
click at [1032, 242] on span "Form Items" at bounding box center [1025, 241] width 46 height 11
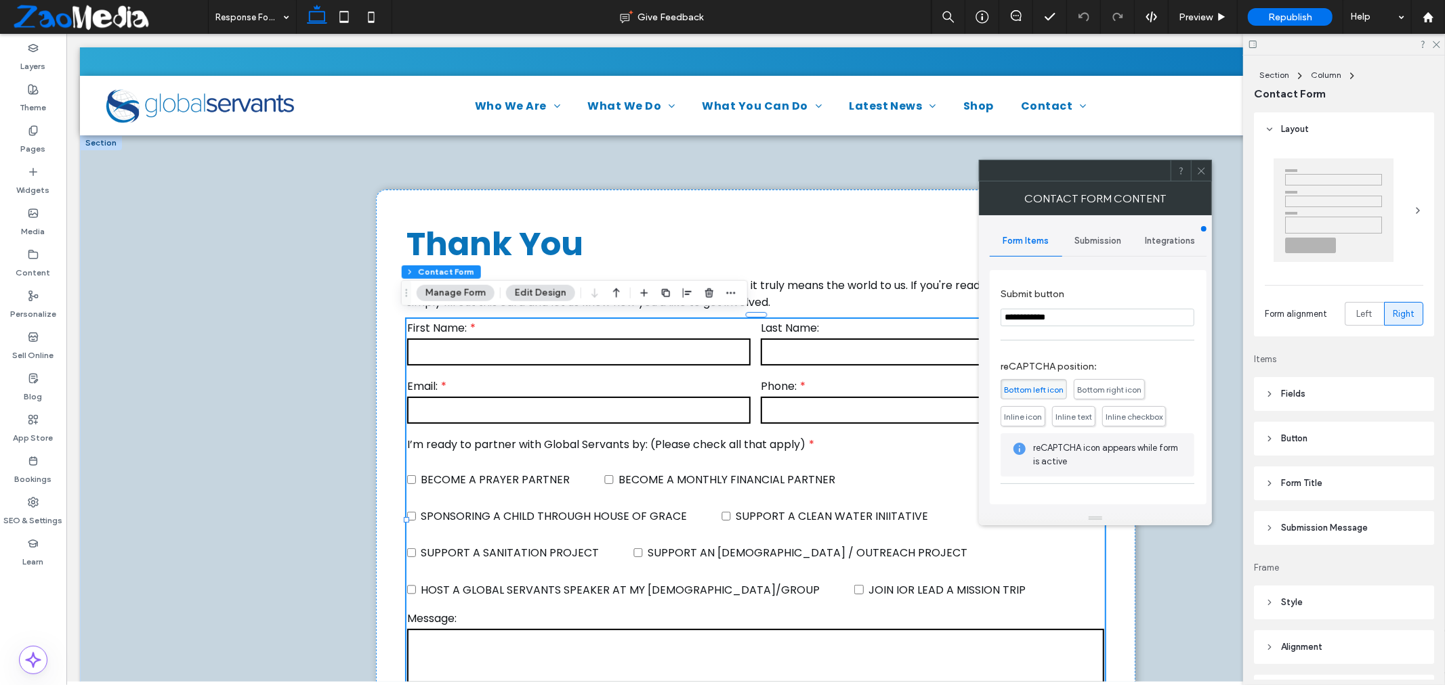
scroll to position [345, 0]
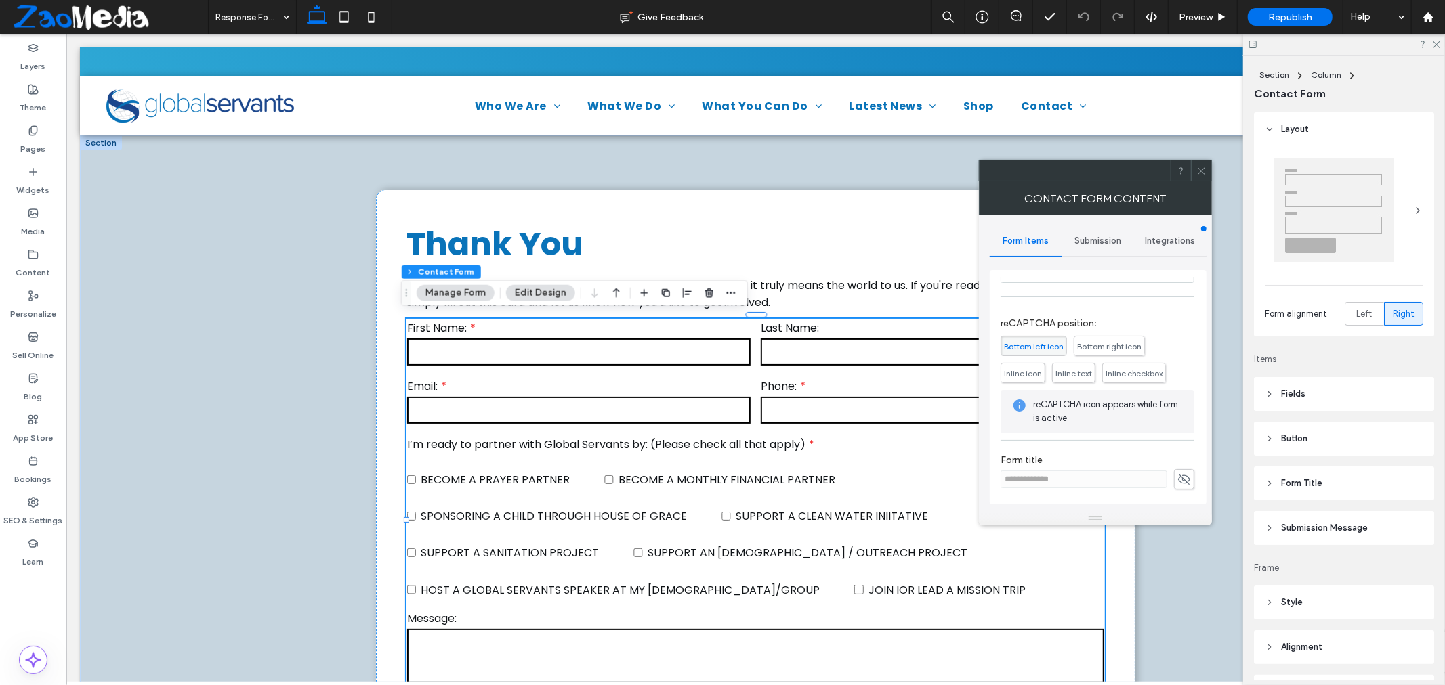
click at [1196, 168] on icon at bounding box center [1201, 171] width 10 height 10
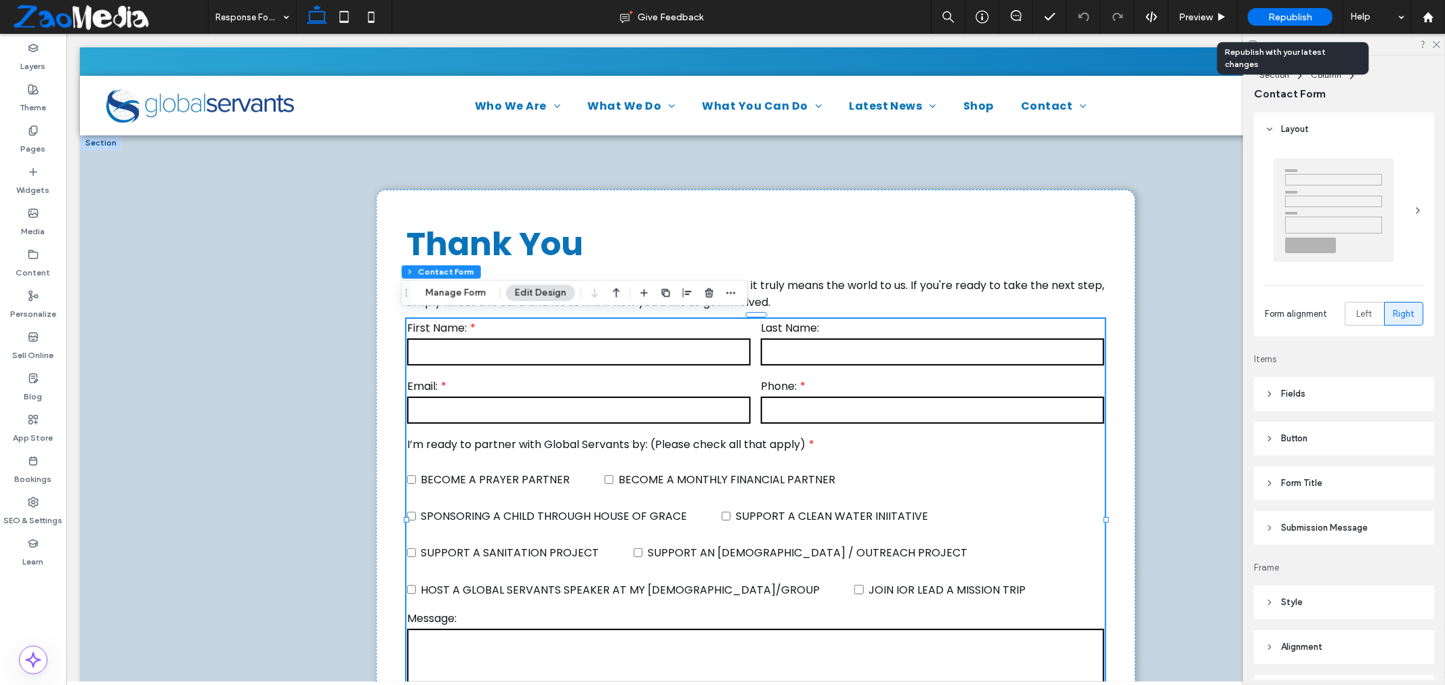
click at [1292, 16] on span "Republish" at bounding box center [1290, 18] width 44 height 12
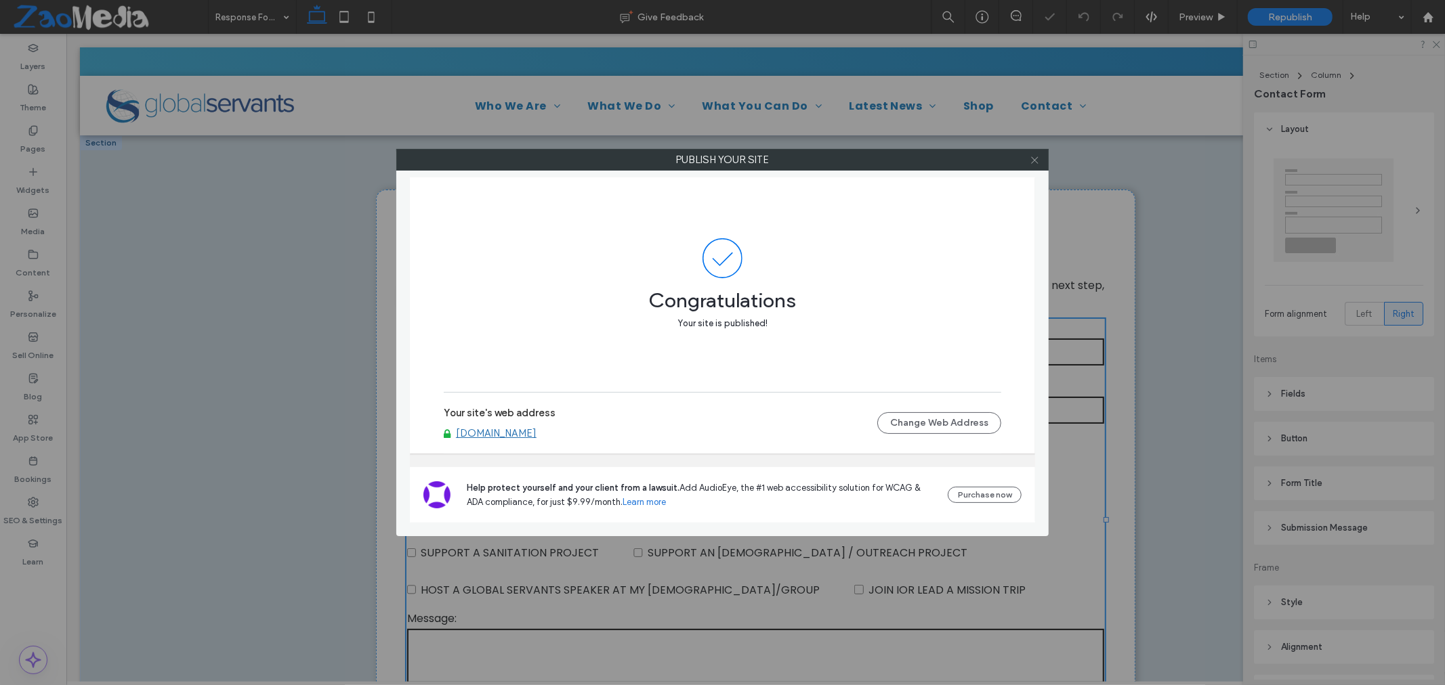
click at [1031, 155] on icon at bounding box center [1034, 160] width 10 height 10
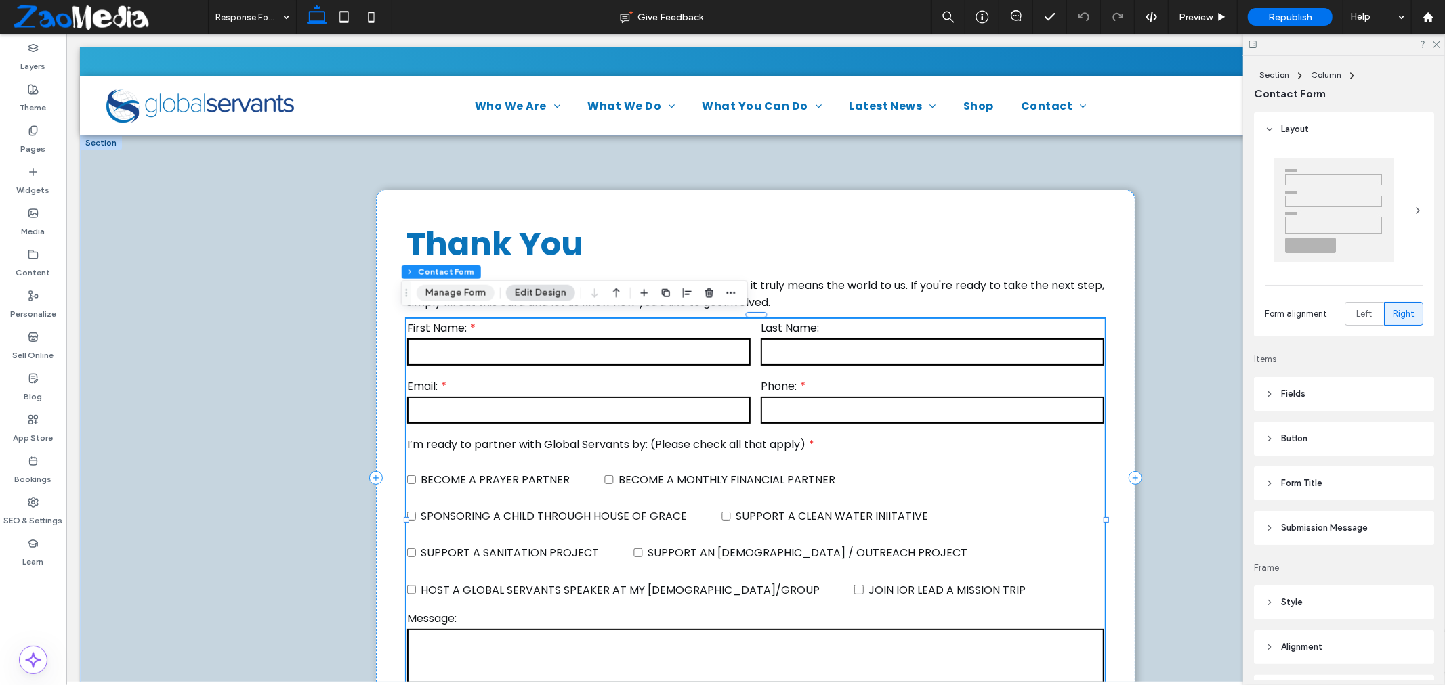
click at [458, 294] on button "Manage Form" at bounding box center [456, 293] width 78 height 16
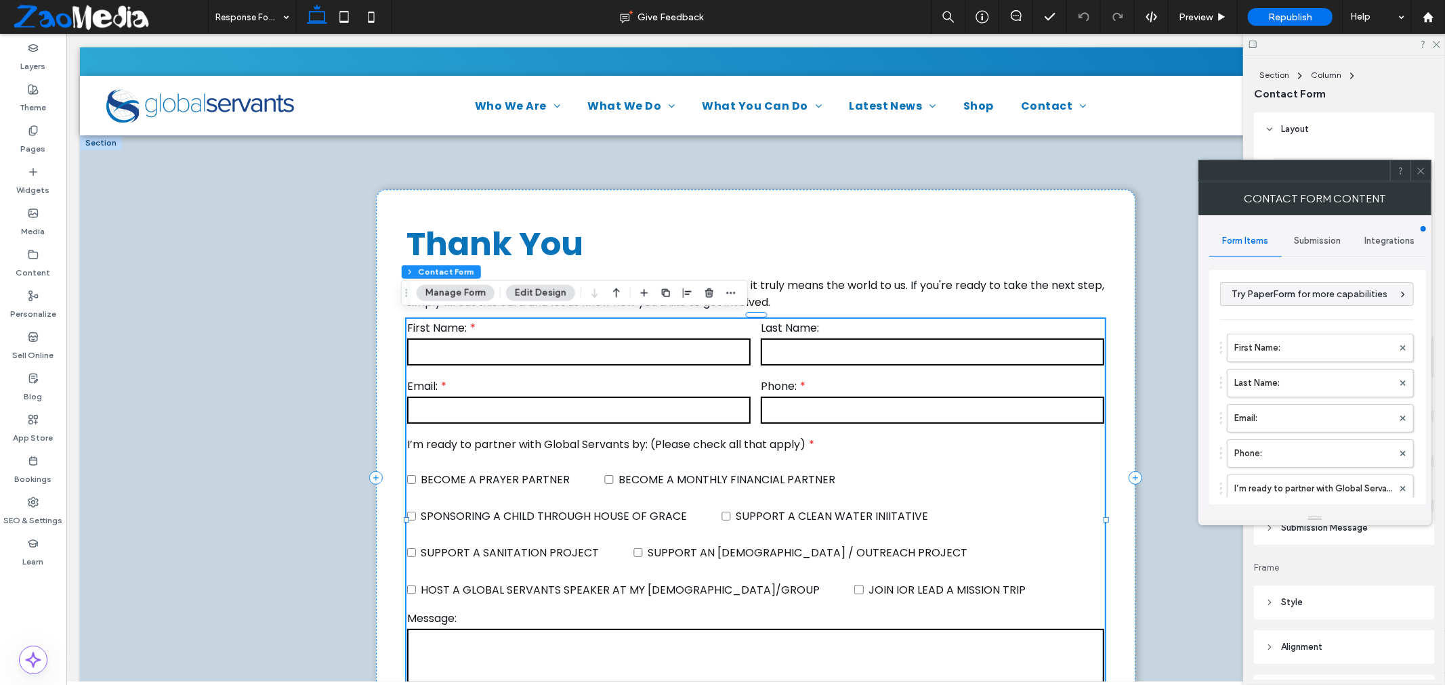
click at [1302, 240] on span "Submission" at bounding box center [1317, 241] width 47 height 11
click at [1420, 177] on span at bounding box center [1420, 171] width 10 height 20
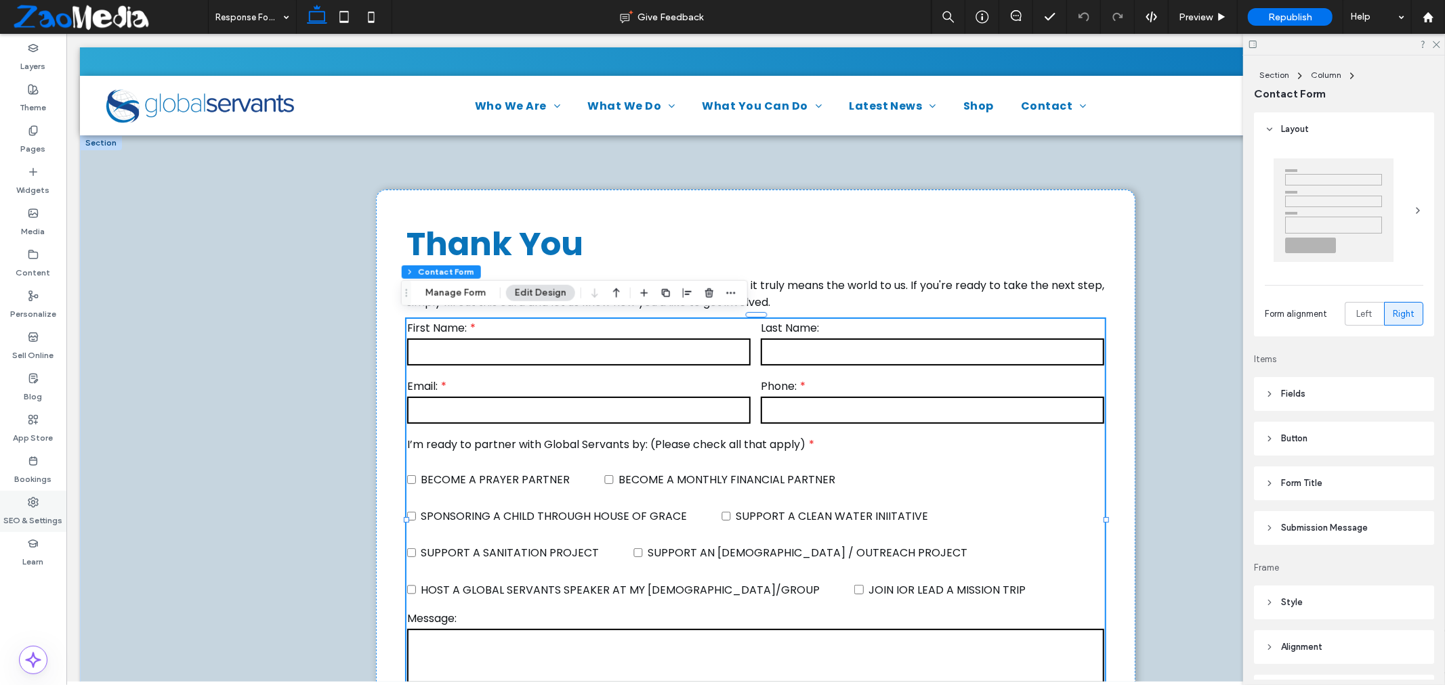
click at [28, 525] on label "SEO & Settings" at bounding box center [33, 517] width 59 height 19
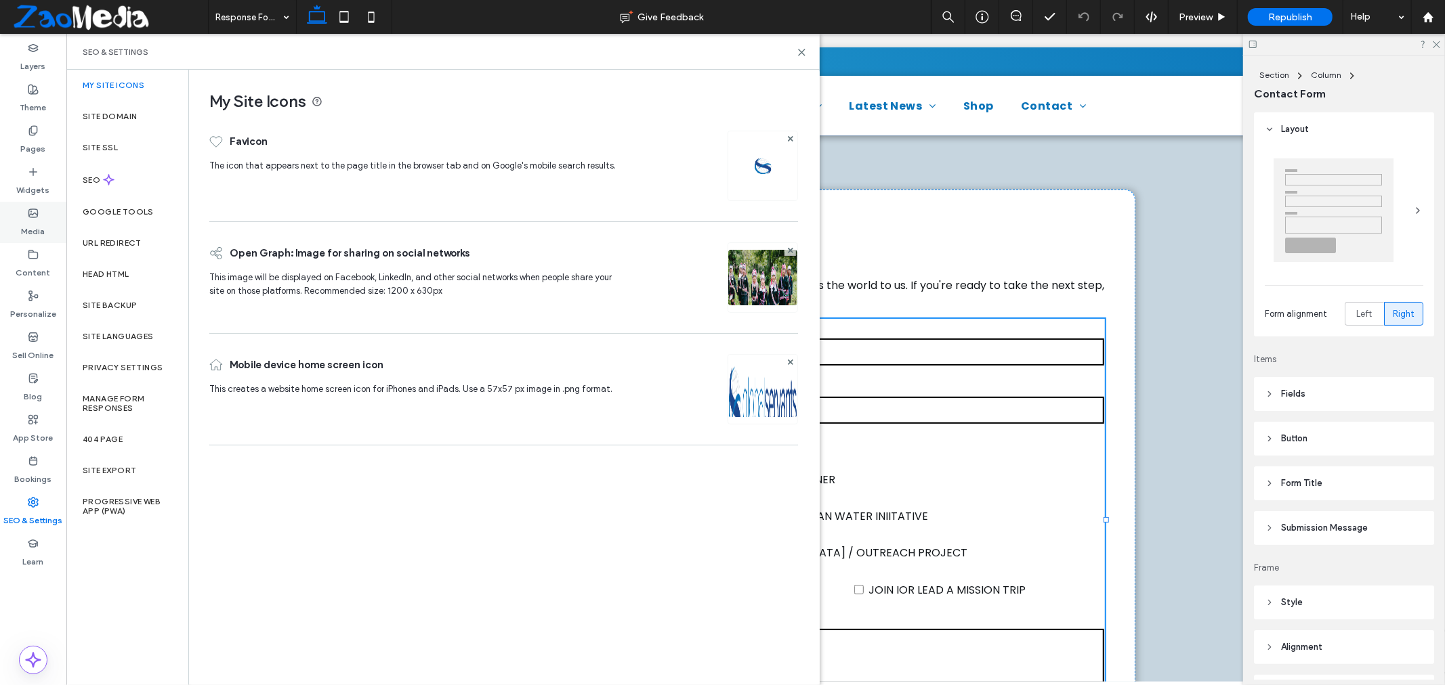
click at [33, 234] on label "Media" at bounding box center [34, 228] width 24 height 19
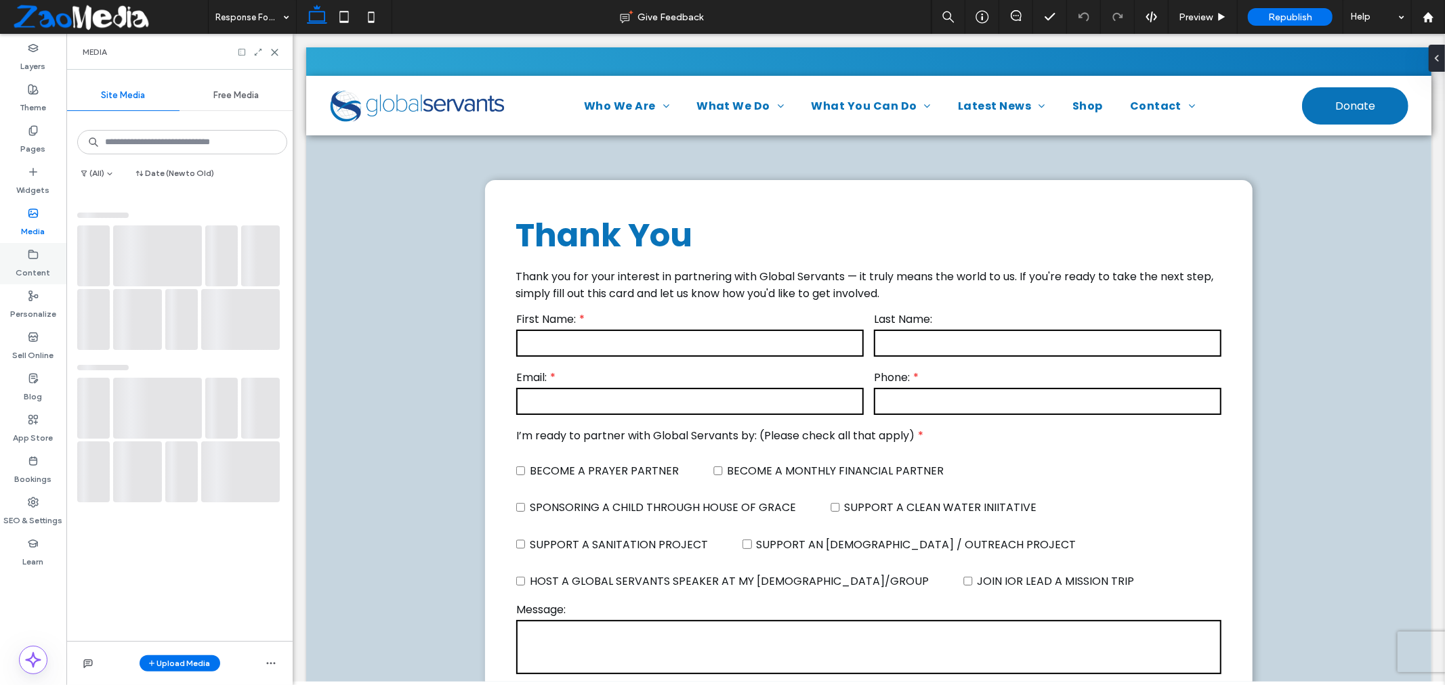
click at [33, 270] on label "Content" at bounding box center [33, 269] width 35 height 19
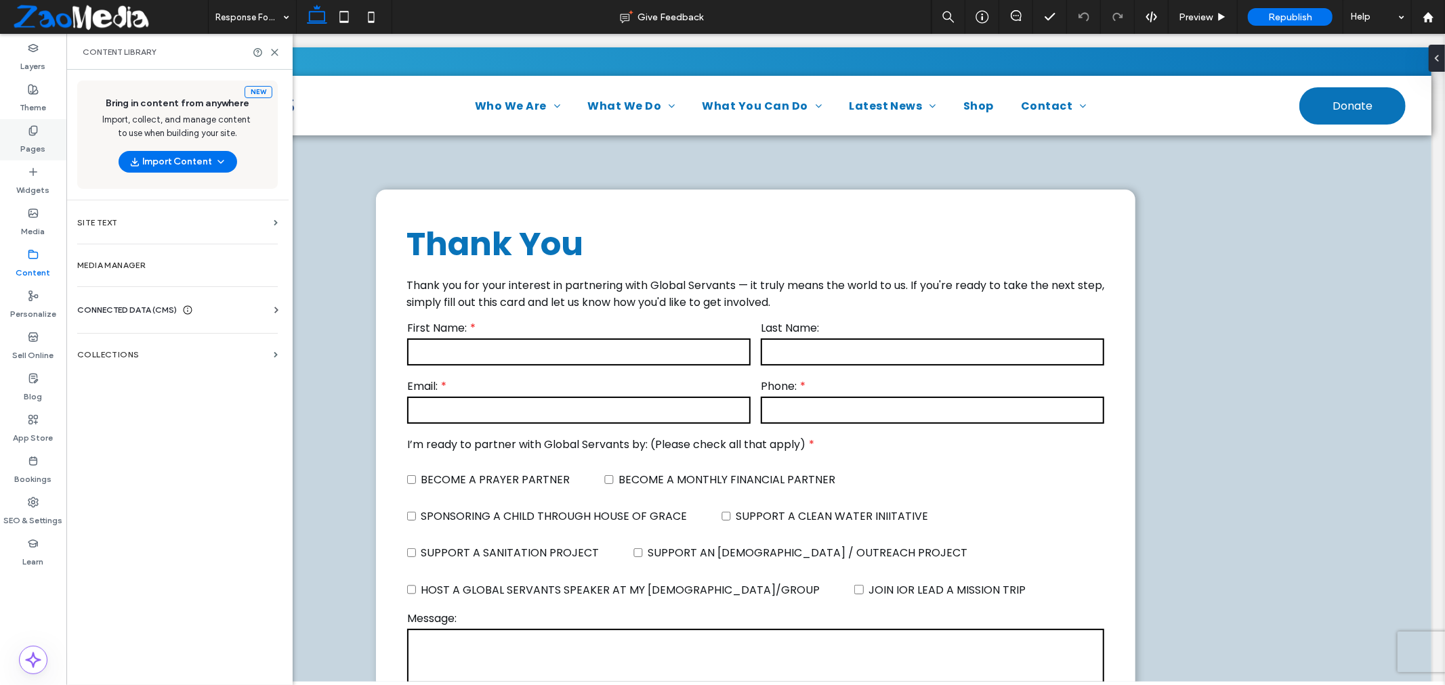
click at [42, 145] on label "Pages" at bounding box center [33, 145] width 25 height 19
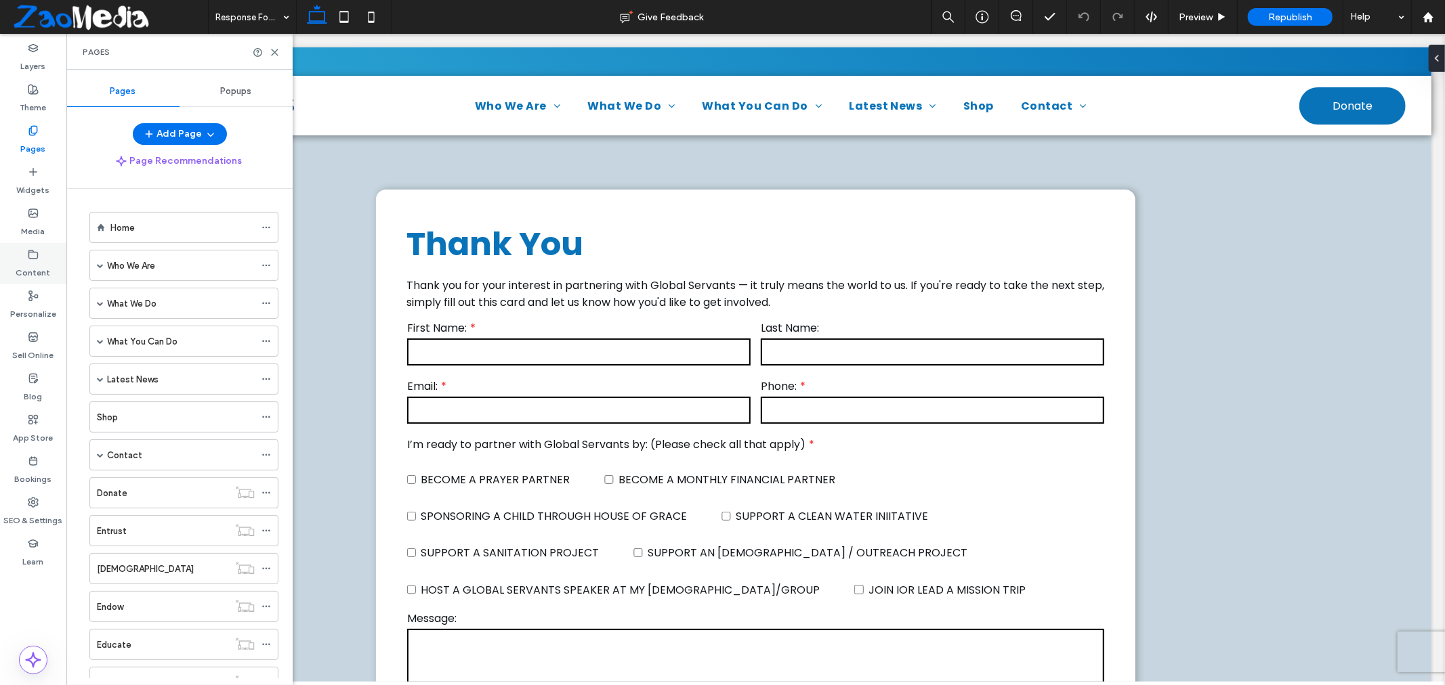
click at [30, 275] on label "Content" at bounding box center [33, 269] width 35 height 19
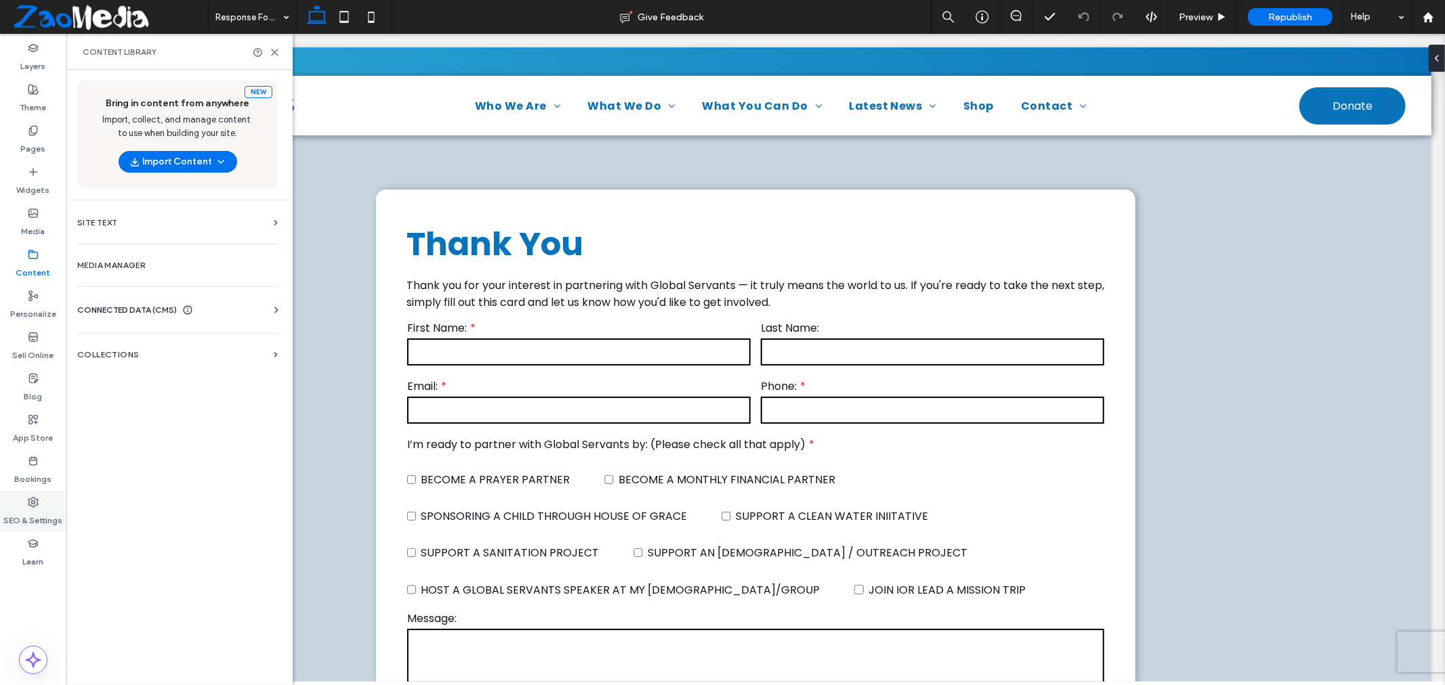
click at [35, 517] on label "SEO & Settings" at bounding box center [33, 517] width 59 height 19
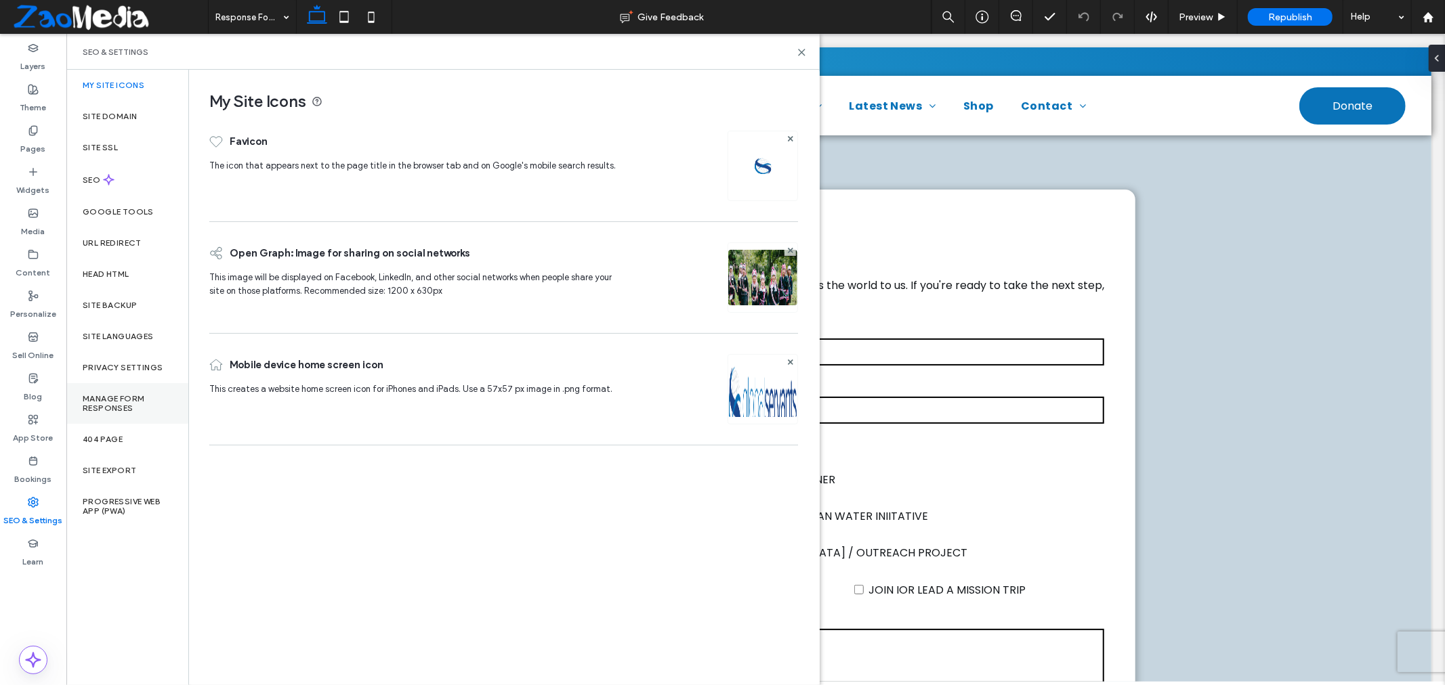
click at [110, 404] on label "Manage Form Responses" at bounding box center [127, 403] width 89 height 19
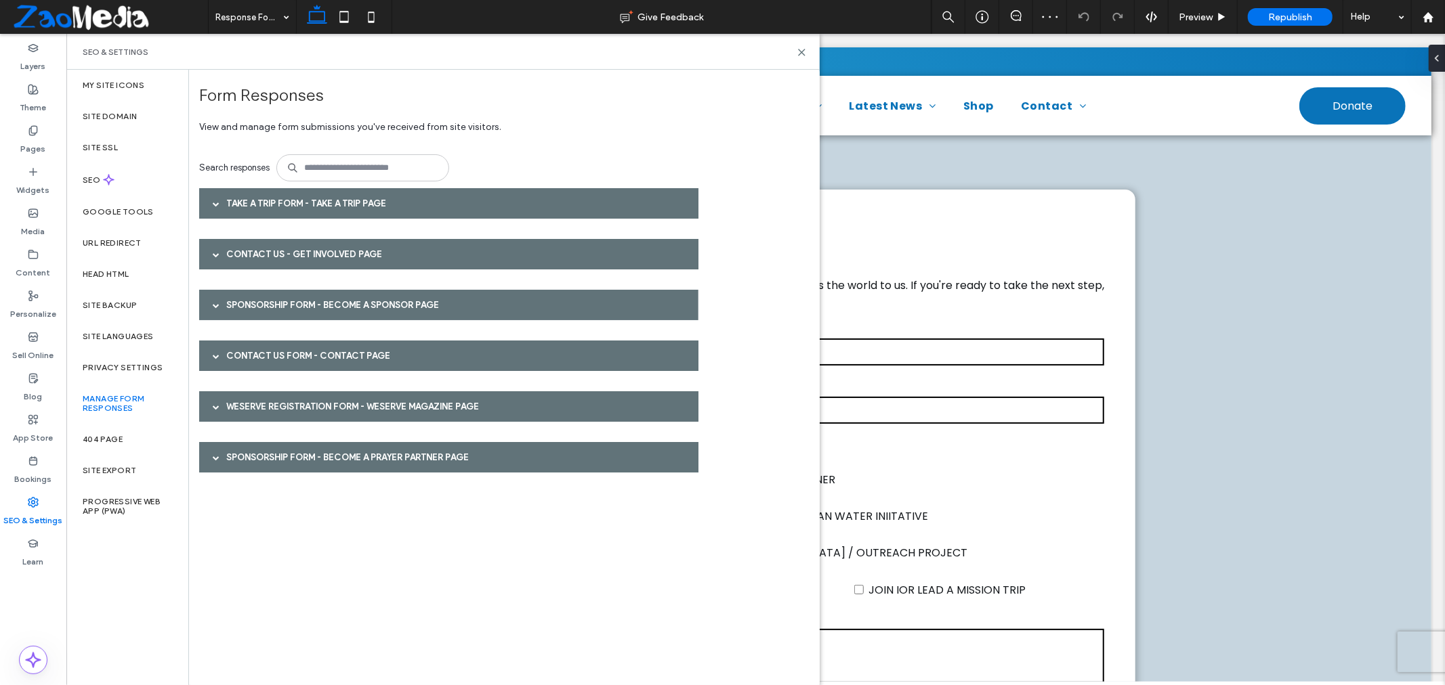
click at [215, 456] on span at bounding box center [216, 457] width 7 height 7
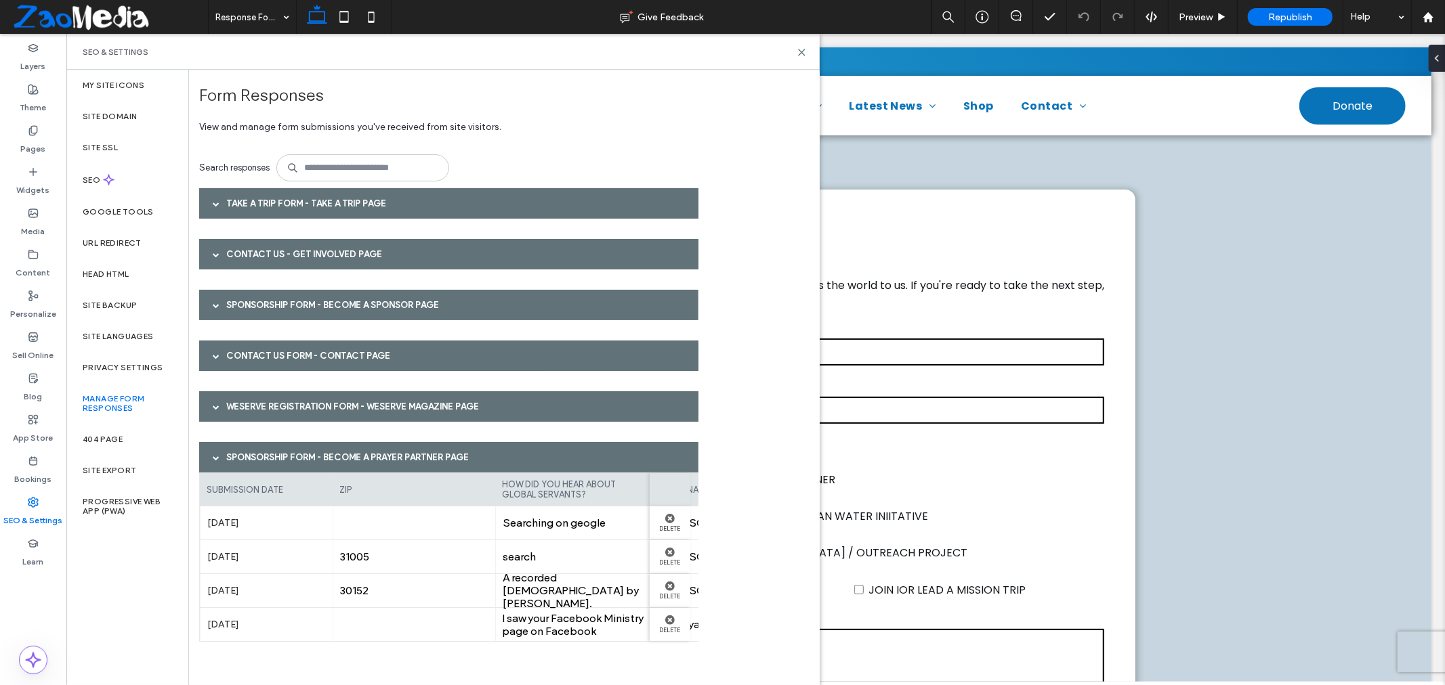
click at [207, 398] on div at bounding box center [216, 407] width 20 height 24
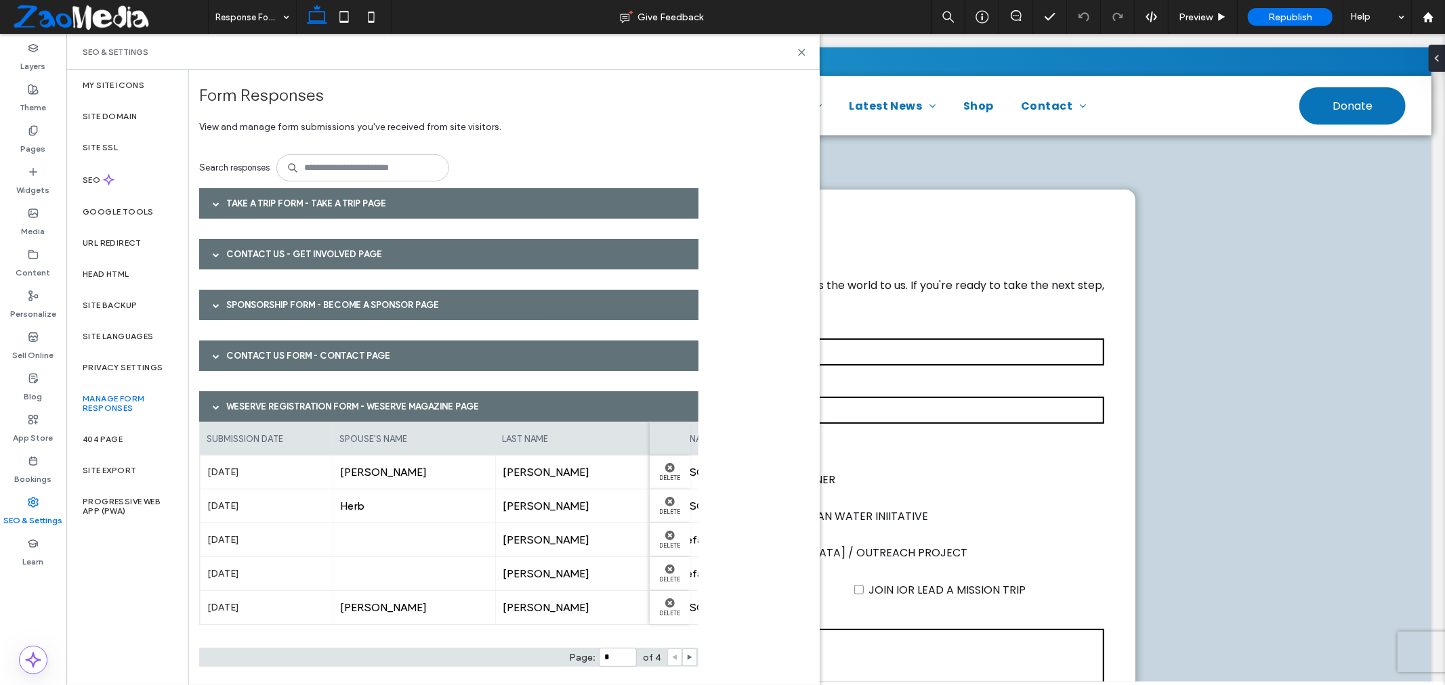
click at [217, 257] on span at bounding box center [216, 254] width 7 height 7
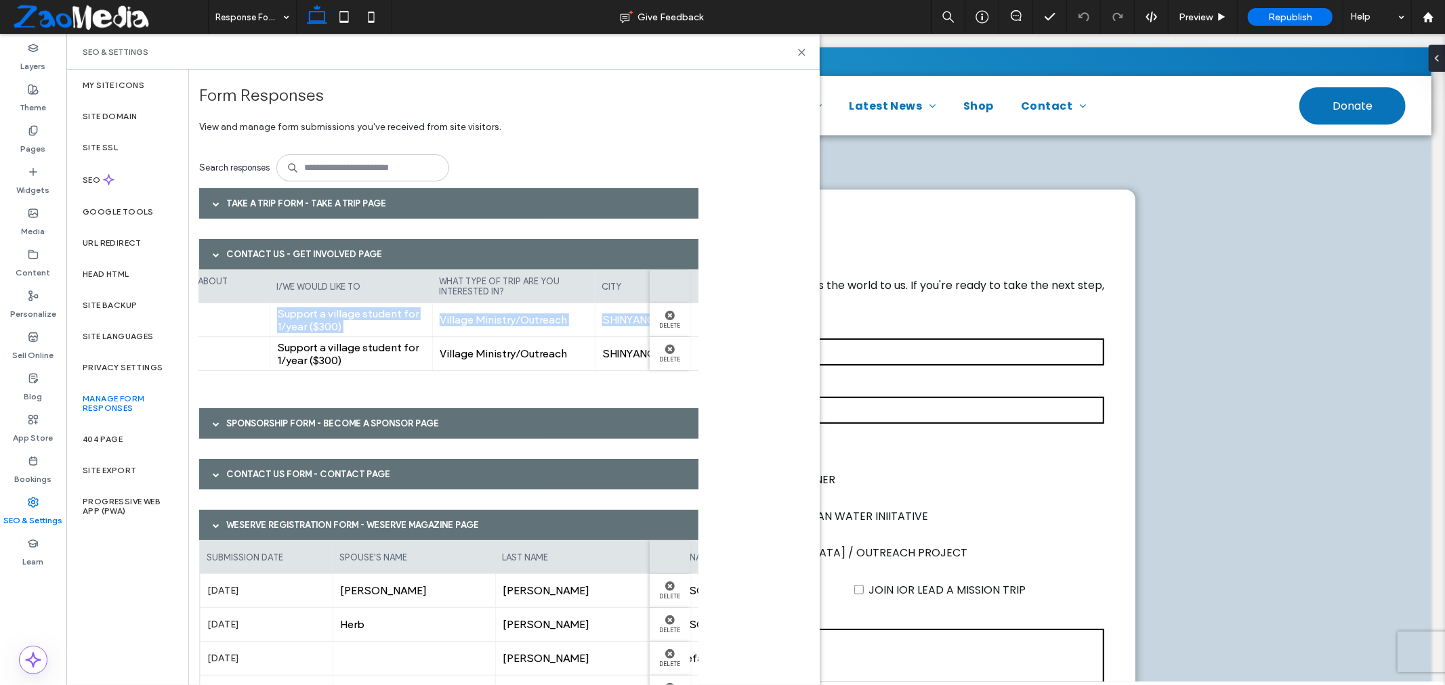
scroll to position [0, 834]
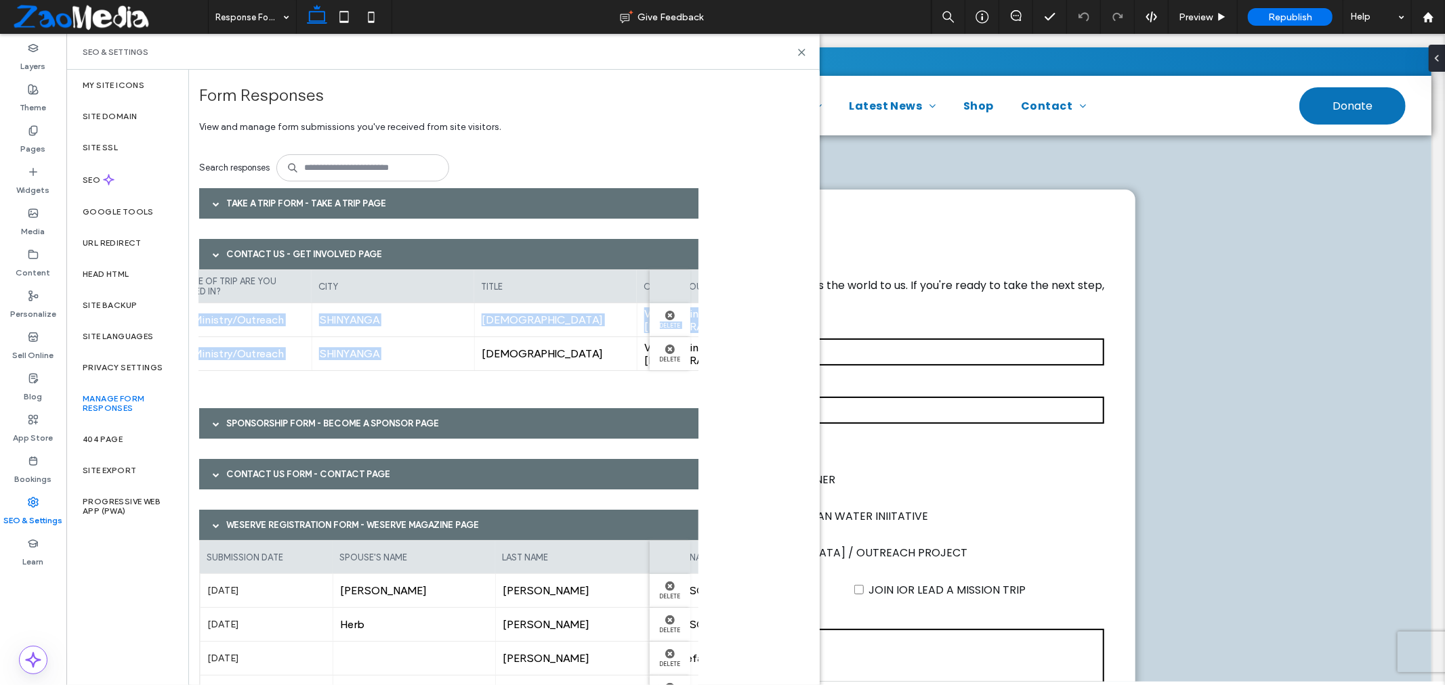
drag, startPoint x: 567, startPoint y: 322, endPoint x: 479, endPoint y: 341, distance: 89.4
click at [479, 341] on div "submission date zip website how did you hear about global servants? i/we would …" at bounding box center [448, 327] width 499 height 115
click at [456, 355] on span "SHINYANGA" at bounding box center [393, 353] width 148 height 13
click at [238, 202] on div "Take A Trip Form - Take A Trip page" at bounding box center [448, 203] width 499 height 30
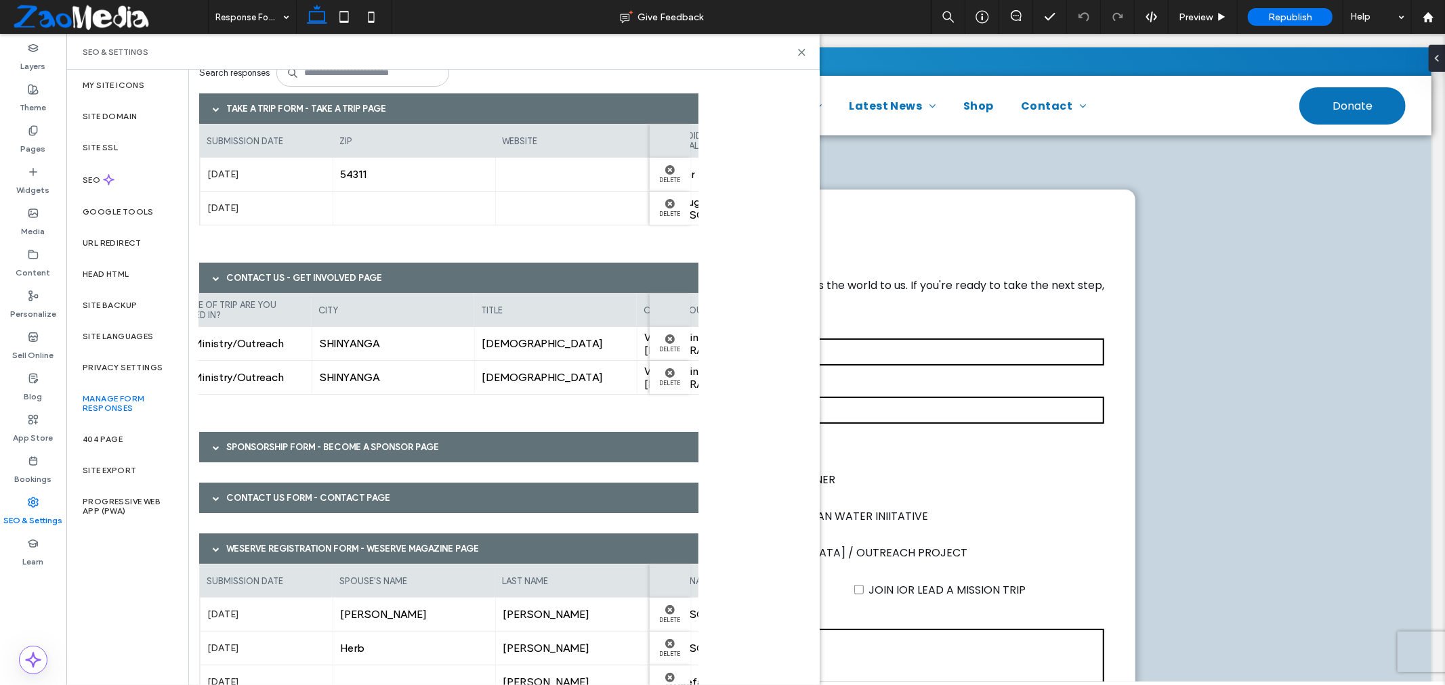
scroll to position [0, 0]
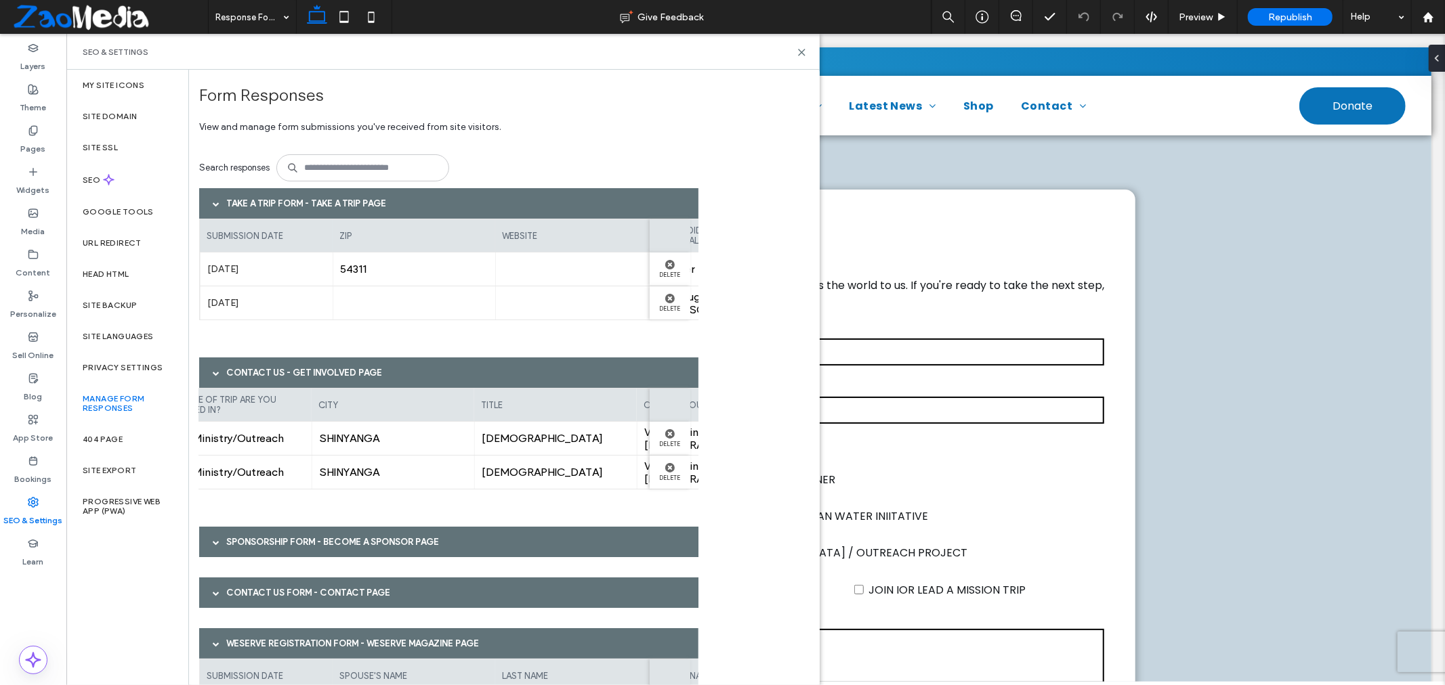
click at [125, 403] on label "Manage Form Responses" at bounding box center [127, 403] width 89 height 19
click at [116, 372] on div "Privacy Settings" at bounding box center [127, 367] width 122 height 31
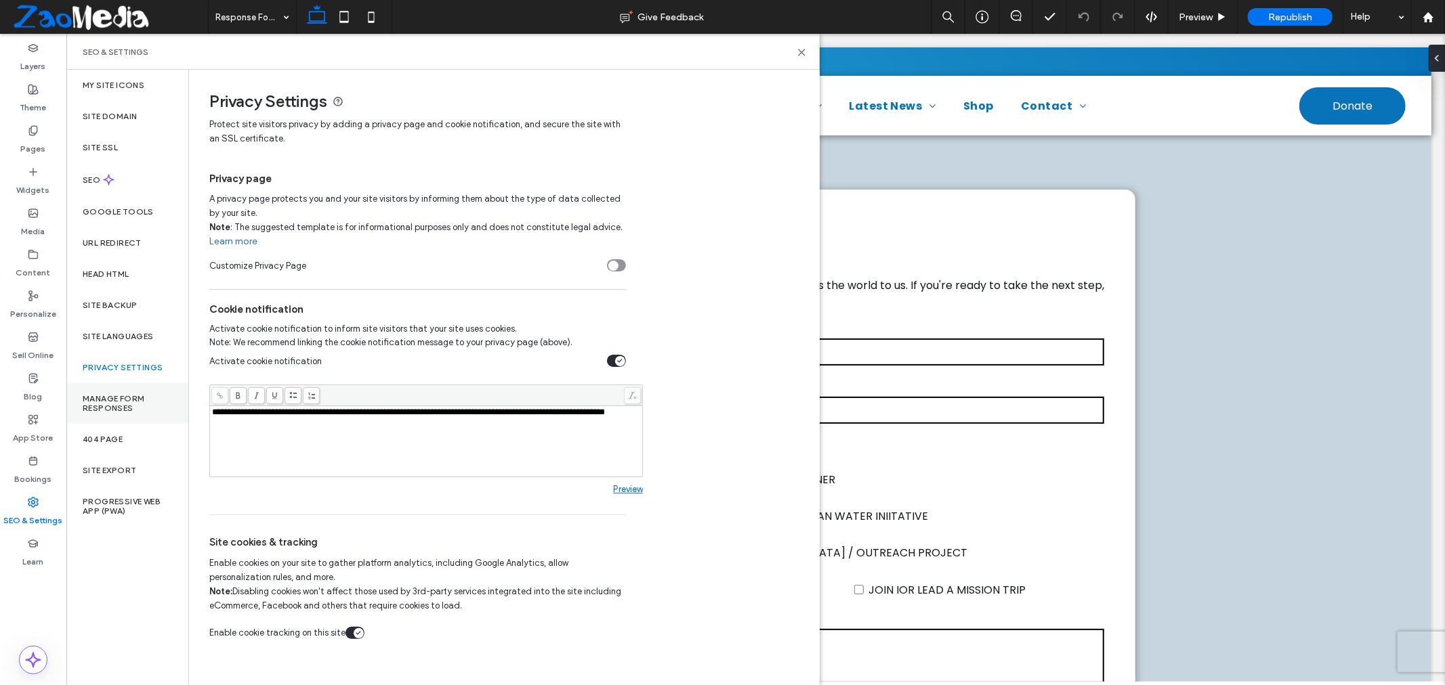
click at [116, 404] on label "Manage Form Responses" at bounding box center [127, 403] width 89 height 19
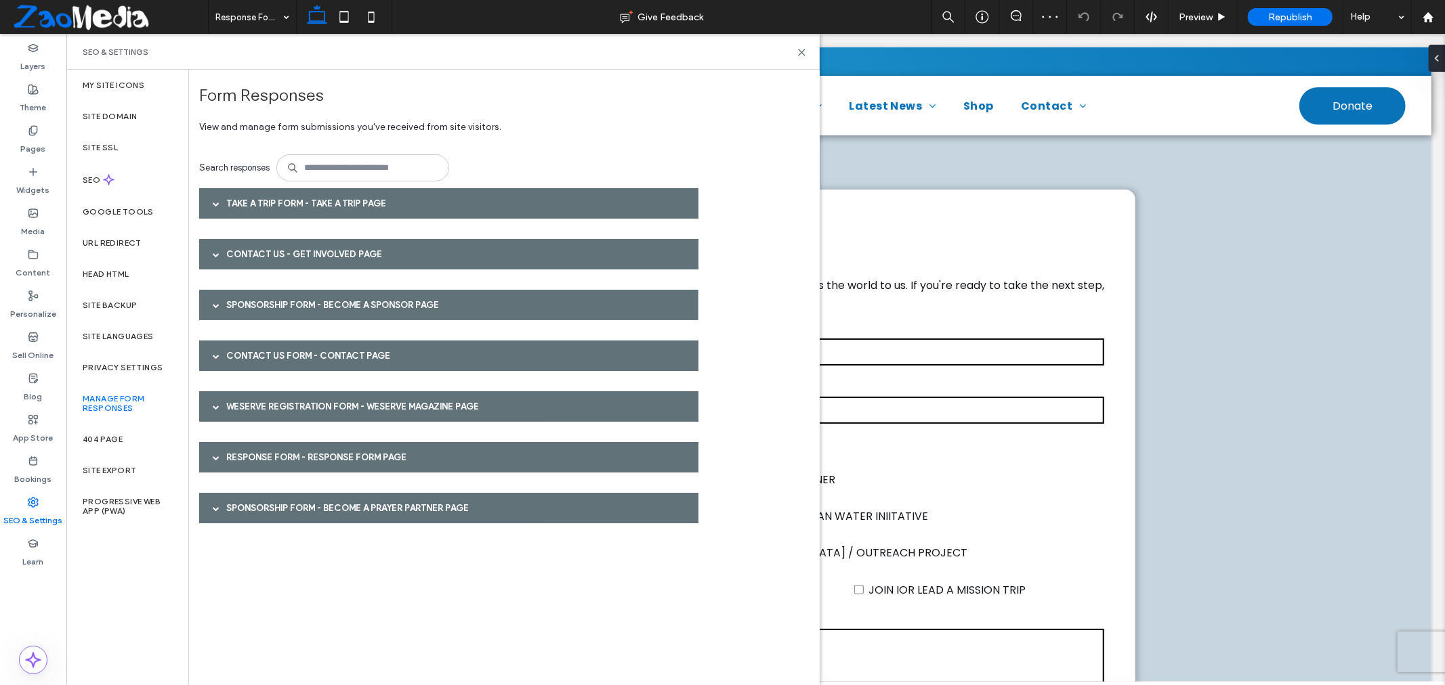
click at [252, 463] on div "Response Form - Response Form page" at bounding box center [448, 457] width 499 height 30
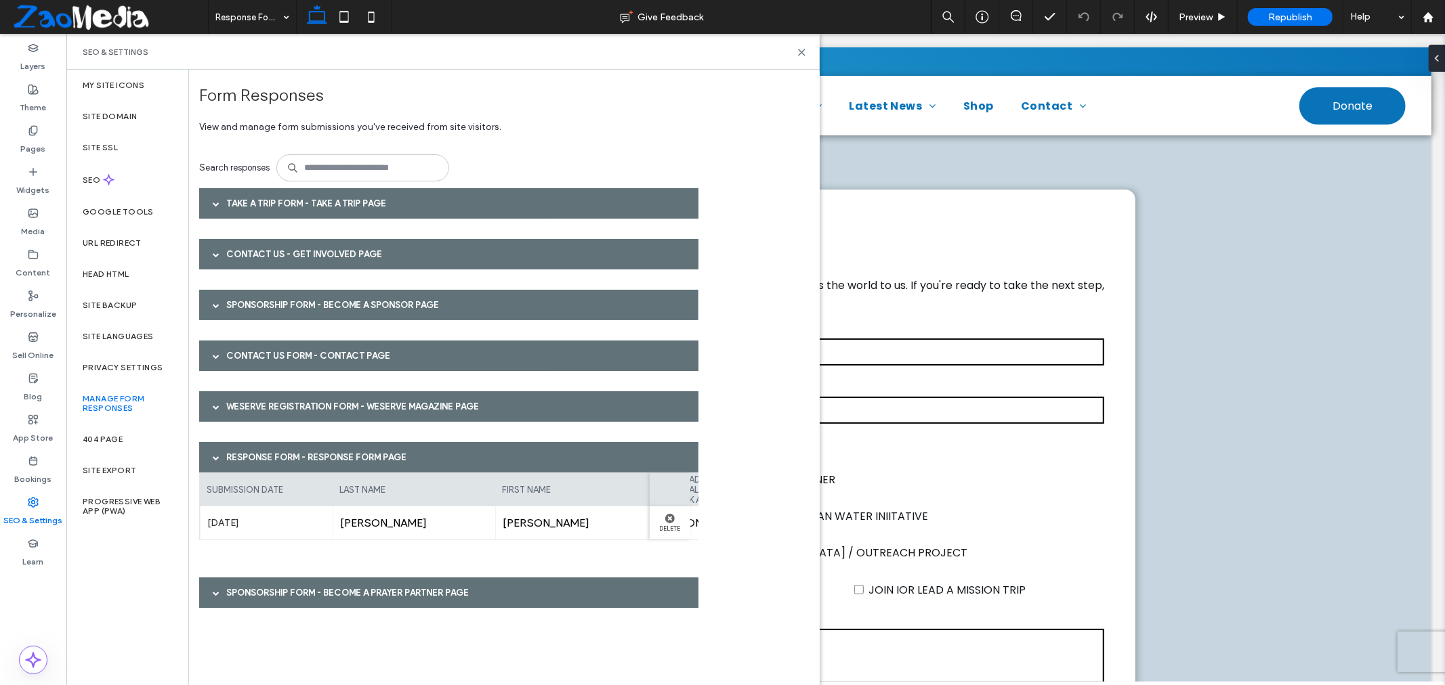
click at [435, 592] on div "Sponsorship Form - Become a Prayer Partner page" at bounding box center [448, 593] width 499 height 30
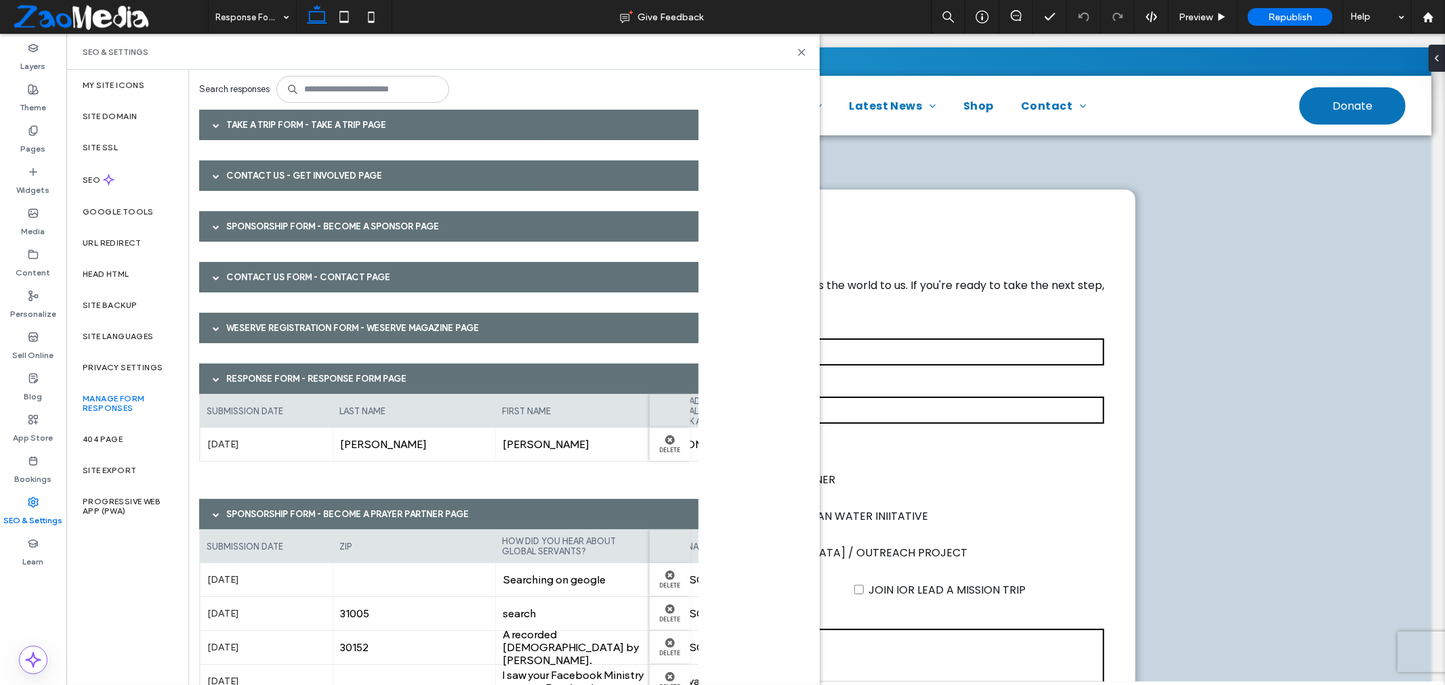
scroll to position [131, 0]
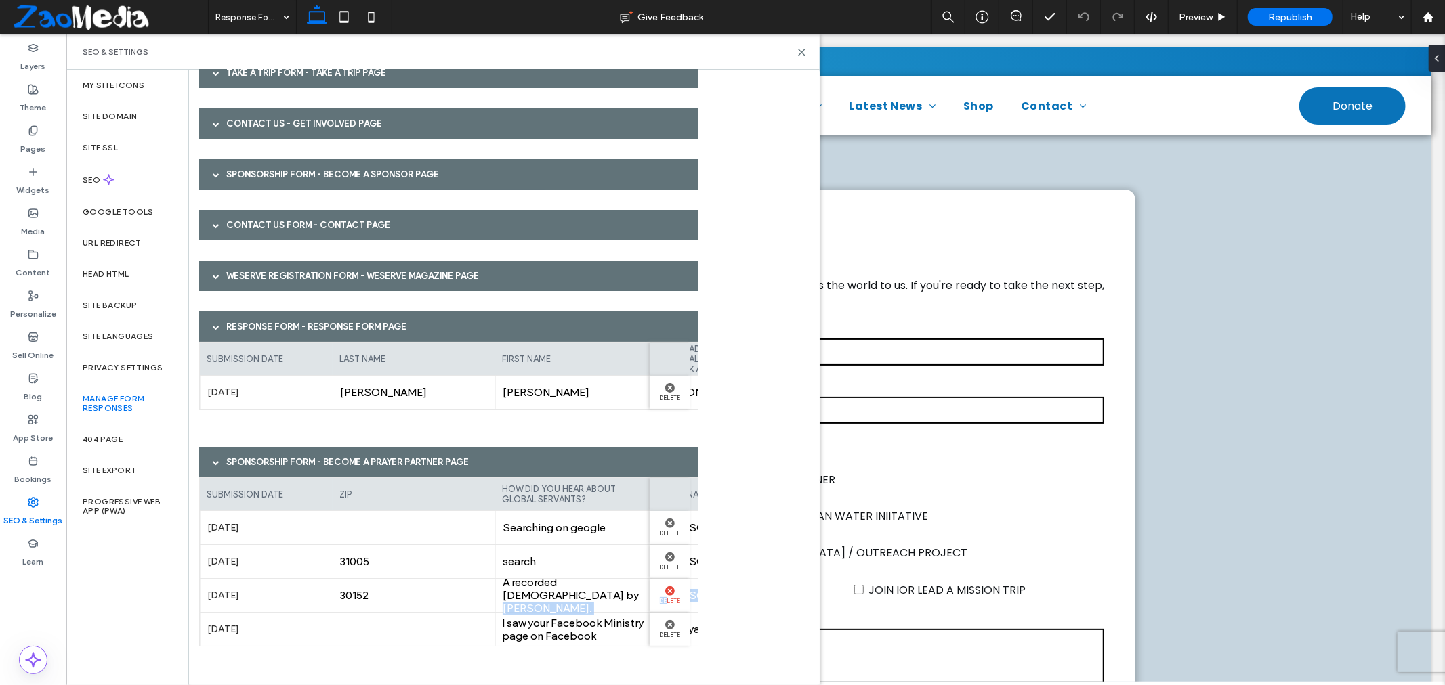
drag, startPoint x: 562, startPoint y: 599, endPoint x: 668, endPoint y: 604, distance: 105.8
click at [668, 604] on div "[DATE] 30152 A recorded [DEMOGRAPHIC_DATA] by [PERSON_NAME]. [PERSON_NAME] 7706…" at bounding box center [1261, 596] width 2125 height 34
click at [691, 633] on span "Chinyangula" at bounding box center [739, 629] width 148 height 13
click at [324, 521] on label "[DATE]" at bounding box center [266, 527] width 119 height 25
click at [796, 51] on icon at bounding box center [801, 52] width 10 height 10
